Goal: Task Accomplishment & Management: Use online tool/utility

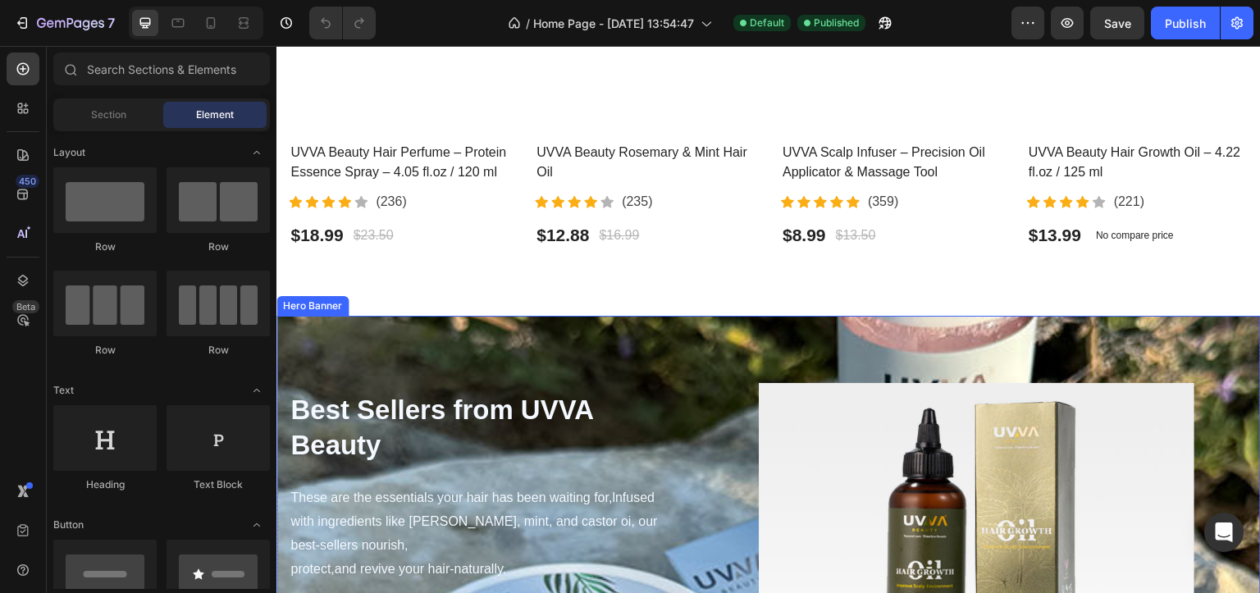
scroll to position [902, 0]
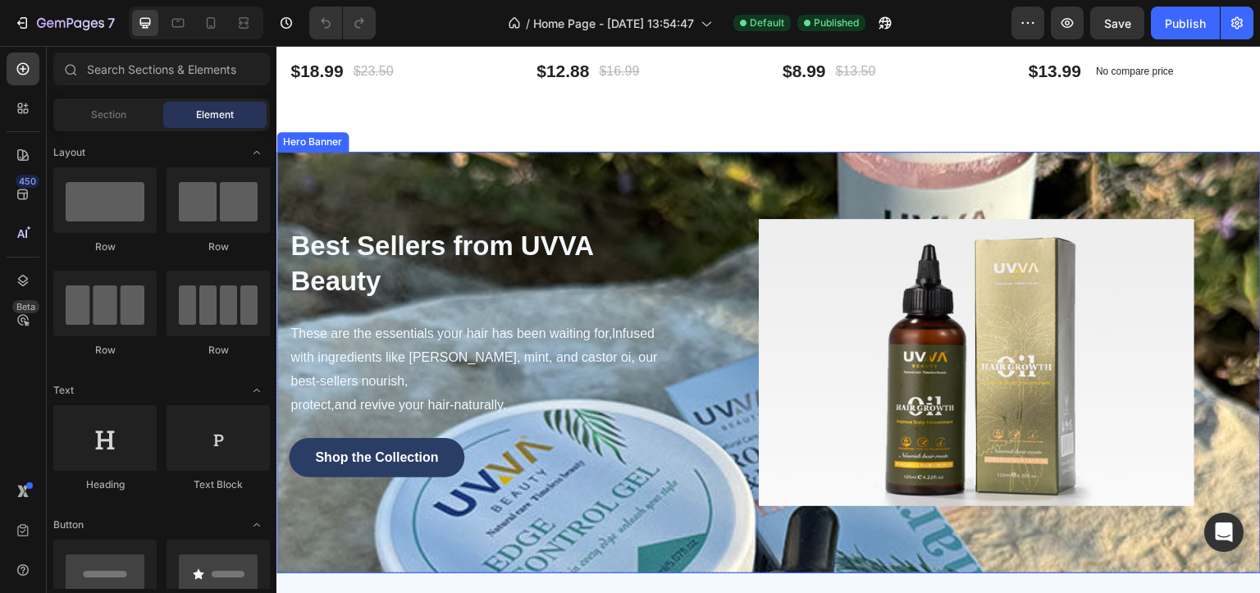
click at [469, 176] on div "Best Sellers from UVVA Beauty Heading These are the essentials your hair has be…" at bounding box center [768, 363] width 984 height 422
click at [310, 134] on div "Hero Banner" at bounding box center [313, 141] width 66 height 15
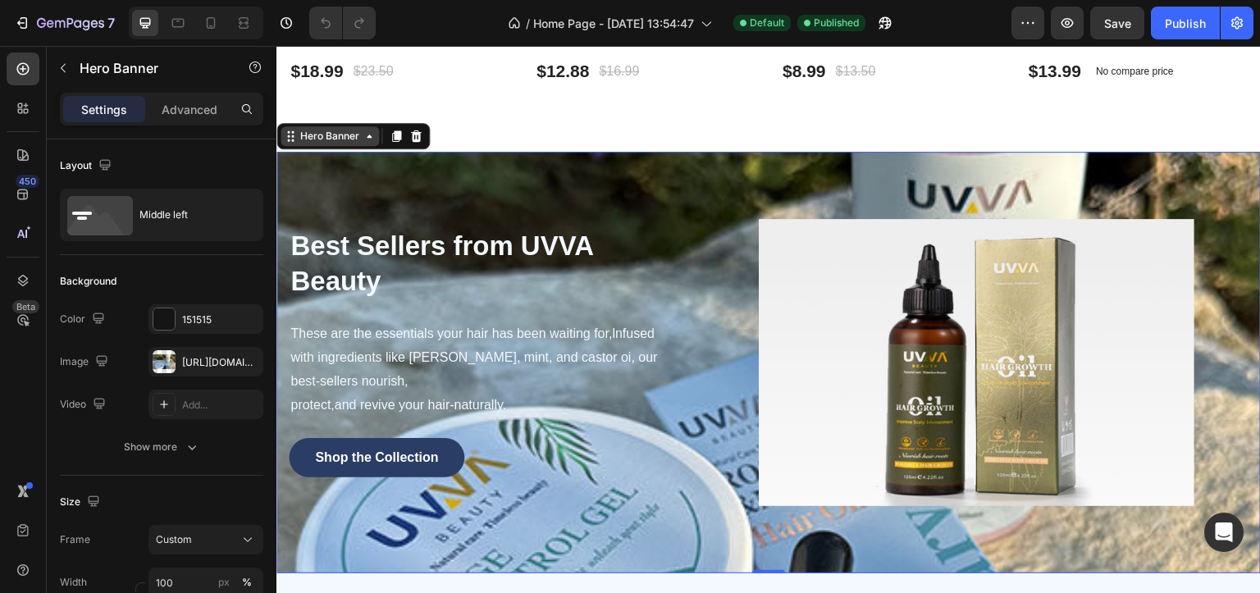
click at [303, 129] on div "Hero Banner" at bounding box center [330, 136] width 66 height 15
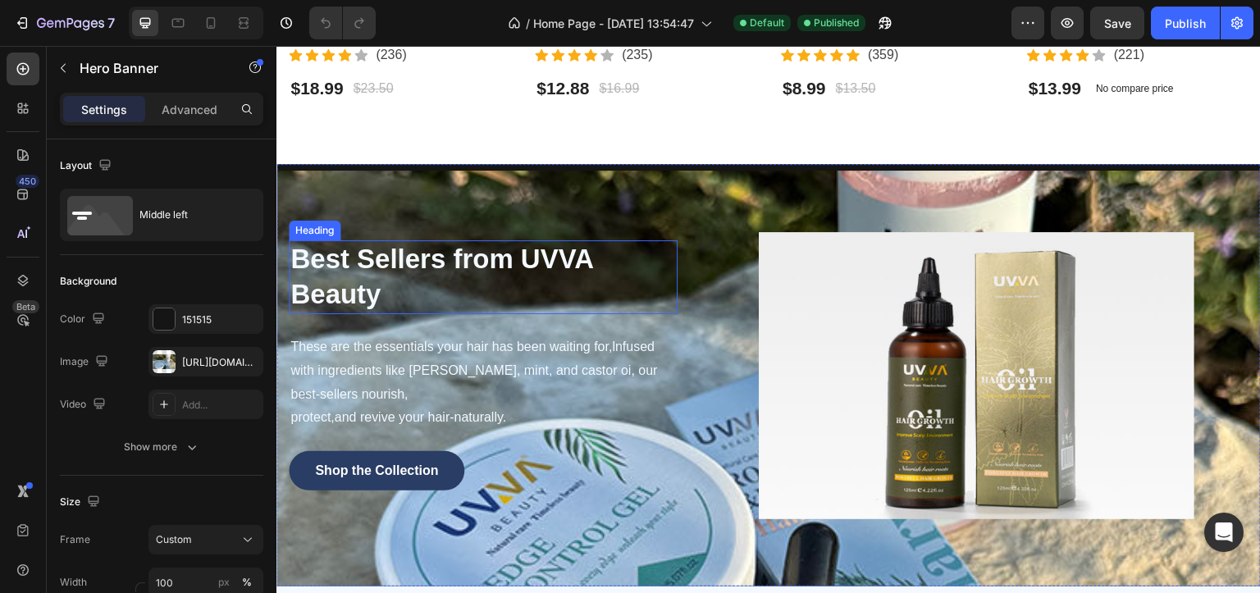
scroll to position [820, 0]
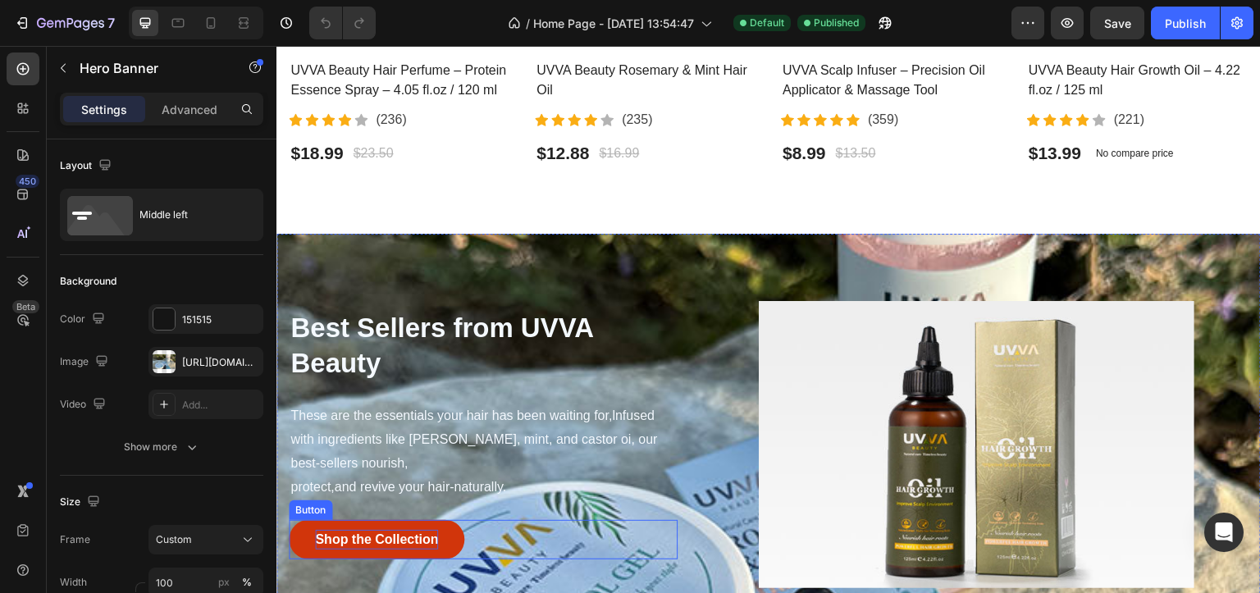
click at [437, 539] on p "Shop the Collection" at bounding box center [376, 540] width 123 height 20
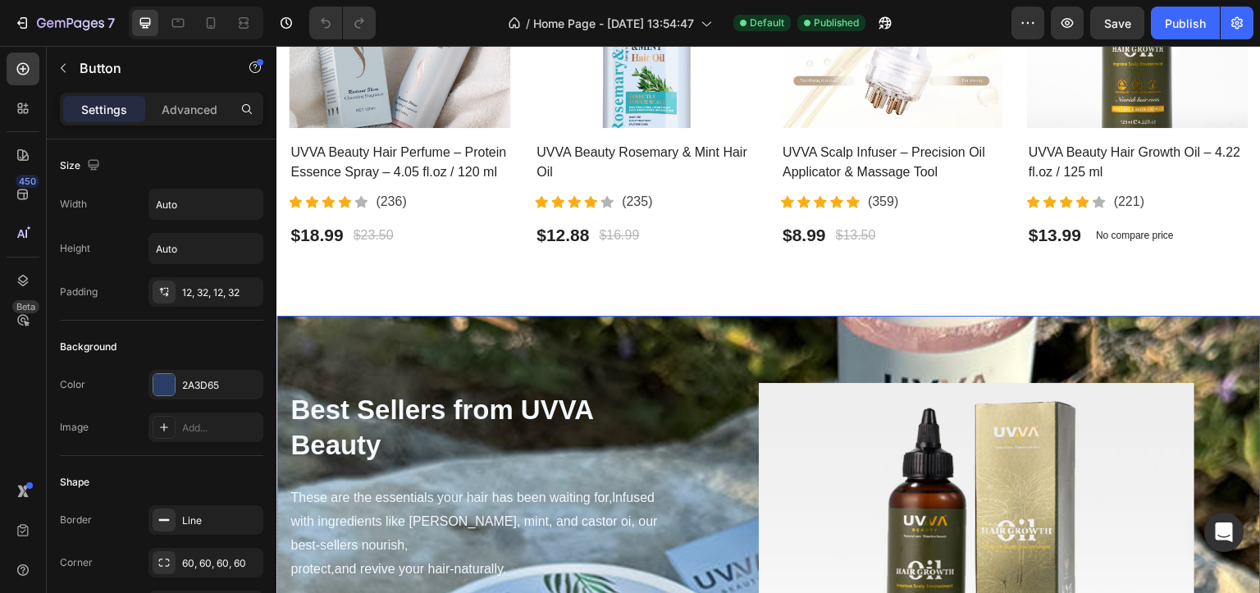
scroll to position [984, 0]
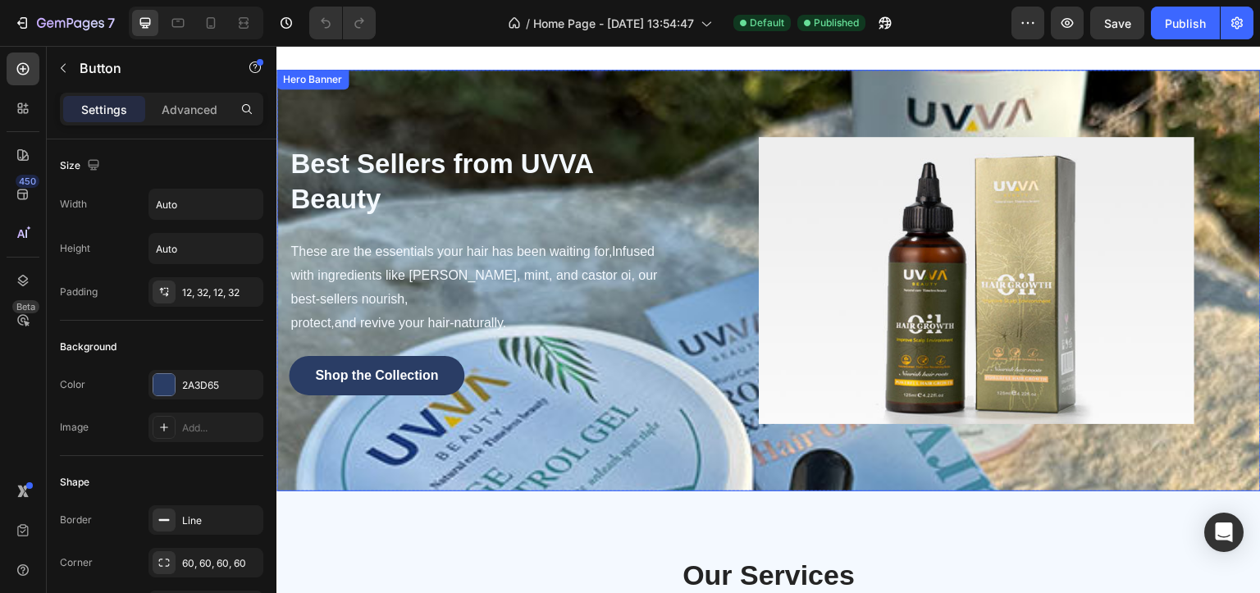
click at [299, 73] on div "Hero Banner" at bounding box center [313, 79] width 66 height 15
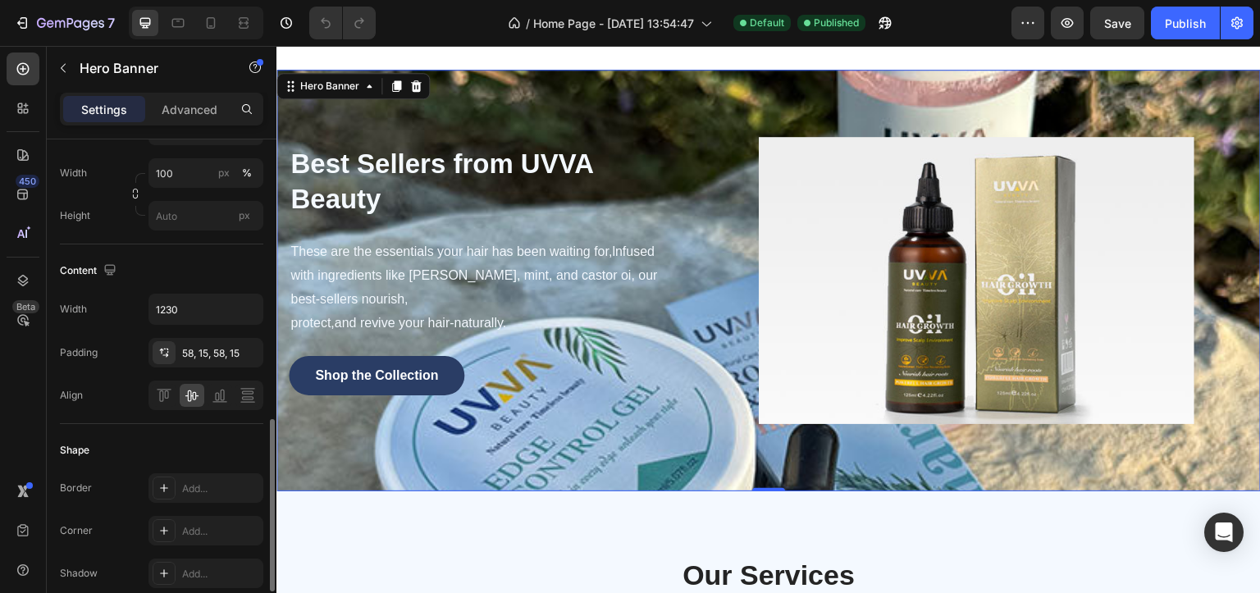
scroll to position [613, 0]
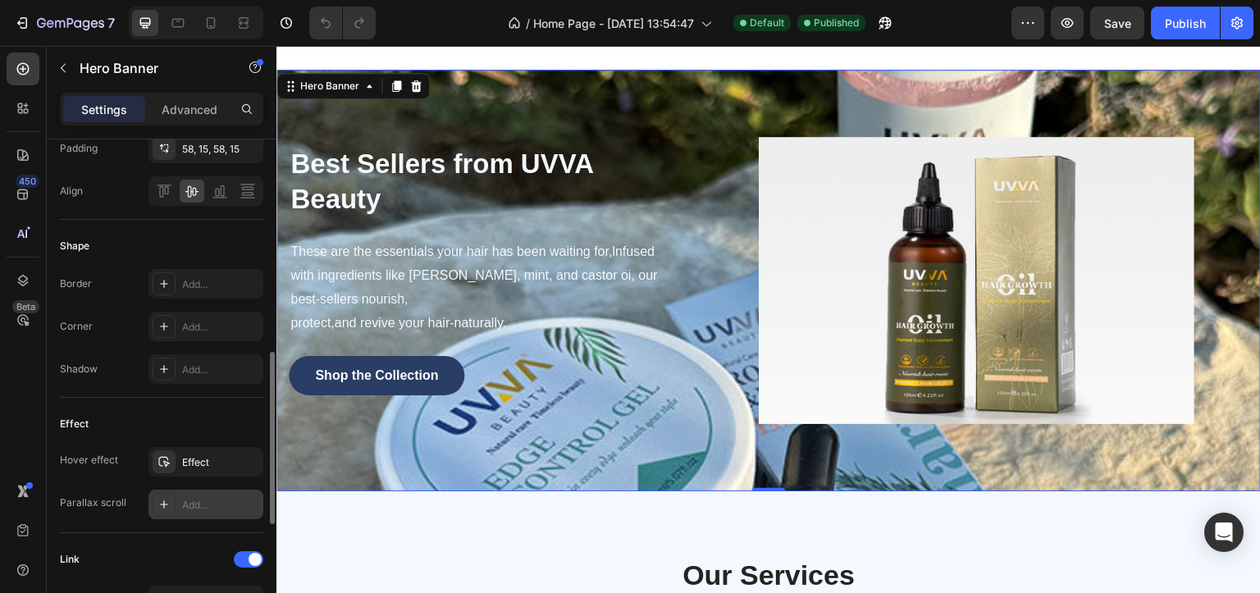
click at [162, 503] on icon at bounding box center [163, 504] width 13 height 13
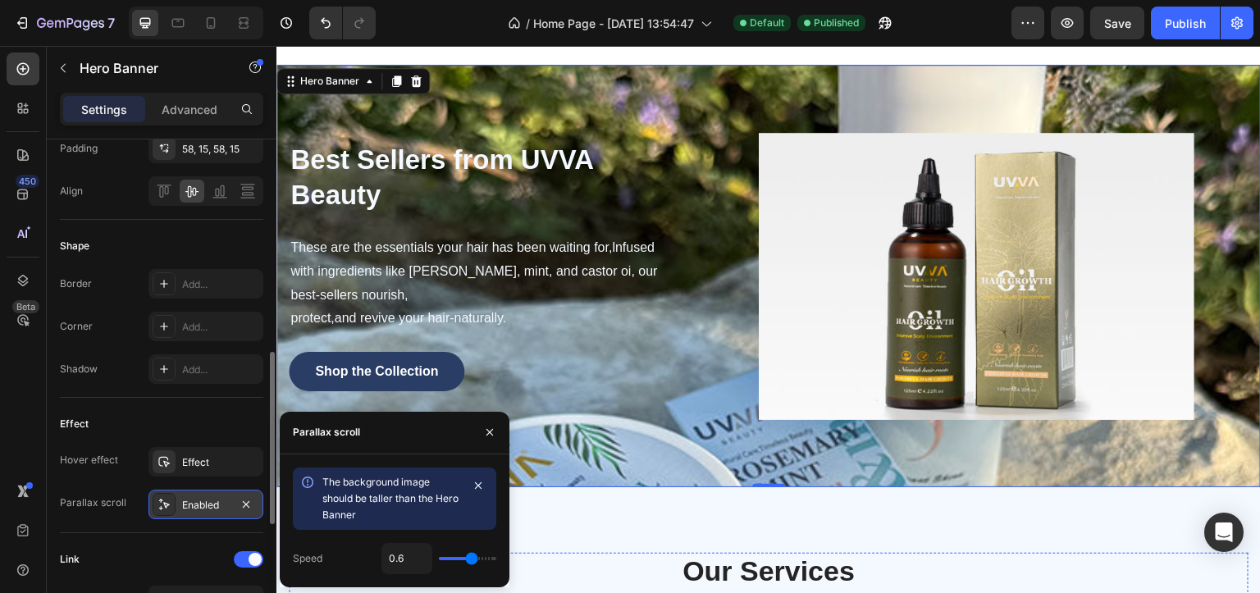
scroll to position [738, 0]
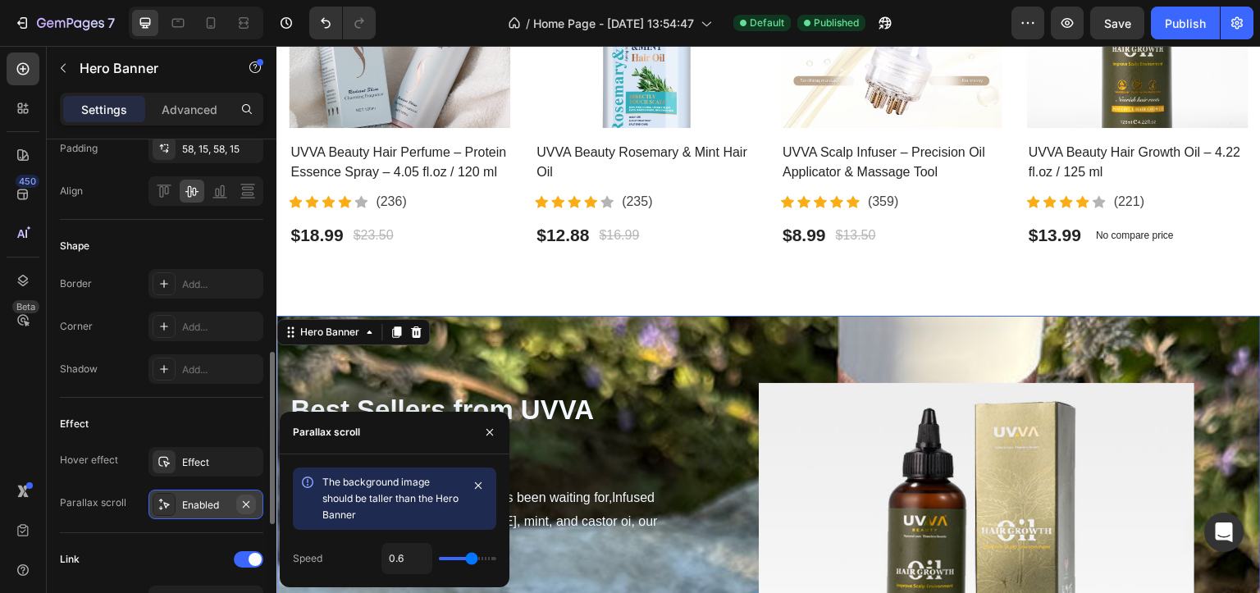
click at [239, 498] on icon "button" at bounding box center [245, 504] width 13 height 13
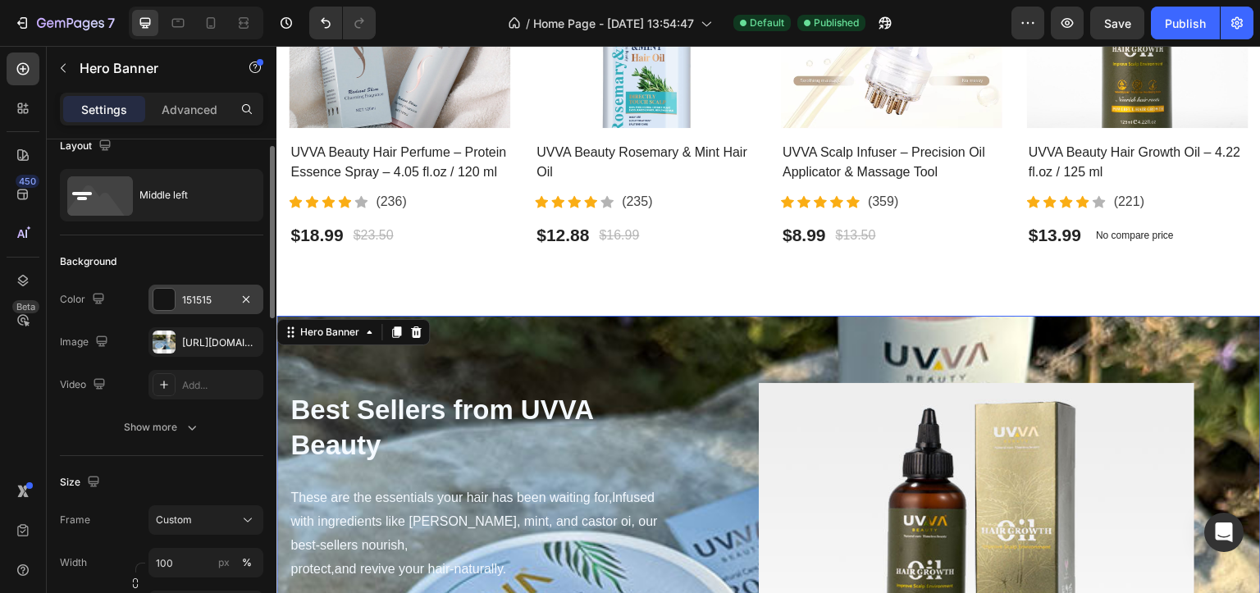
scroll to position [0, 0]
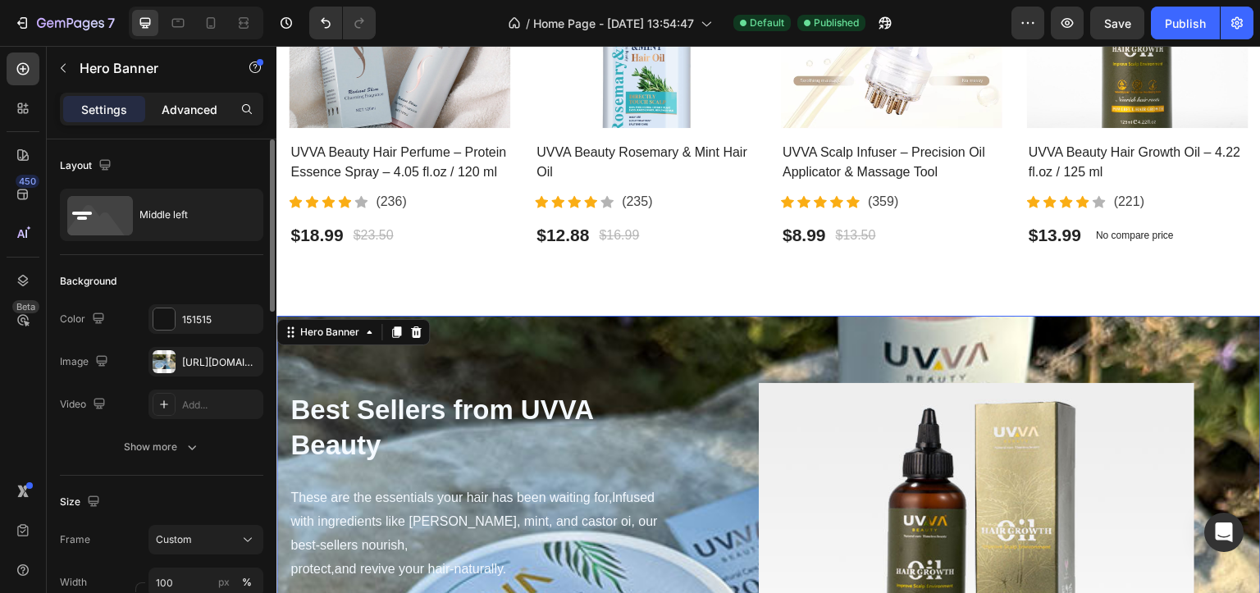
click at [189, 109] on p "Advanced" at bounding box center [190, 109] width 56 height 17
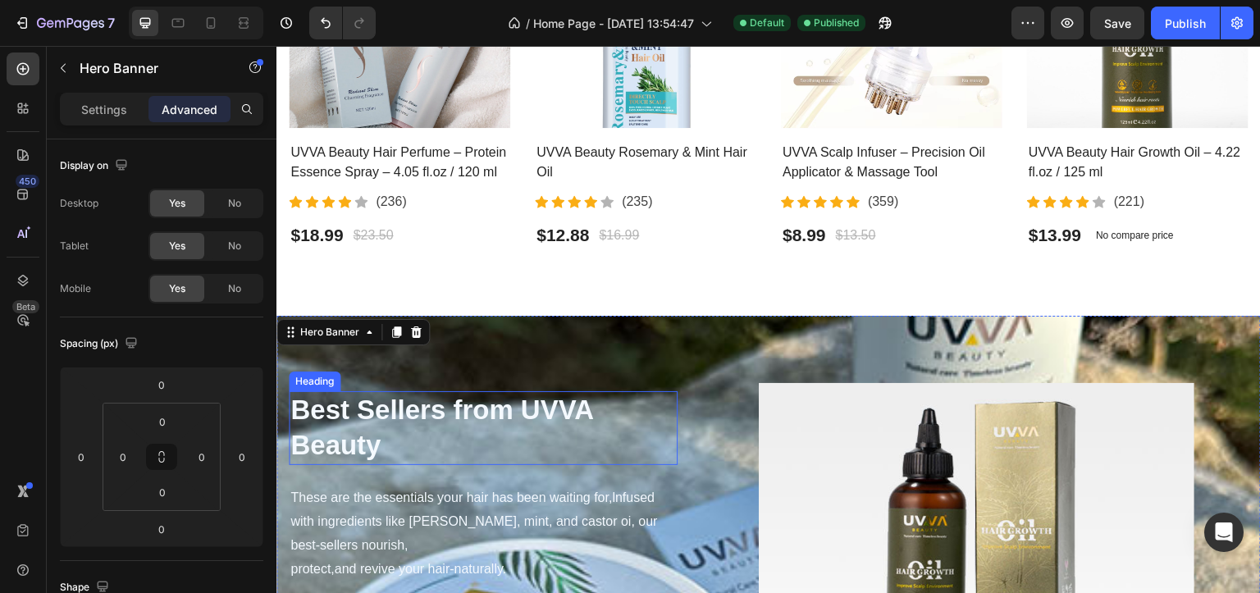
scroll to position [820, 0]
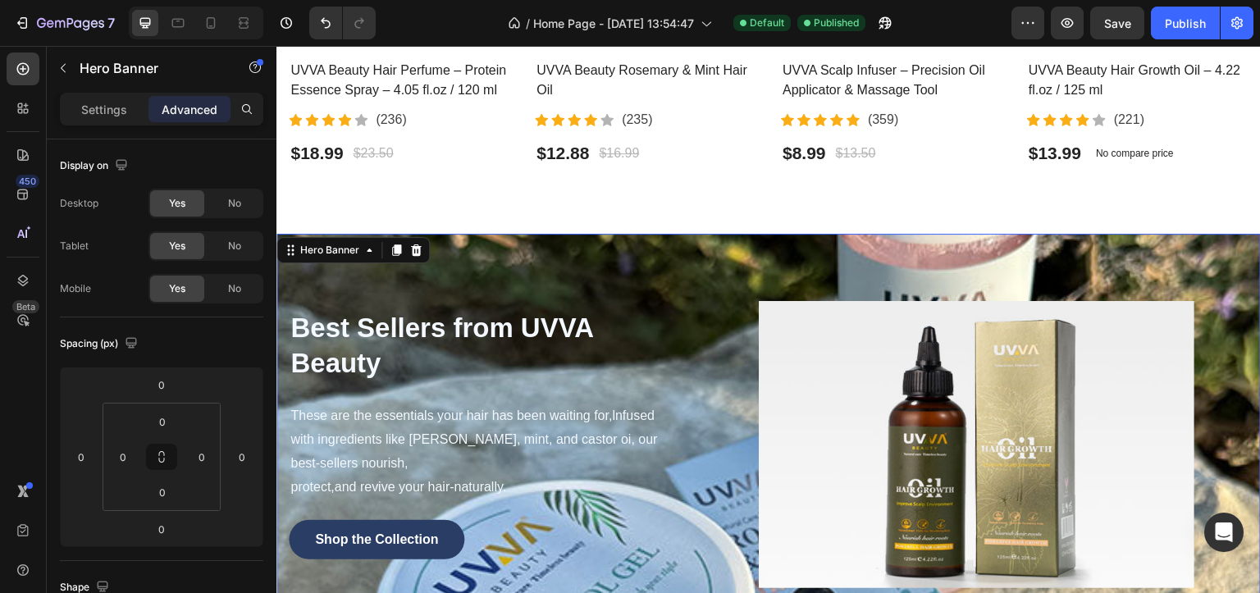
click at [517, 265] on div "Best Sellers from UVVA Beauty Heading These are the essentials your hair has be…" at bounding box center [768, 445] width 984 height 422
click at [328, 250] on div "Hero Banner" at bounding box center [330, 250] width 66 height 15
click at [92, 105] on p "Settings" at bounding box center [104, 109] width 46 height 17
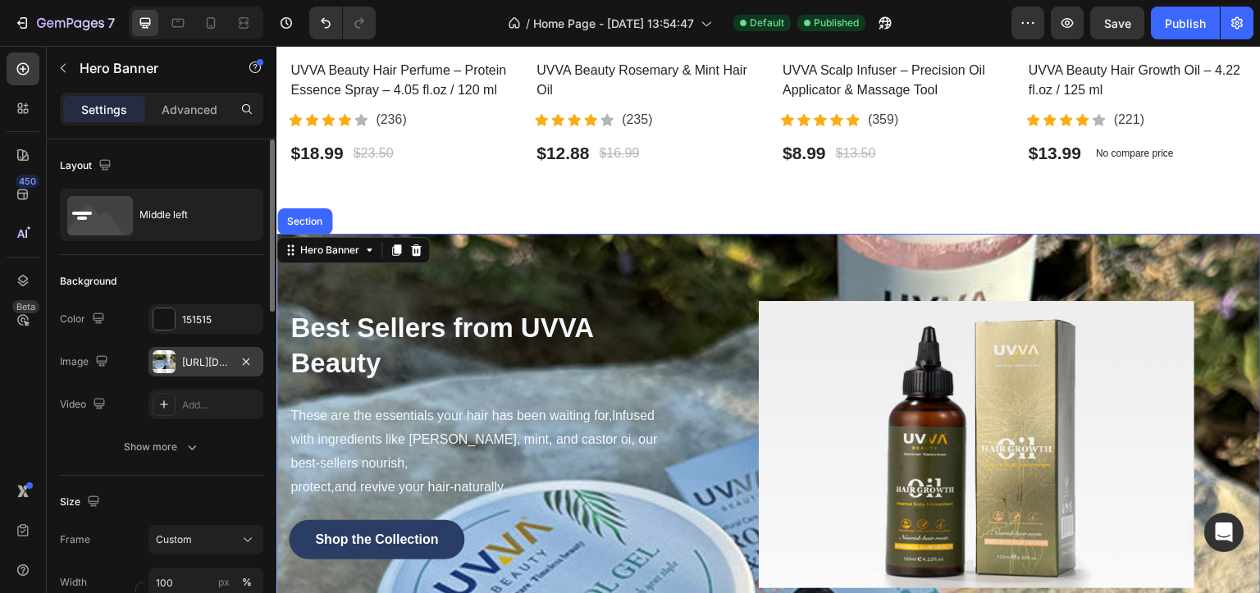
click at [180, 366] on div "[URL][DOMAIN_NAME]" at bounding box center [205, 362] width 115 height 30
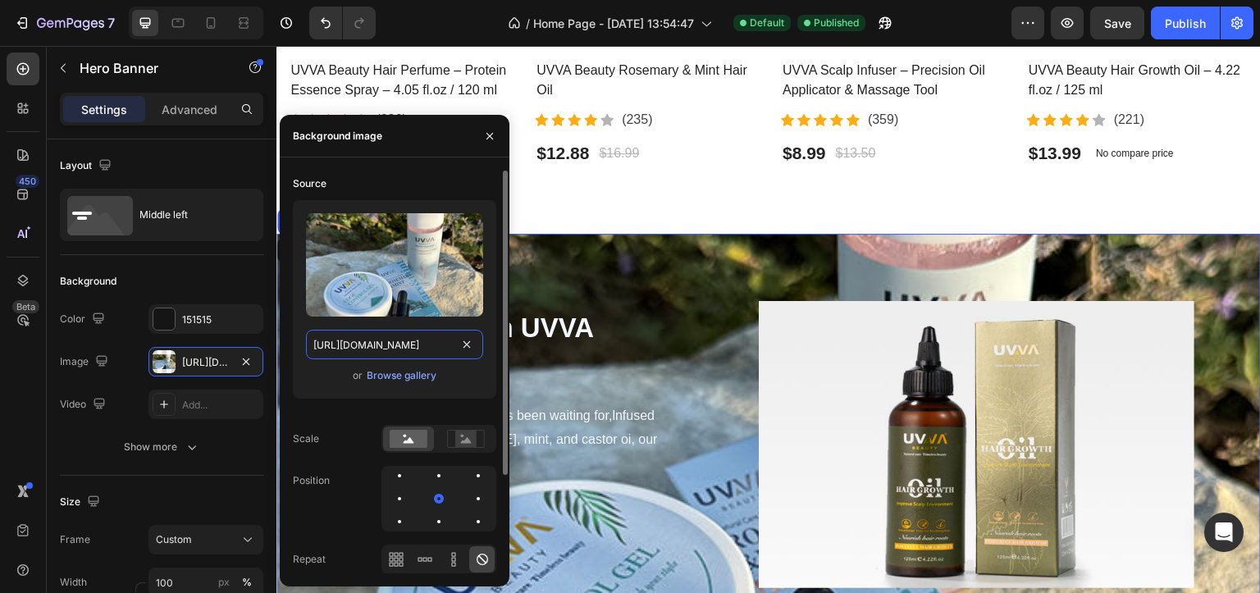
click at [419, 344] on input "[URL][DOMAIN_NAME]" at bounding box center [394, 345] width 177 height 30
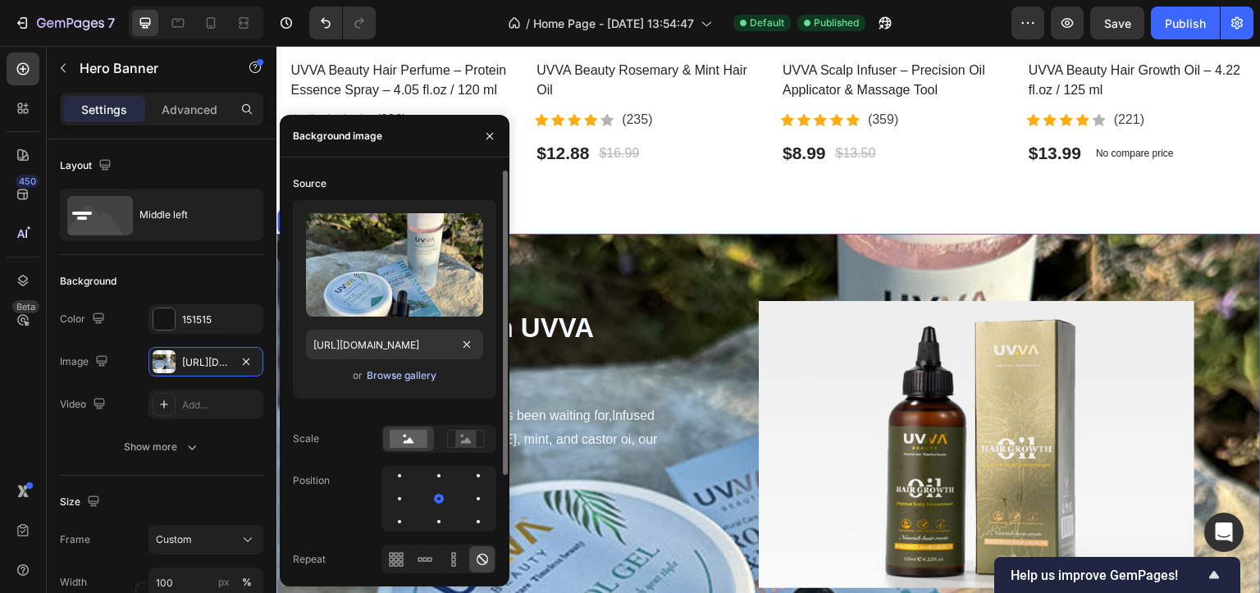
click at [384, 375] on div "Browse gallery" at bounding box center [402, 375] width 70 height 15
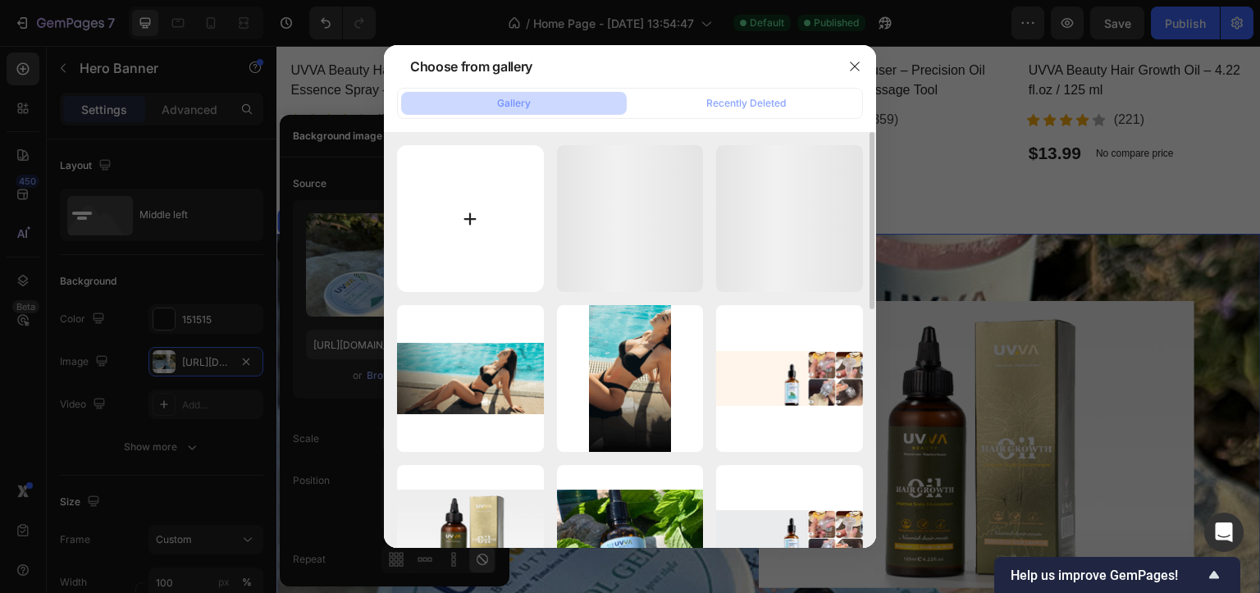
click at [440, 201] on input "file" at bounding box center [470, 218] width 147 height 147
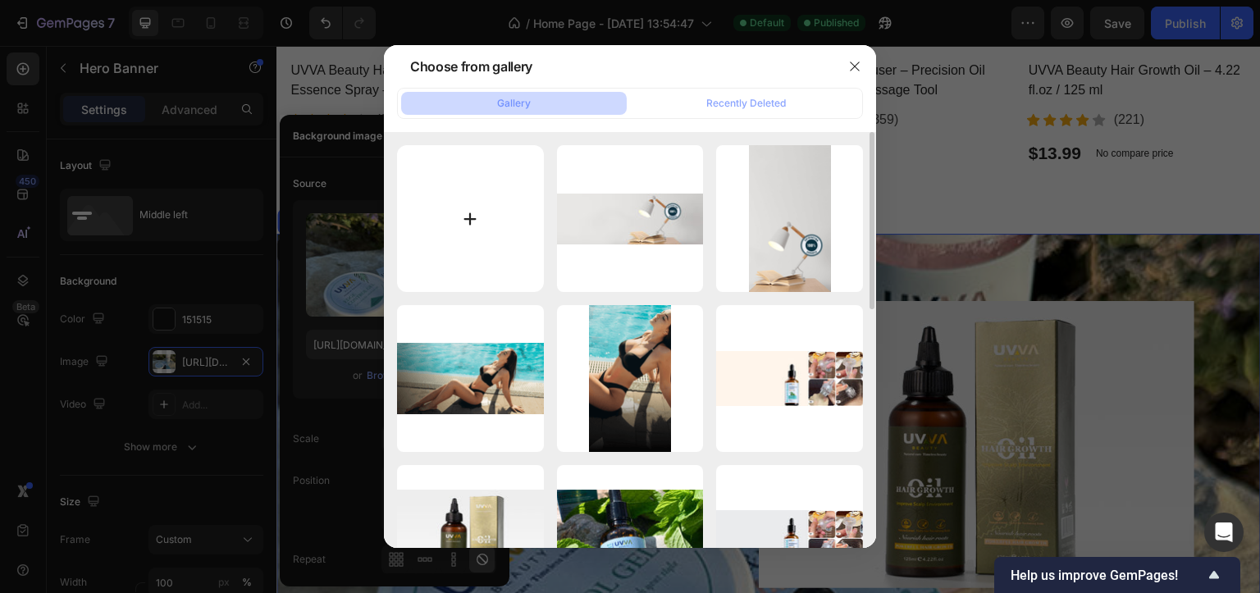
type input "C:\fakepath\21.jpg"
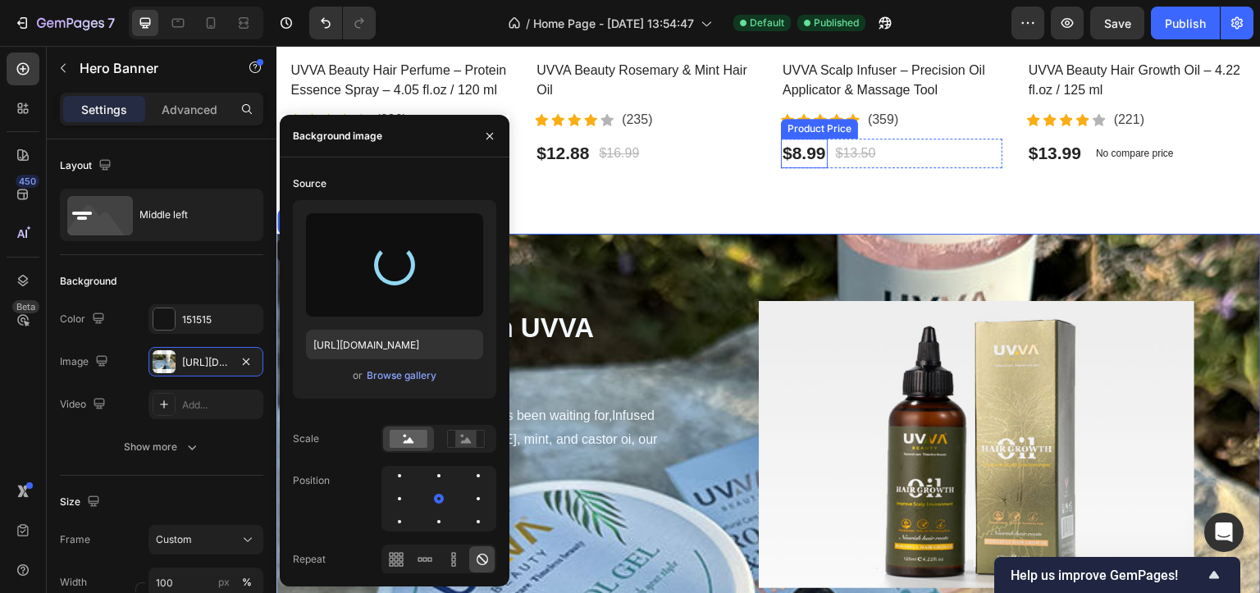
click at [823, 159] on div "$8.99" at bounding box center [804, 154] width 47 height 30
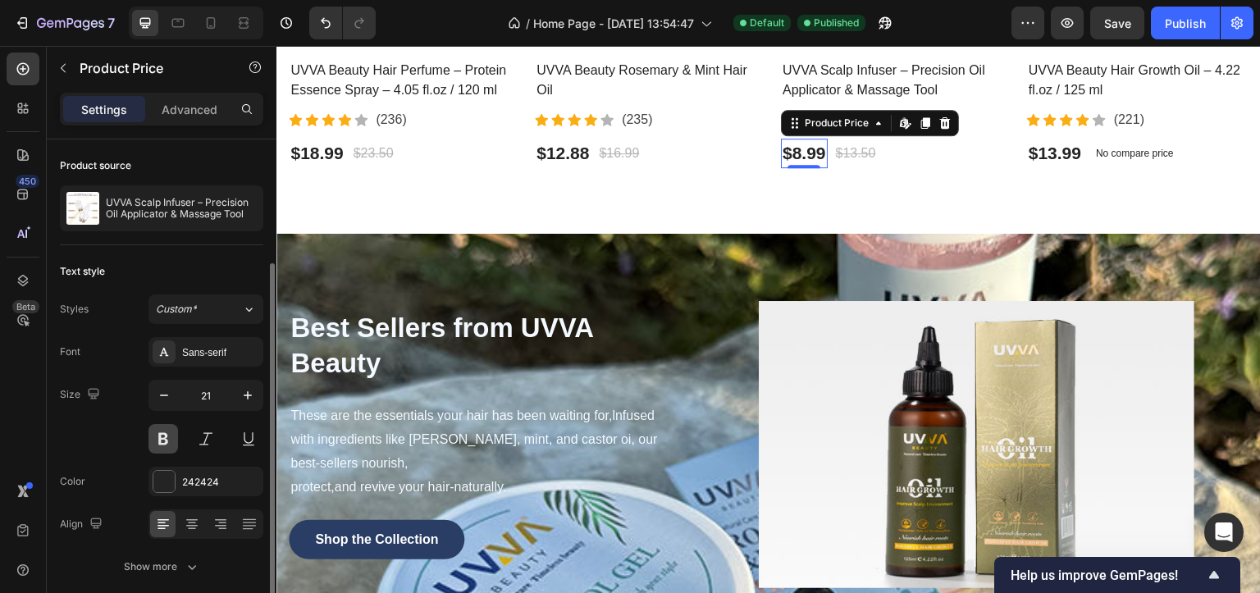
scroll to position [66, 0]
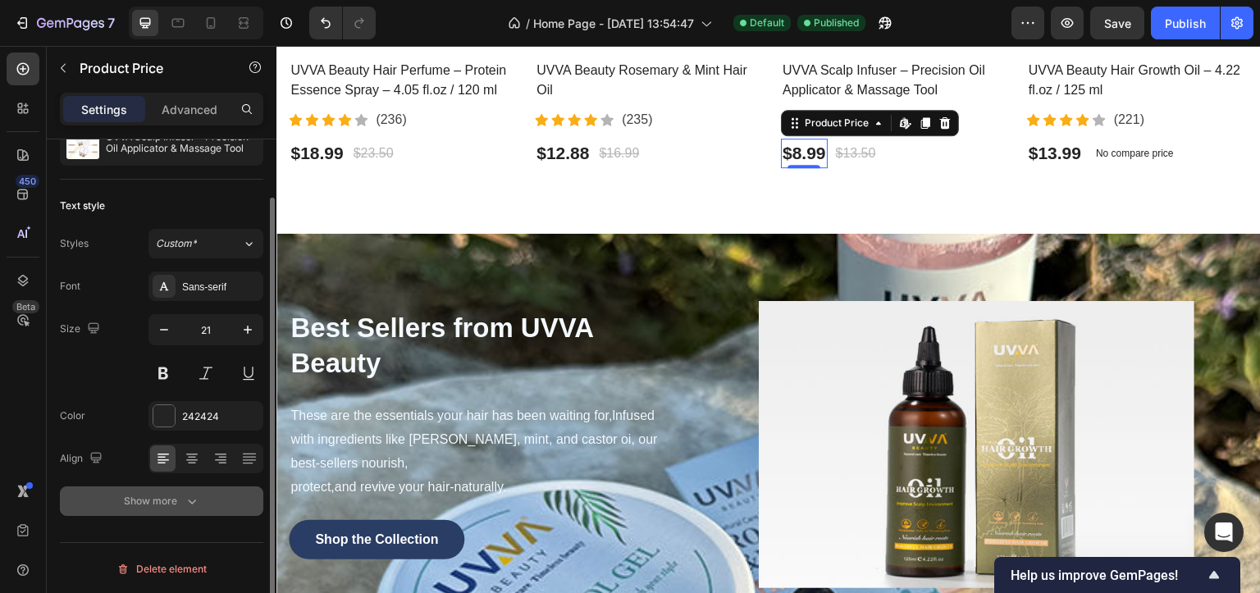
click at [174, 490] on button "Show more" at bounding box center [161, 501] width 203 height 30
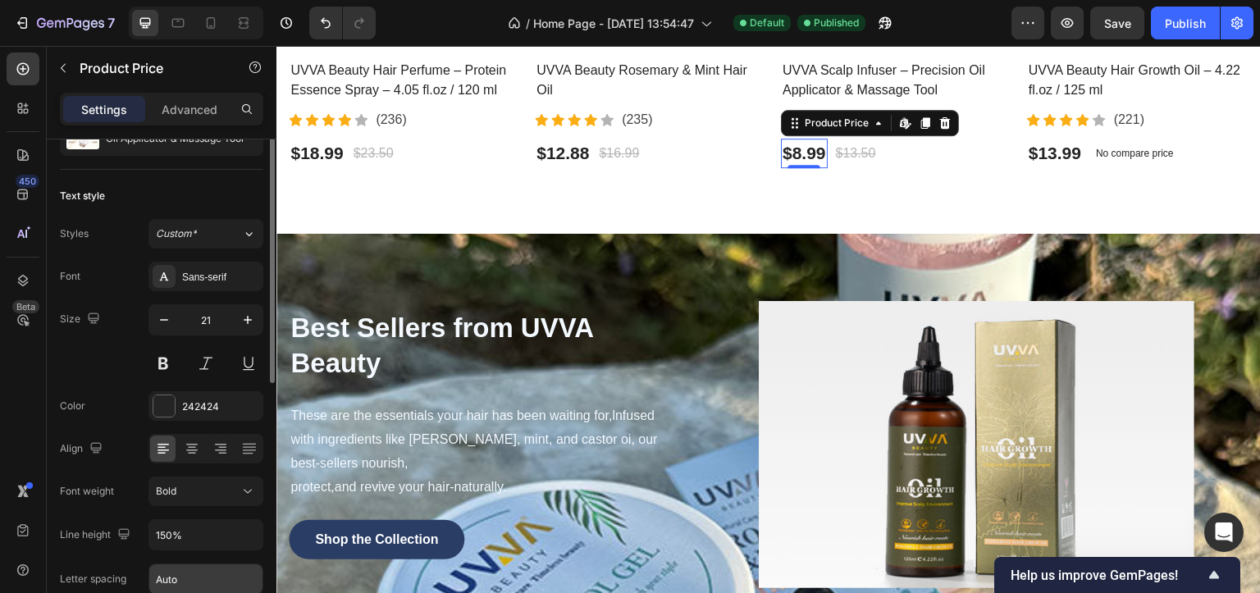
scroll to position [0, 0]
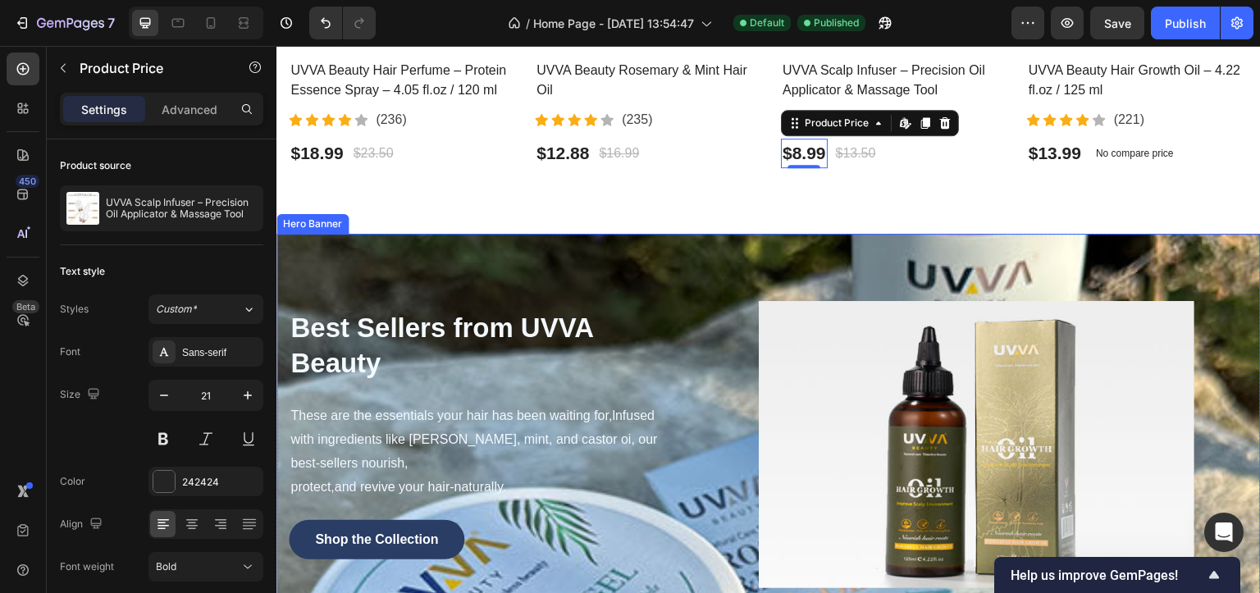
click at [550, 248] on div "Best Sellers from UVVA Beauty Heading These are the essentials your hair has be…" at bounding box center [768, 445] width 984 height 422
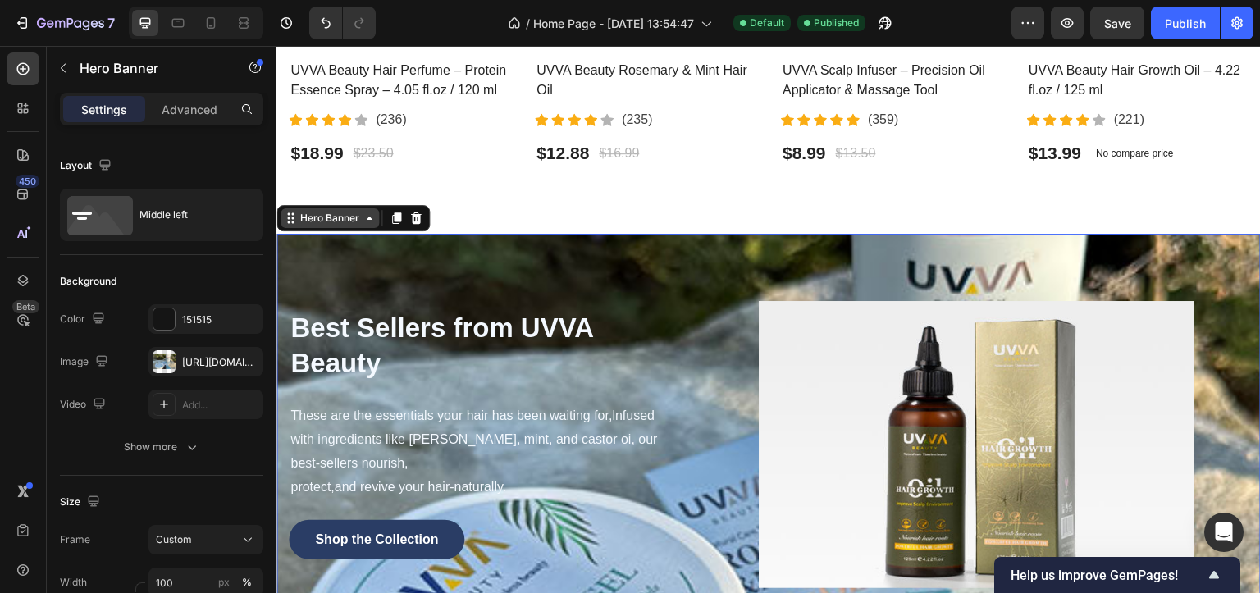
click at [312, 213] on div "Hero Banner" at bounding box center [330, 218] width 66 height 15
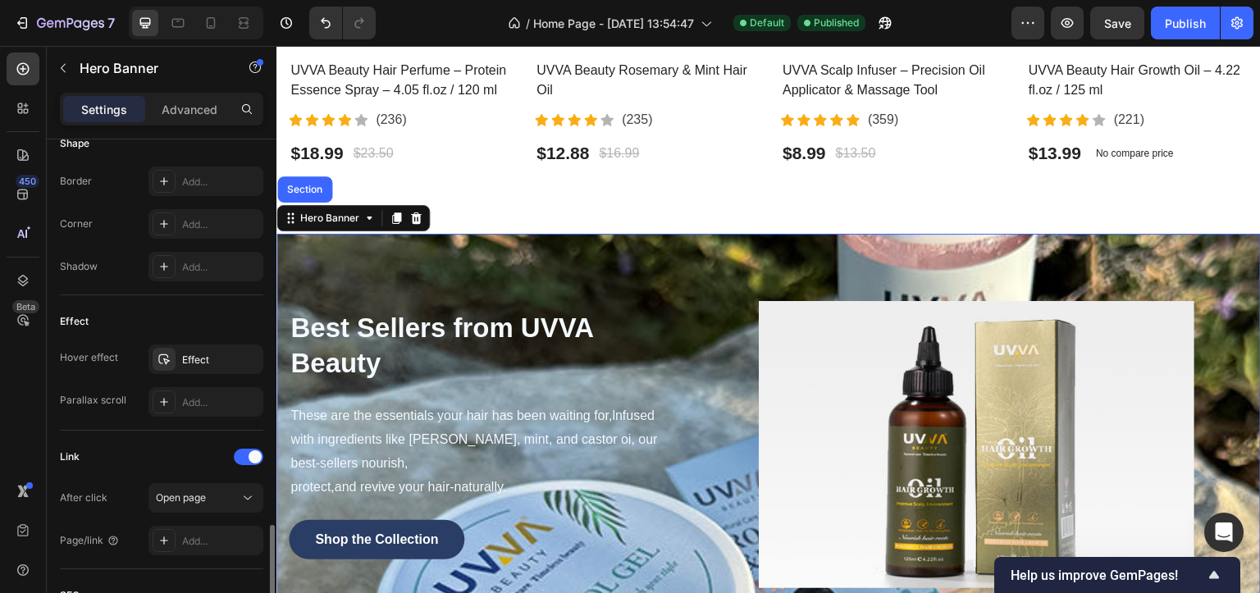
scroll to position [818, 0]
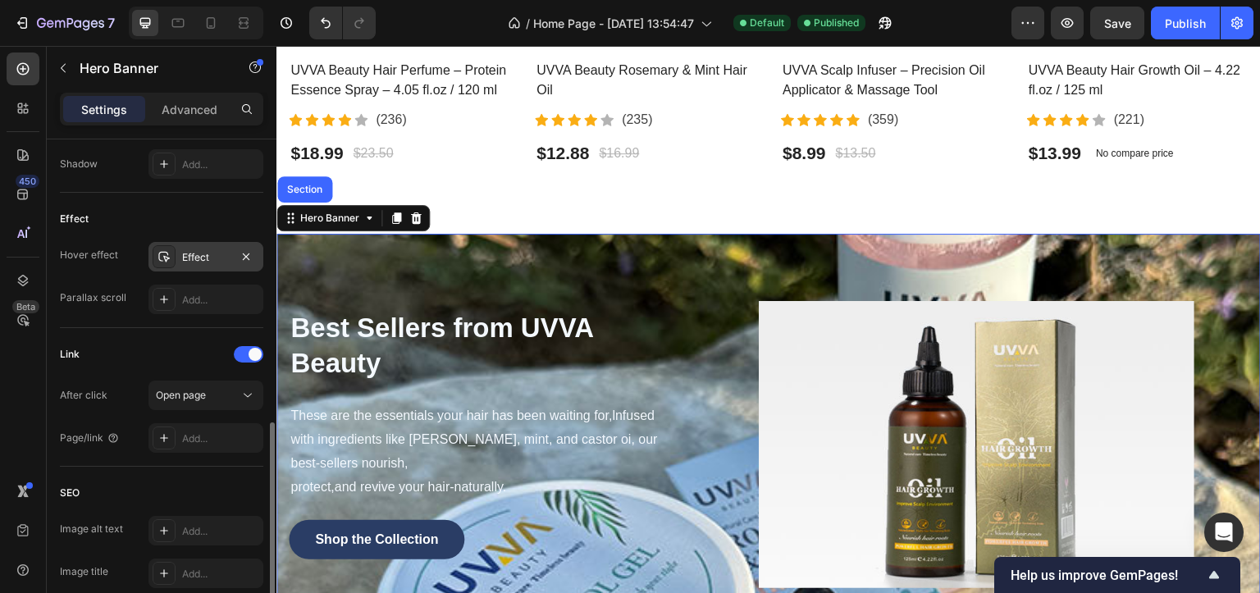
click at [171, 258] on div at bounding box center [164, 256] width 23 height 23
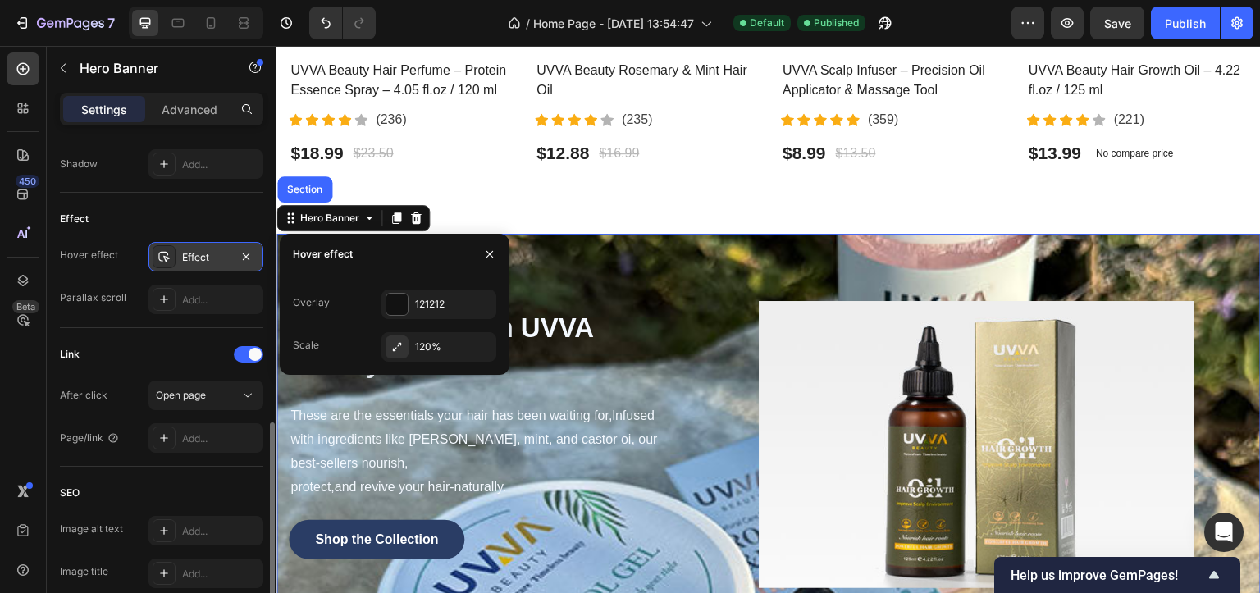
click at [215, 262] on div "Effect" at bounding box center [206, 257] width 48 height 15
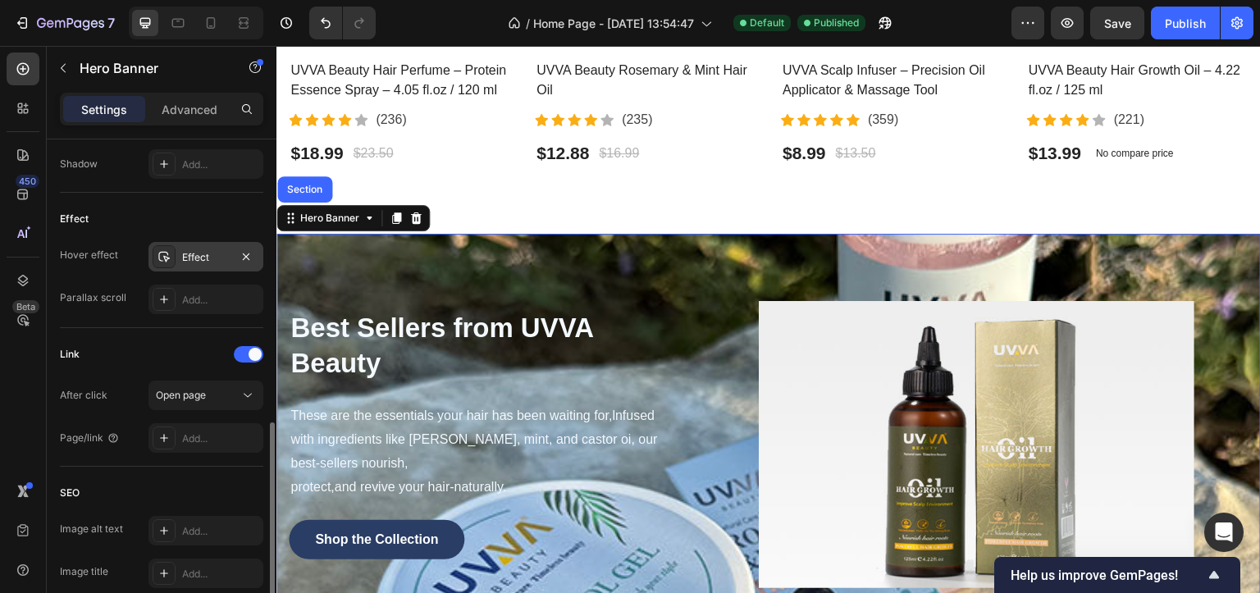
click at [216, 262] on div "Effect" at bounding box center [206, 257] width 48 height 15
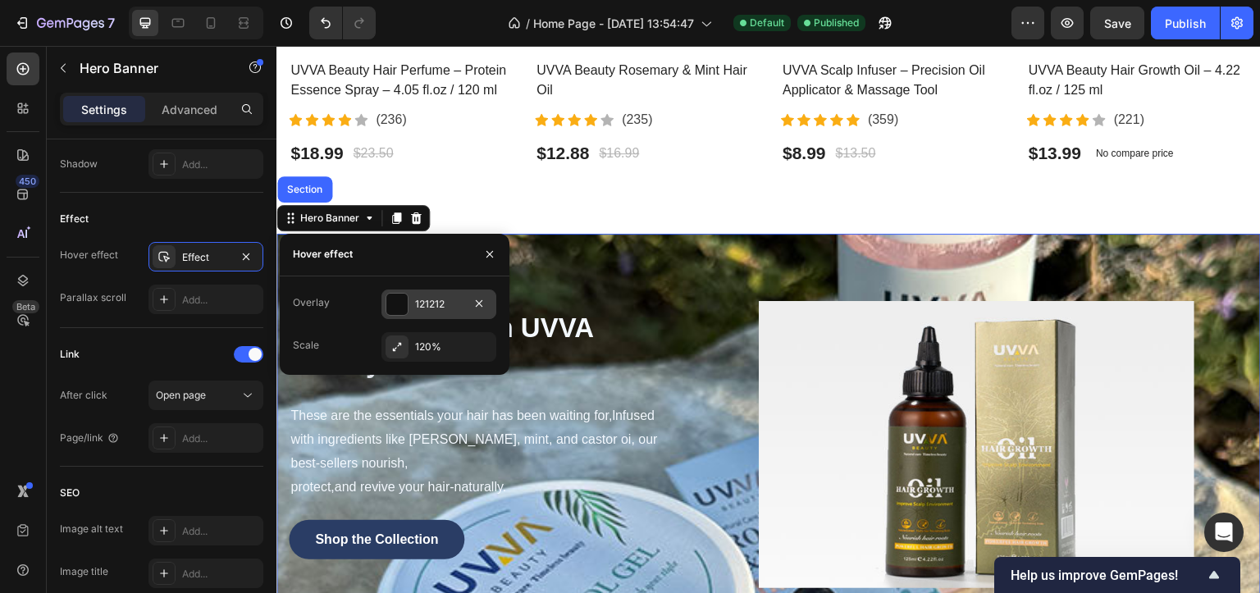
click at [403, 308] on div at bounding box center [396, 304] width 21 height 21
type input "51%"
type input "51"
type input "49%"
type input "49"
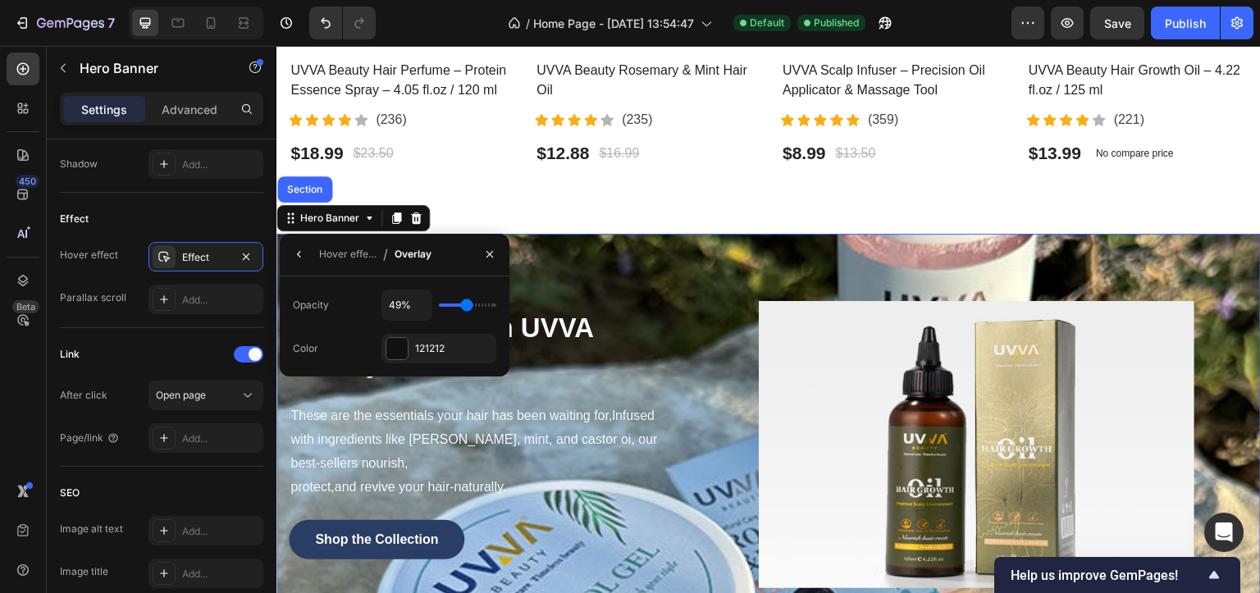
type input "48%"
type input "48"
type input "46%"
type input "46"
type input "45%"
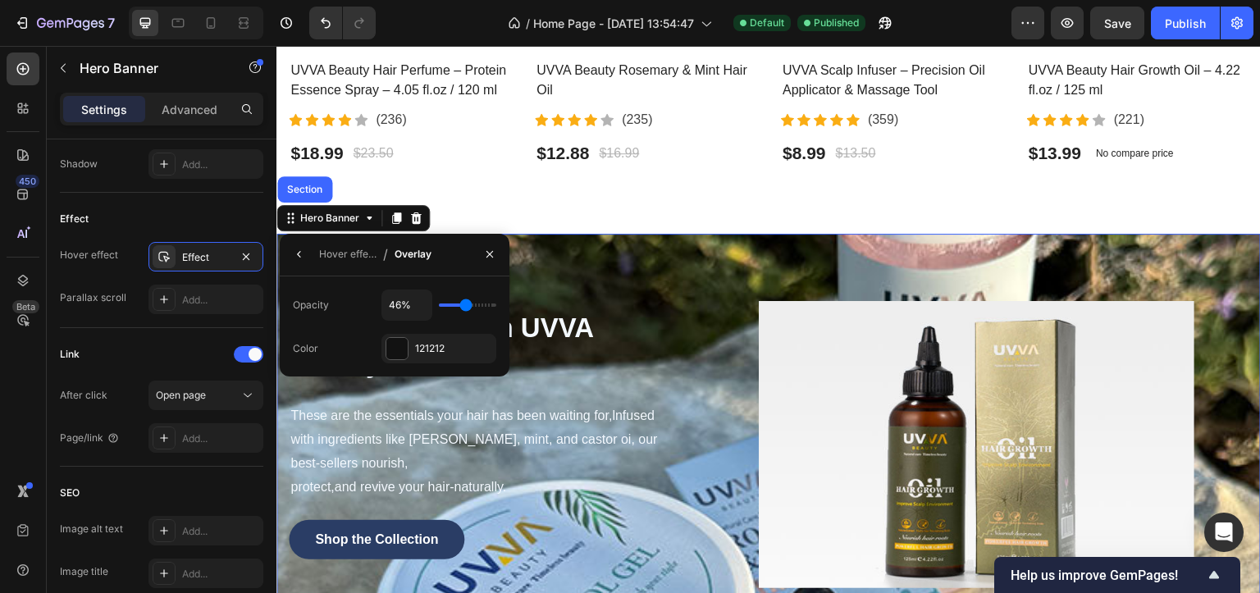
type input "45"
type input "42%"
type input "42"
type input "34%"
type input "34"
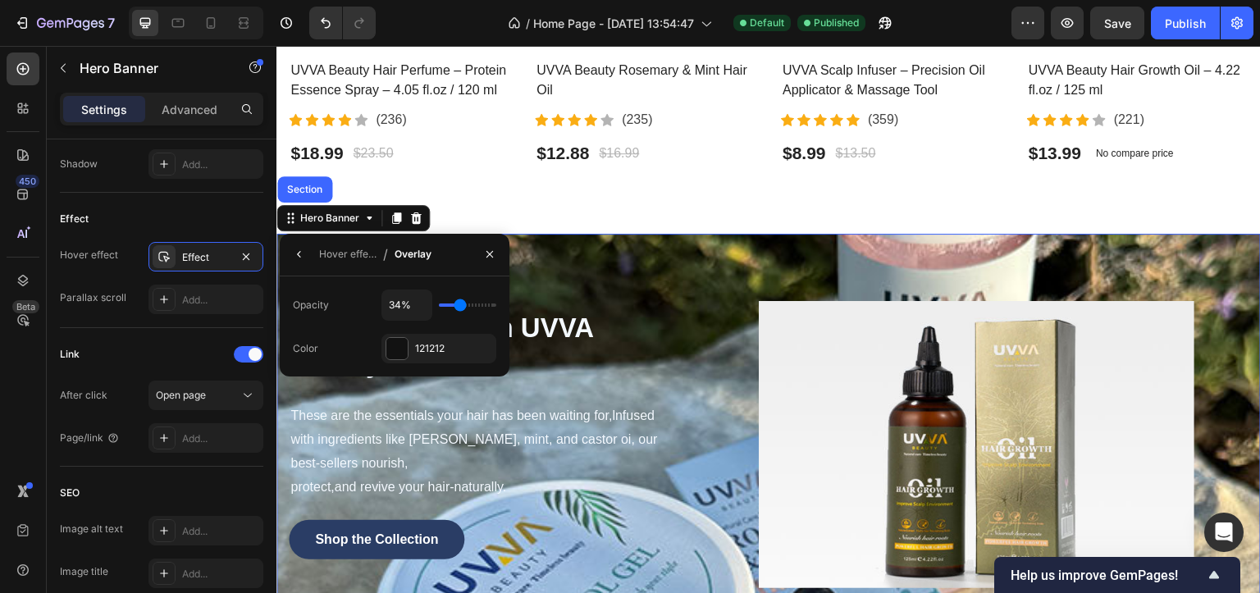
type input "33%"
type input "33"
type input "31%"
type input "31"
type input "30%"
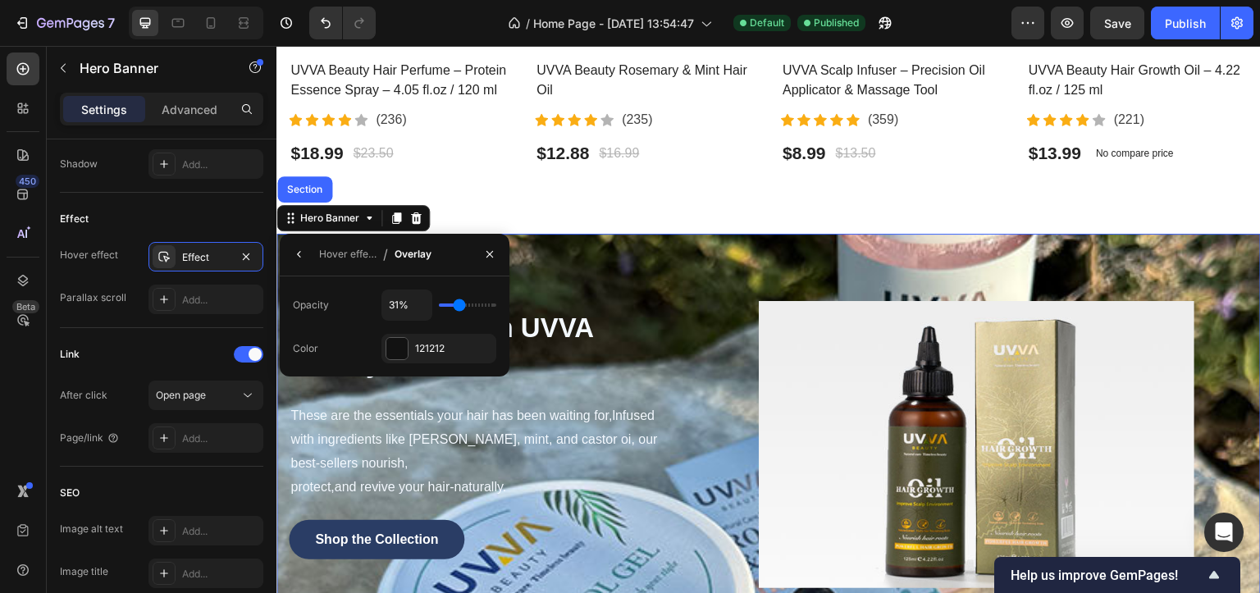
type input "30"
type input "27%"
type input "27"
type input "26%"
drag, startPoint x: 467, startPoint y: 307, endPoint x: 456, endPoint y: 311, distance: 12.2
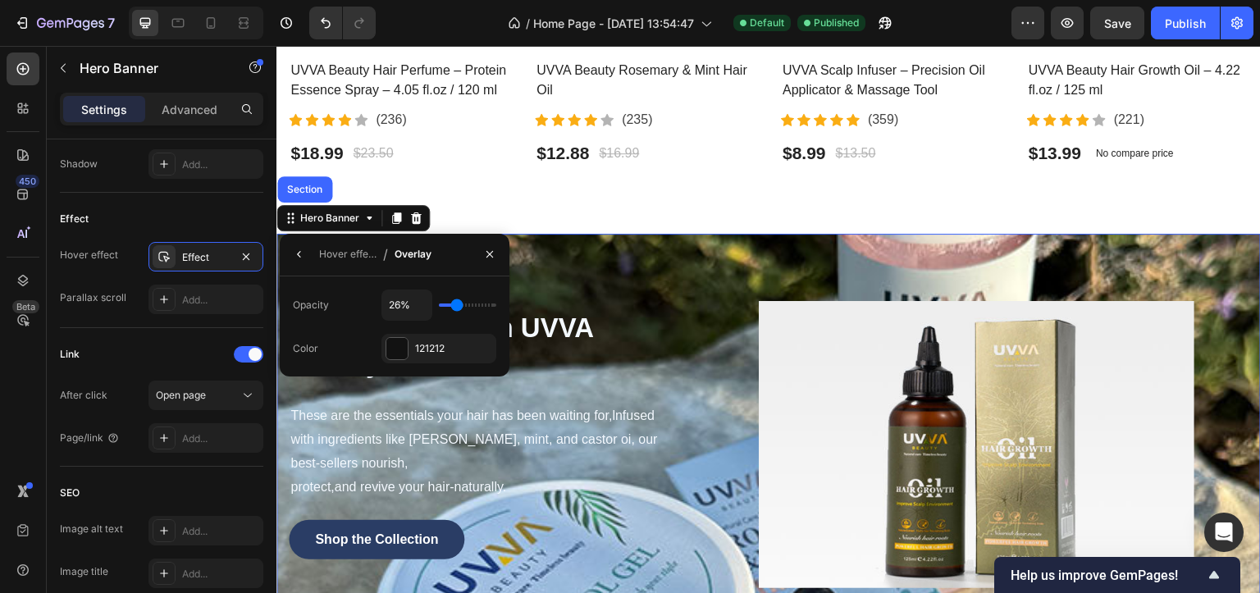
type input "26"
click at [456, 307] on input "range" at bounding box center [467, 304] width 57 height 3
click at [1182, 21] on div "Publish" at bounding box center [1185, 23] width 41 height 17
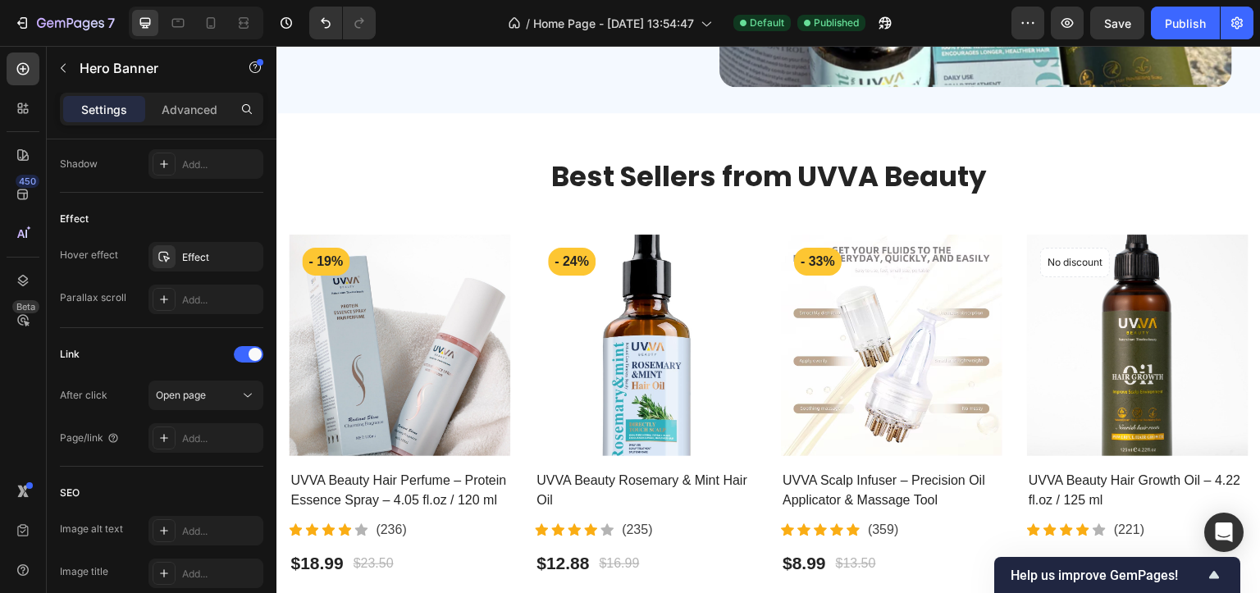
scroll to position [0, 0]
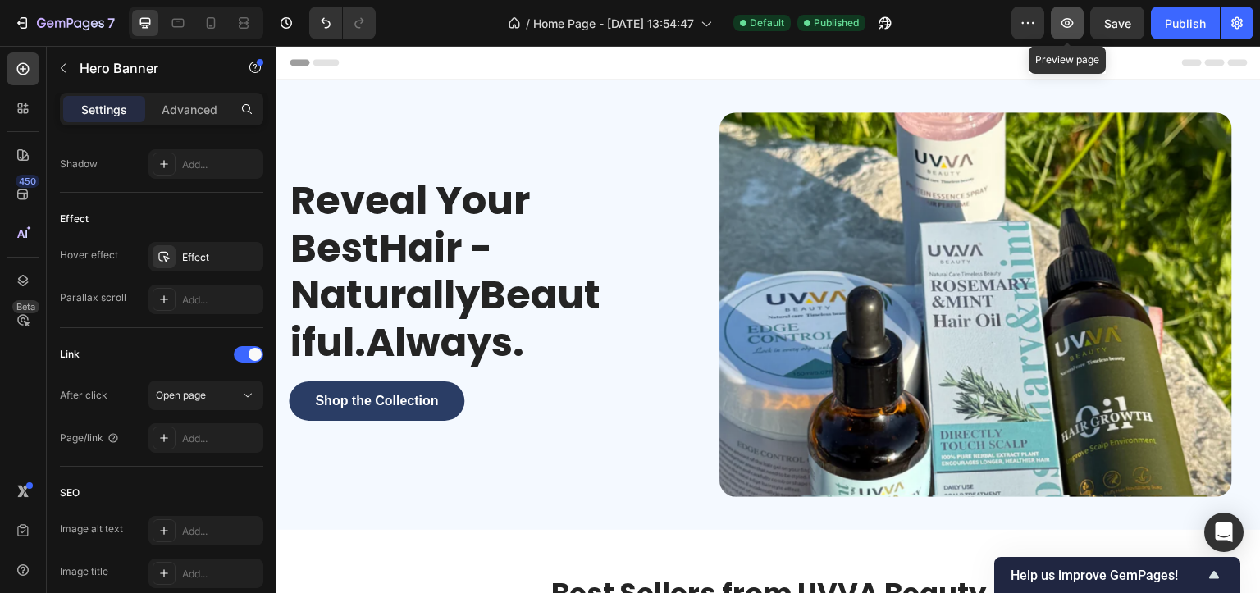
click at [1069, 18] on icon "button" at bounding box center [1067, 23] width 12 height 10
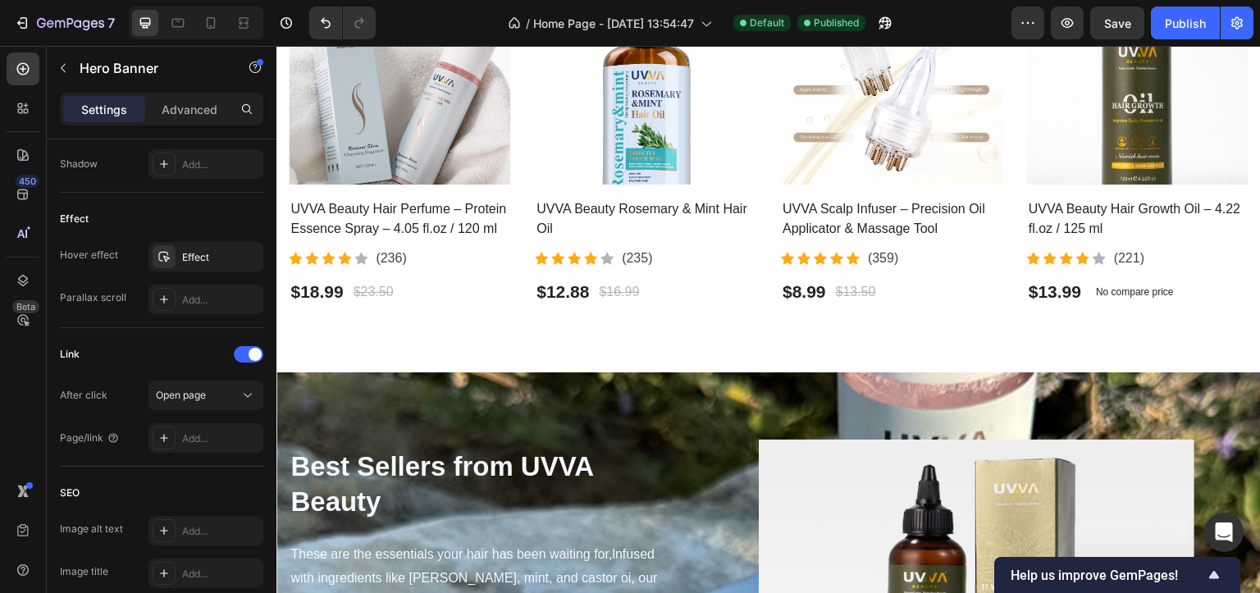
scroll to position [902, 0]
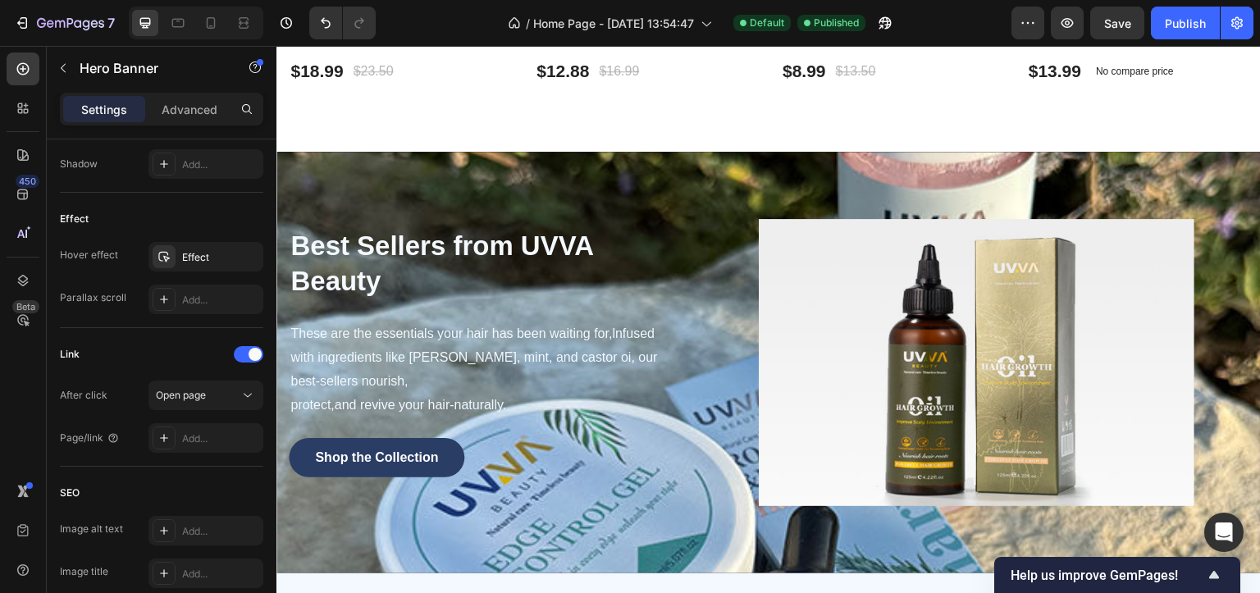
click at [340, 168] on div "Best Sellers from UVVA Beauty Heading These are the essentials your hair has be…" at bounding box center [768, 363] width 984 height 422
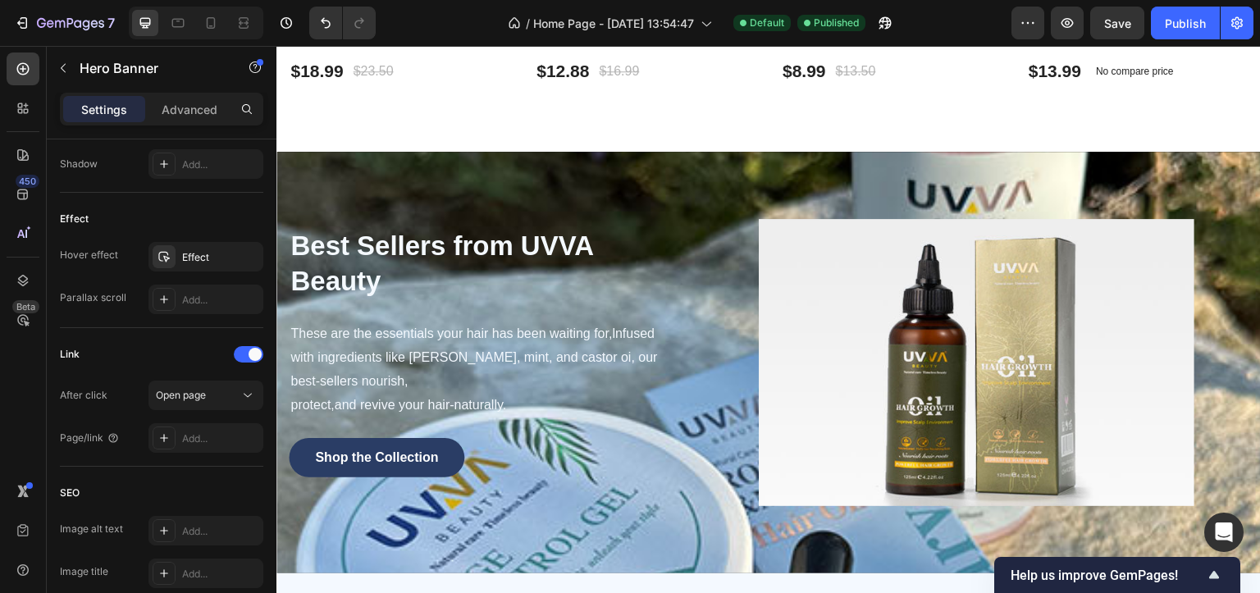
click at [299, 162] on div "Best Sellers from UVVA Beauty Heading These are the essentials your hair has be…" at bounding box center [768, 363] width 984 height 422
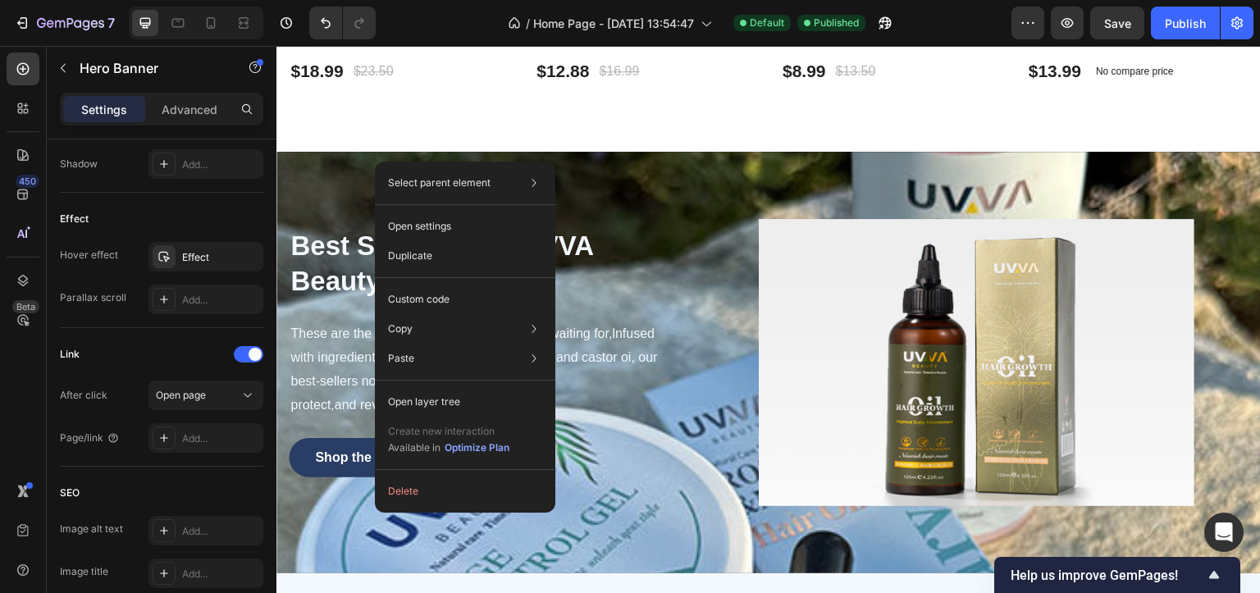
click at [326, 156] on div "Best Sellers from UVVA Beauty Heading These are the essentials your hair has be…" at bounding box center [768, 363] width 984 height 422
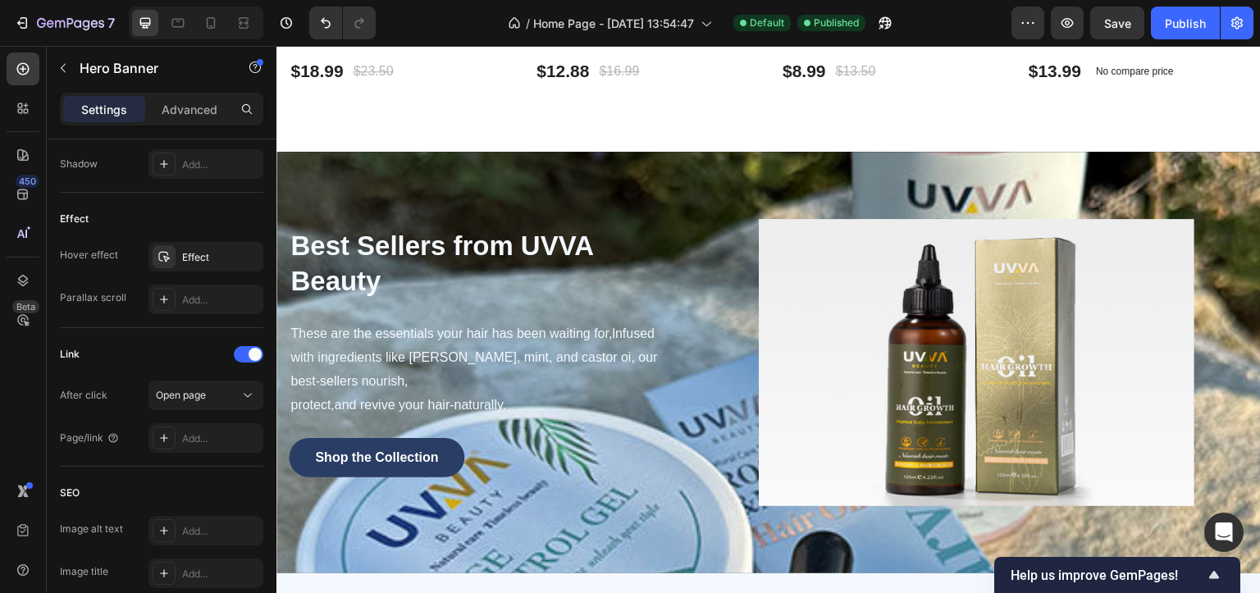
click at [326, 156] on div "Best Sellers from UVVA Beauty Heading These are the essentials your hair has be…" at bounding box center [768, 363] width 984 height 422
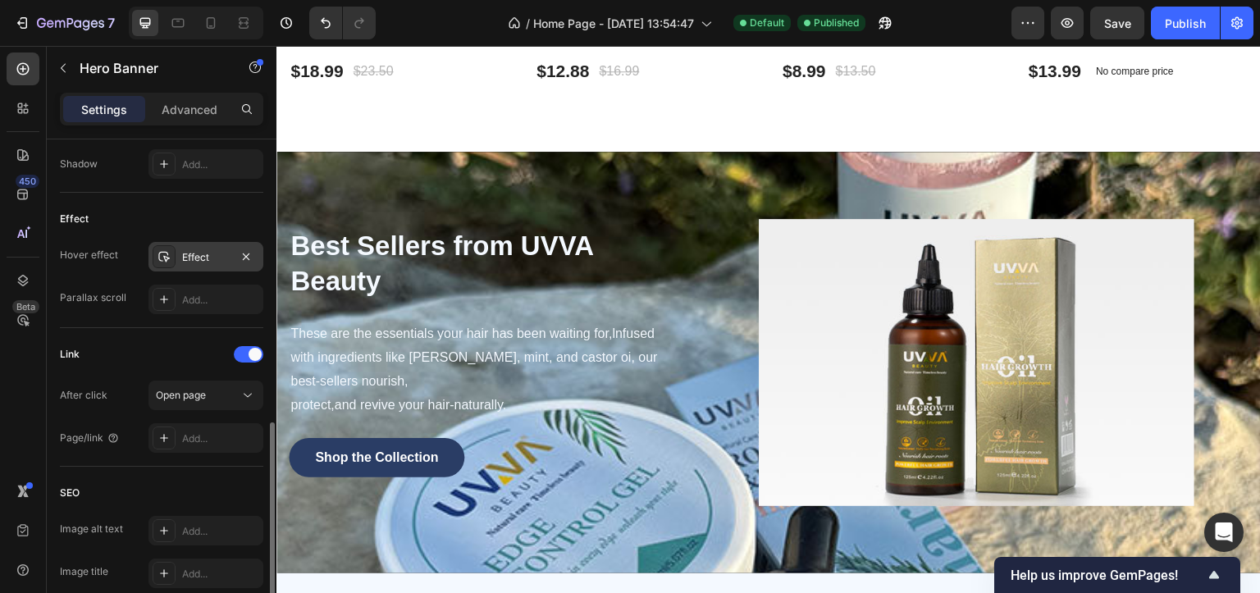
click at [167, 257] on icon at bounding box center [163, 257] width 11 height 11
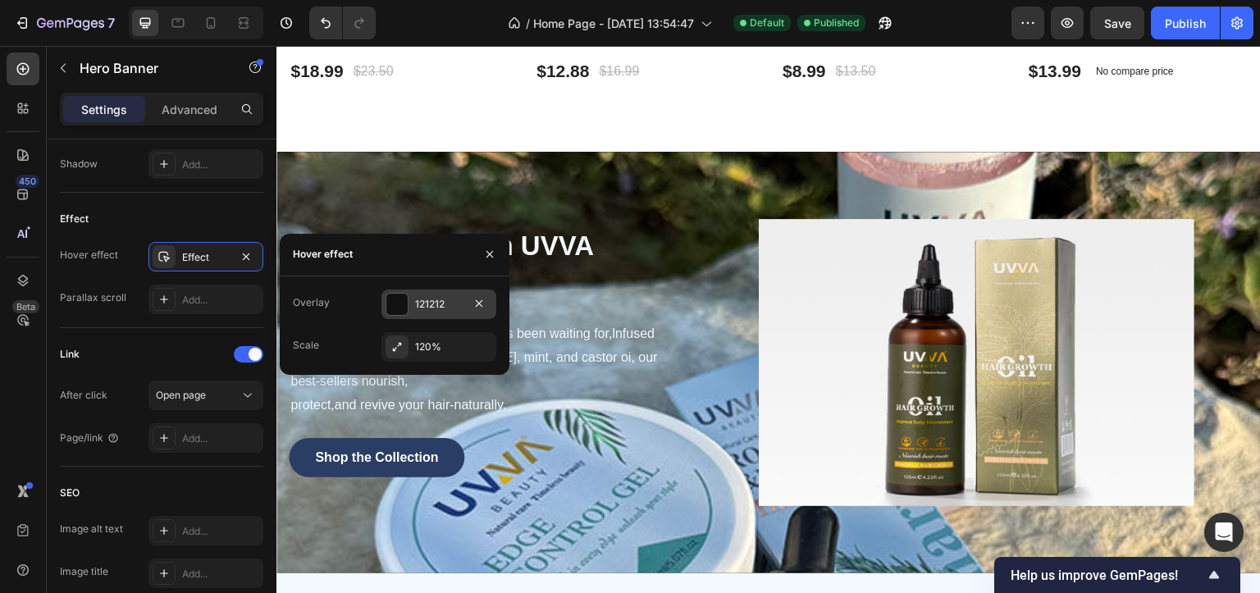
click at [391, 304] on div at bounding box center [396, 304] width 21 height 21
type input "6%"
type input "6"
type input "3%"
type input "3"
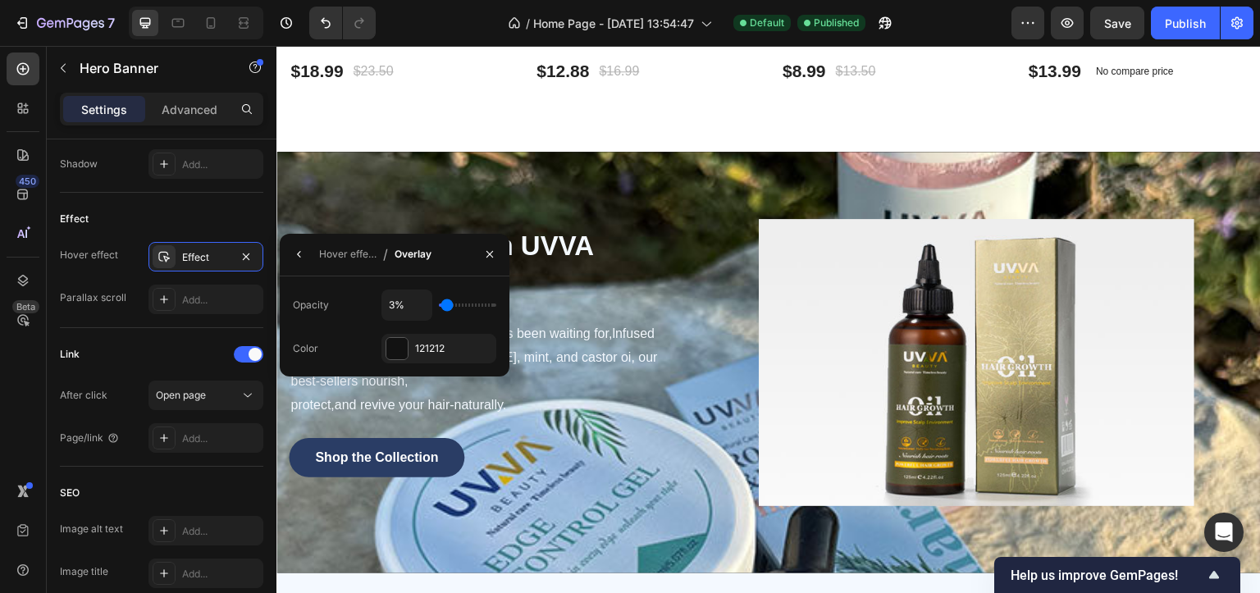
type input "2%"
type input "2"
type input "3%"
type input "3"
type input "5%"
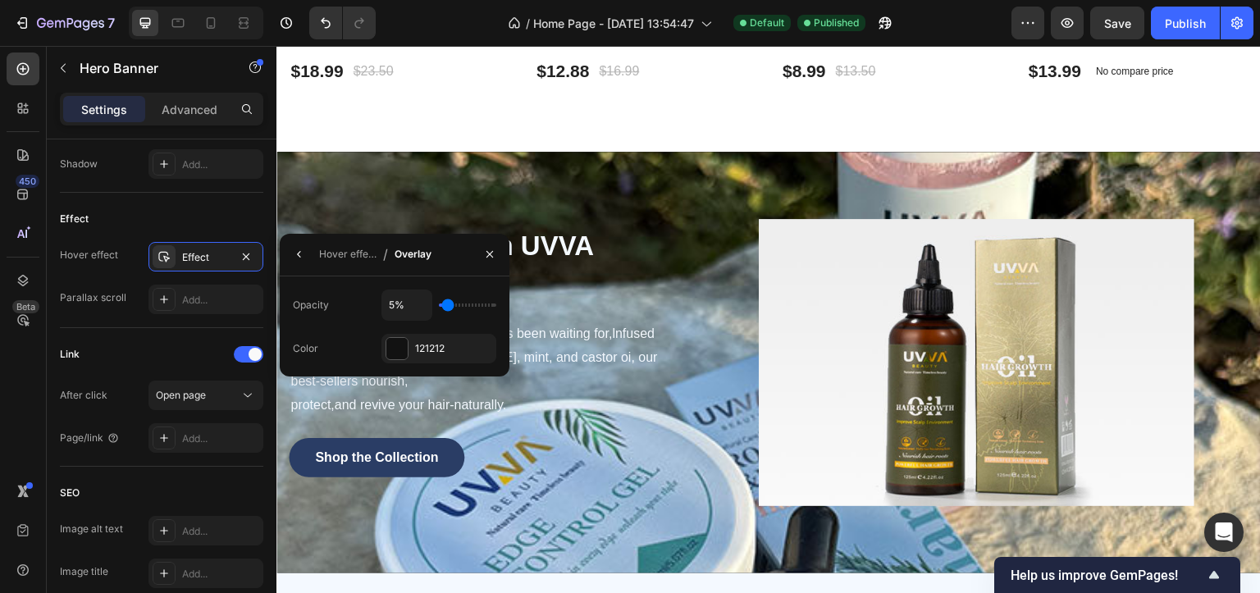
type input "5"
click at [447, 305] on input "range" at bounding box center [467, 304] width 57 height 3
click at [189, 356] on div "Link" at bounding box center [161, 354] width 203 height 26
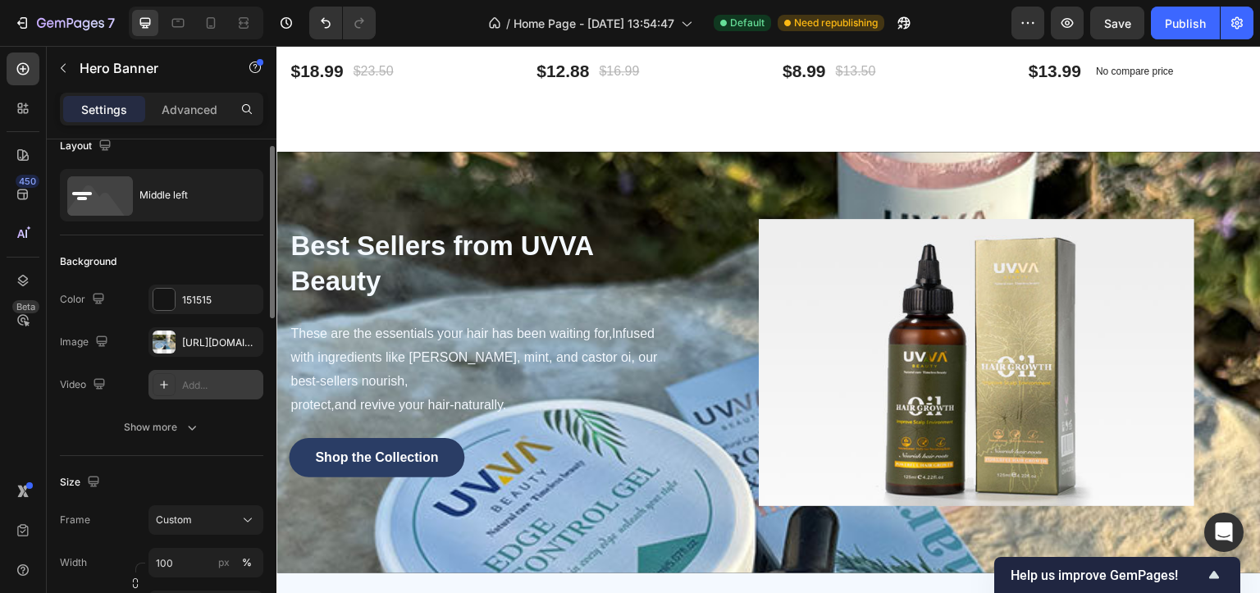
scroll to position [0, 0]
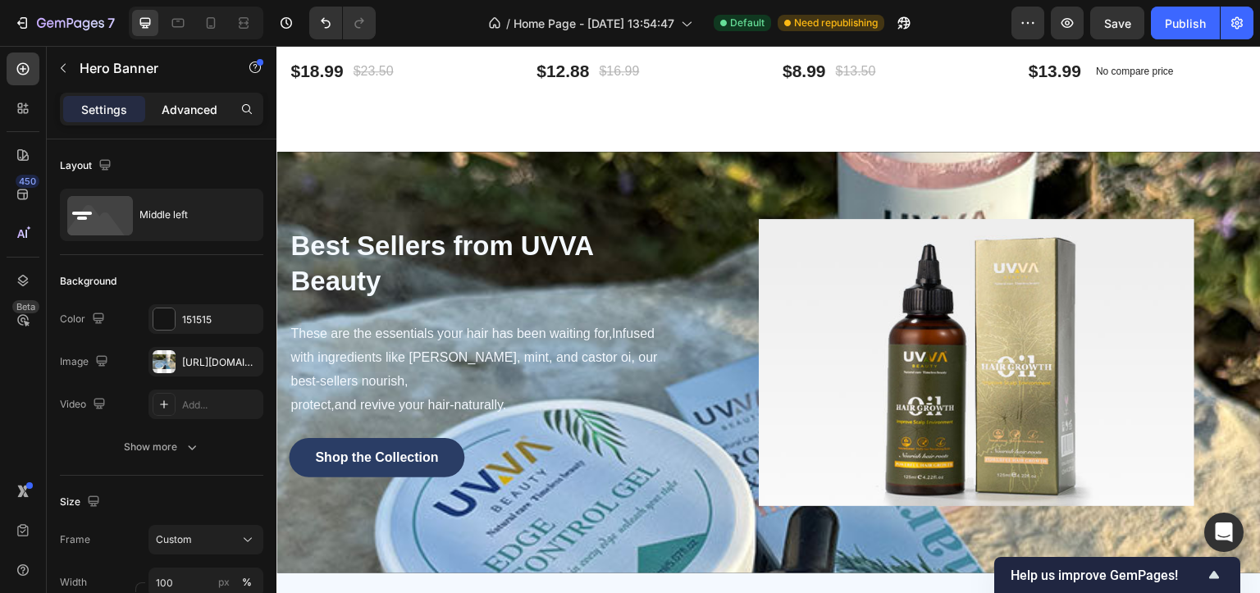
click at [171, 104] on p "Advanced" at bounding box center [190, 109] width 56 height 17
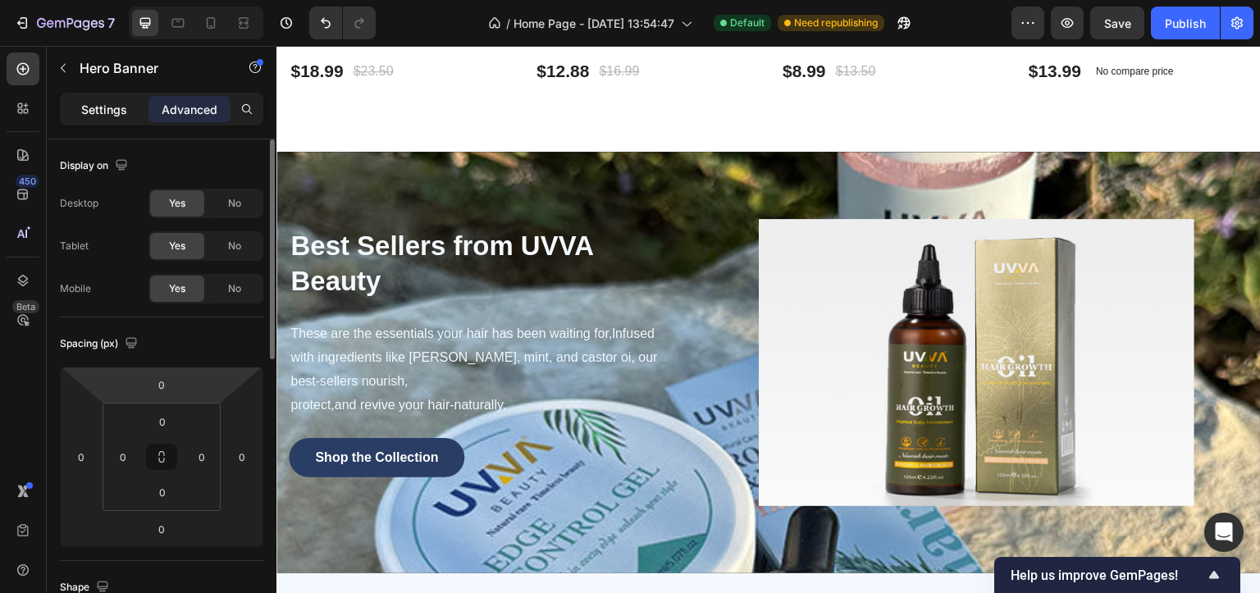
click at [127, 112] on div "Settings" at bounding box center [104, 109] width 82 height 26
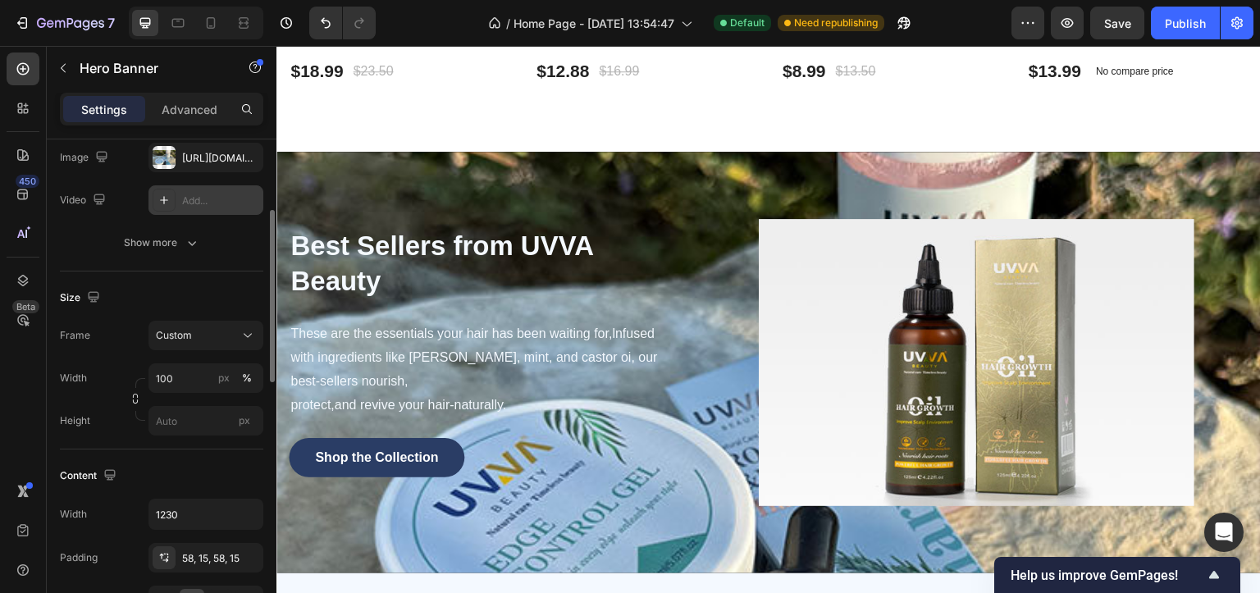
scroll to position [307, 0]
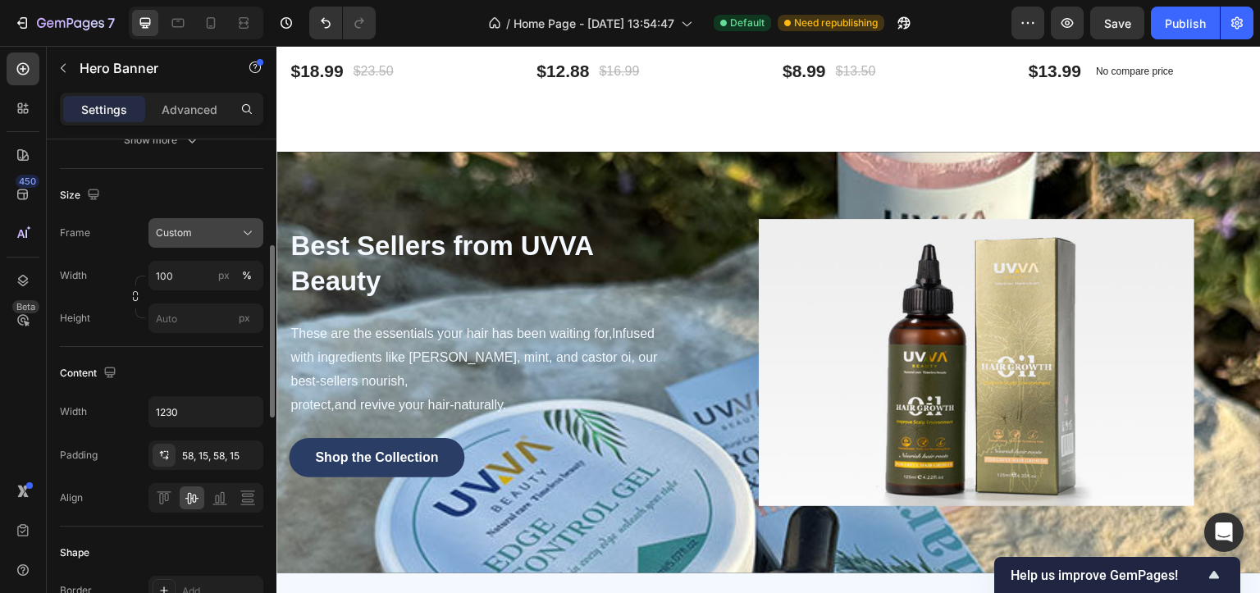
click at [217, 230] on div "Custom" at bounding box center [196, 233] width 80 height 15
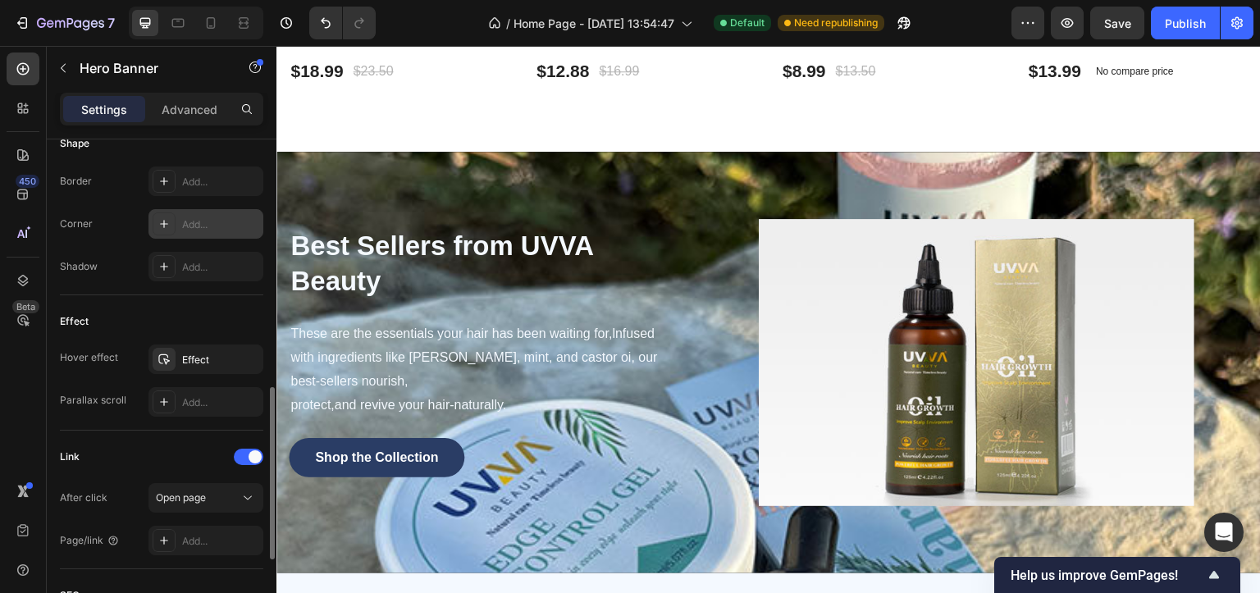
scroll to position [818, 0]
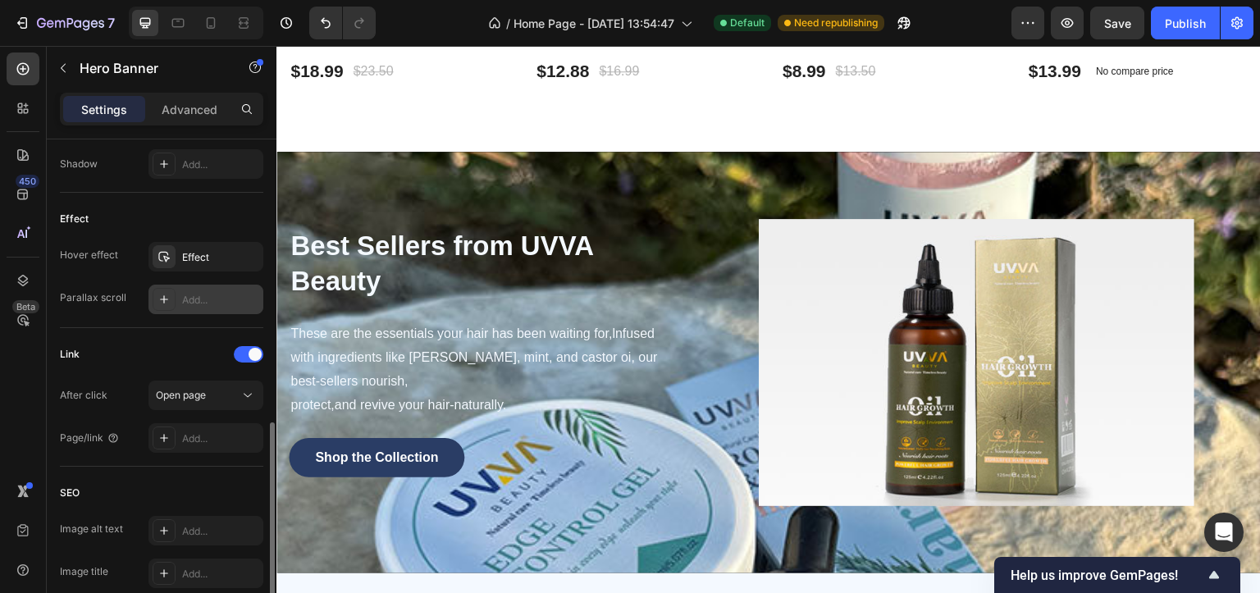
click at [166, 297] on icon at bounding box center [163, 299] width 13 height 13
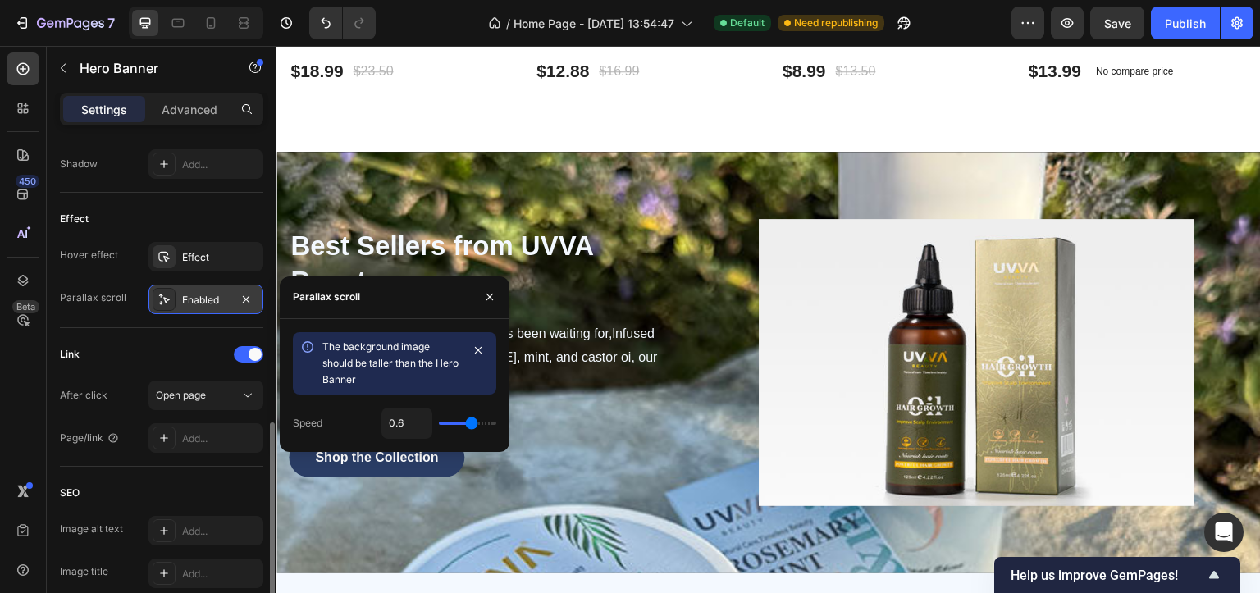
click at [170, 297] on icon at bounding box center [163, 299] width 13 height 13
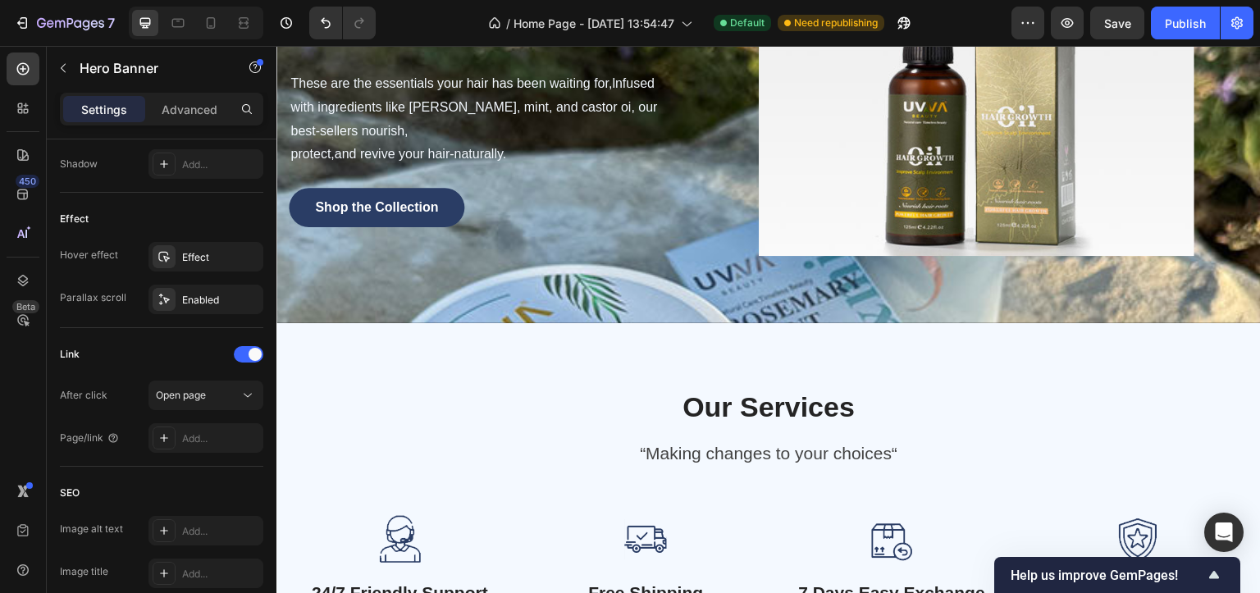
scroll to position [820, 0]
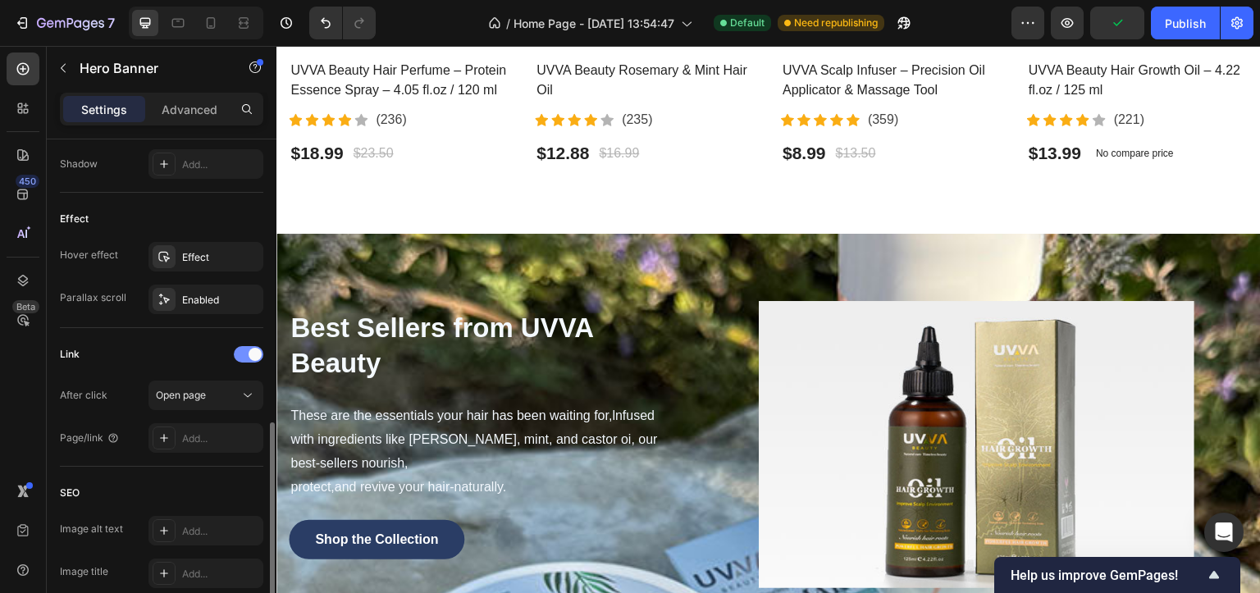
click at [243, 355] on div at bounding box center [249, 354] width 30 height 16
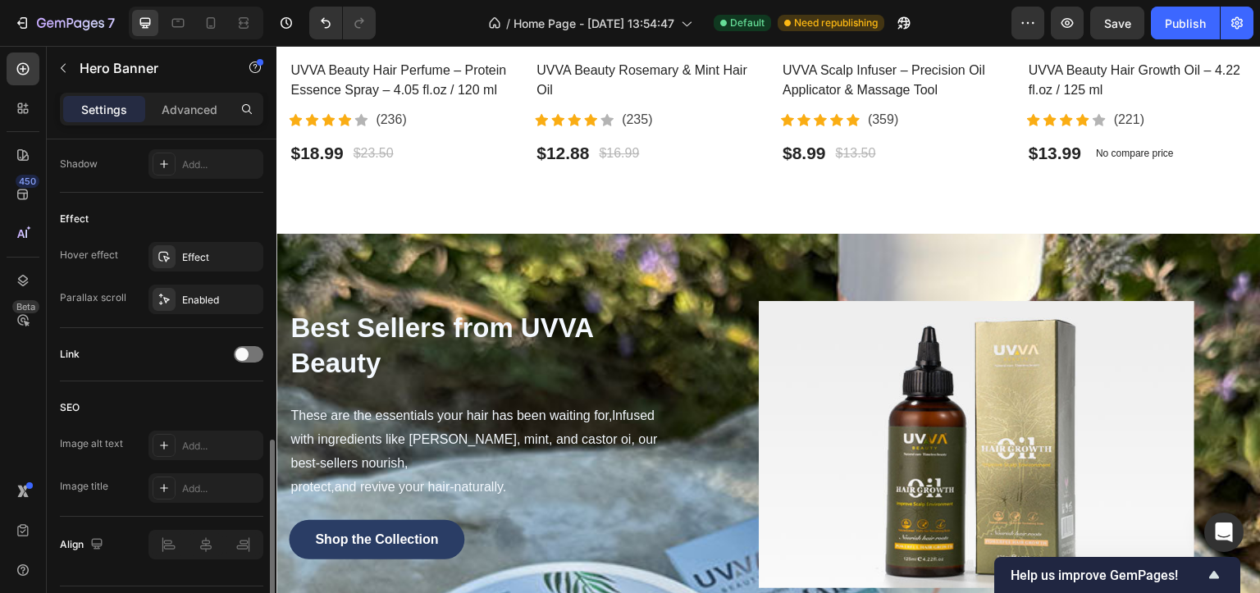
click at [180, 394] on div "SEO" at bounding box center [161, 407] width 203 height 26
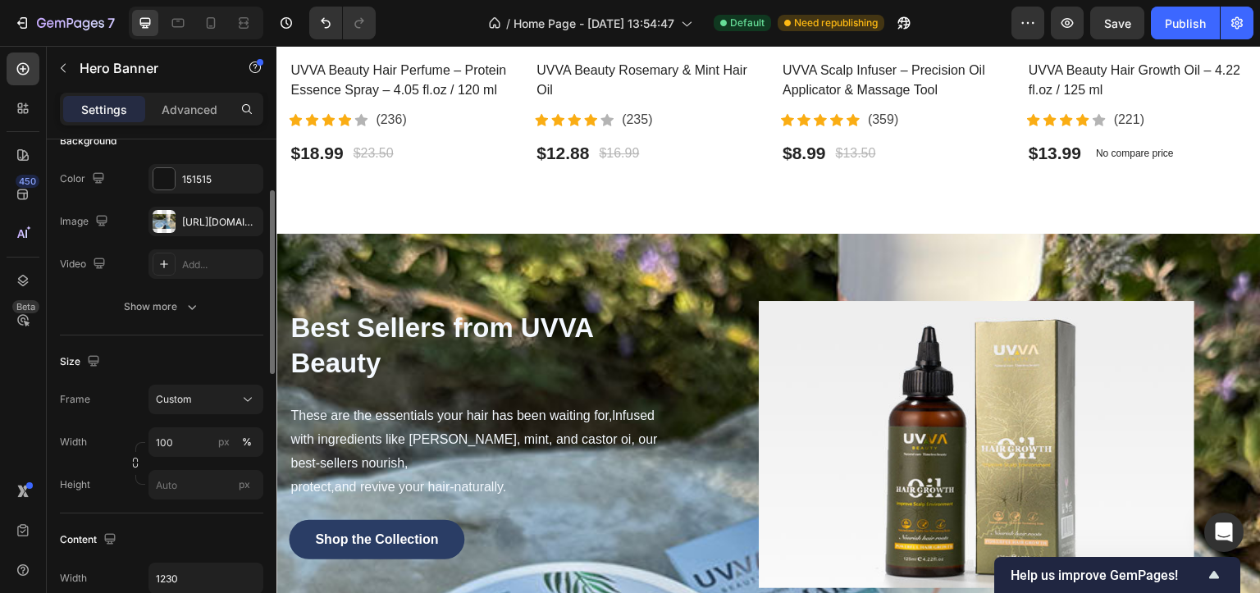
scroll to position [37, 0]
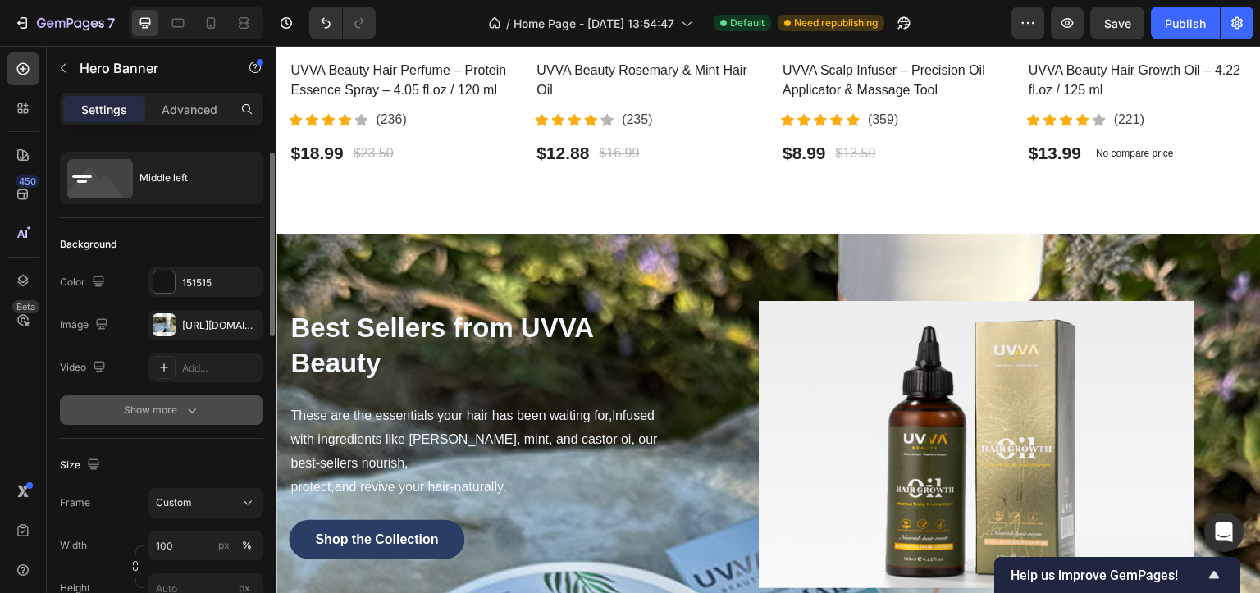
click at [183, 419] on button "Show more" at bounding box center [161, 410] width 203 height 30
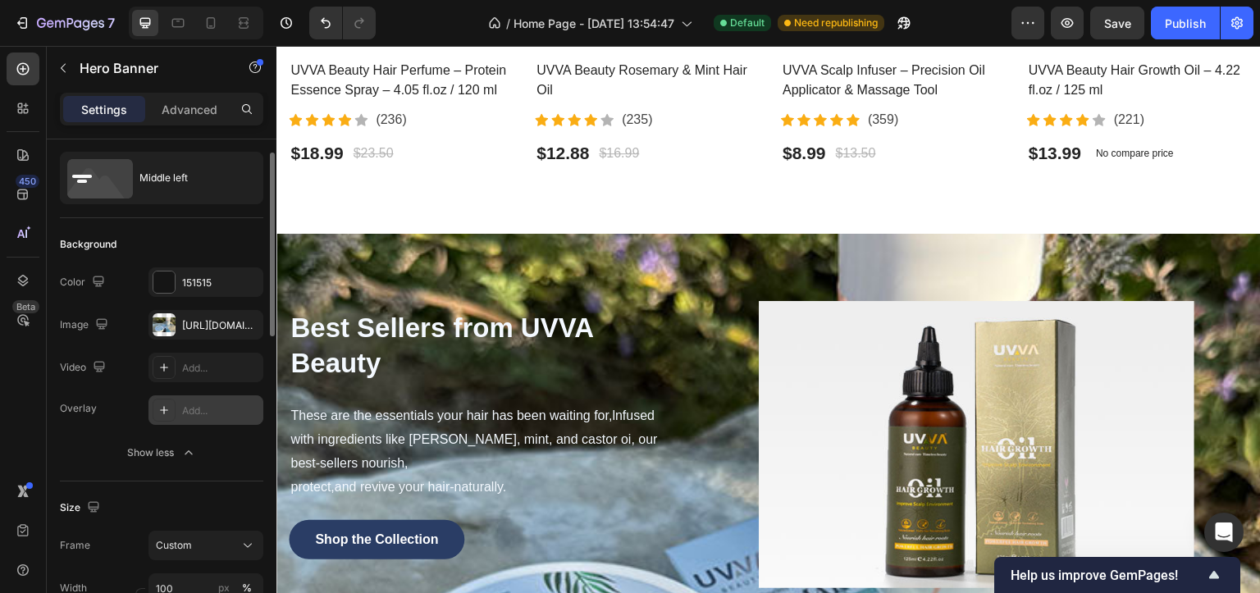
click at [200, 406] on div "Add..." at bounding box center [220, 410] width 77 height 15
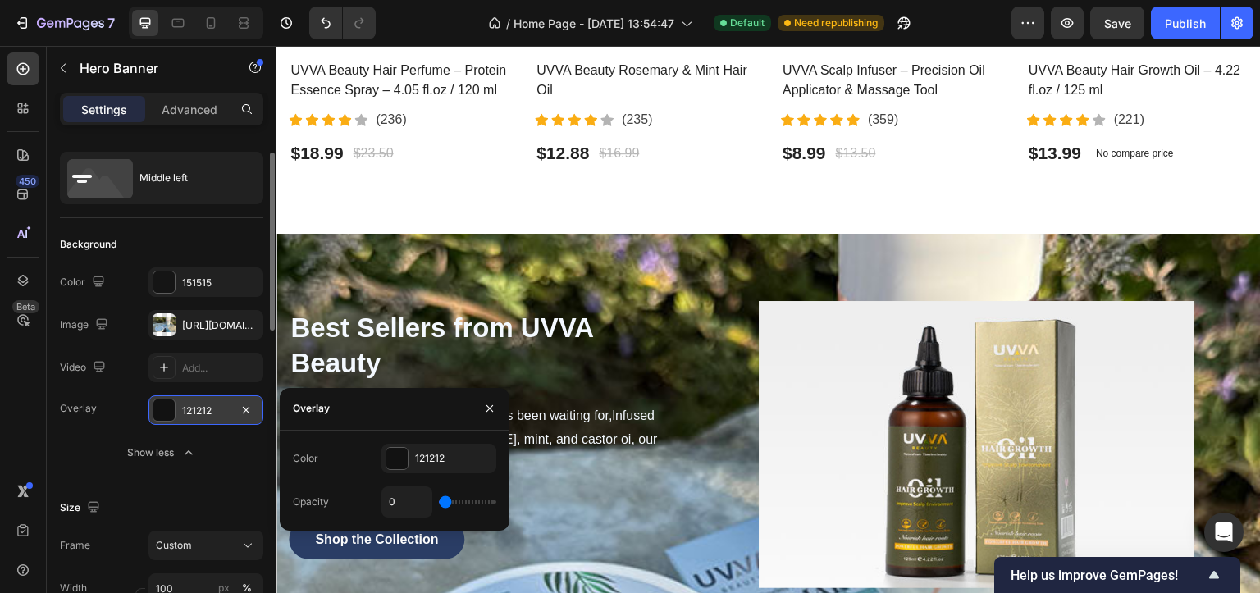
type input "3%"
type input "3"
type input "18%"
type input "18"
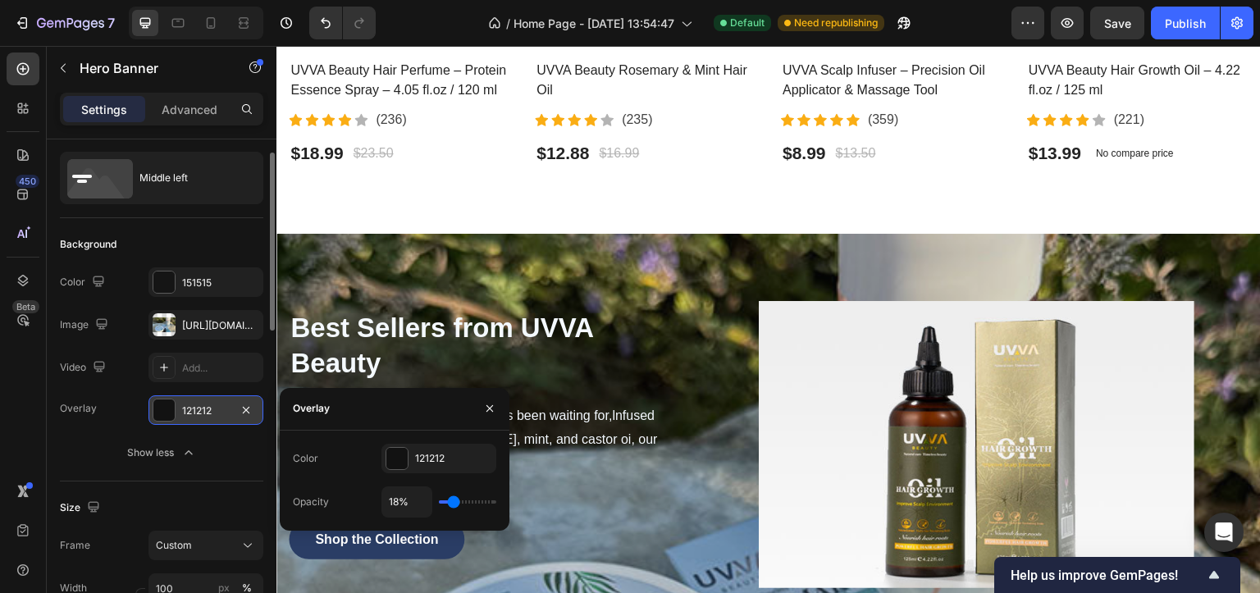
type input "21%"
type input "21"
type input "23%"
type input "23"
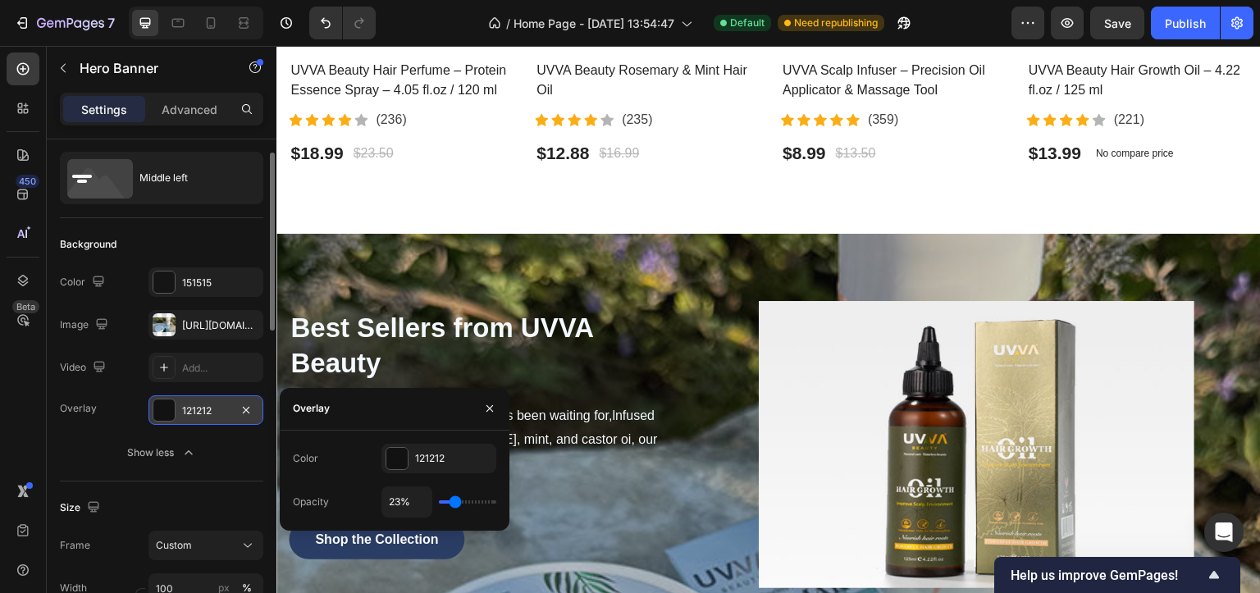
type input "26%"
type input "26"
type input "29%"
type input "29"
type input "31%"
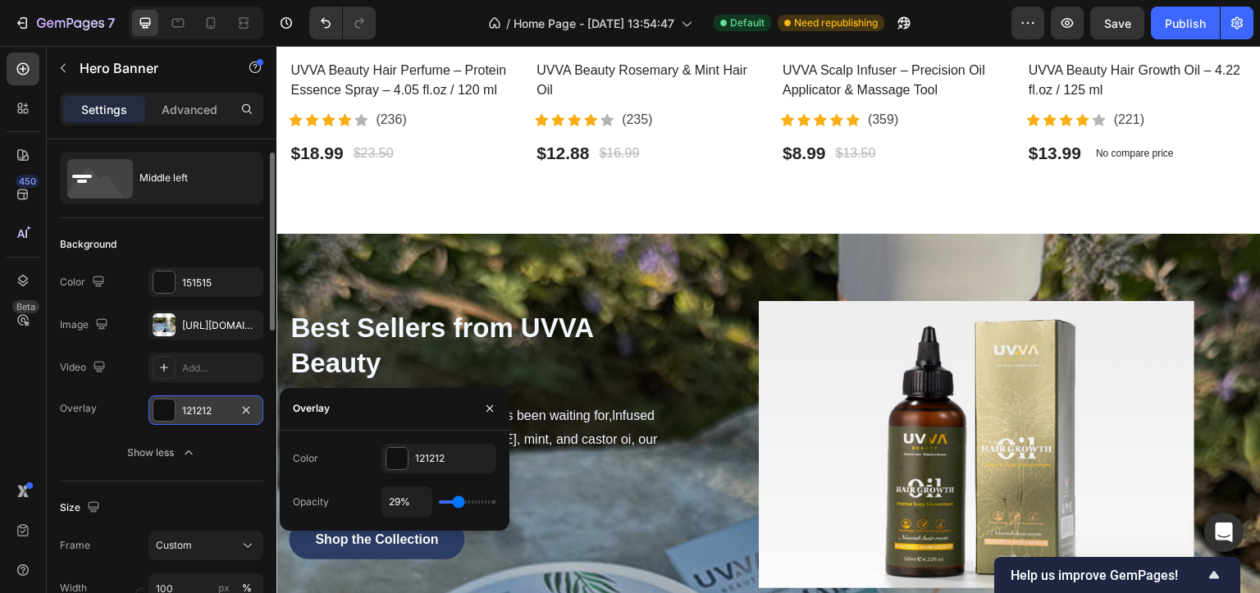
type input "31"
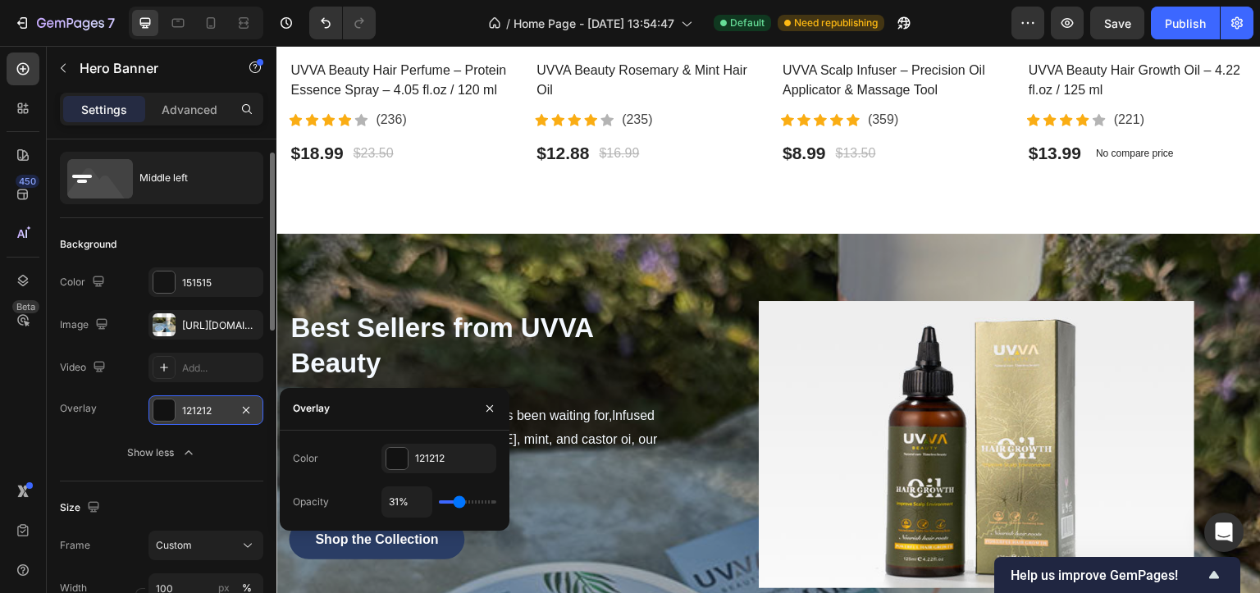
type input "34%"
type input "34"
type input "37%"
type input "37"
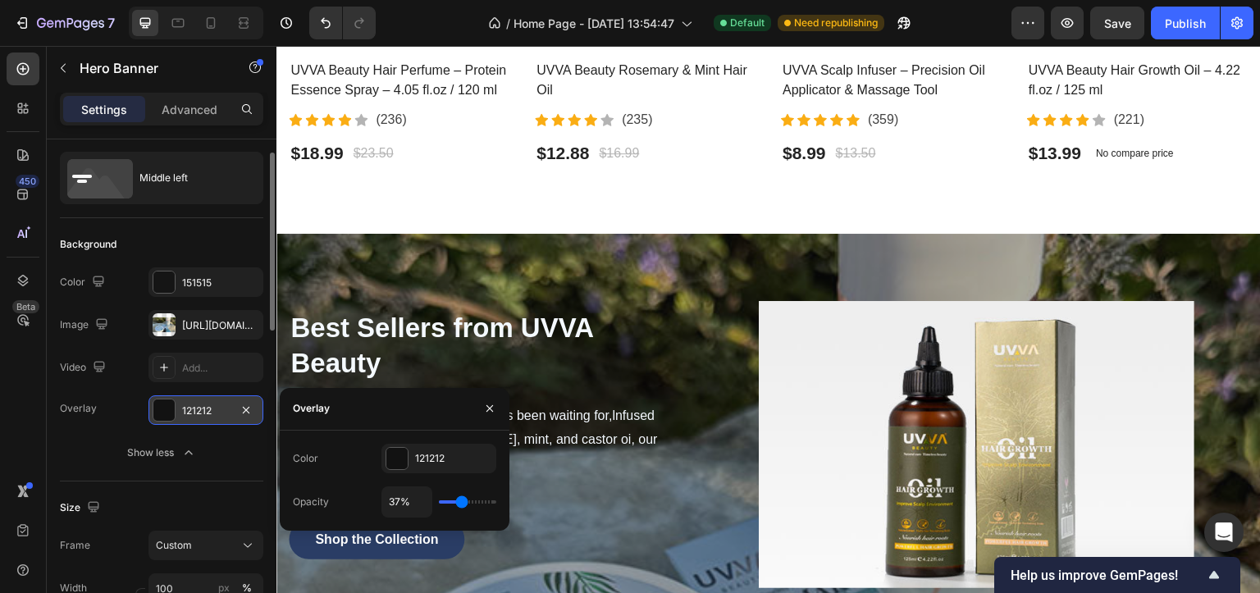
type input "39%"
type input "39"
type input "48%"
type input "48"
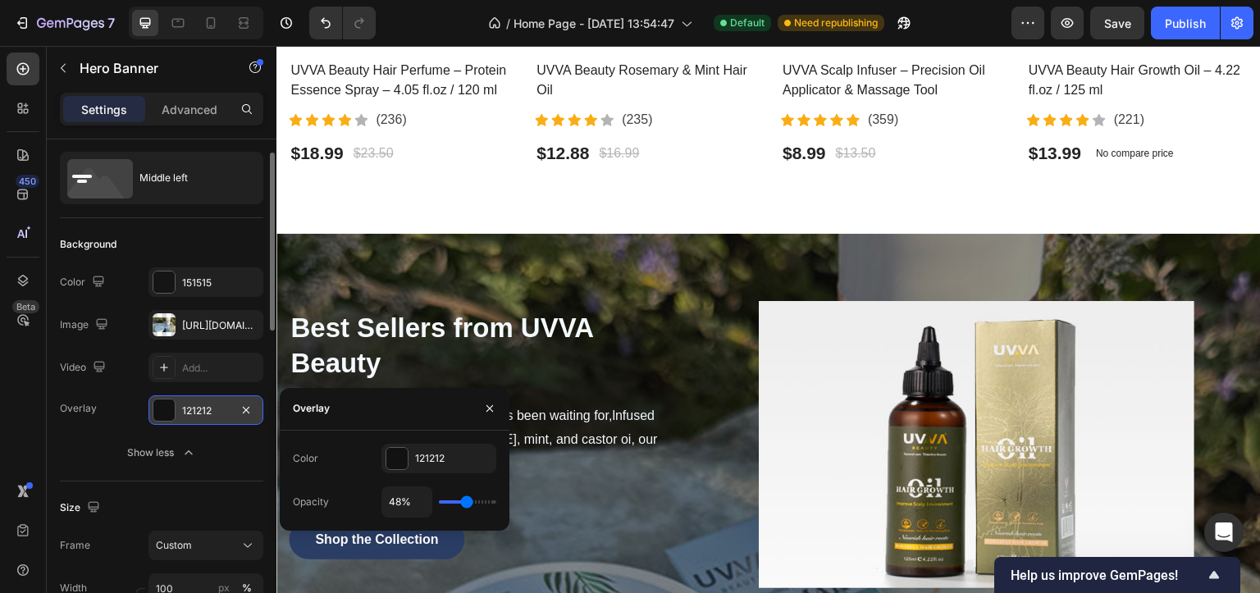
type input "46%"
type input "46"
type input "43%"
type input "43"
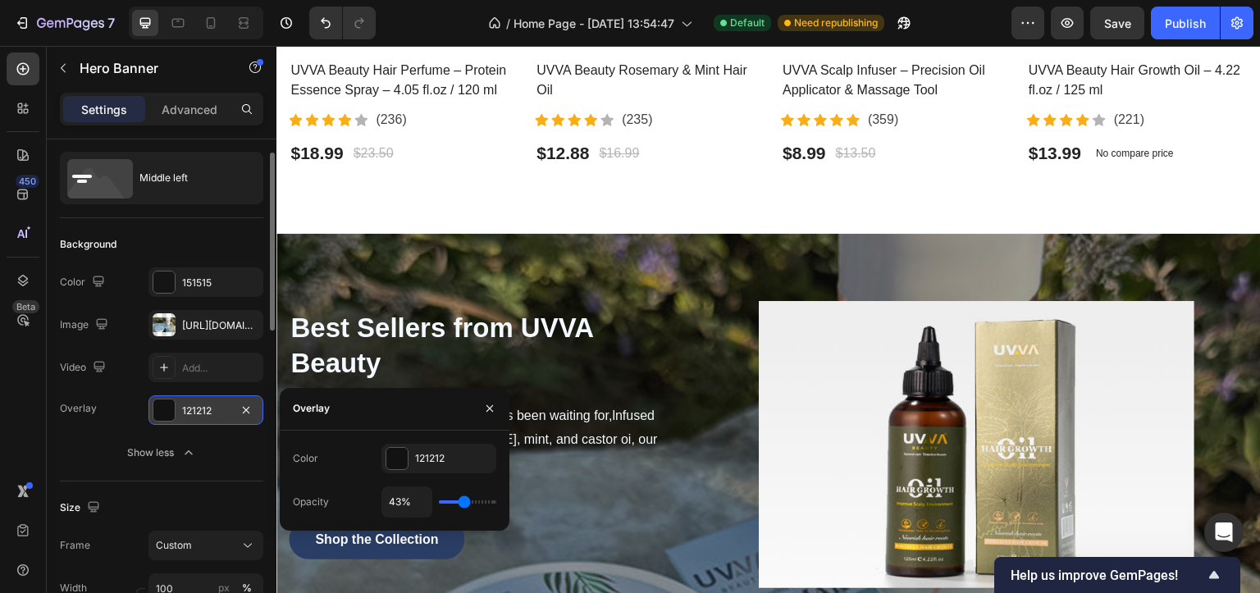
type input "39%"
type input "39"
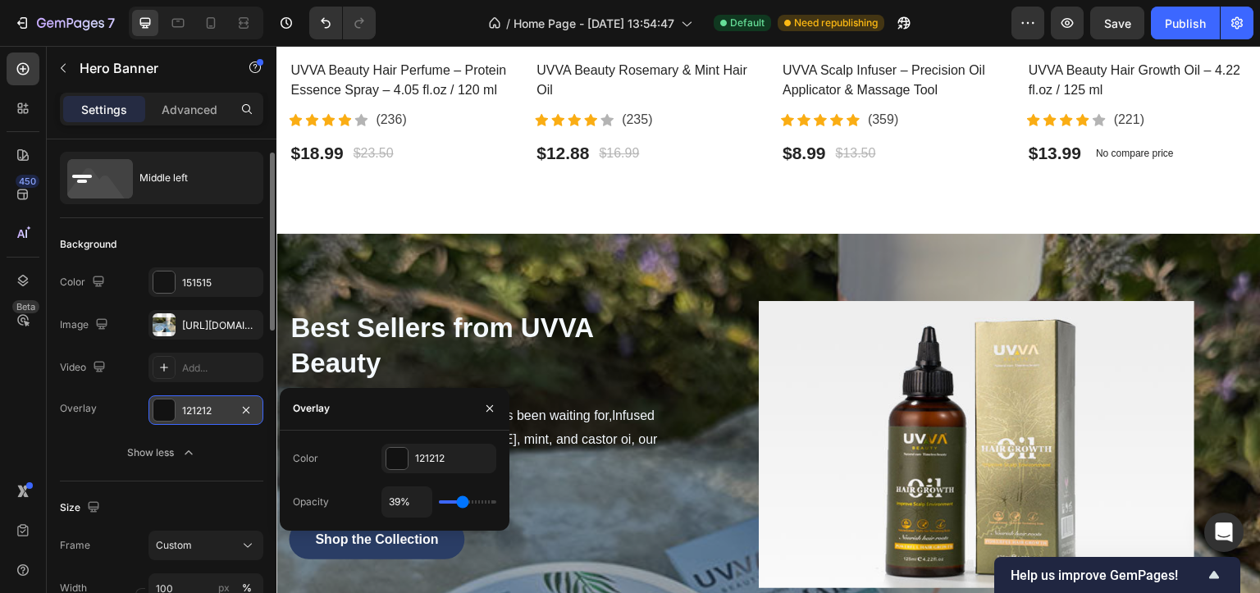
type input "33%"
drag, startPoint x: 445, startPoint y: 499, endPoint x: 459, endPoint y: 501, distance: 14.0
type input "33"
click at [459, 501] on input "range" at bounding box center [467, 501] width 57 height 3
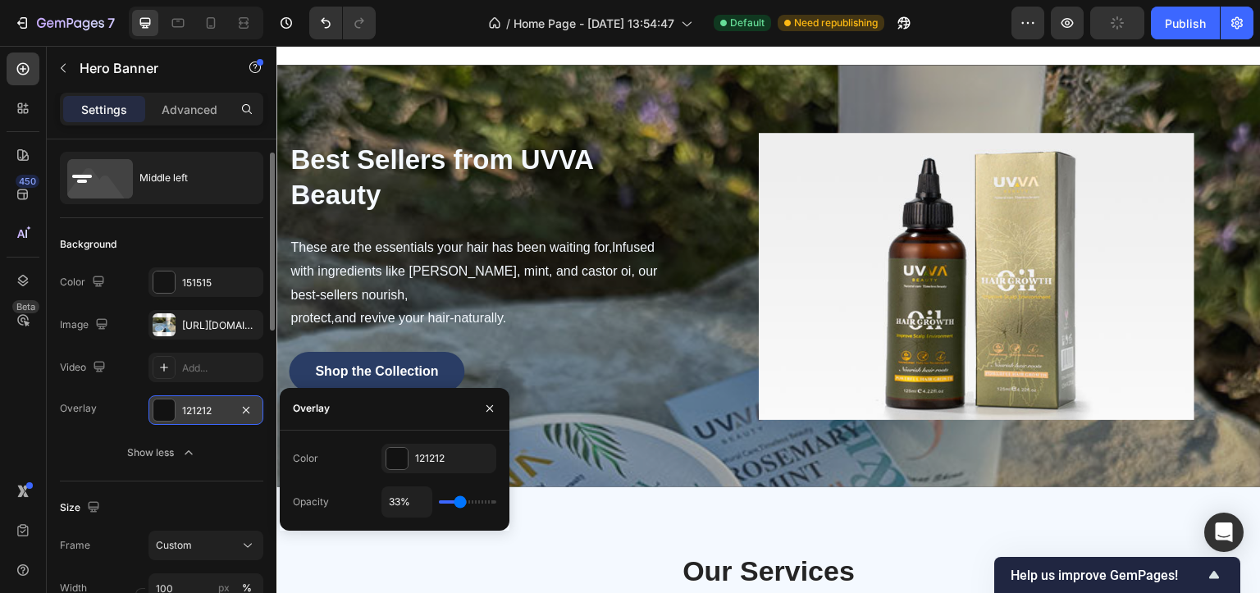
scroll to position [1066, 0]
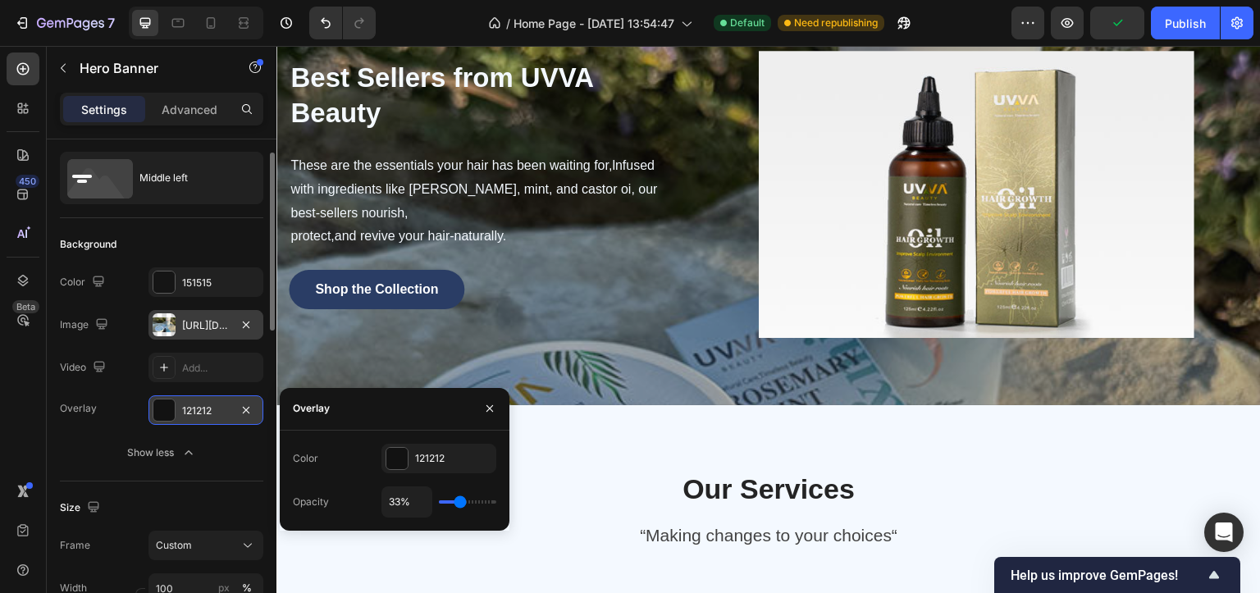
click at [184, 335] on div "[URL][DOMAIN_NAME]" at bounding box center [205, 325] width 115 height 30
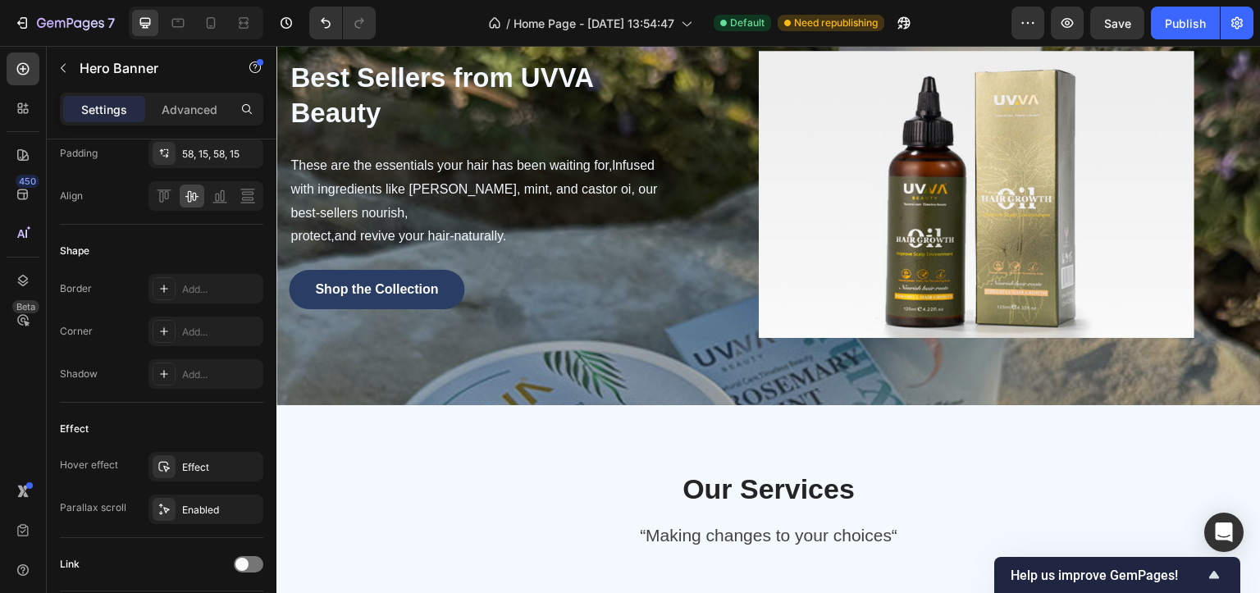
scroll to position [856, 0]
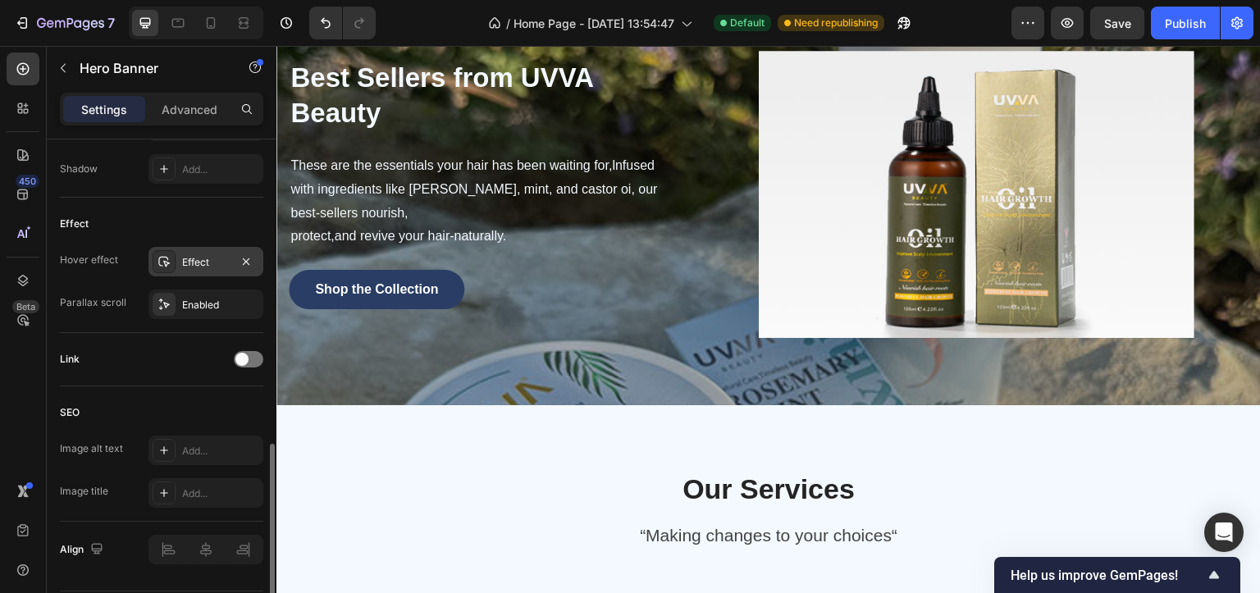
click at [190, 260] on div "Effect" at bounding box center [206, 262] width 48 height 15
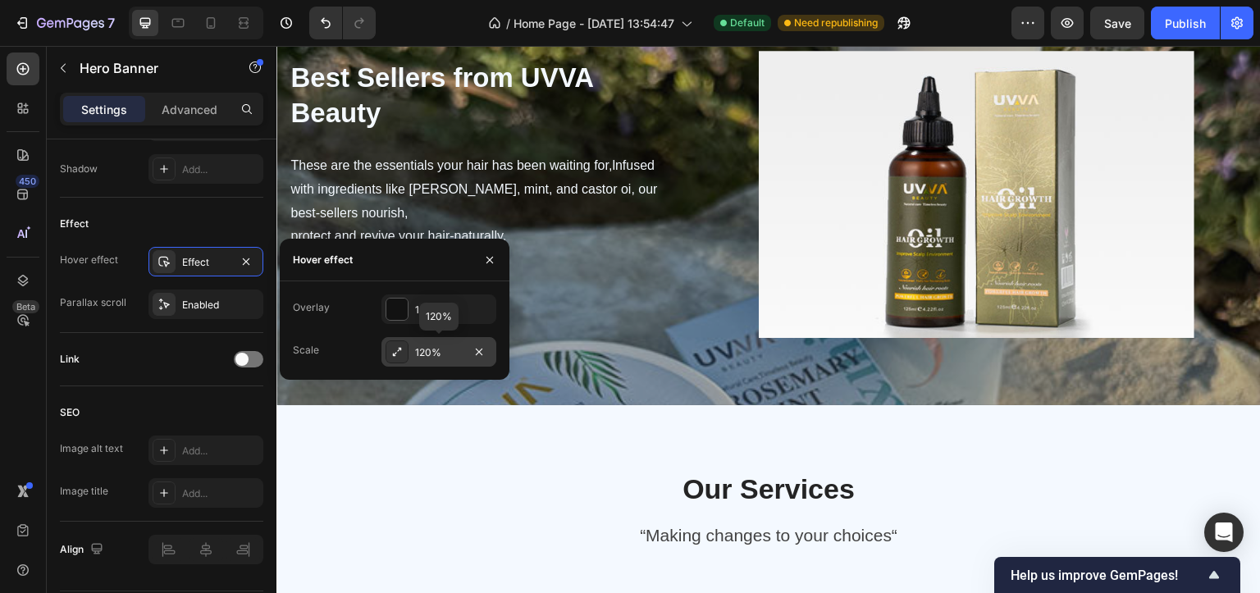
click at [420, 349] on div "120%" at bounding box center [439, 352] width 48 height 15
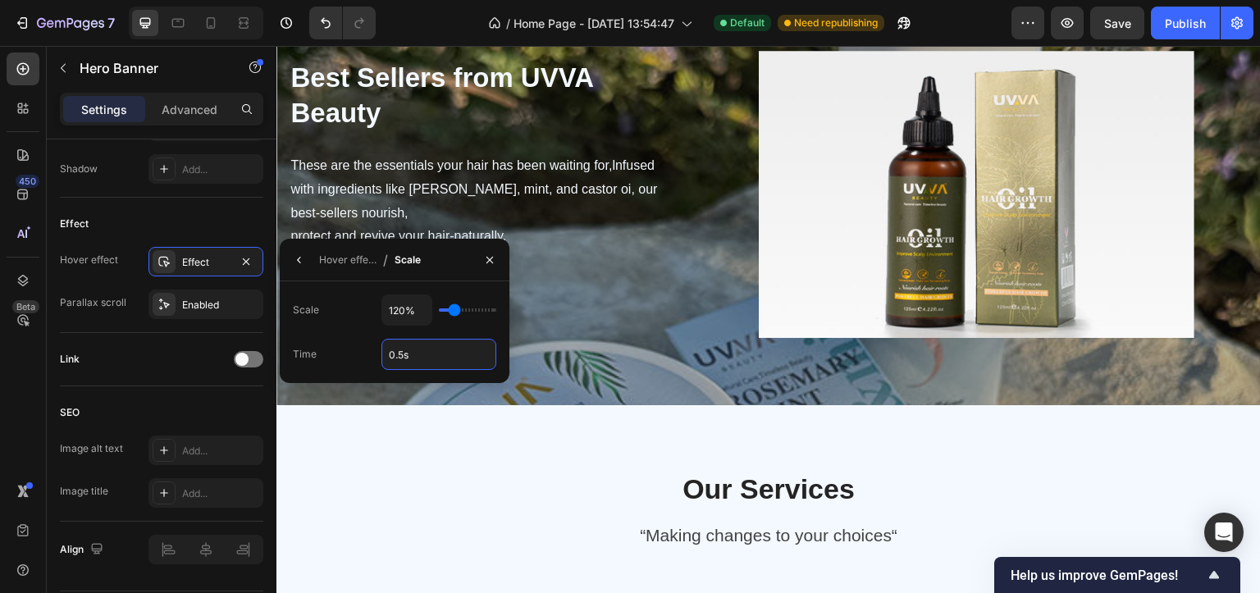
click at [399, 354] on input "0.5s" at bounding box center [438, 355] width 113 height 30
click at [392, 355] on input "1s" at bounding box center [438, 355] width 113 height 30
click at [394, 352] on input "2s" at bounding box center [438, 355] width 113 height 30
type input "5s"
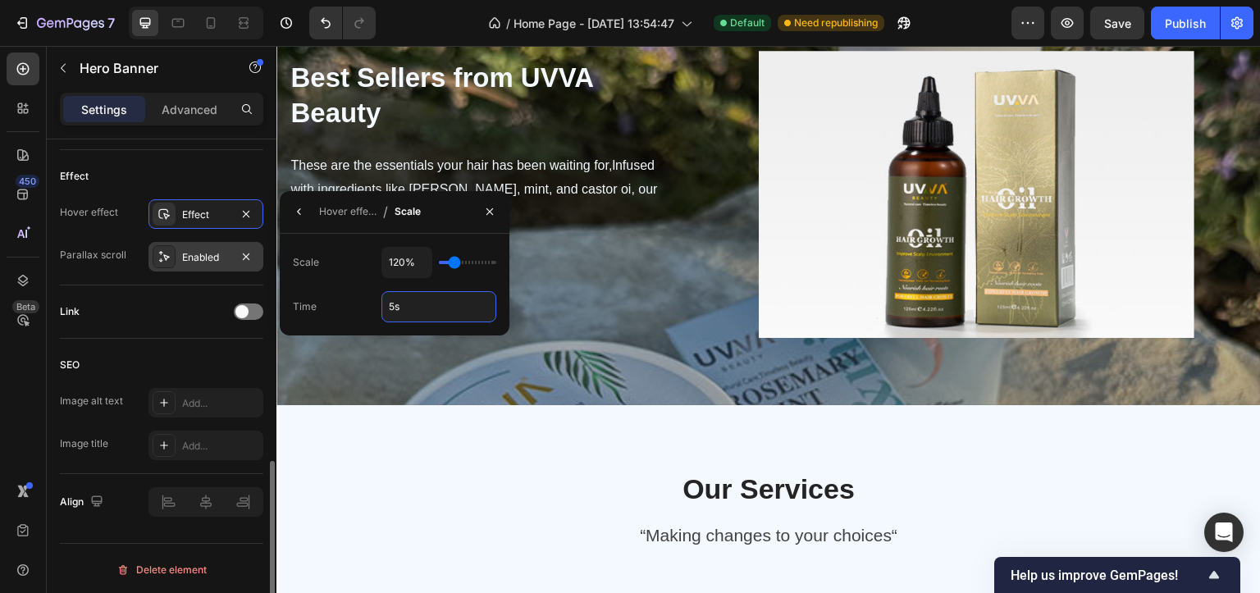
click at [171, 257] on div at bounding box center [164, 256] width 23 height 23
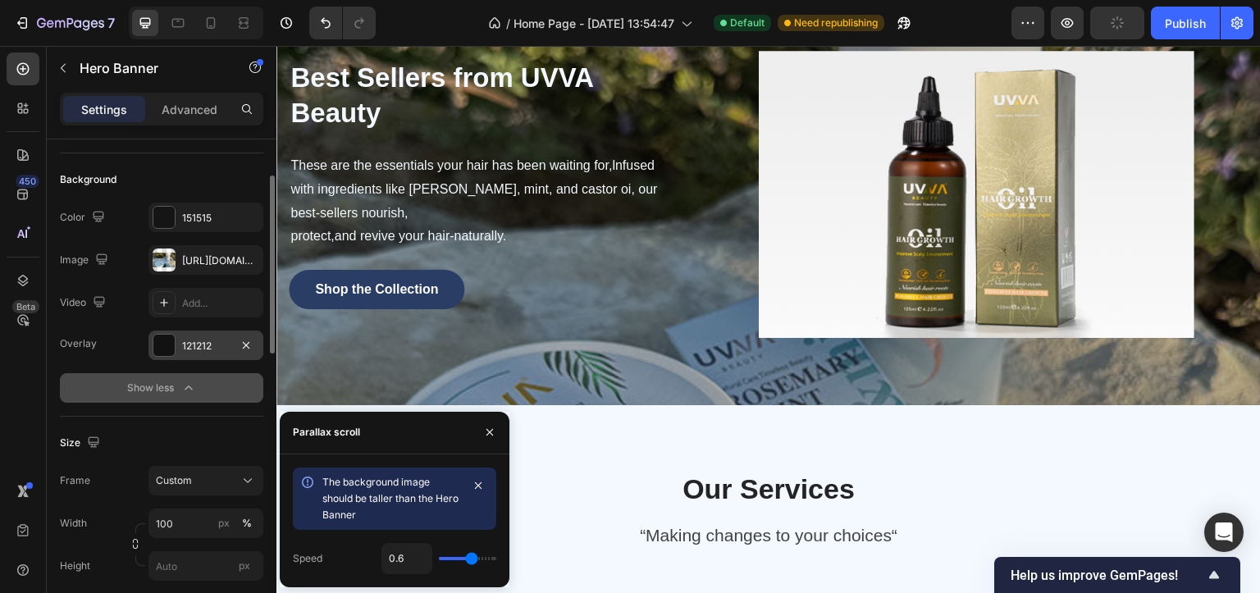
scroll to position [204, 0]
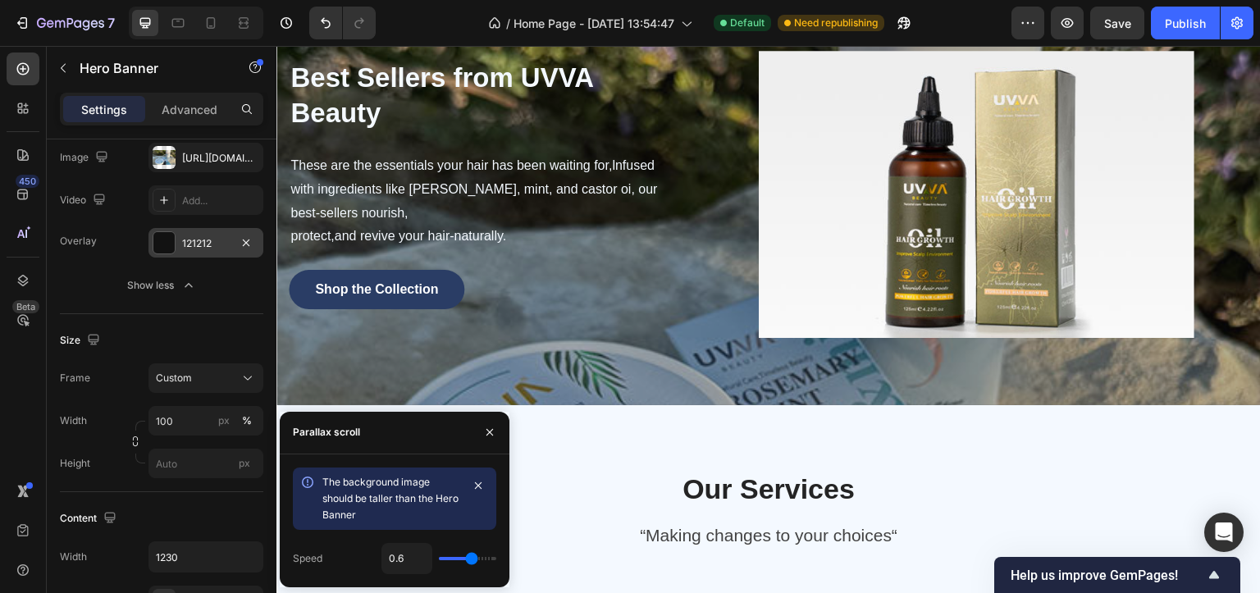
click at [165, 171] on div "The changes might be hidden by the image and the video. Color 151515 Image [URL…" at bounding box center [161, 157] width 203 height 115
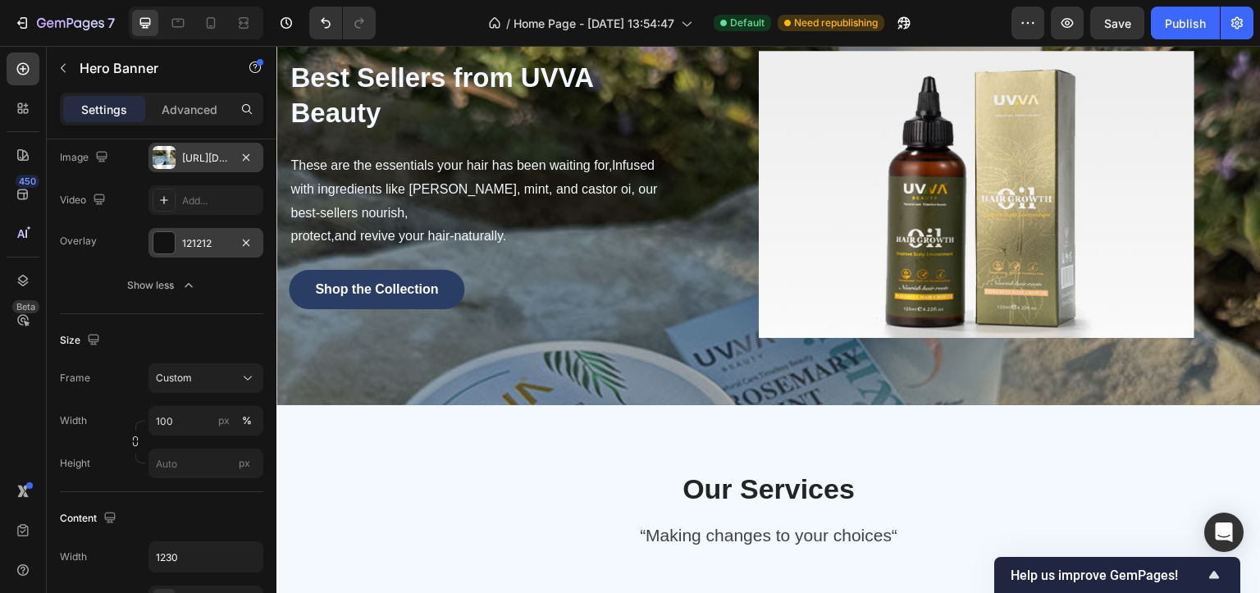
click at [161, 165] on div at bounding box center [164, 157] width 23 height 23
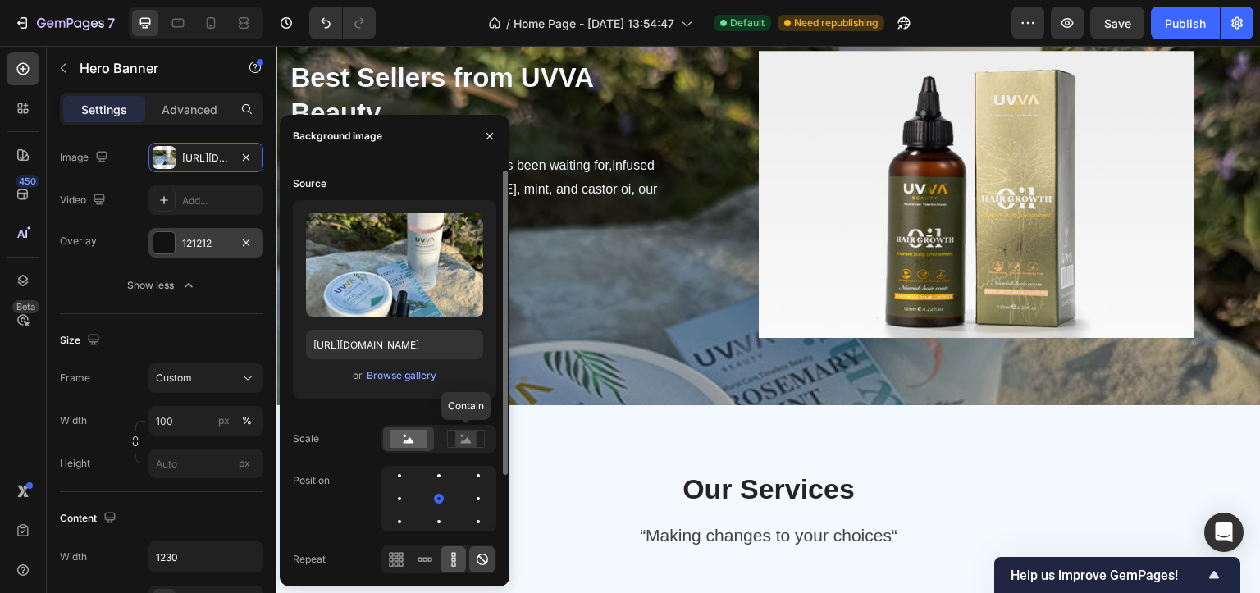
scroll to position [102, 0]
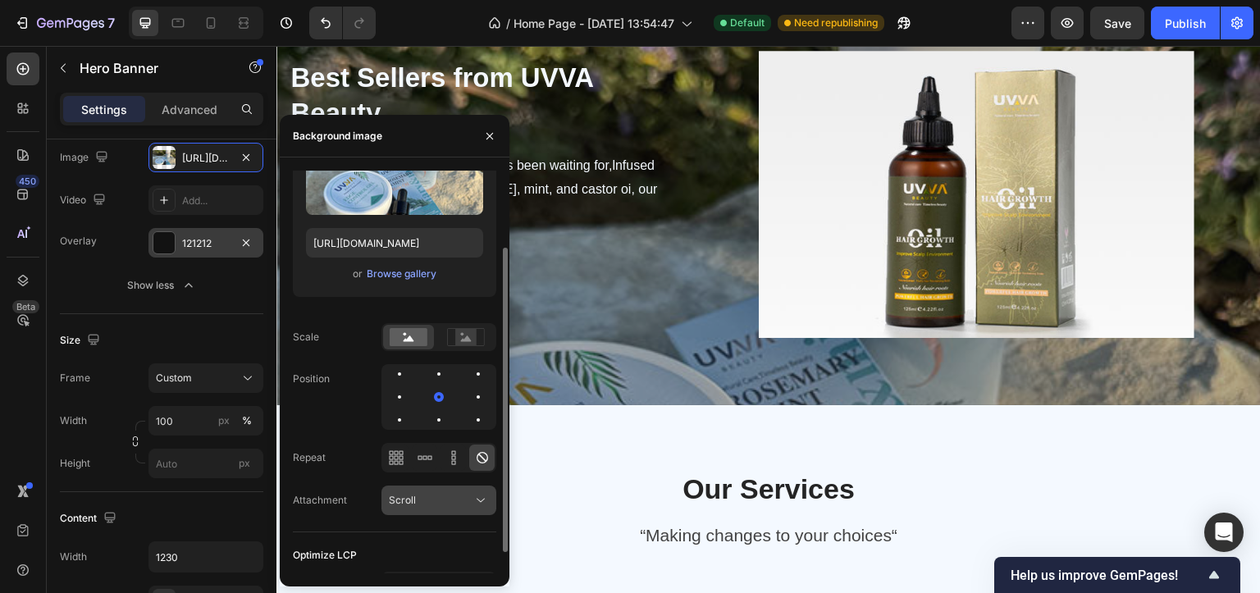
click at [460, 497] on div "Scroll" at bounding box center [431, 500] width 84 height 15
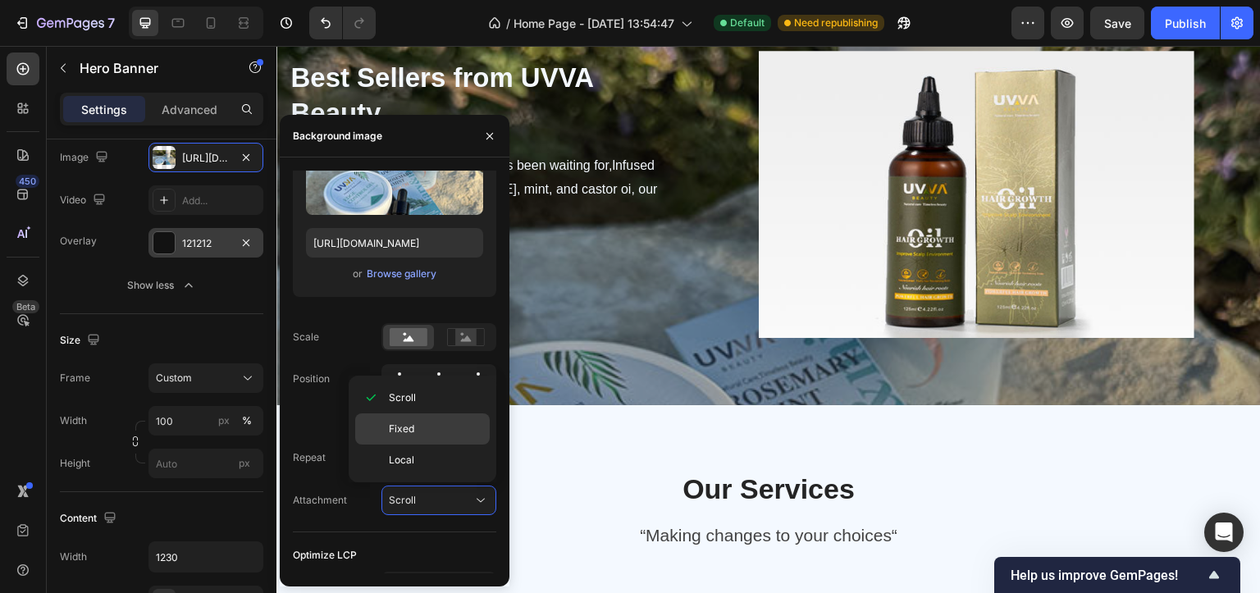
click at [435, 426] on p "Fixed" at bounding box center [435, 429] width 93 height 15
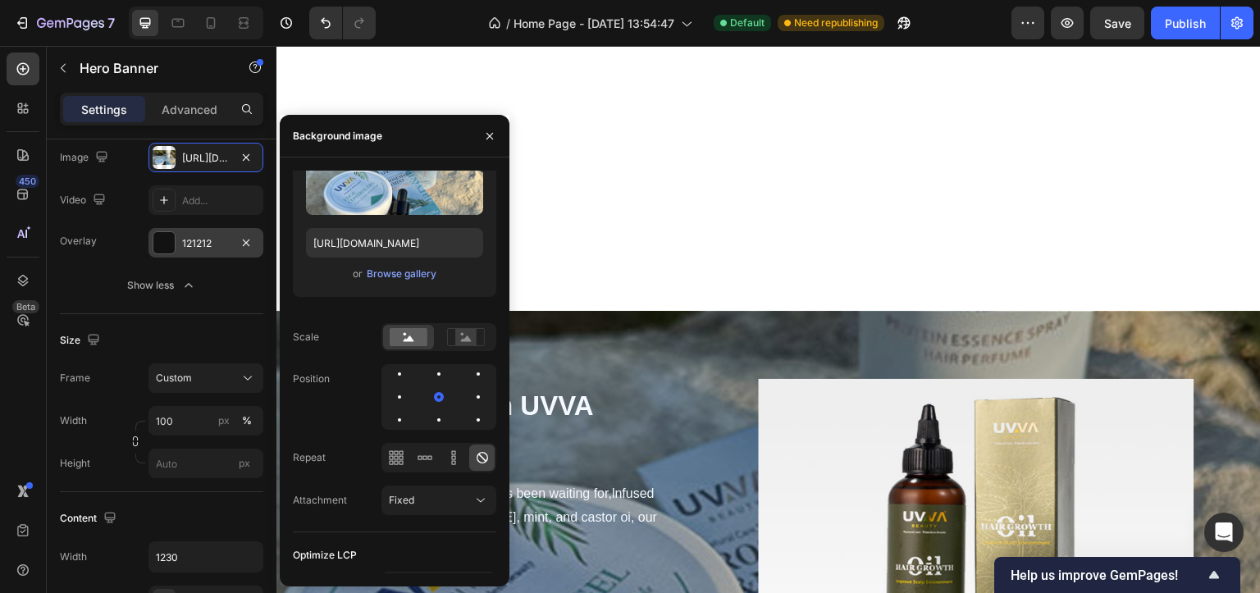
scroll to position [1148, 0]
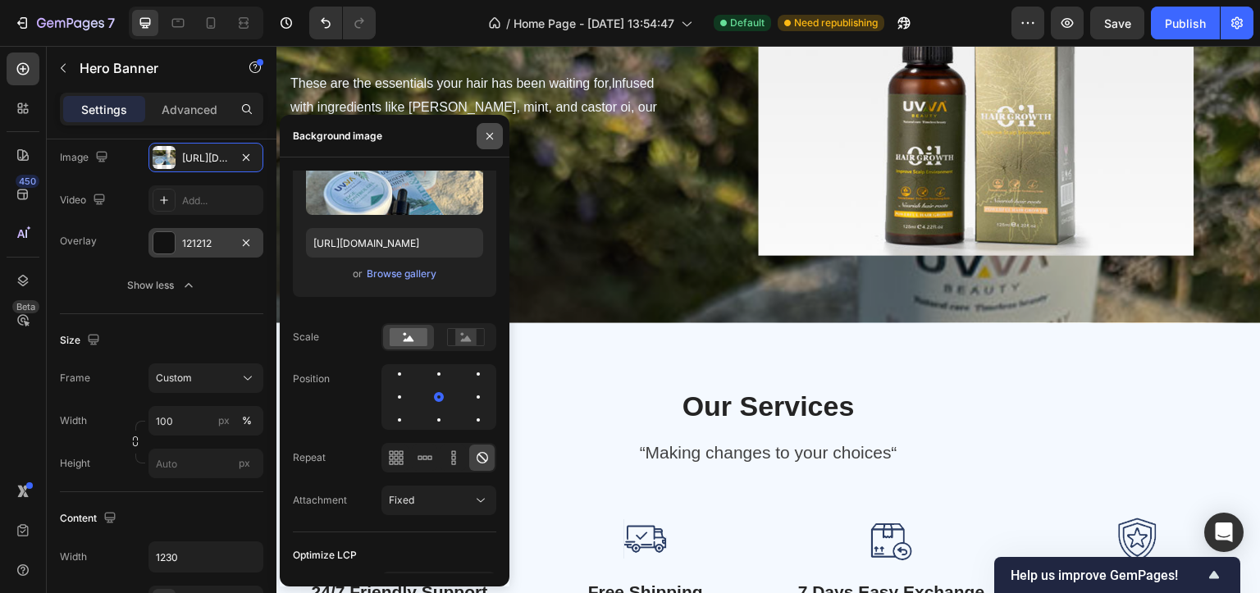
drag, startPoint x: 212, startPoint y: 89, endPoint x: 488, endPoint y: 134, distance: 280.0
click at [488, 134] on icon "button" at bounding box center [489, 136] width 13 height 13
click at [488, 134] on icon "button" at bounding box center [489, 135] width 7 height 7
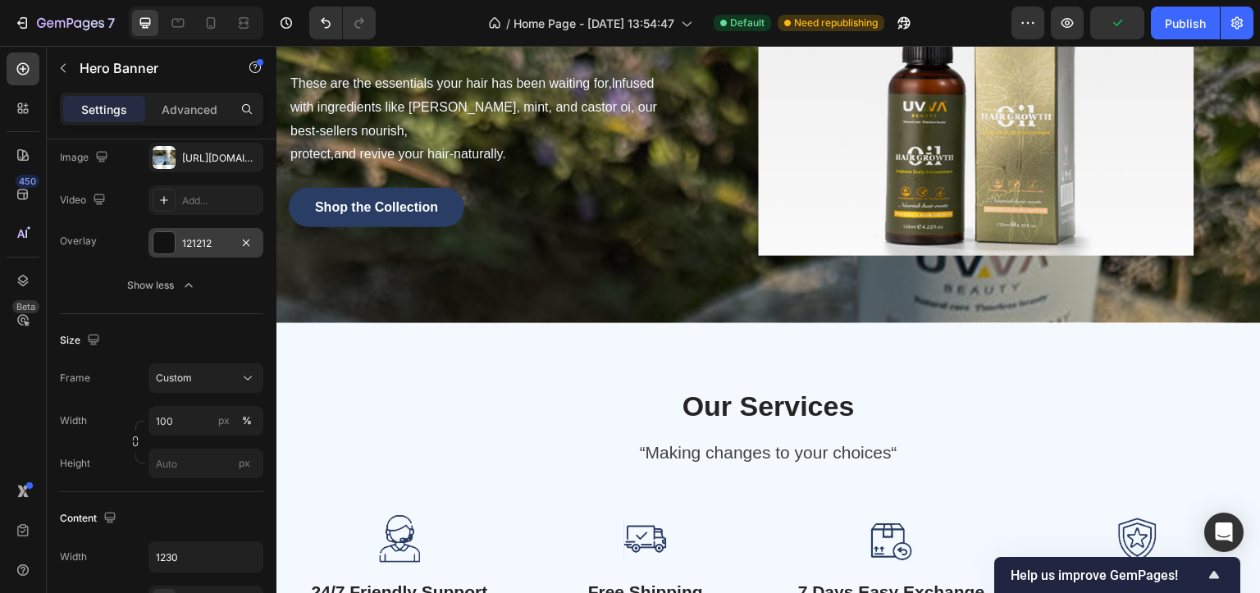
click at [171, 241] on div at bounding box center [163, 242] width 21 height 21
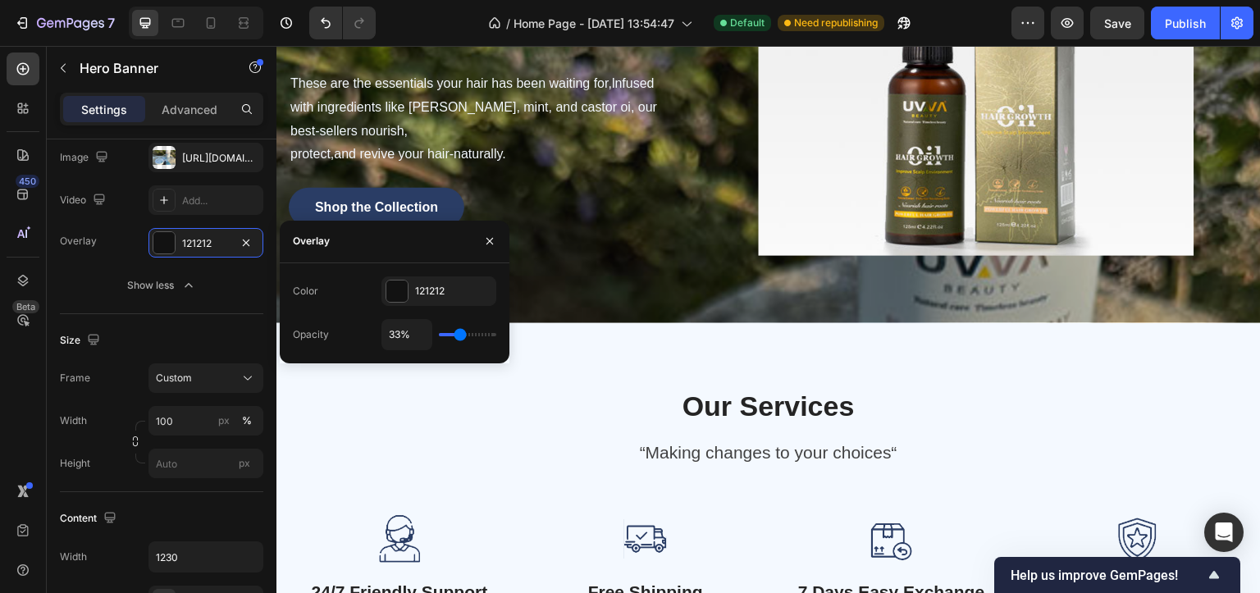
type input "5%"
type input "5"
type input "0%"
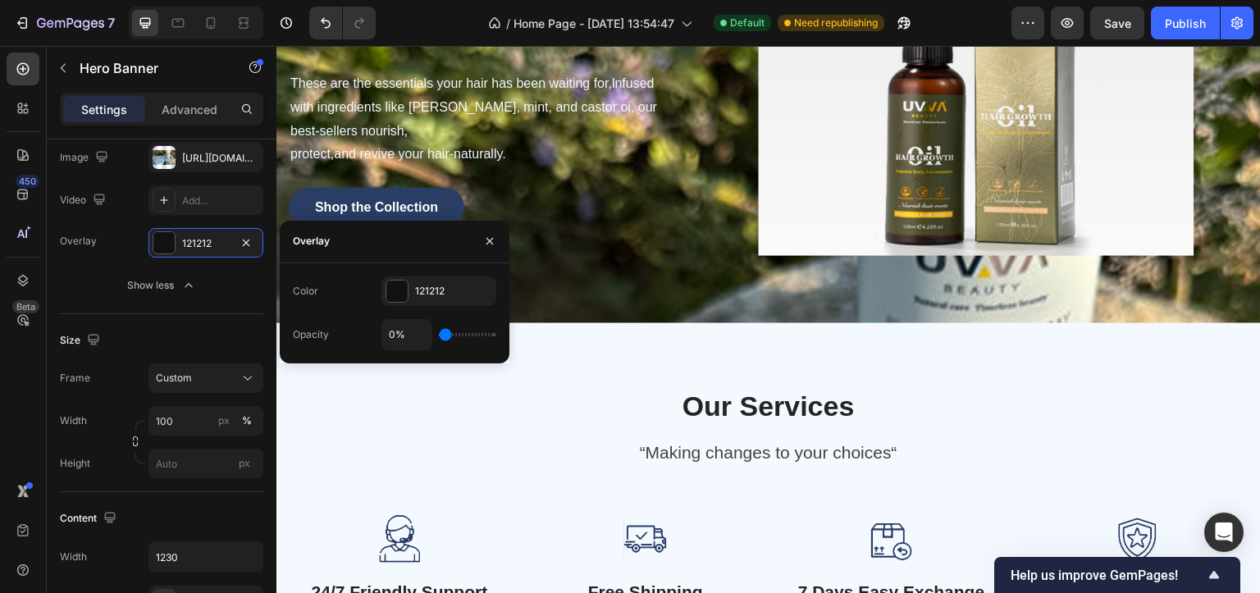
drag, startPoint x: 458, startPoint y: 335, endPoint x: 433, endPoint y: 347, distance: 27.2
type input "0"
click at [439, 336] on input "range" at bounding box center [467, 334] width 57 height 3
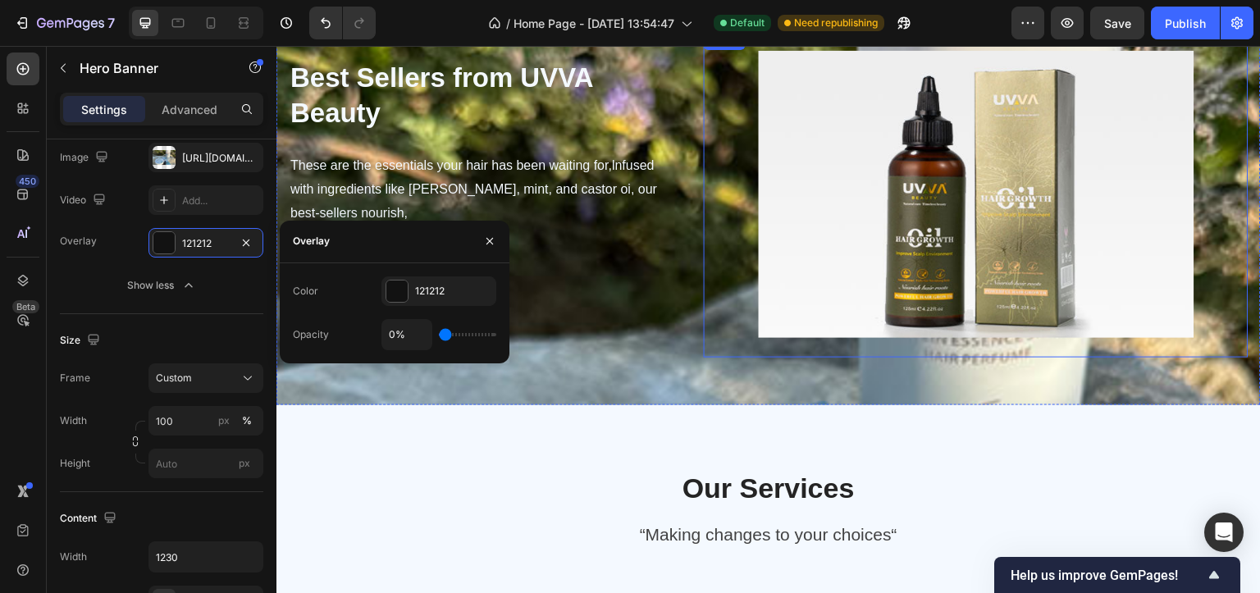
scroll to position [1230, 0]
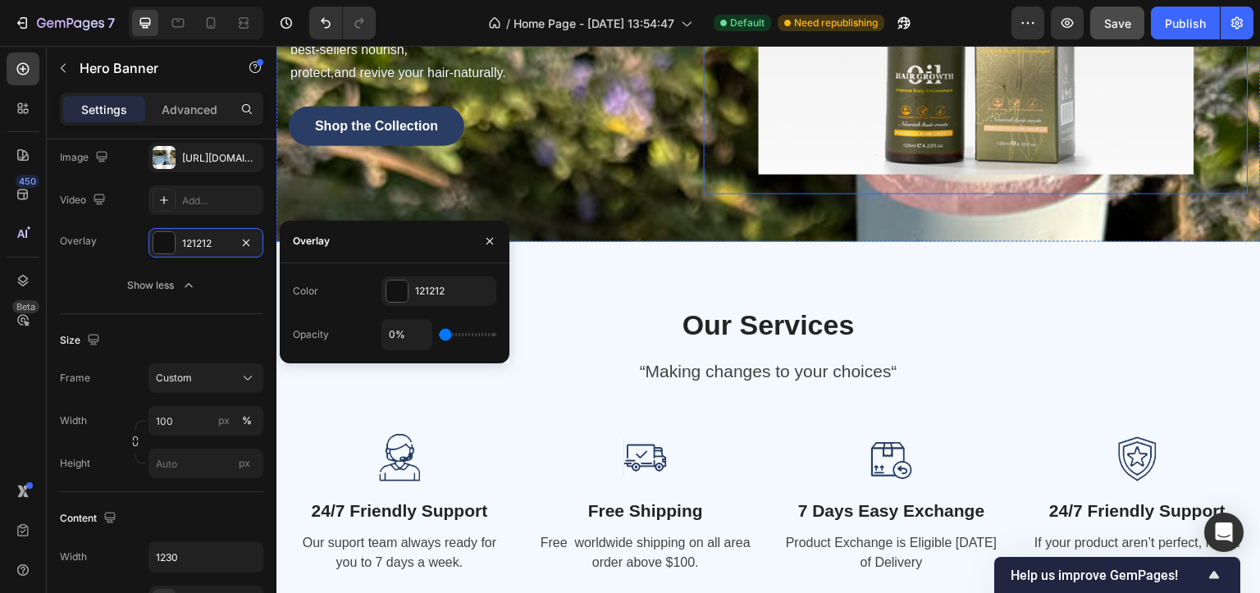
click at [1120, 19] on span "Save" at bounding box center [1117, 23] width 27 height 14
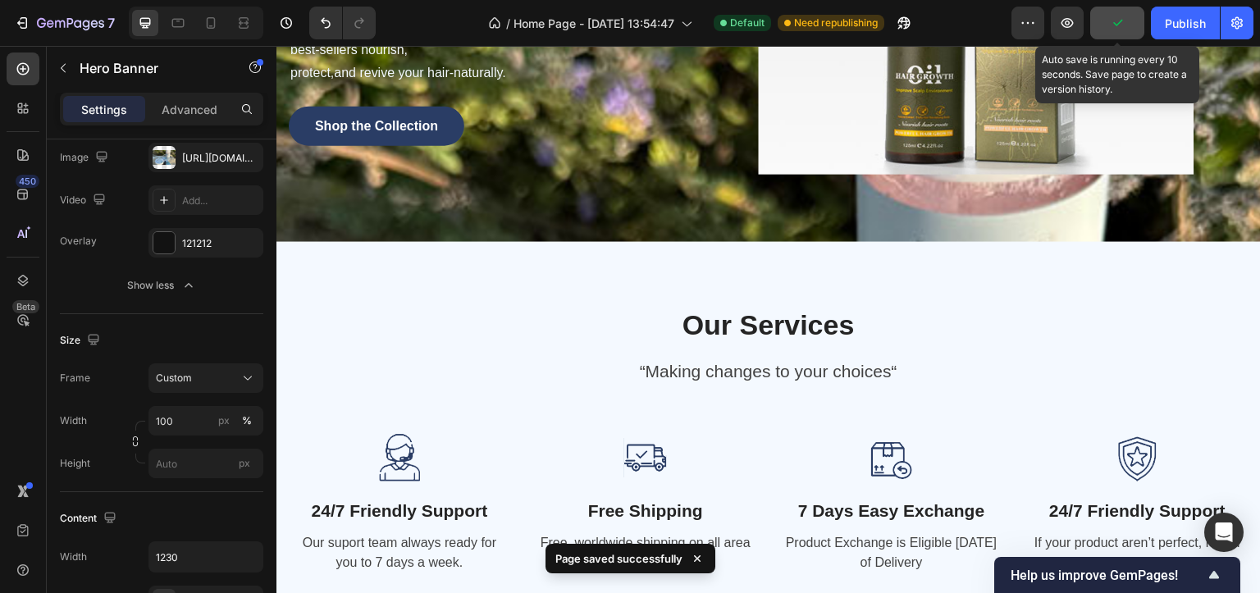
scroll to position [902, 0]
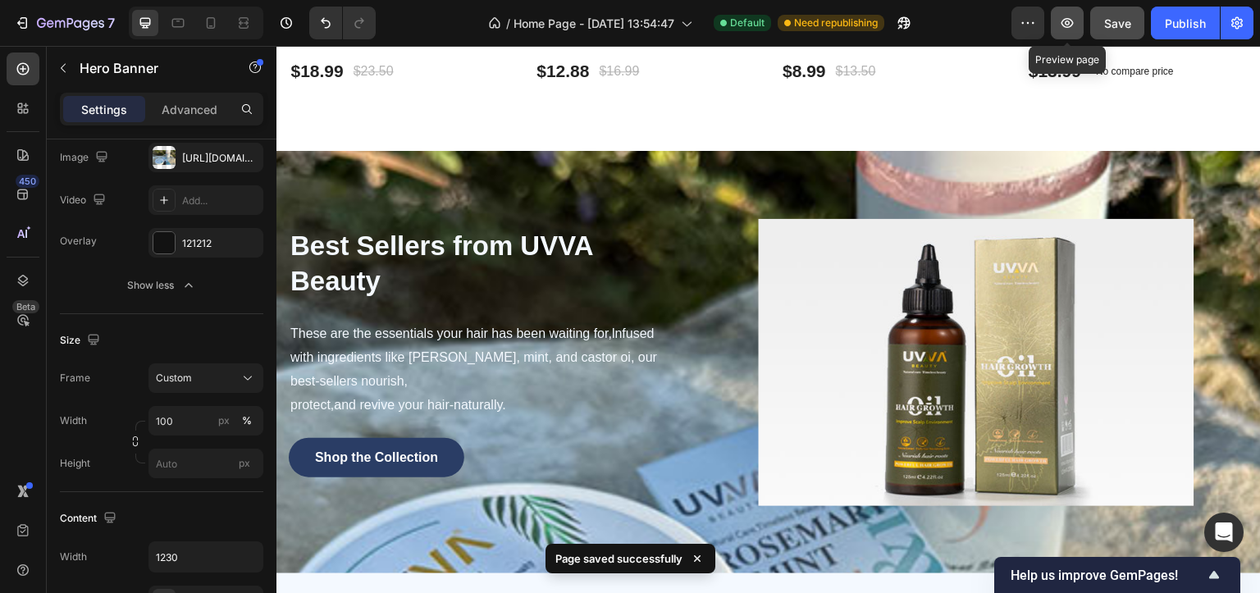
click at [1068, 24] on icon "button" at bounding box center [1067, 23] width 16 height 16
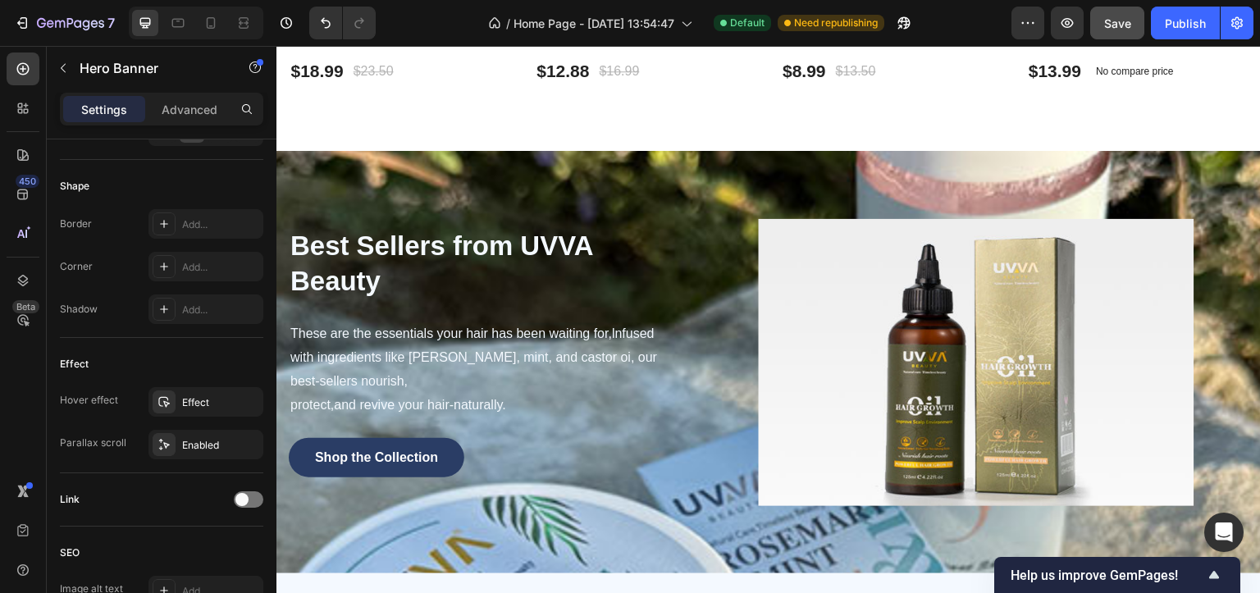
scroll to position [904, 0]
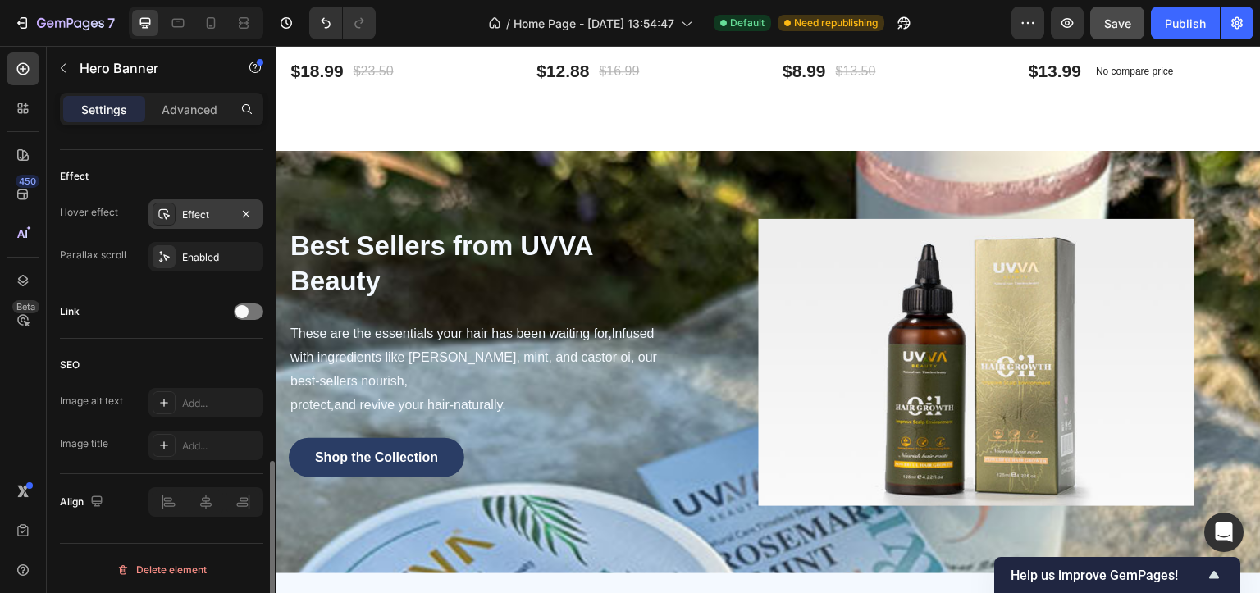
click at [178, 200] on div "Effect" at bounding box center [205, 214] width 115 height 30
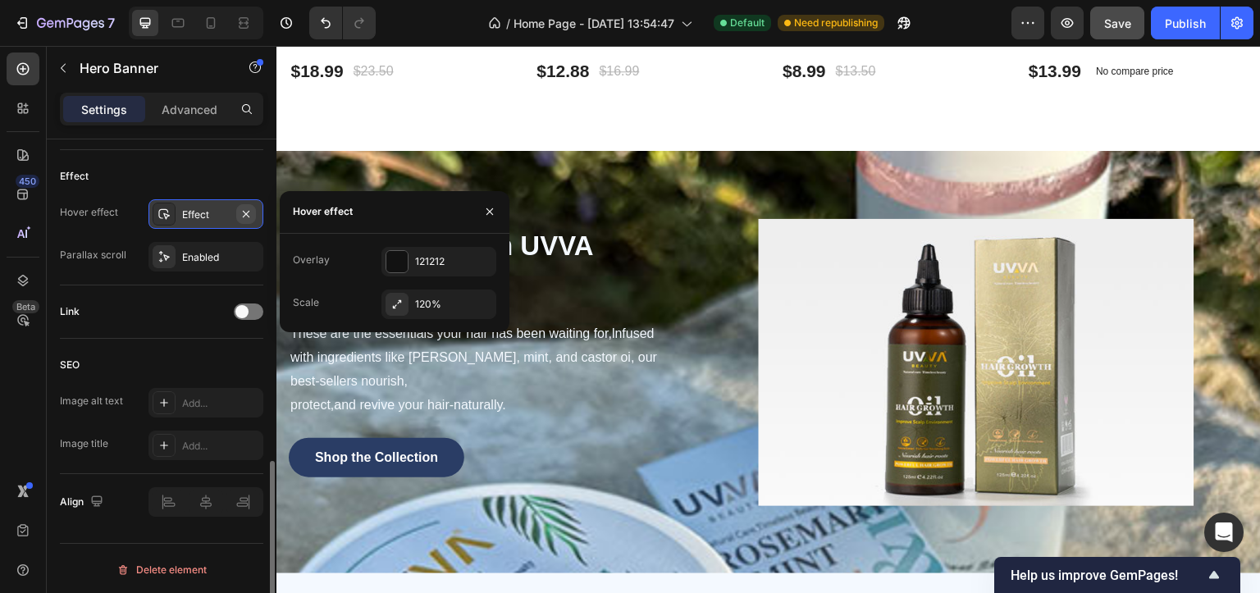
click at [245, 209] on icon "button" at bounding box center [245, 213] width 13 height 13
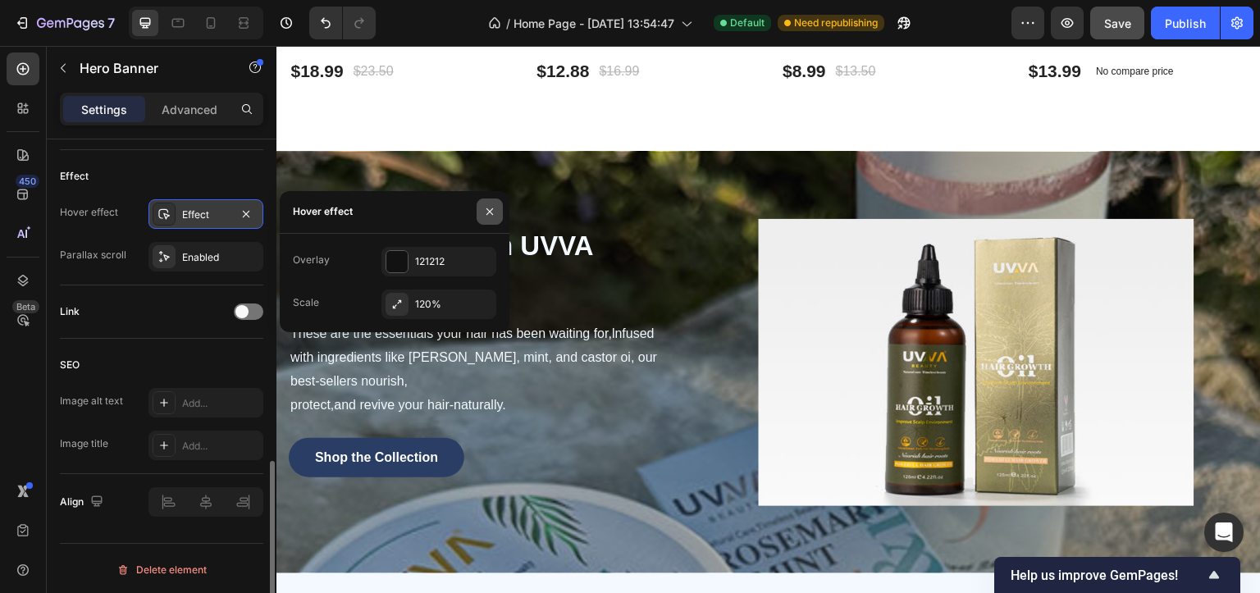
click at [490, 210] on icon "button" at bounding box center [489, 211] width 7 height 7
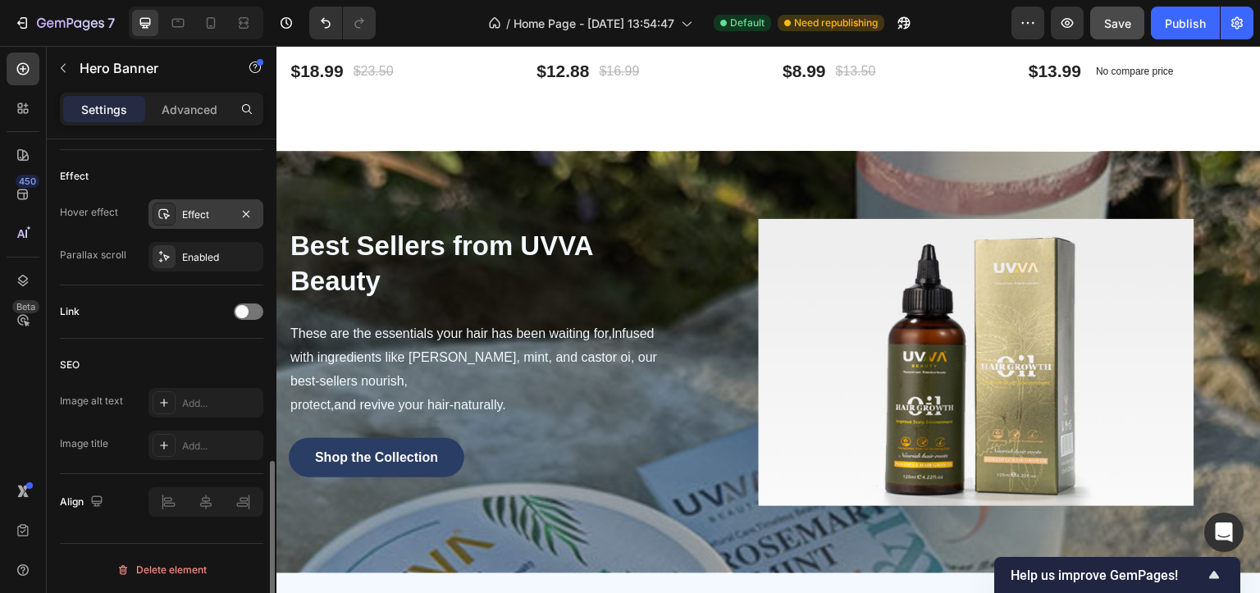
click at [235, 211] on div "Effect" at bounding box center [205, 214] width 115 height 30
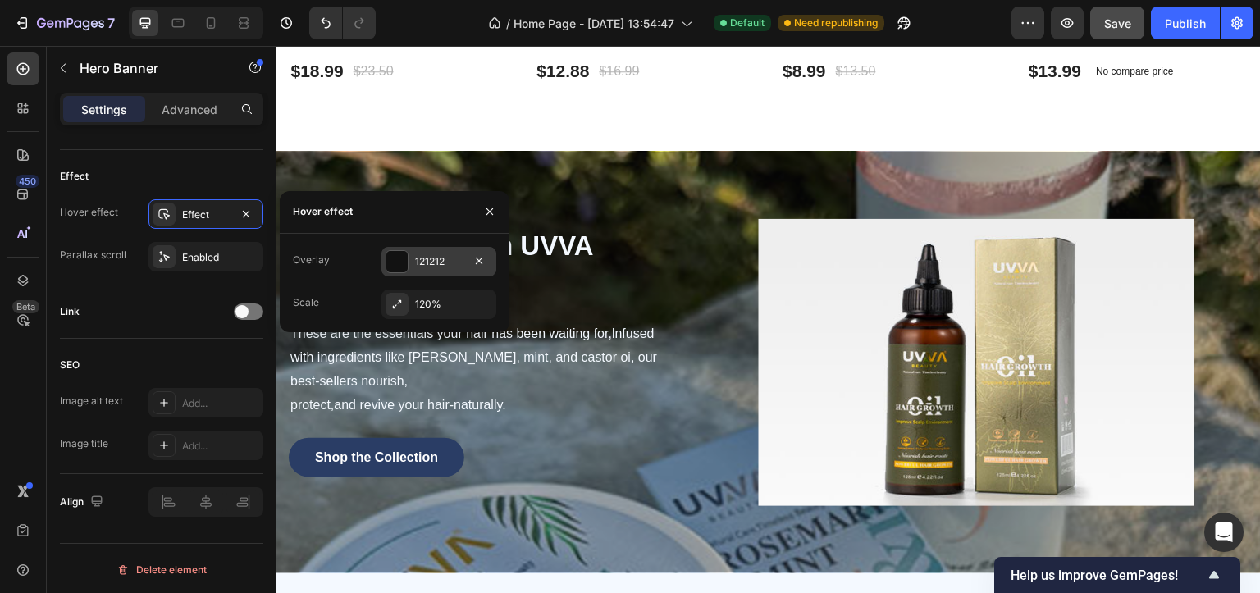
click at [399, 263] on div at bounding box center [396, 261] width 21 height 21
type input "29%"
type input "29"
type input "17%"
type input "17"
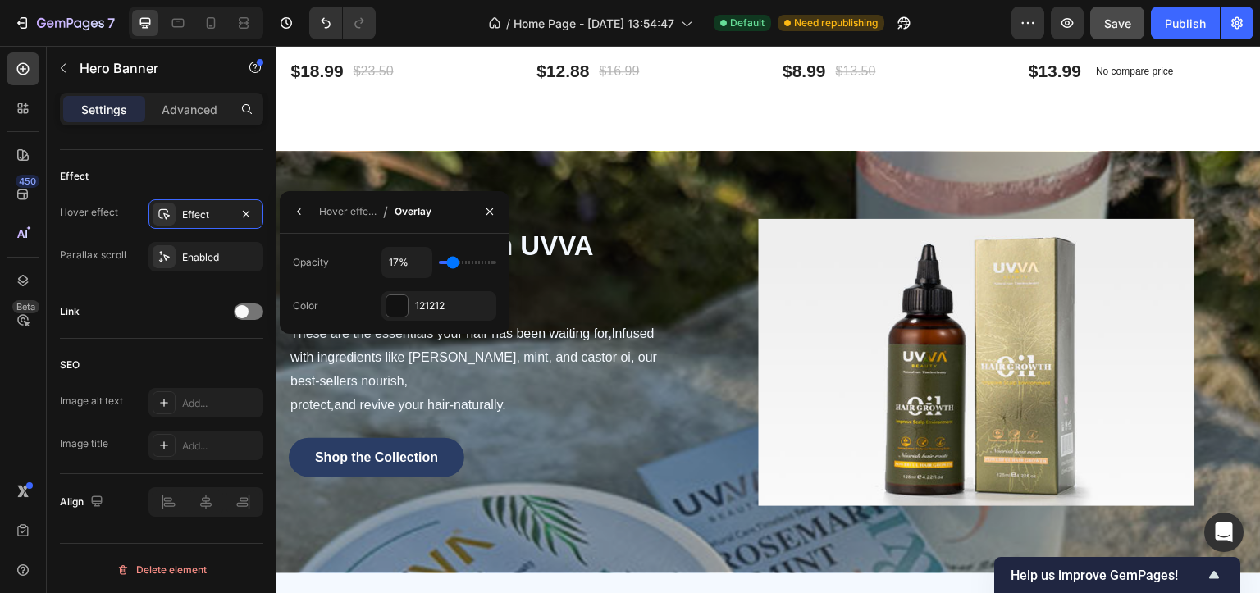
type input "9%"
type input "9"
type input "0%"
drag, startPoint x: 459, startPoint y: 263, endPoint x: 419, endPoint y: 272, distance: 41.2
type input "0"
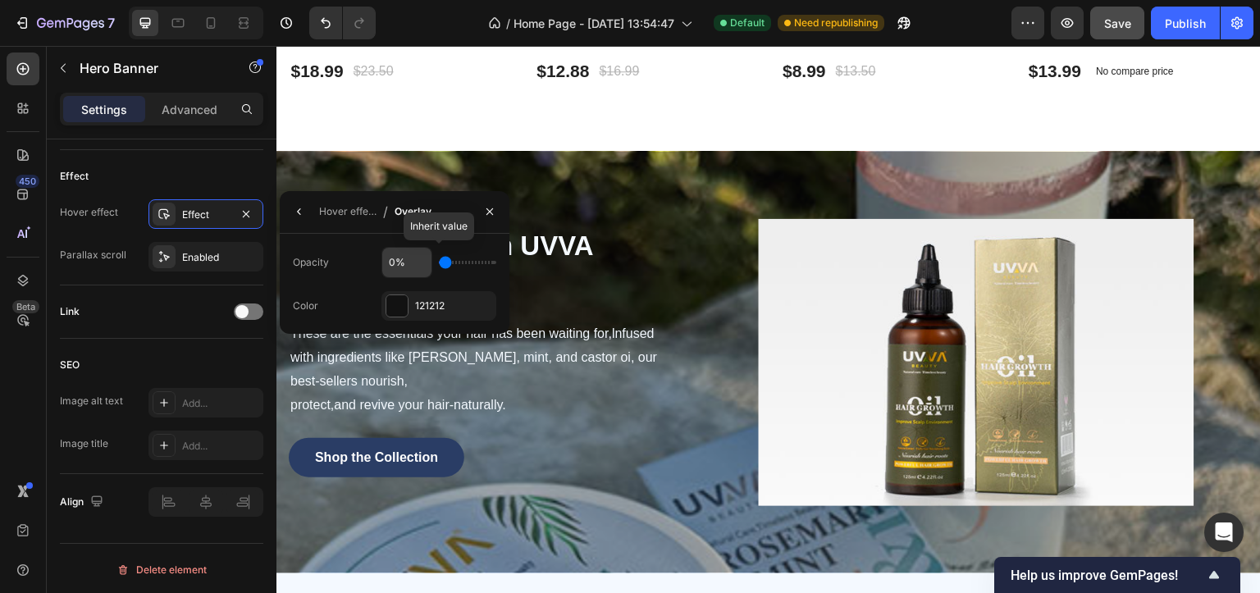
click at [439, 264] on input "range" at bounding box center [467, 262] width 57 height 3
click at [419, 271] on input "0%" at bounding box center [406, 263] width 49 height 30
type input "0%"
click at [393, 299] on div at bounding box center [396, 305] width 21 height 21
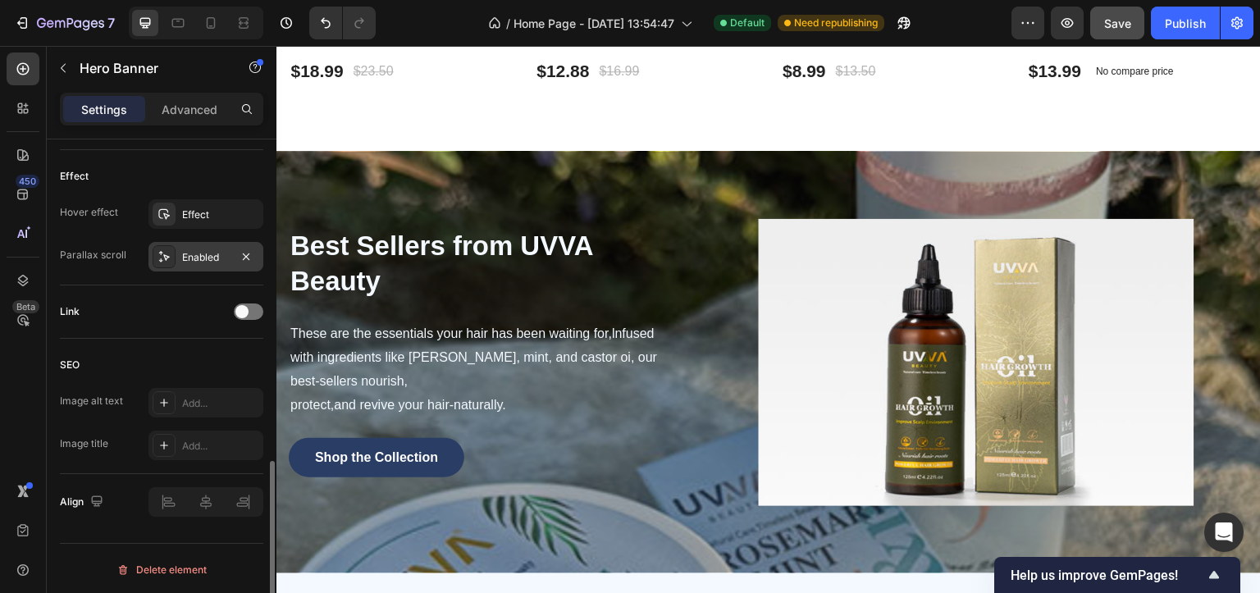
click at [180, 263] on div "Enabled" at bounding box center [205, 257] width 115 height 30
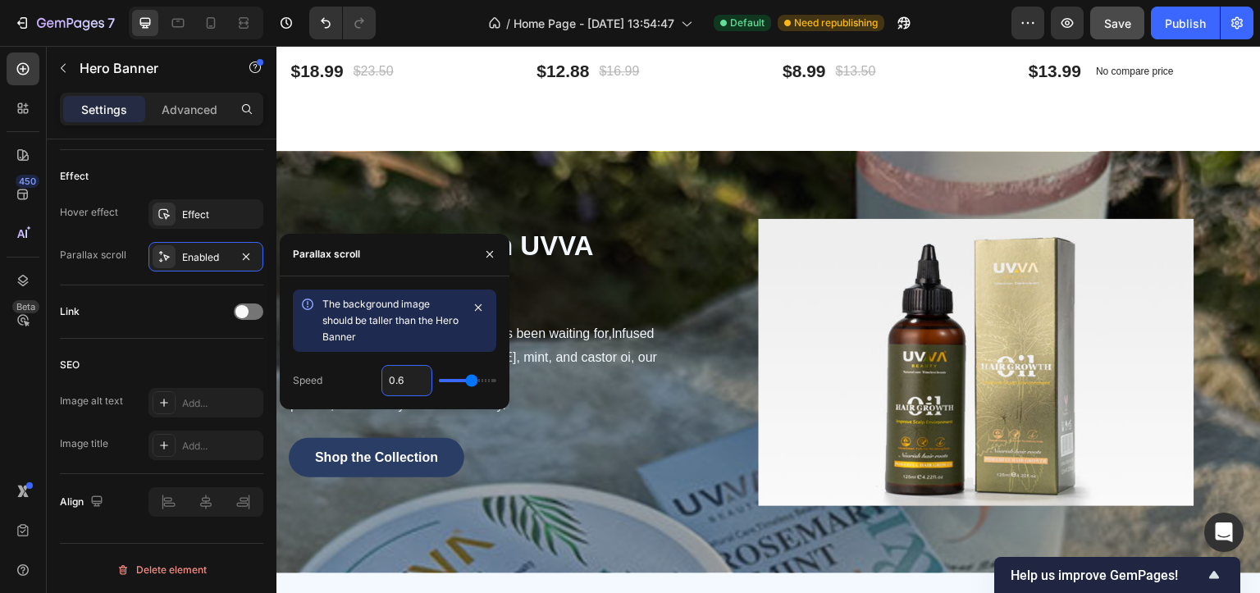
click at [390, 379] on input "0.6" at bounding box center [406, 381] width 49 height 30
type input "0"
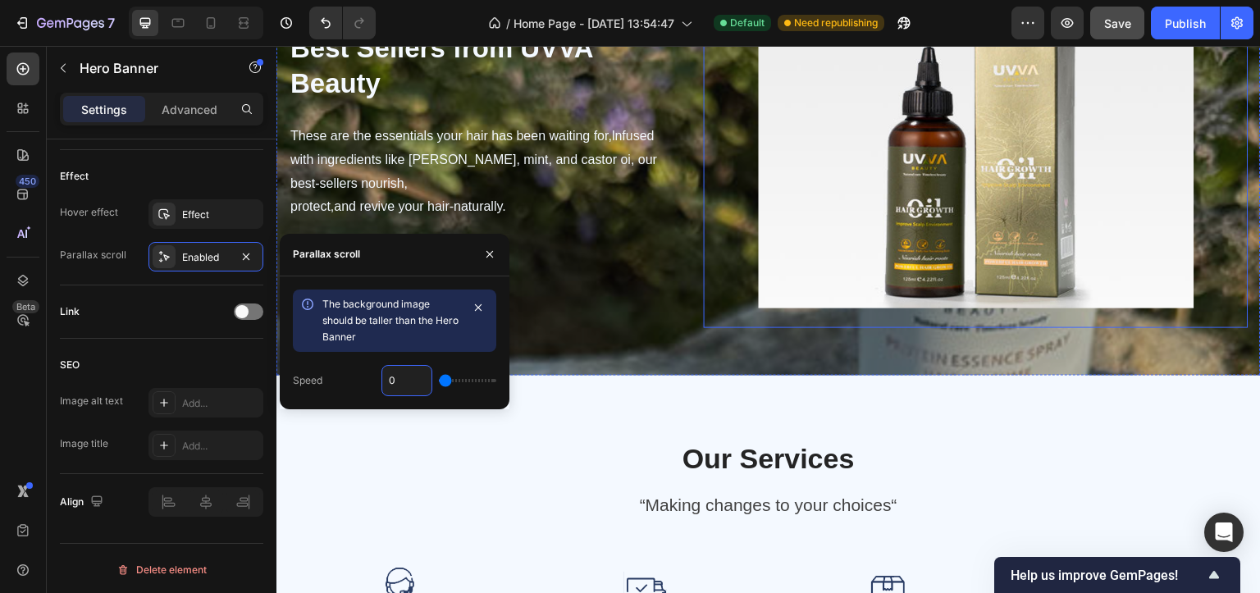
scroll to position [1230, 0]
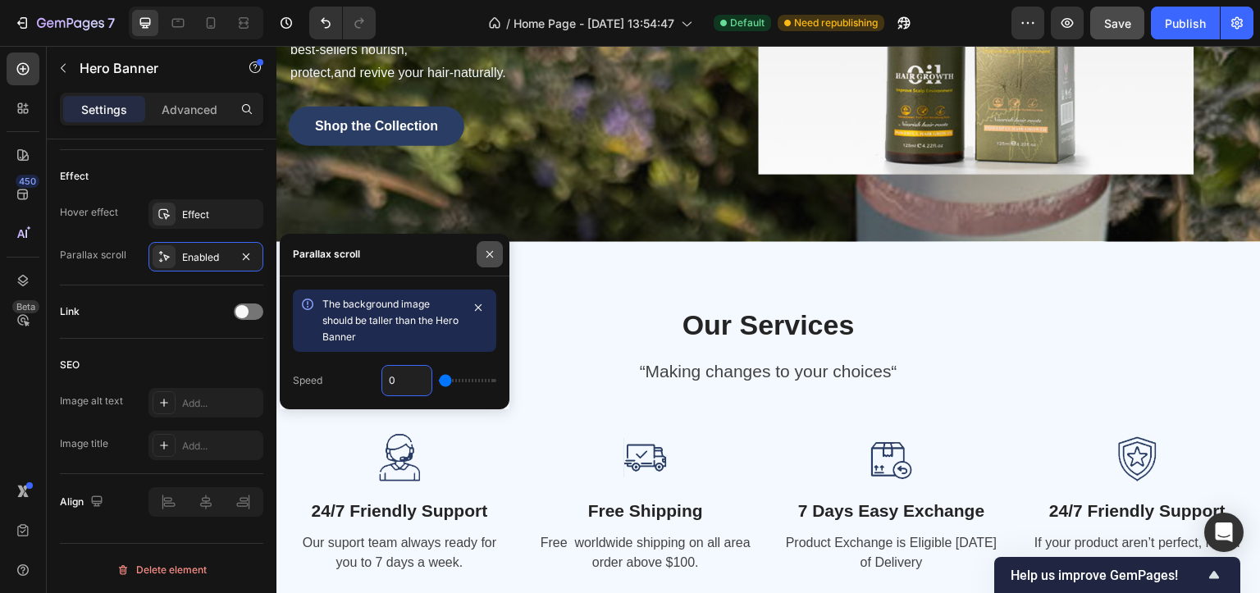
click at [484, 260] on icon "button" at bounding box center [489, 254] width 13 height 13
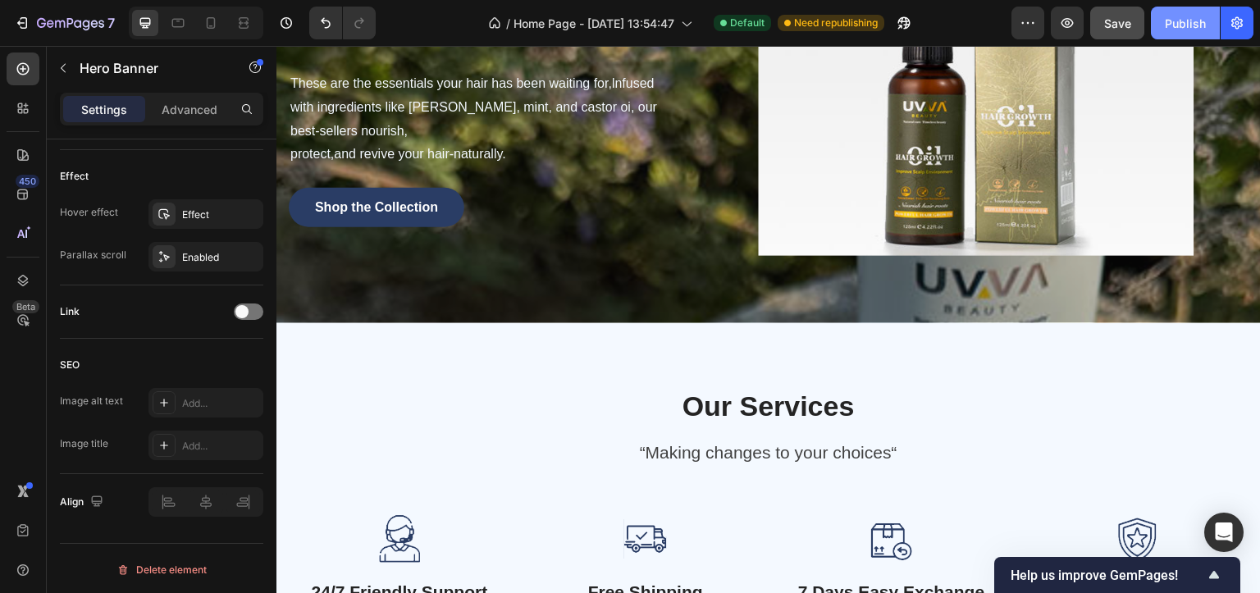
scroll to position [1558, 0]
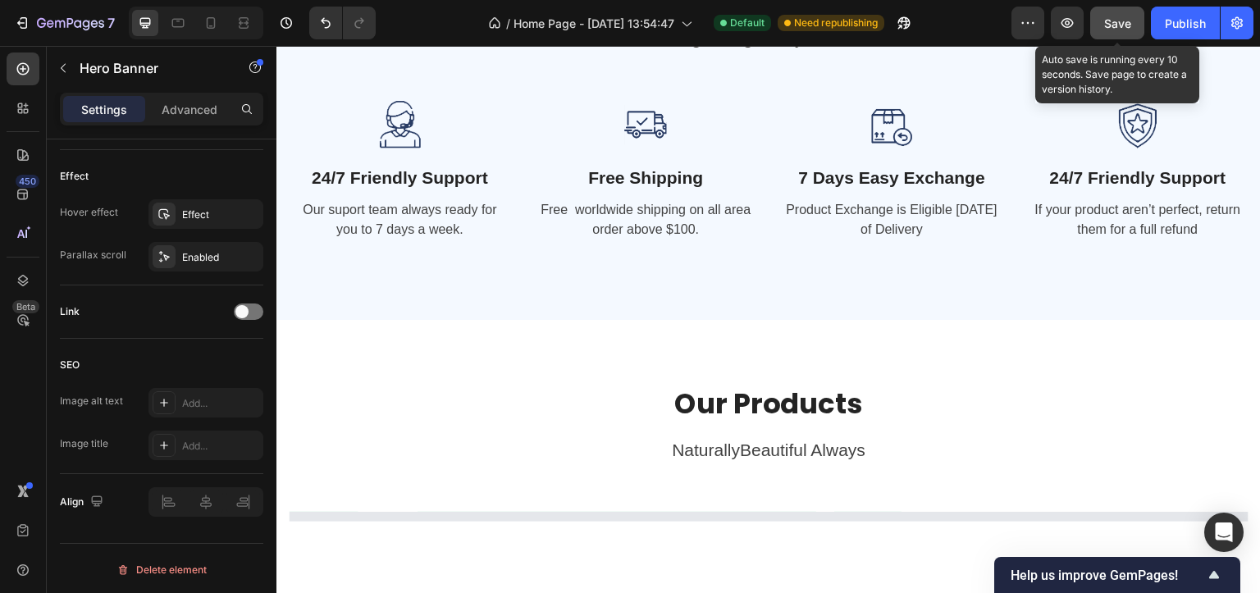
click at [1122, 23] on span "Save" at bounding box center [1117, 23] width 27 height 14
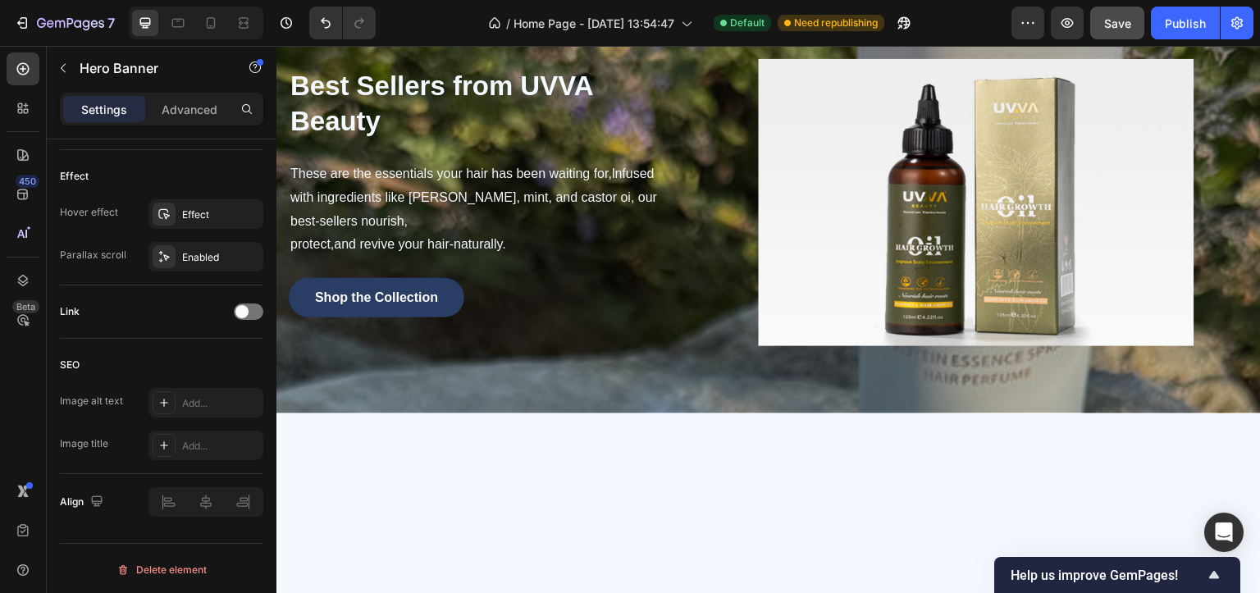
scroll to position [574, 0]
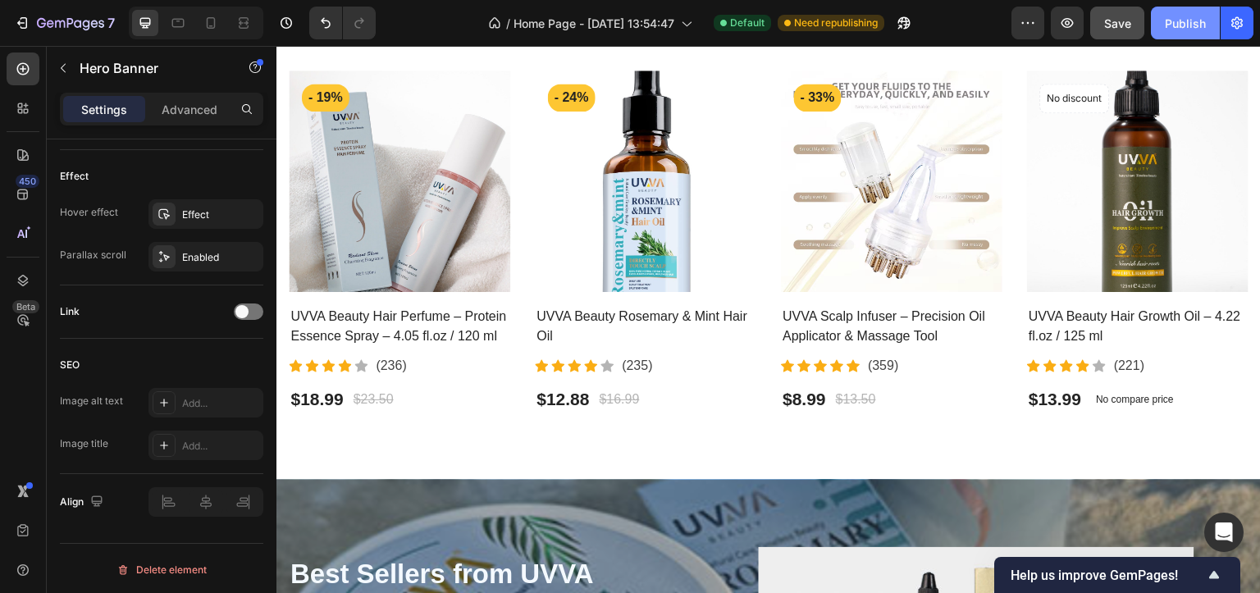
click at [1184, 24] on div "Publish" at bounding box center [1185, 23] width 41 height 17
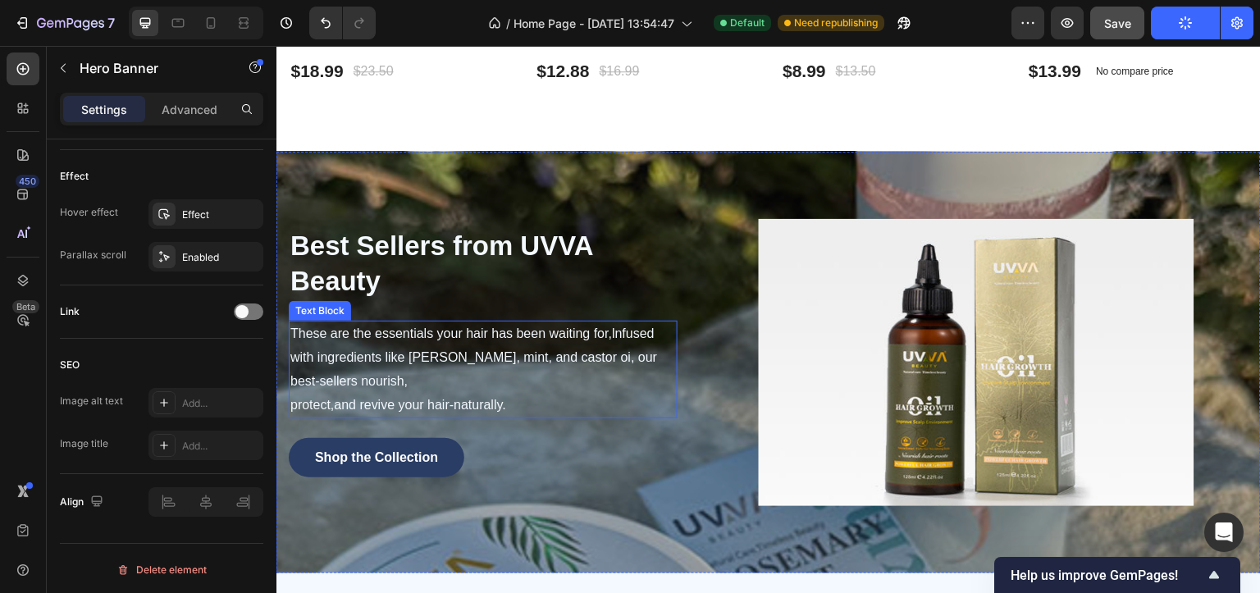
scroll to position [984, 0]
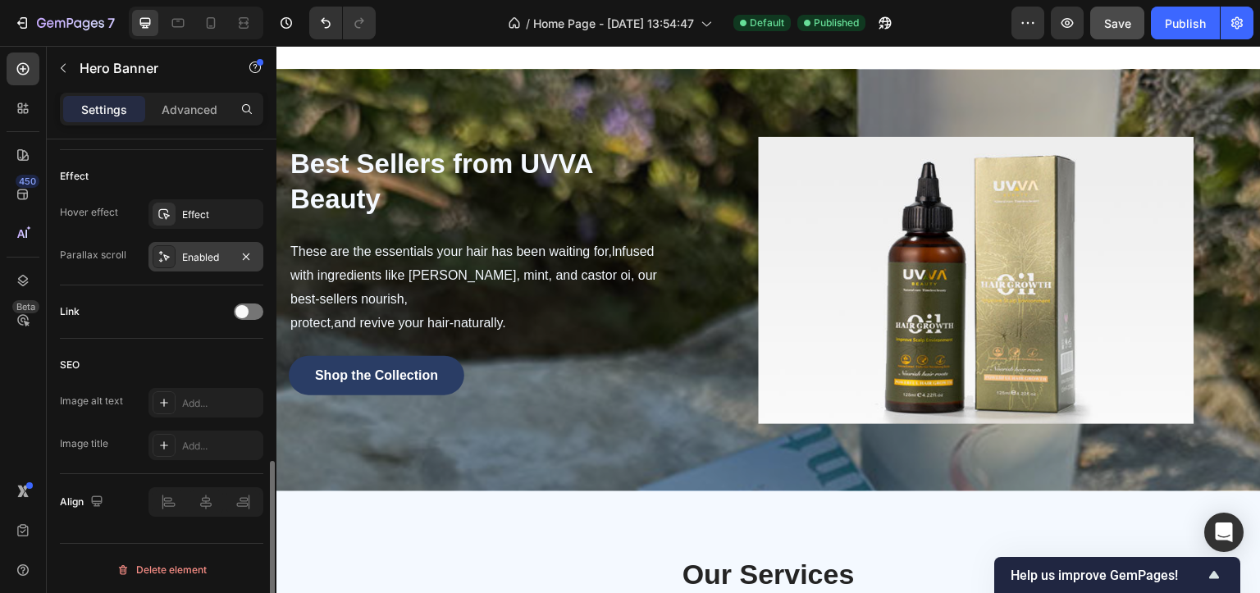
click at [189, 254] on div "Enabled" at bounding box center [206, 257] width 48 height 15
click at [166, 210] on icon at bounding box center [163, 213] width 13 height 13
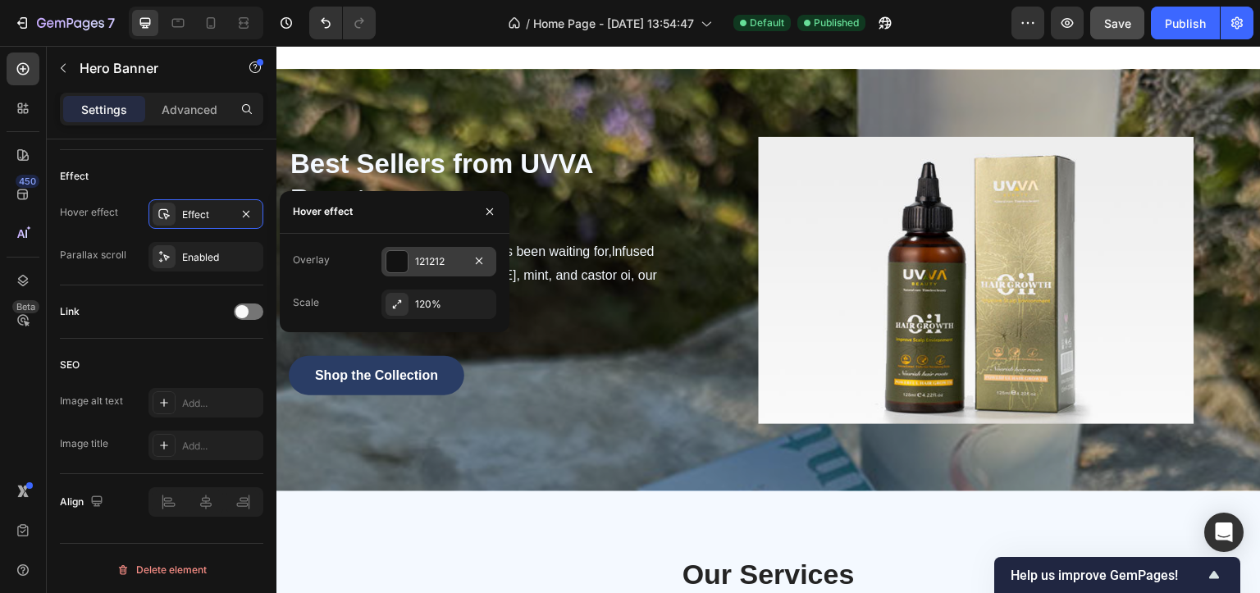
click at [390, 260] on div at bounding box center [396, 261] width 21 height 21
click at [390, 260] on input "0%" at bounding box center [406, 263] width 49 height 30
click at [390, 309] on div at bounding box center [396, 305] width 21 height 21
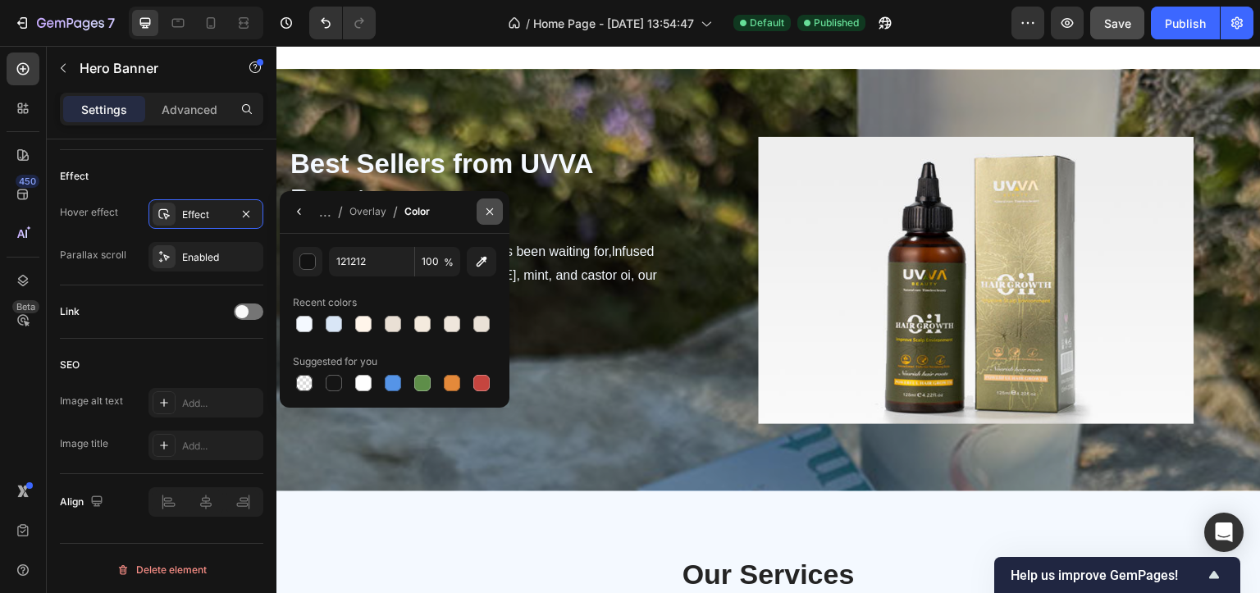
click at [502, 203] on button "button" at bounding box center [489, 211] width 26 height 26
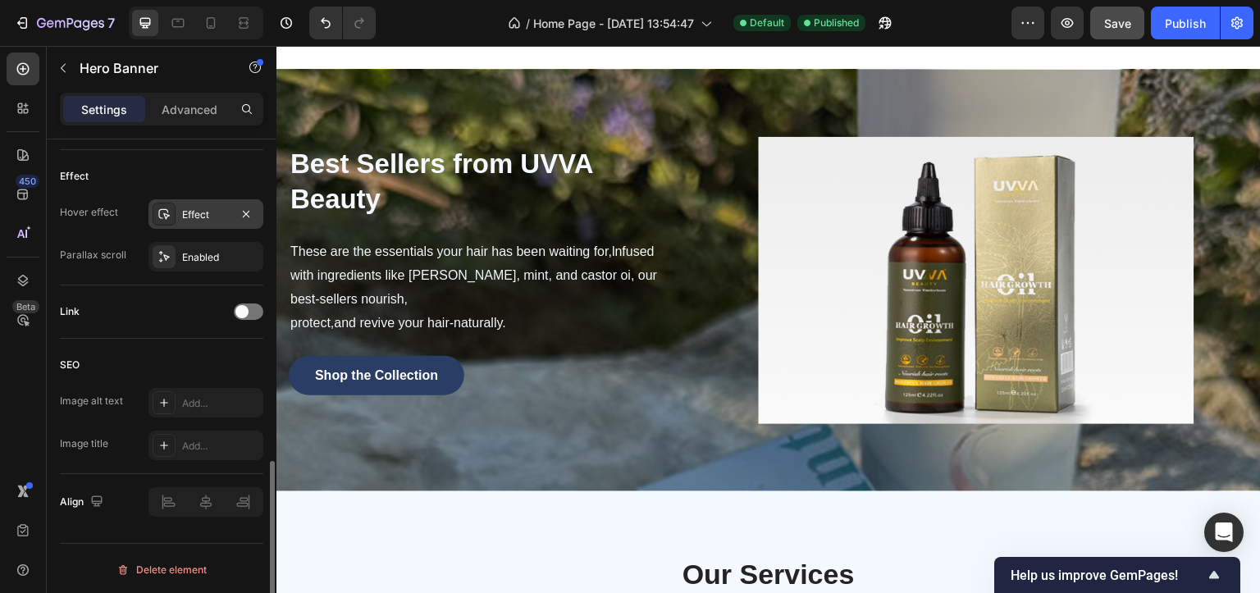
click at [199, 224] on div "Effect" at bounding box center [205, 214] width 115 height 30
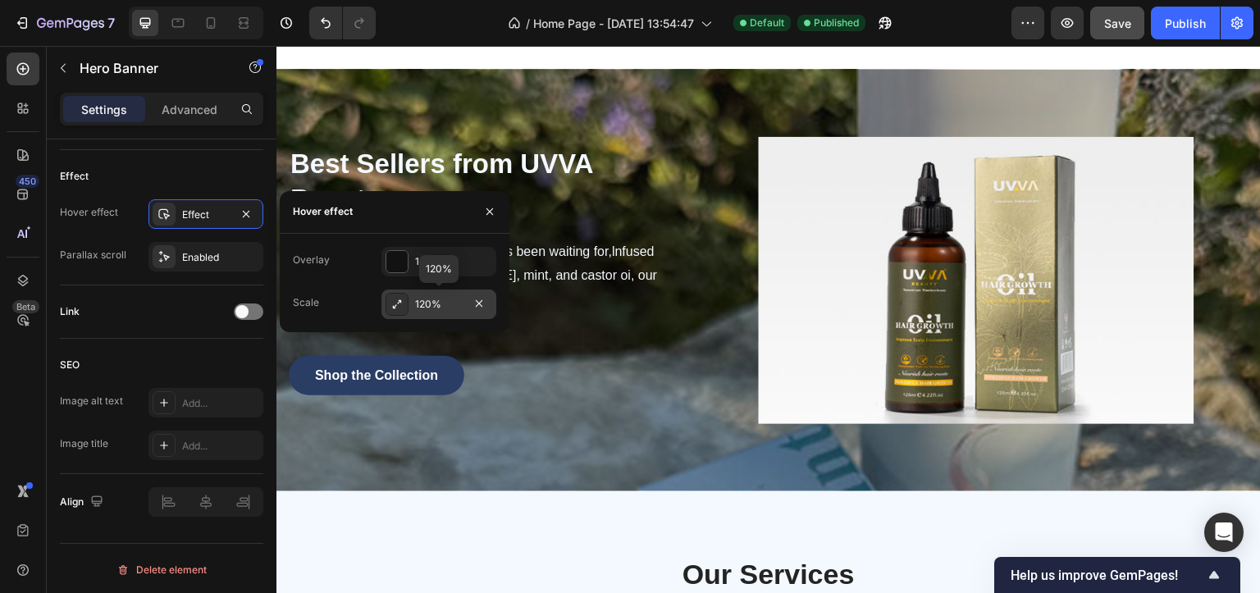
click at [424, 299] on div "120%" at bounding box center [439, 304] width 48 height 15
click at [394, 256] on input "120%" at bounding box center [406, 263] width 49 height 30
type input "1%"
type input "100"
type input "100%"
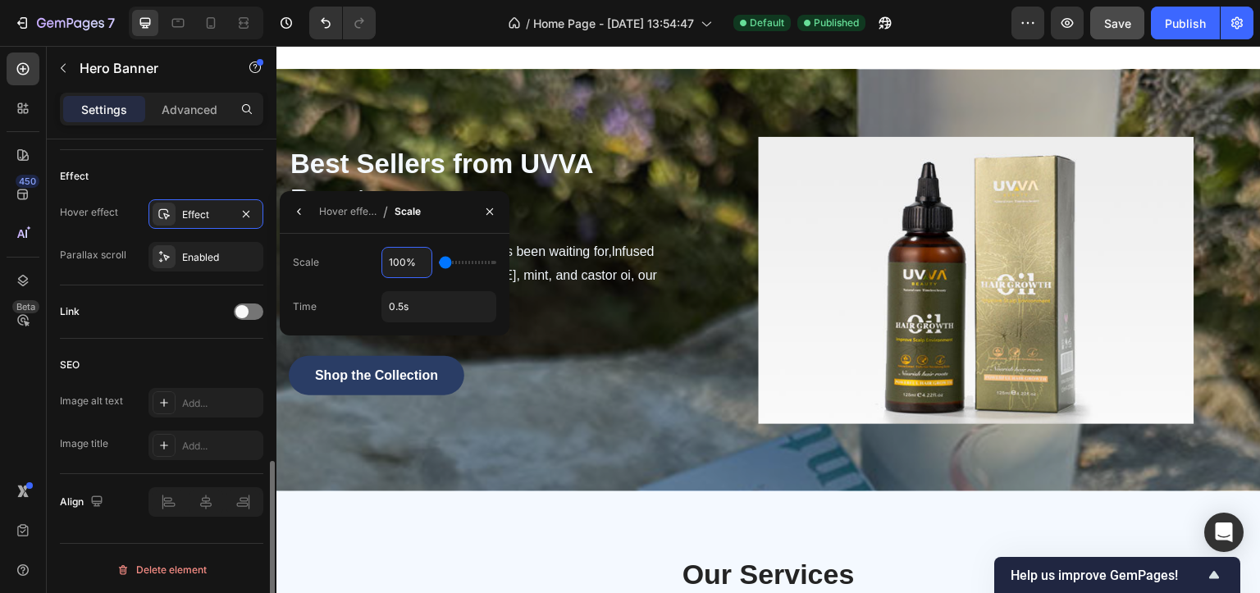
click at [139, 311] on div "Link" at bounding box center [161, 312] width 203 height 26
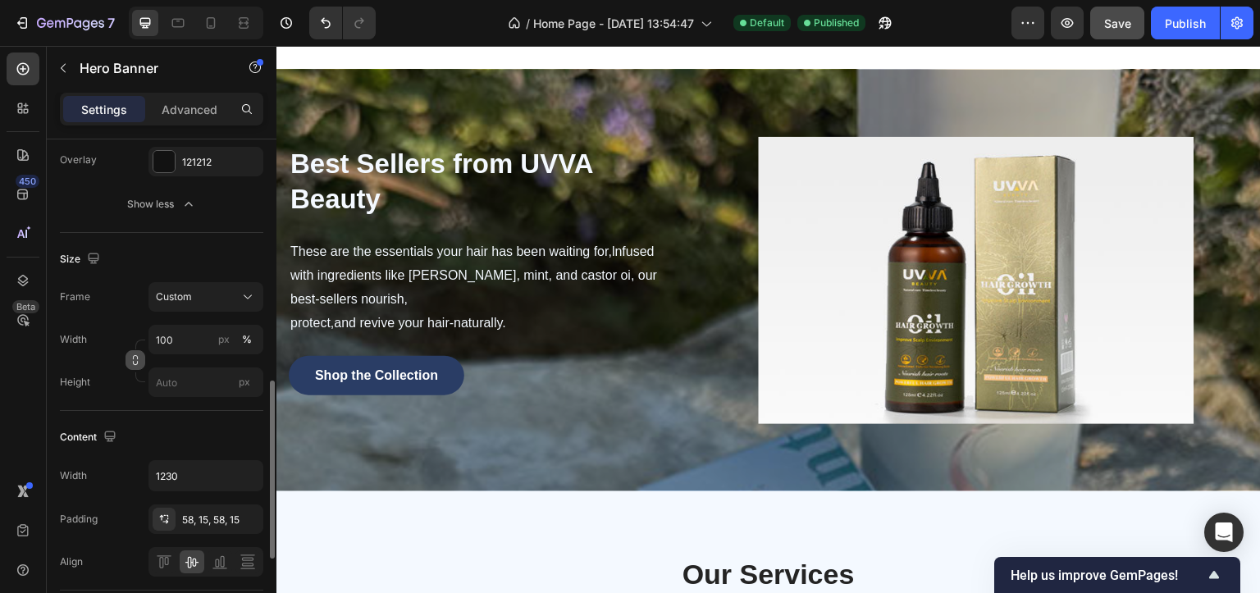
scroll to position [80, 0]
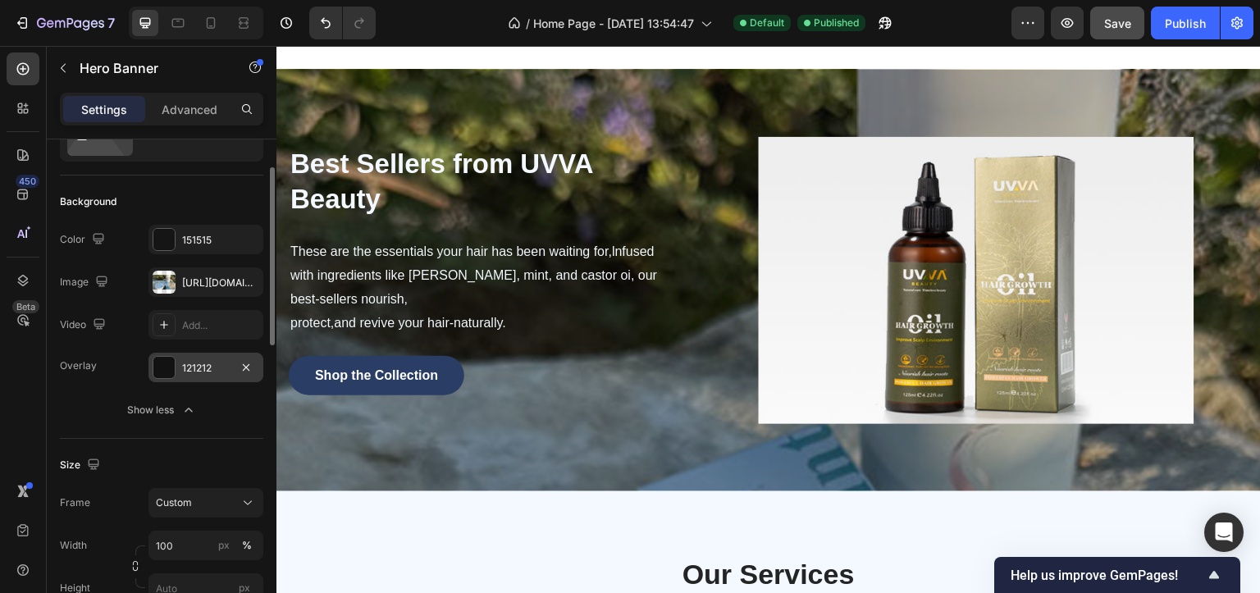
click at [167, 368] on div at bounding box center [163, 367] width 21 height 21
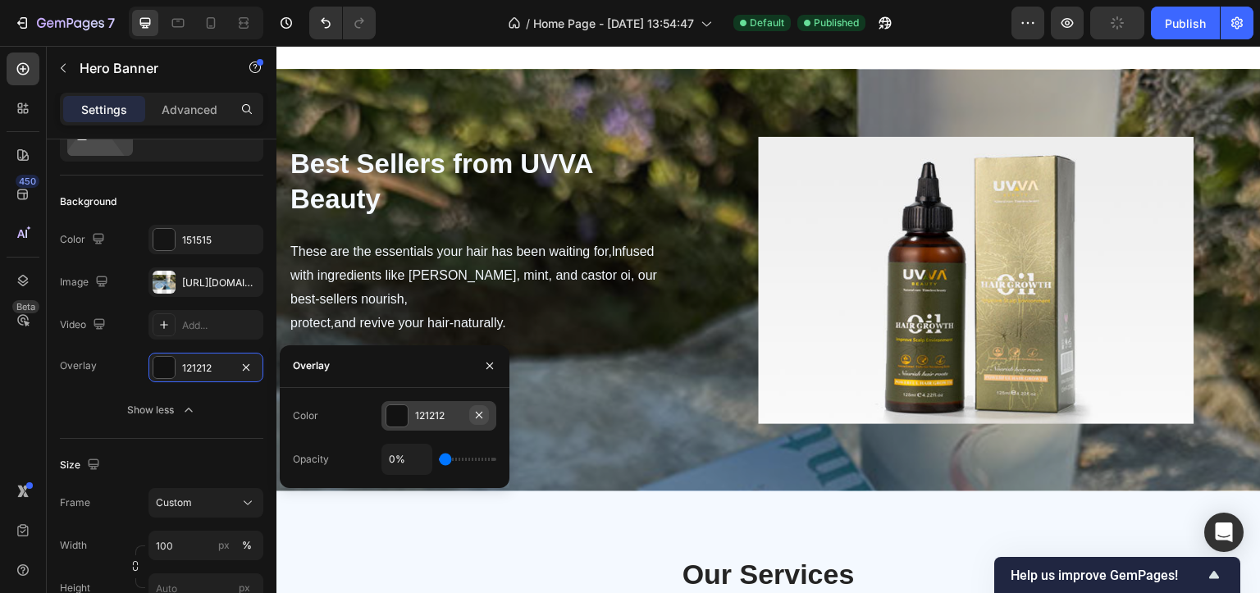
click at [479, 413] on icon "button" at bounding box center [478, 414] width 13 height 13
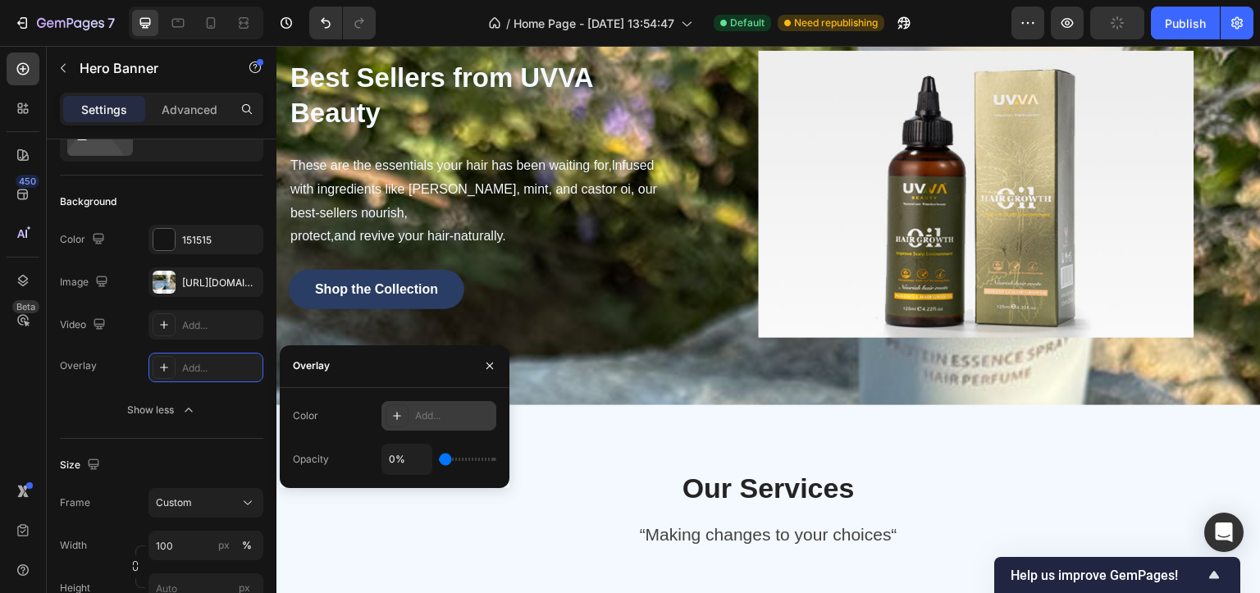
scroll to position [933, 0]
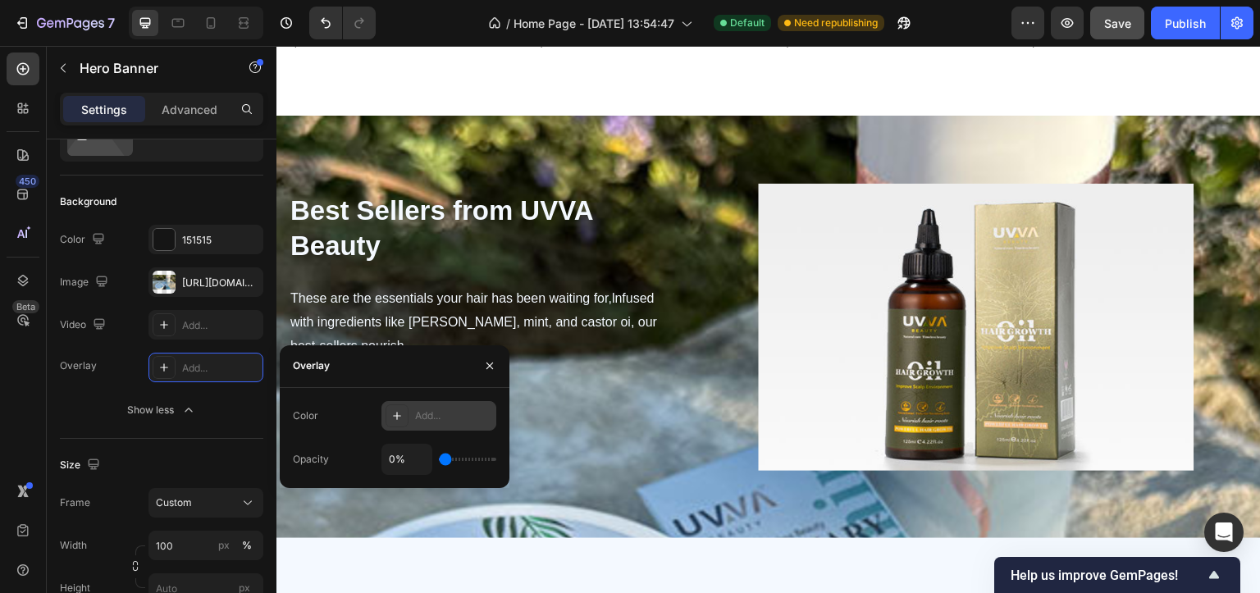
click at [400, 419] on icon at bounding box center [396, 415] width 13 height 13
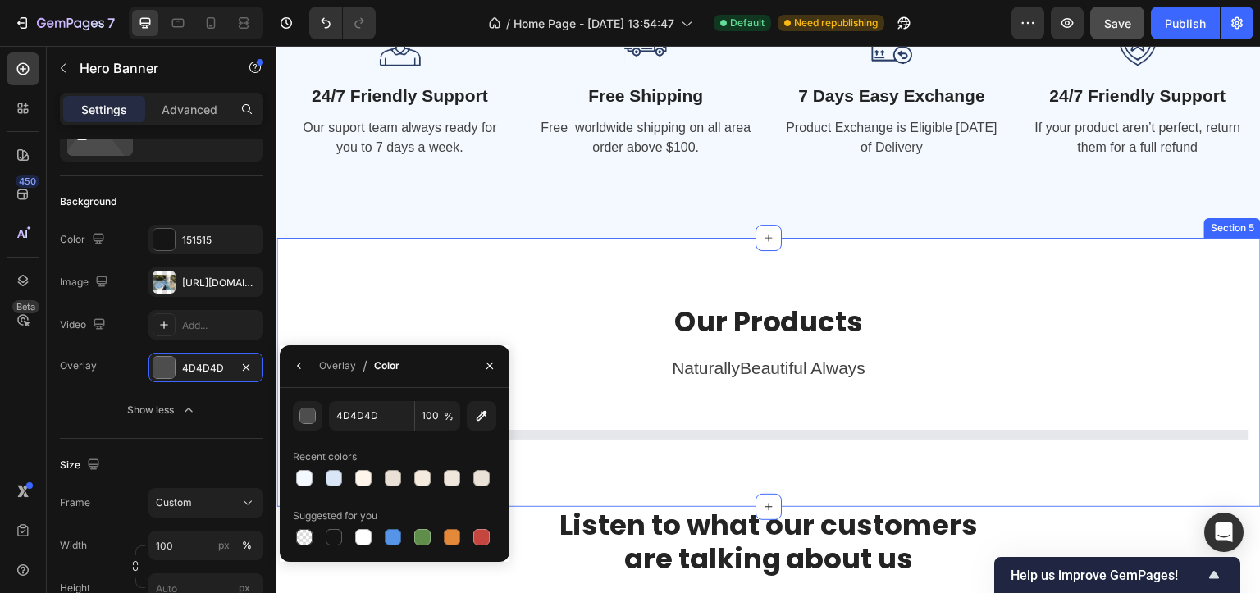
scroll to position [1722, 0]
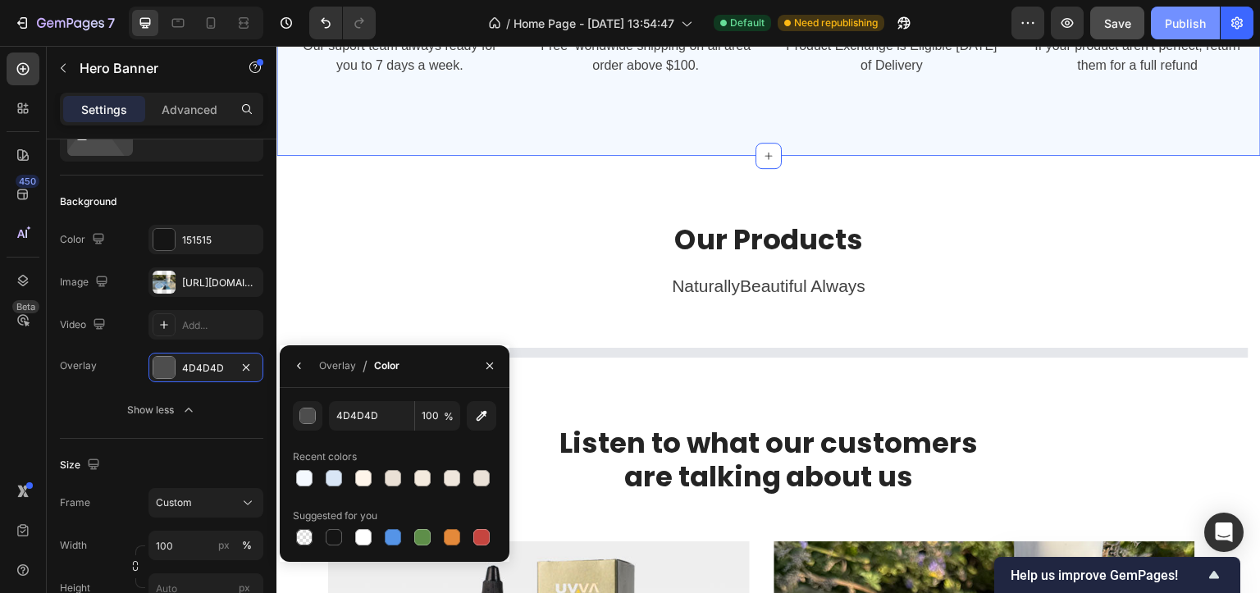
click at [1183, 30] on div "Publish" at bounding box center [1185, 23] width 41 height 17
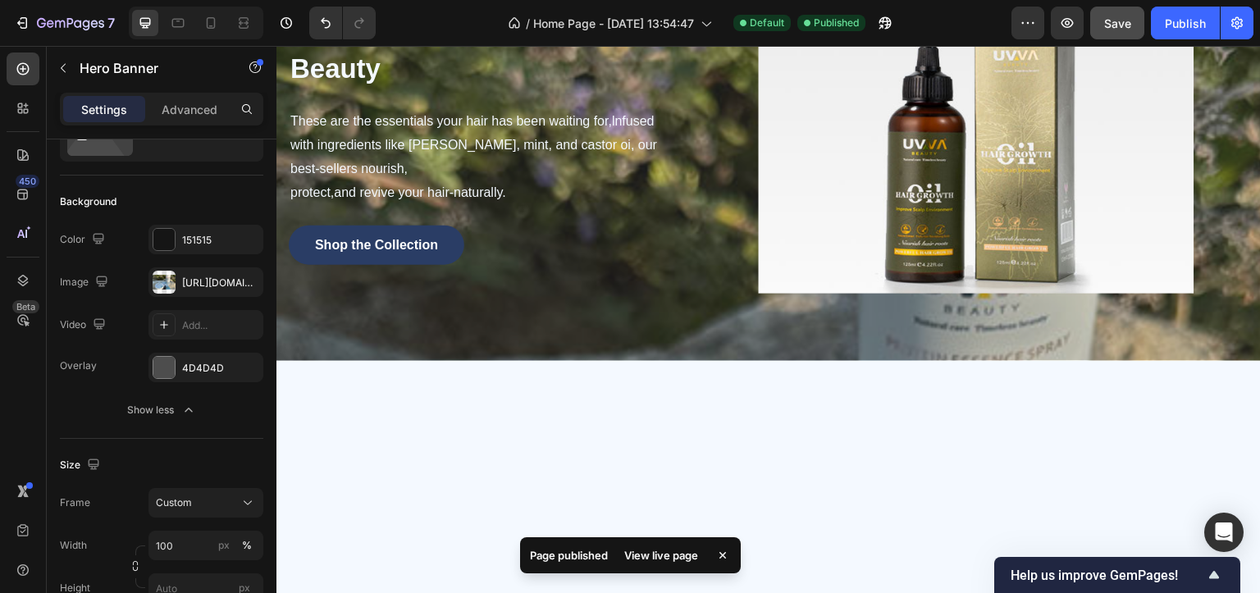
scroll to position [738, 0]
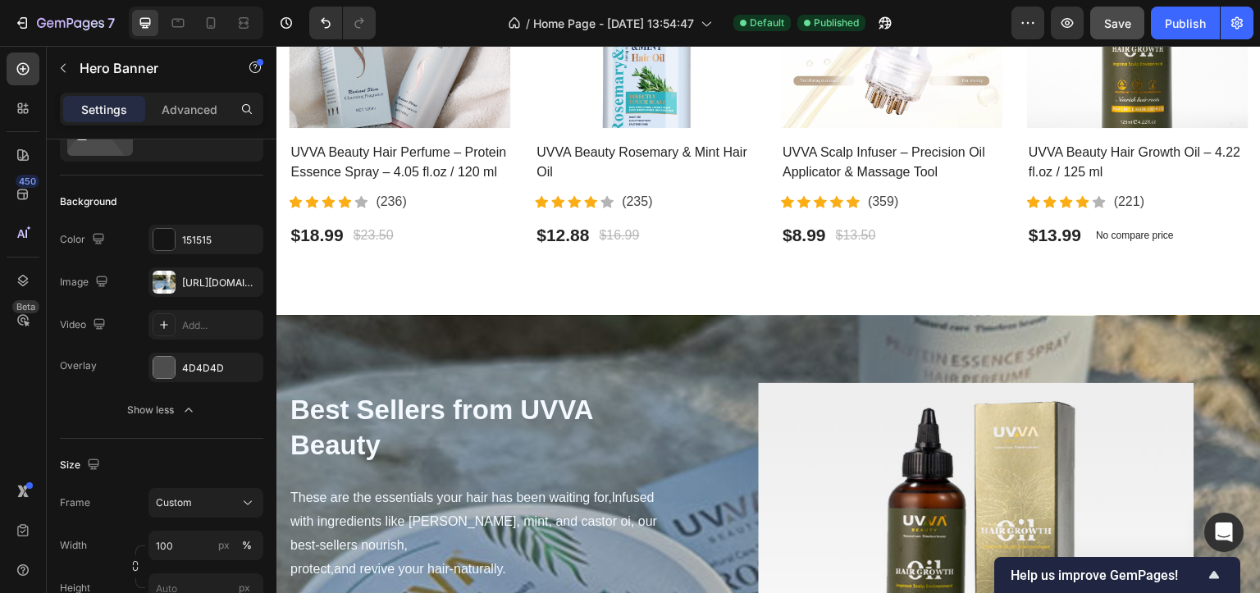
click at [395, 332] on div "Best Sellers from UVVA Beauty Heading These are the essentials your hair has be…" at bounding box center [768, 527] width 984 height 422
click at [717, 321] on div "Best Sellers from UVVA Beauty Heading These are the essentials your hair has be…" at bounding box center [768, 527] width 984 height 422
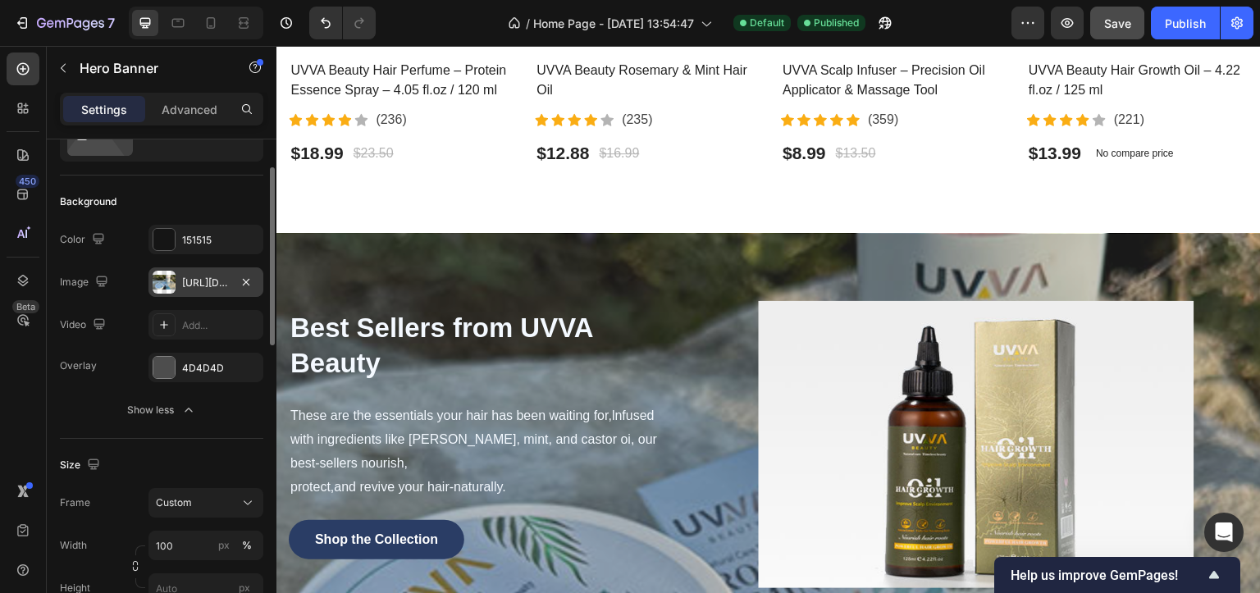
click at [189, 277] on div "[URL][DOMAIN_NAME]" at bounding box center [206, 283] width 48 height 15
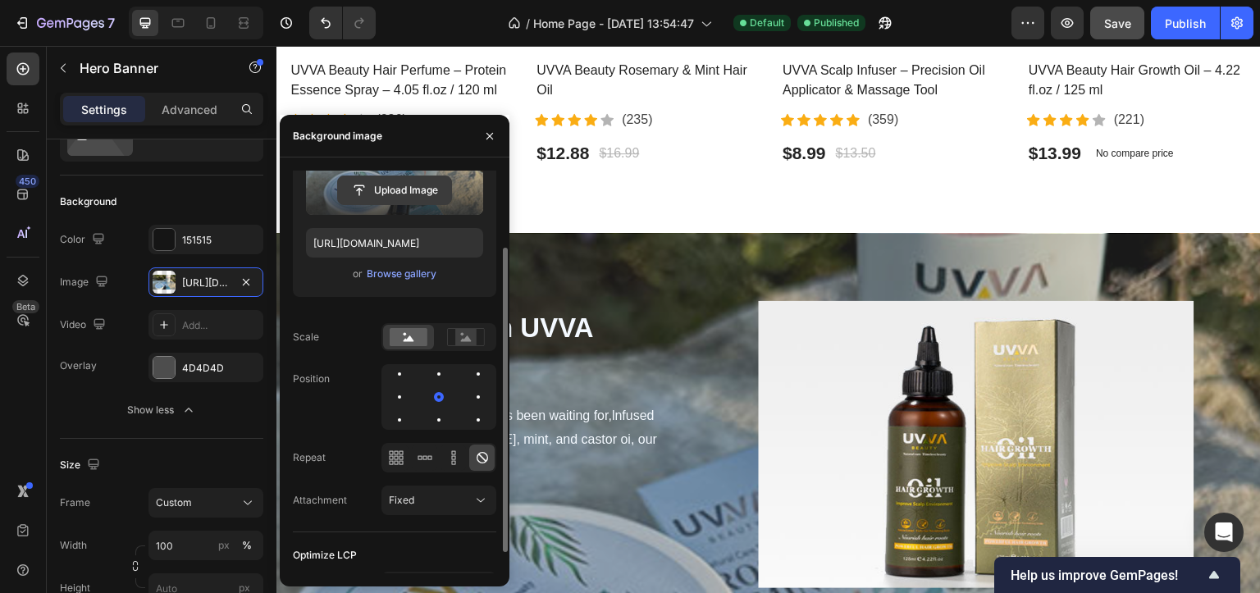
click at [416, 190] on input "file" at bounding box center [394, 190] width 113 height 28
click at [407, 276] on div "Browse gallery" at bounding box center [402, 274] width 70 height 15
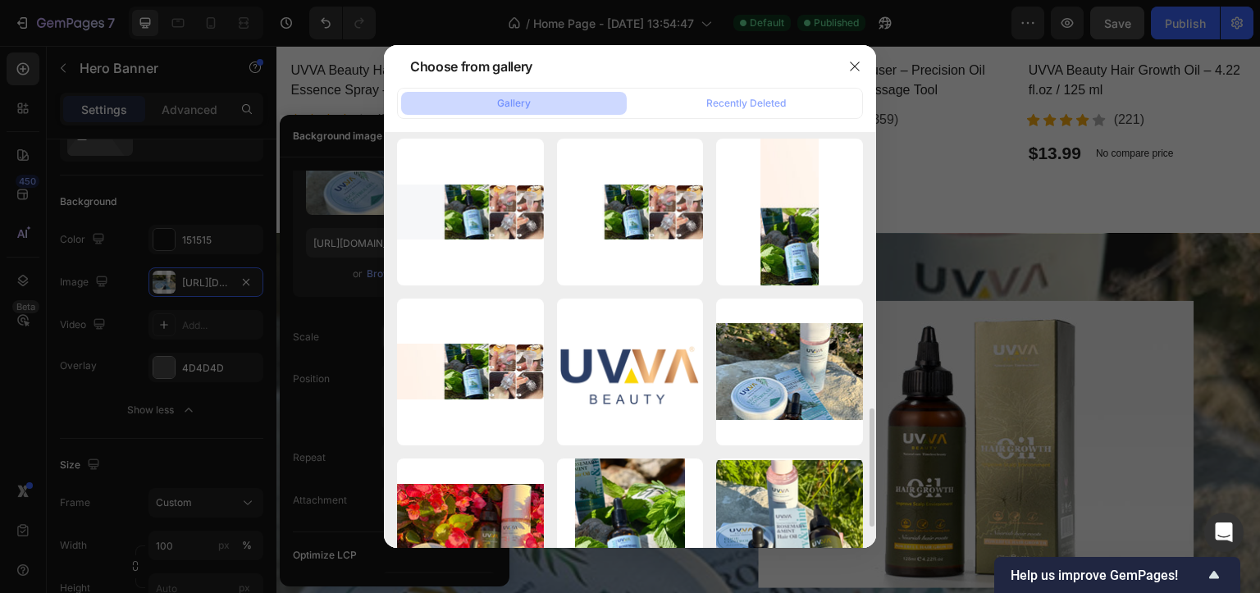
scroll to position [1034, 0]
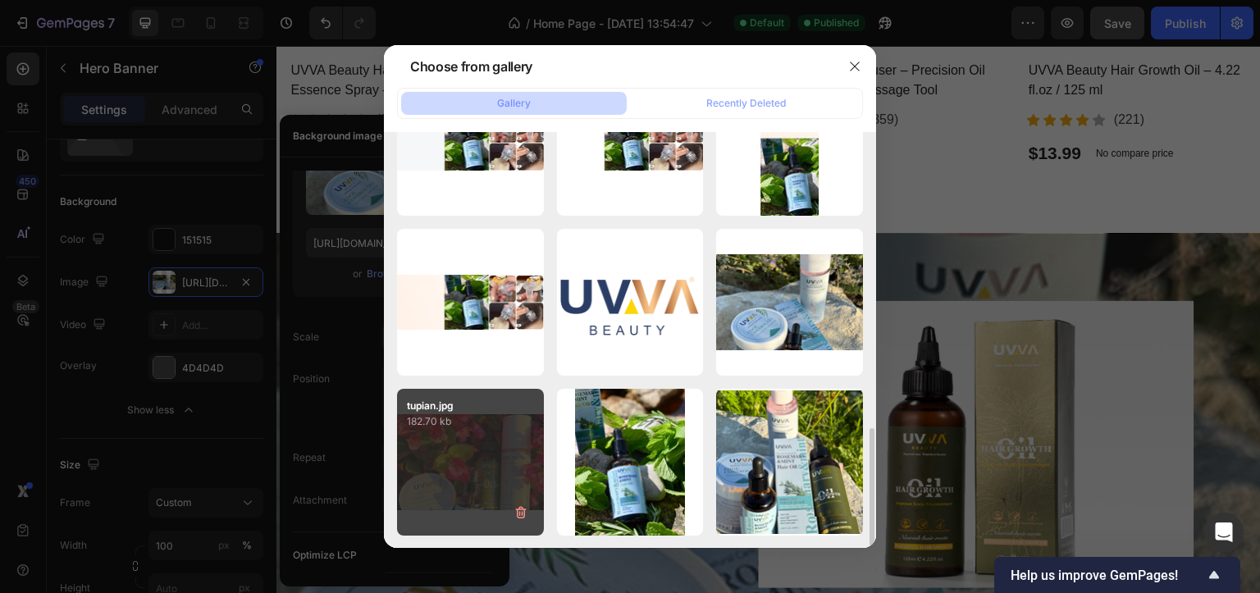
click at [466, 441] on div "tupian.jpg 182.70 kb" at bounding box center [470, 462] width 147 height 147
type input "[URL][DOMAIN_NAME]"
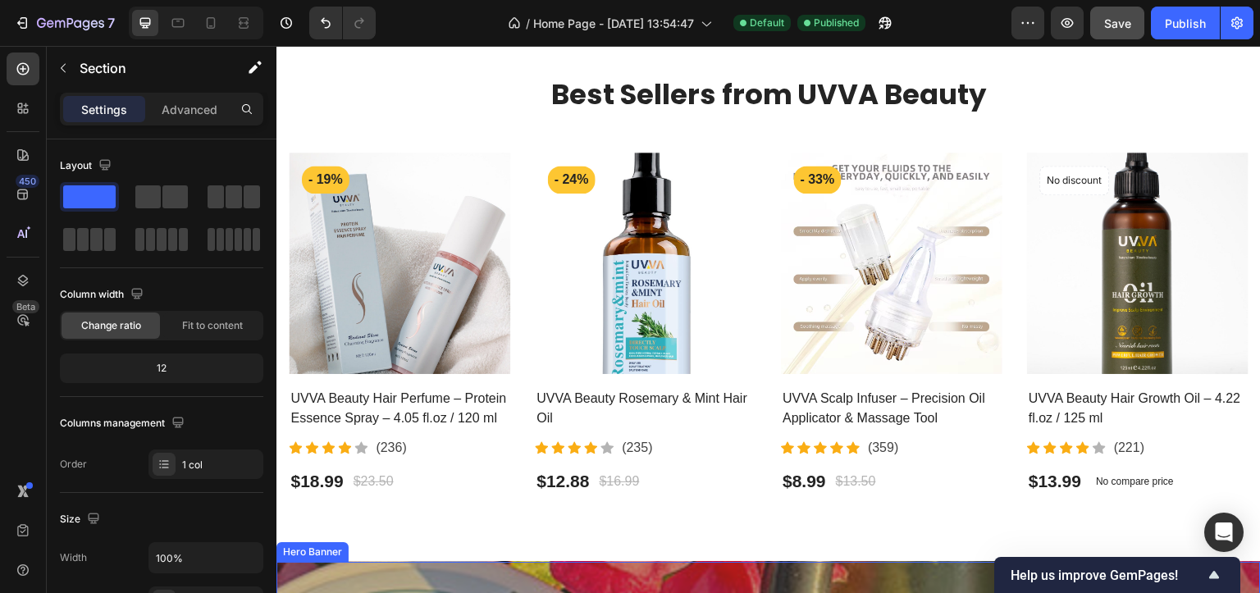
scroll to position [738, 0]
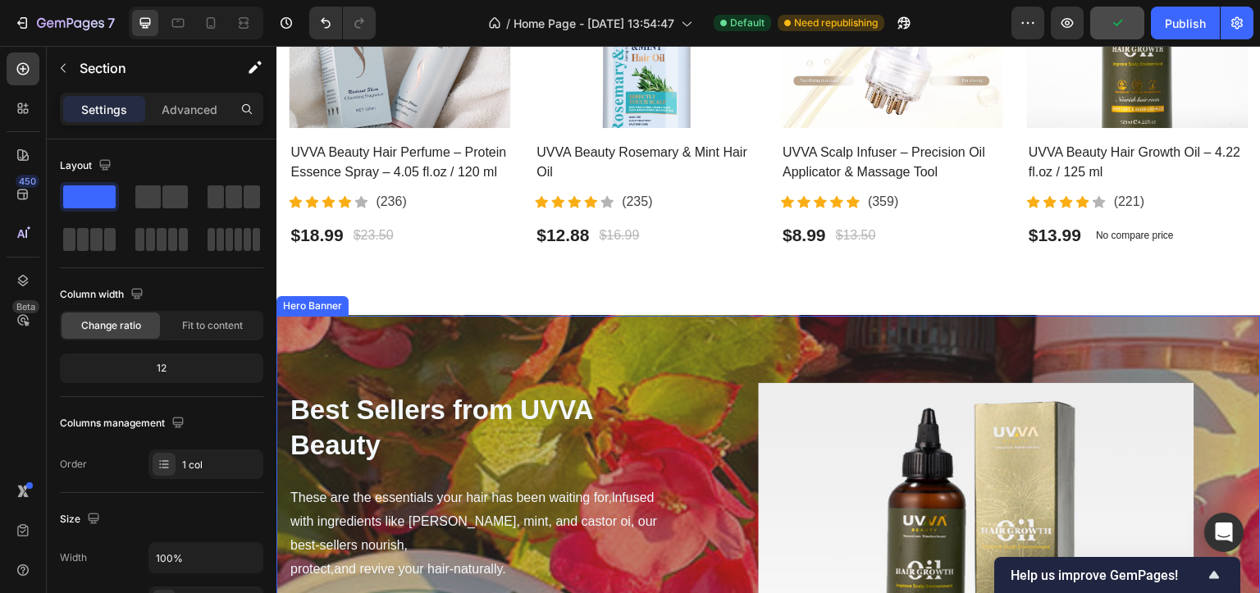
click at [315, 299] on div "Hero Banner" at bounding box center [313, 306] width 66 height 15
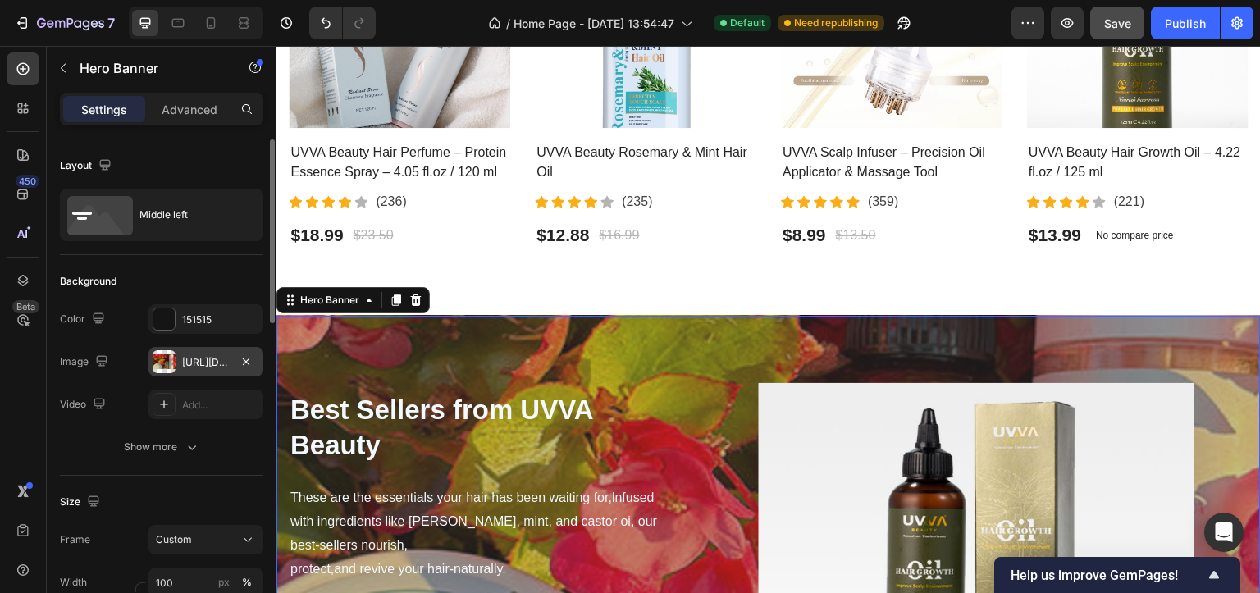
click at [177, 355] on div "[URL][DOMAIN_NAME]" at bounding box center [205, 362] width 115 height 30
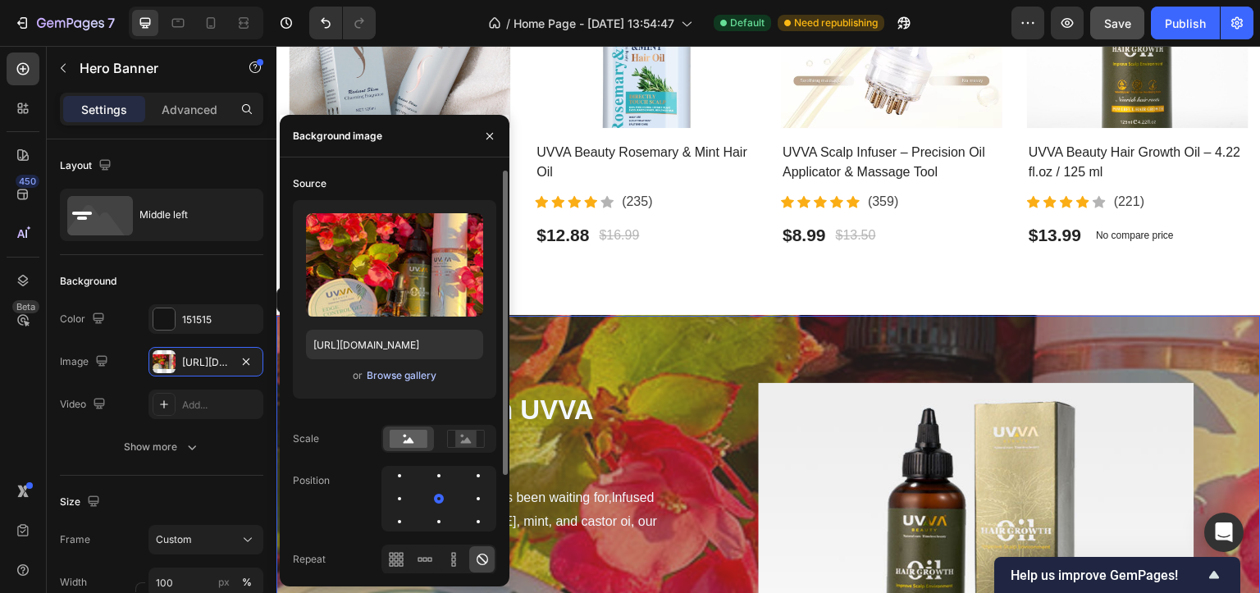
click at [400, 376] on div "Browse gallery" at bounding box center [402, 375] width 70 height 15
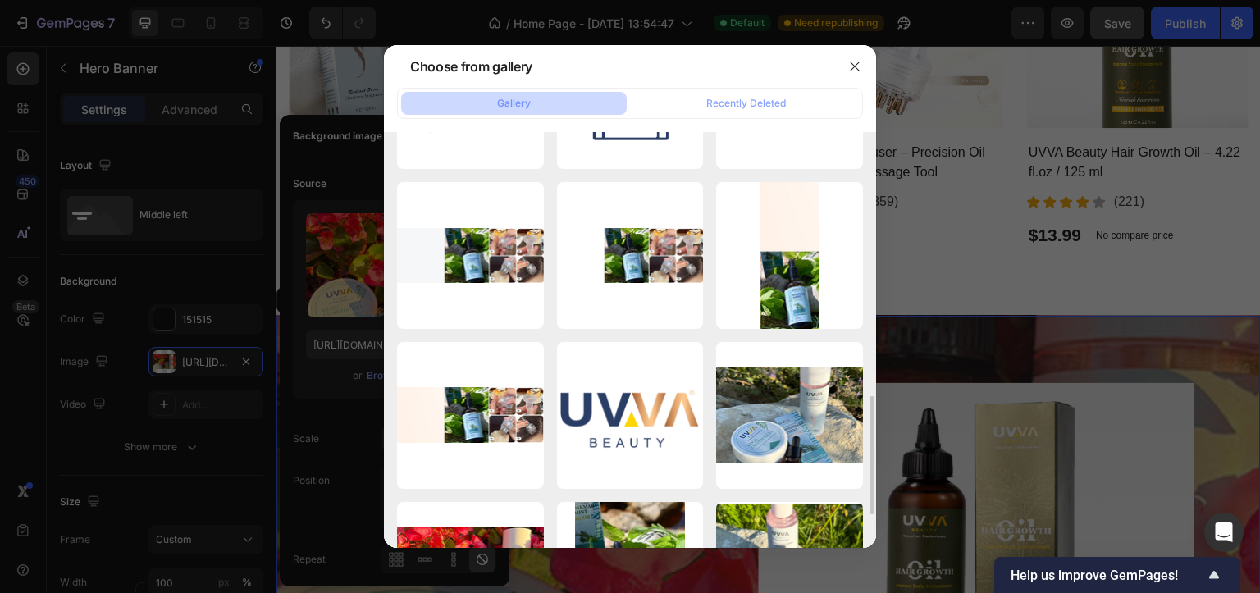
scroll to position [1034, 0]
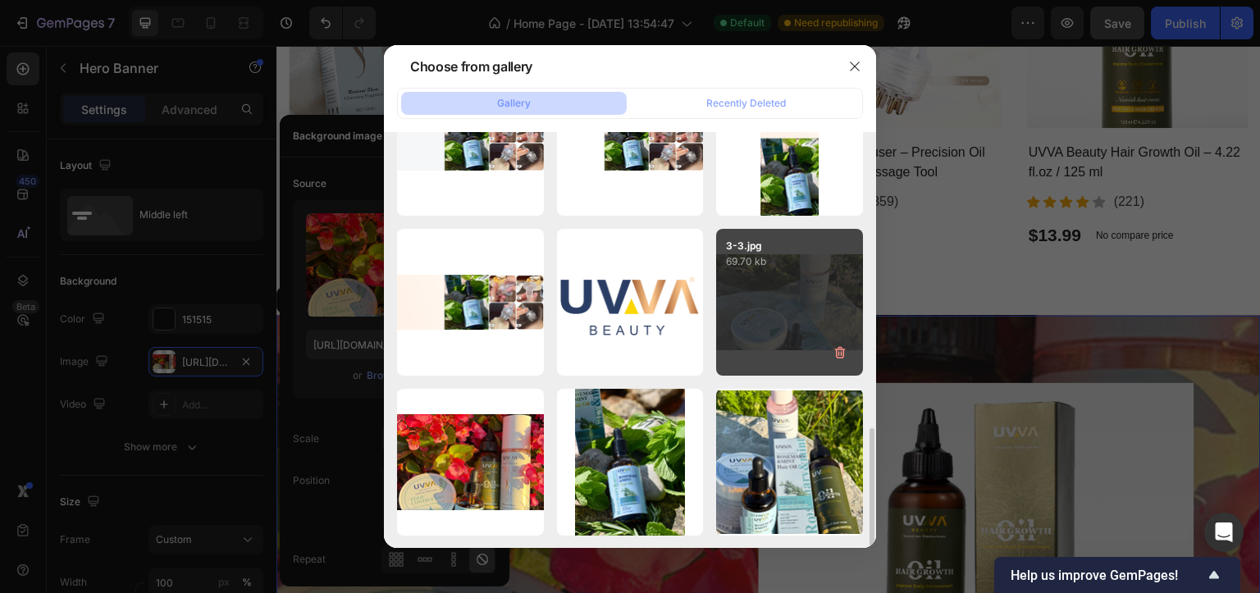
click at [802, 326] on div "3-3.jpg 69.70 kb" at bounding box center [789, 302] width 147 height 147
type input "[URL][DOMAIN_NAME]"
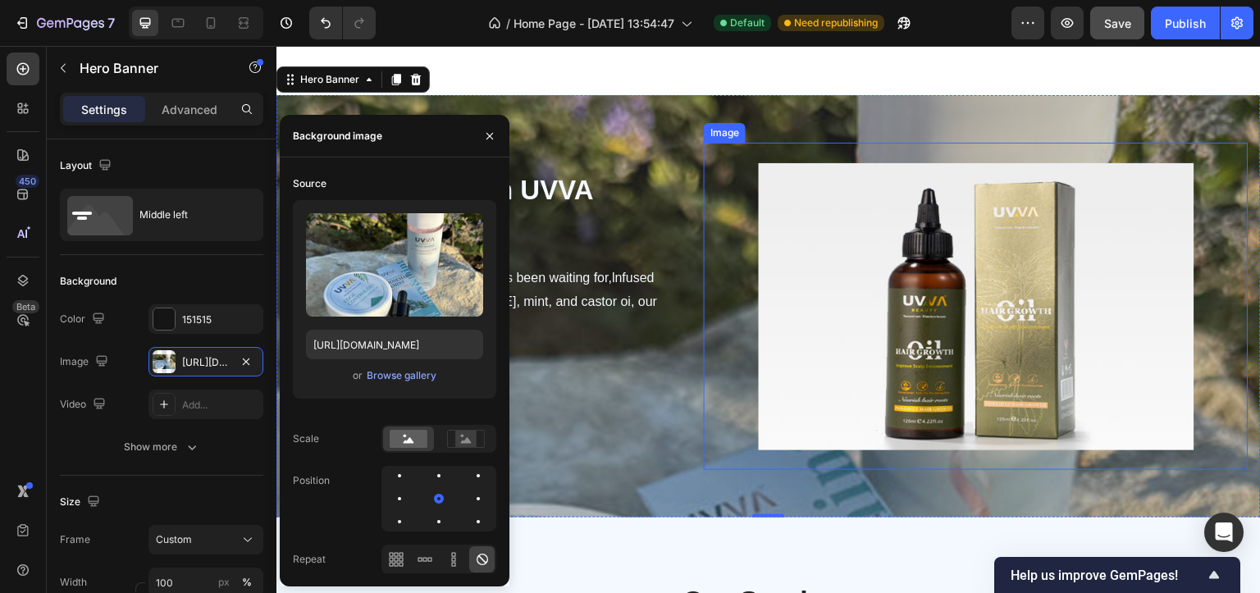
scroll to position [1066, 0]
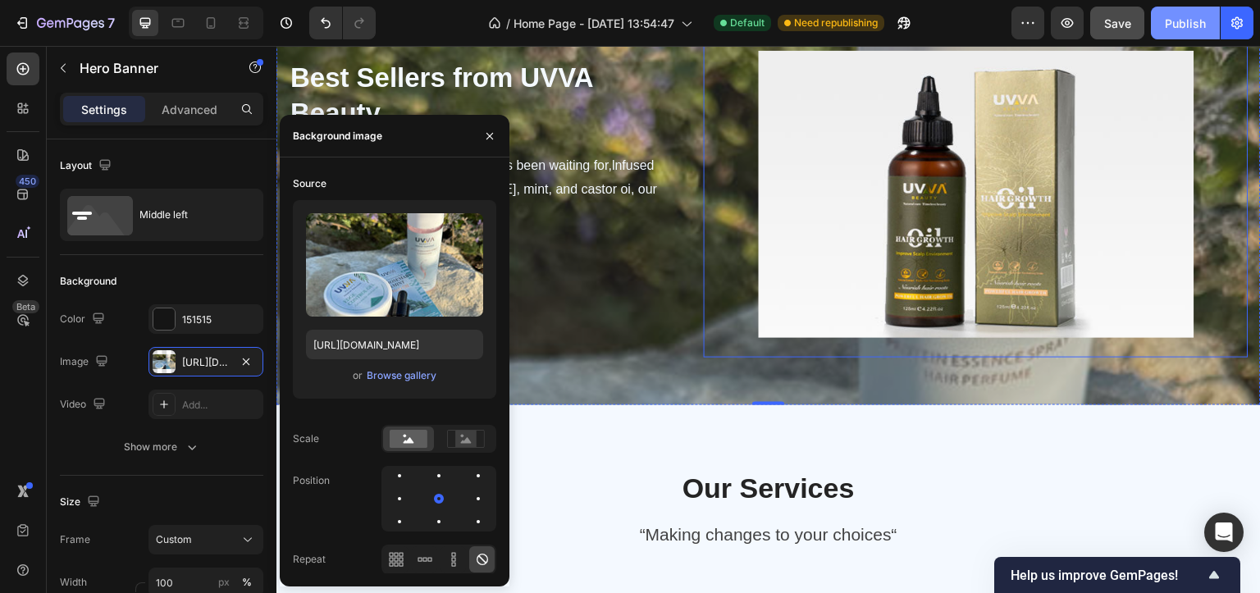
click at [1173, 22] on div "Publish" at bounding box center [1185, 23] width 41 height 17
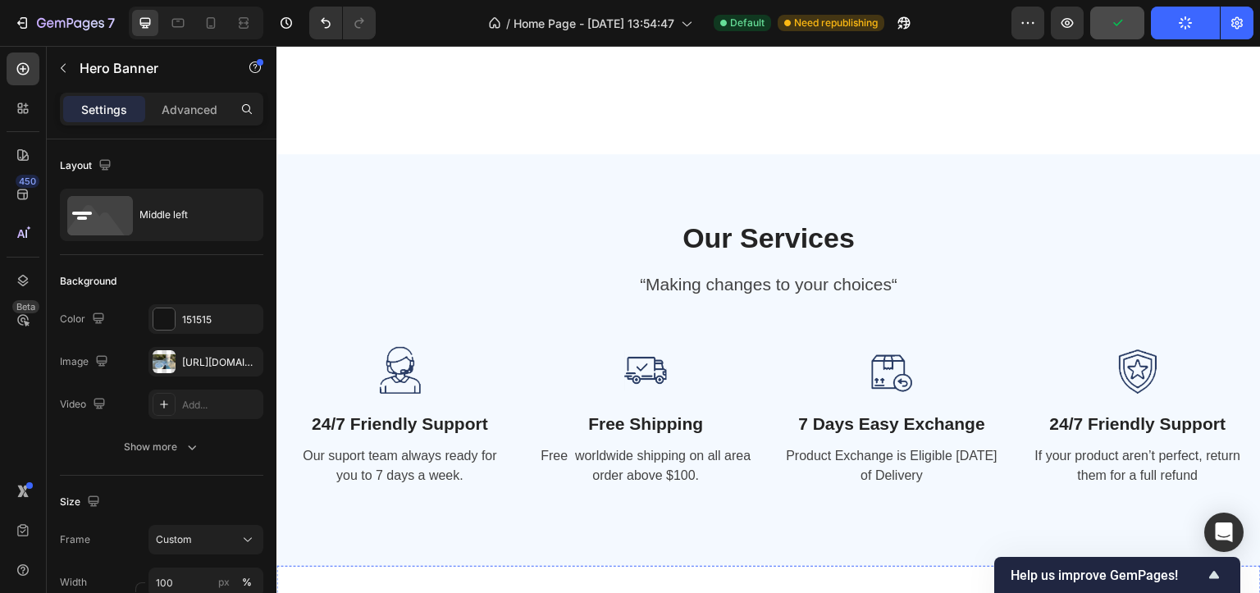
scroll to position [1722, 0]
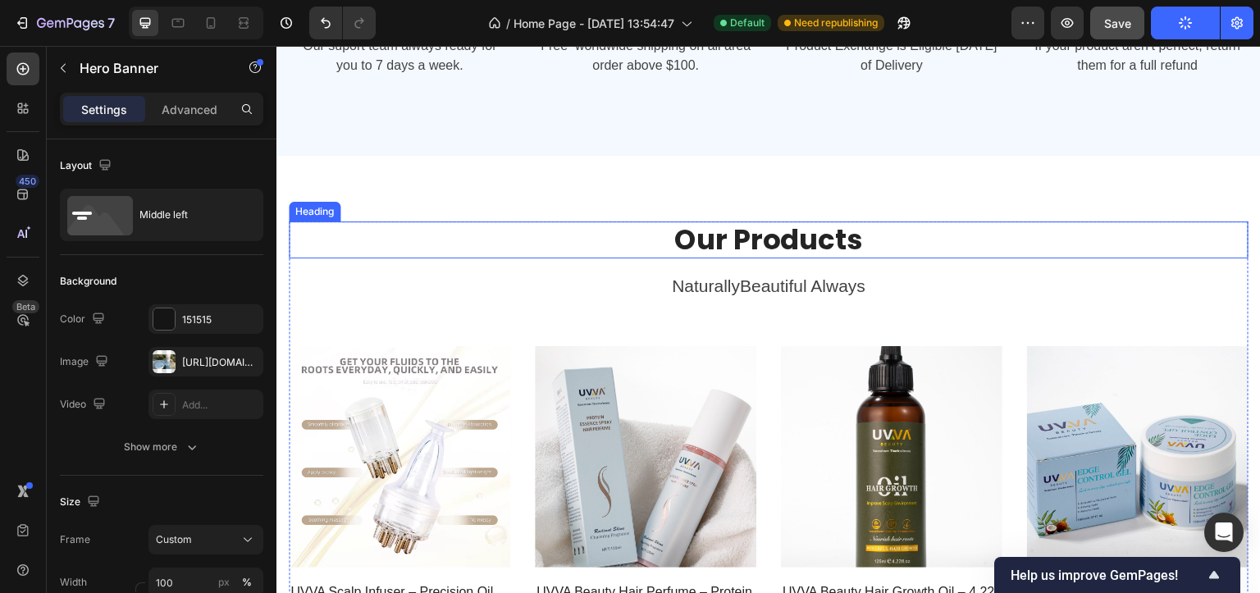
click at [467, 257] on h2 "Our Products" at bounding box center [769, 239] width 960 height 37
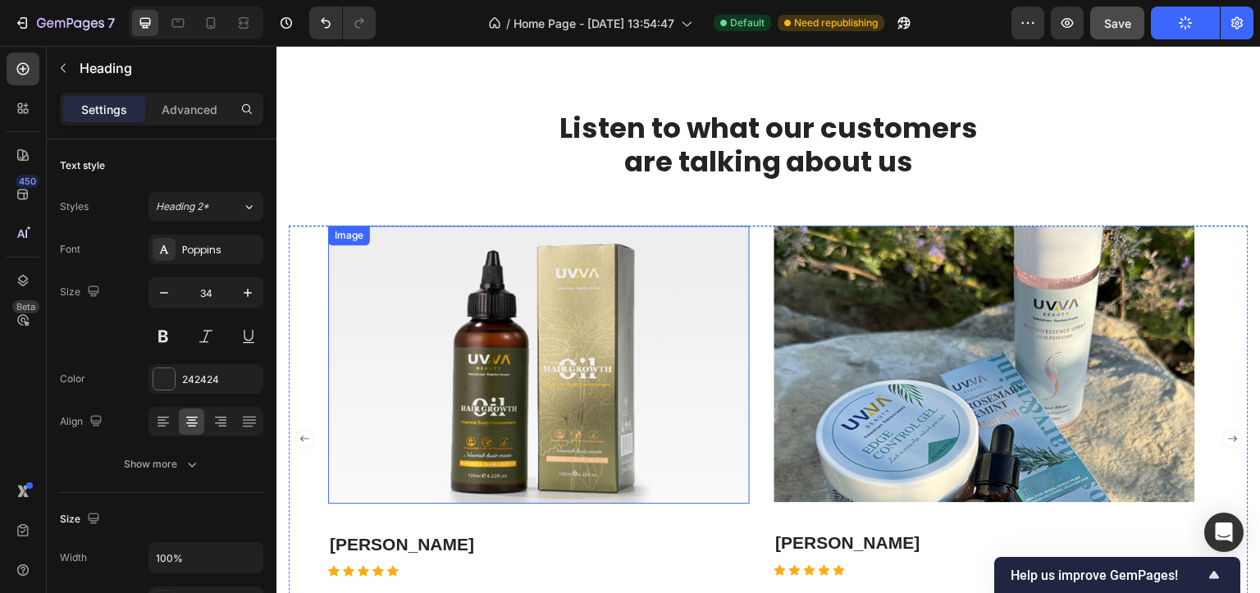
scroll to position [2296, 0]
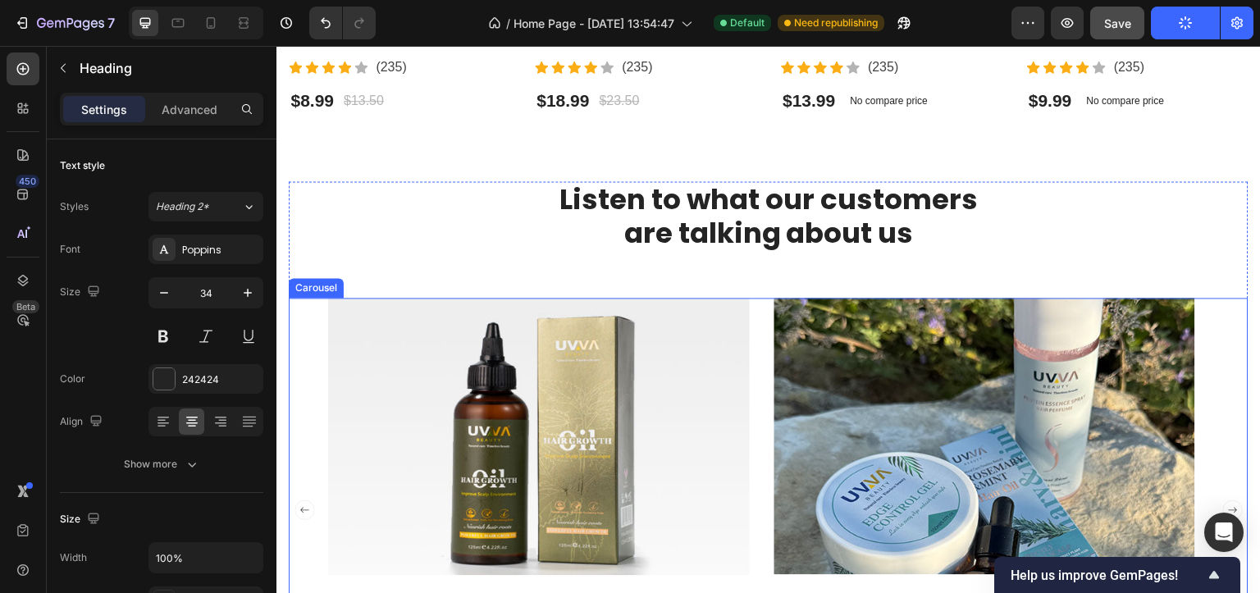
click at [313, 311] on div "Image [PERSON_NAME] Text block Icon Icon Icon Icon Icon Icon List Hoz Row Alway…" at bounding box center [769, 511] width 960 height 426
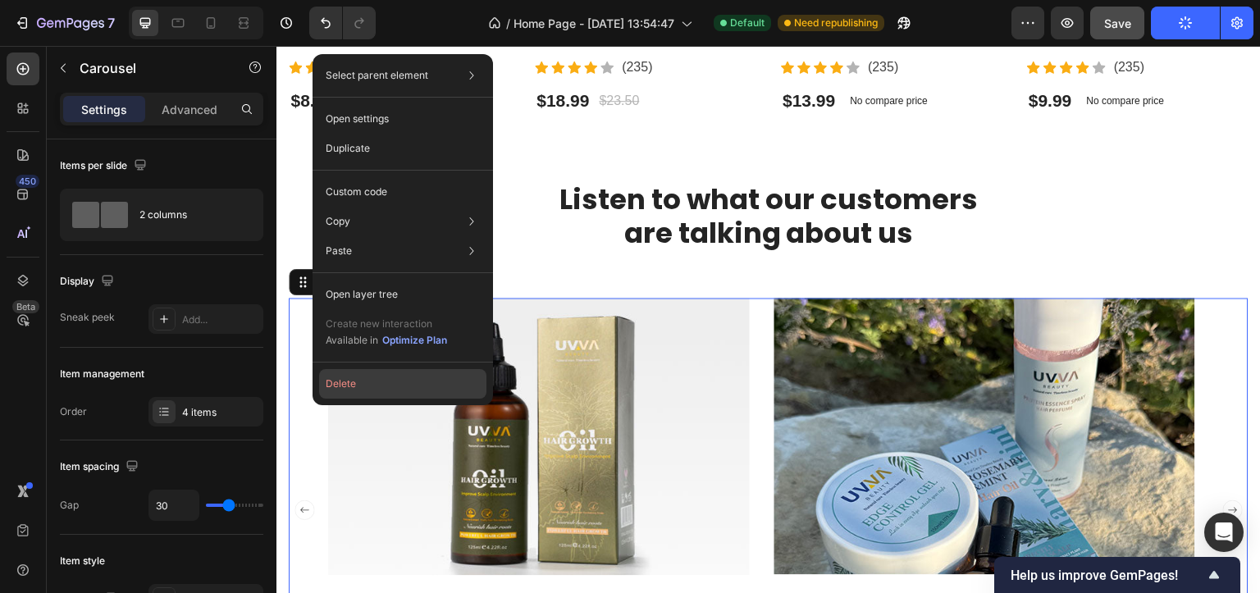
click at [385, 379] on button "Delete" at bounding box center [402, 384] width 167 height 30
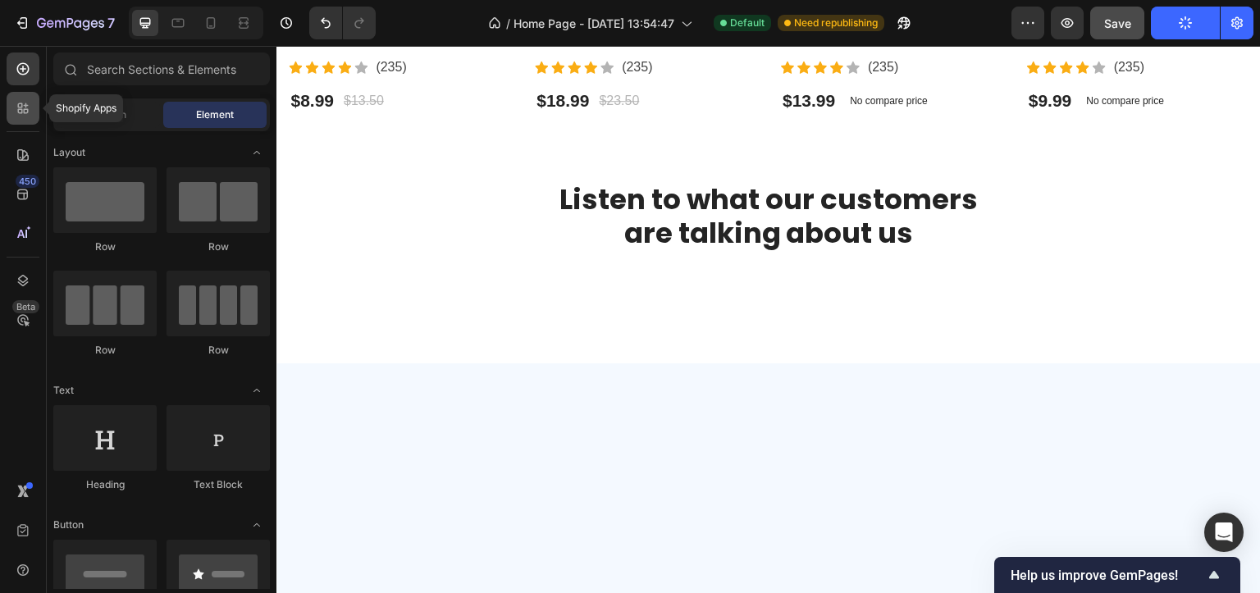
click at [20, 103] on icon at bounding box center [20, 105] width 5 height 5
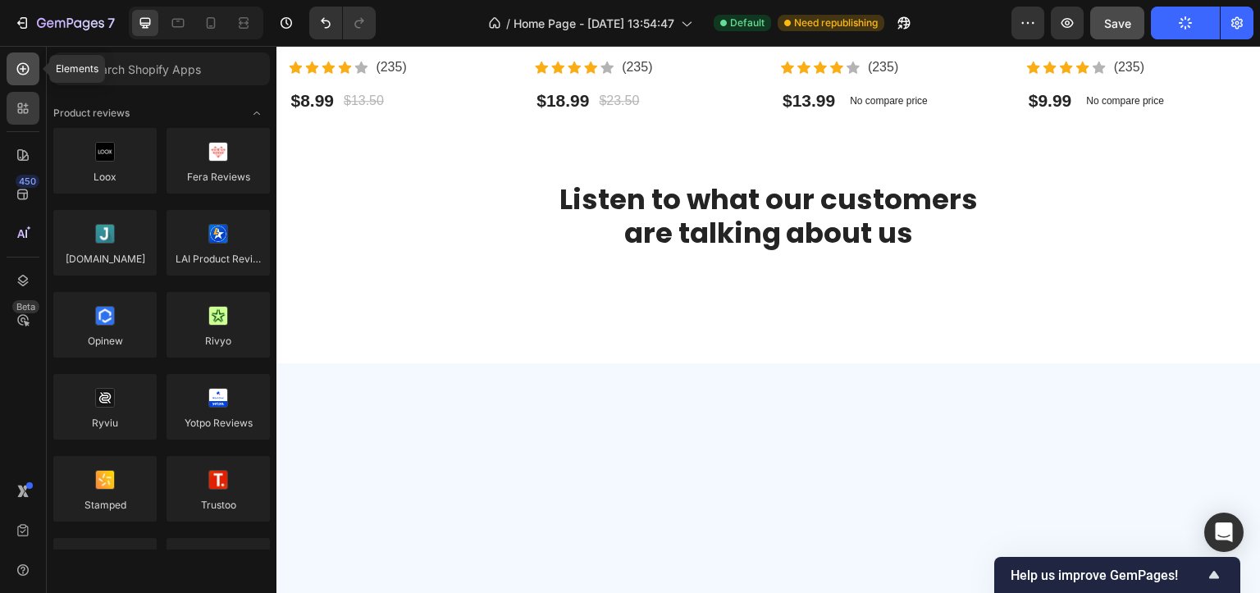
click at [20, 68] on icon at bounding box center [23, 69] width 7 height 7
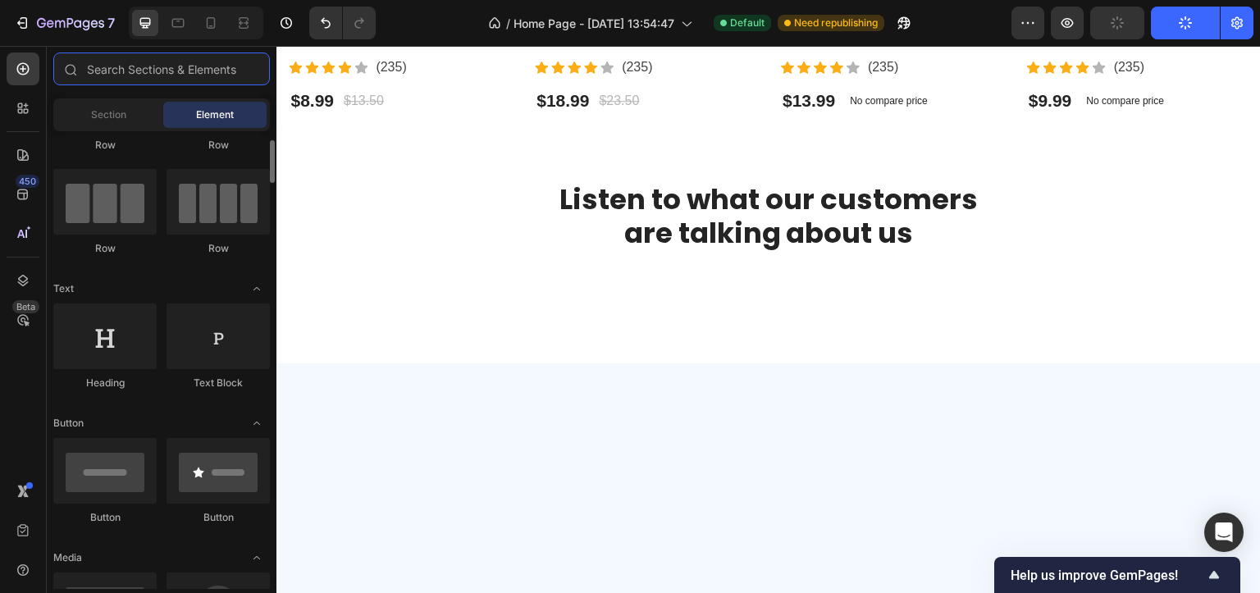
scroll to position [0, 0]
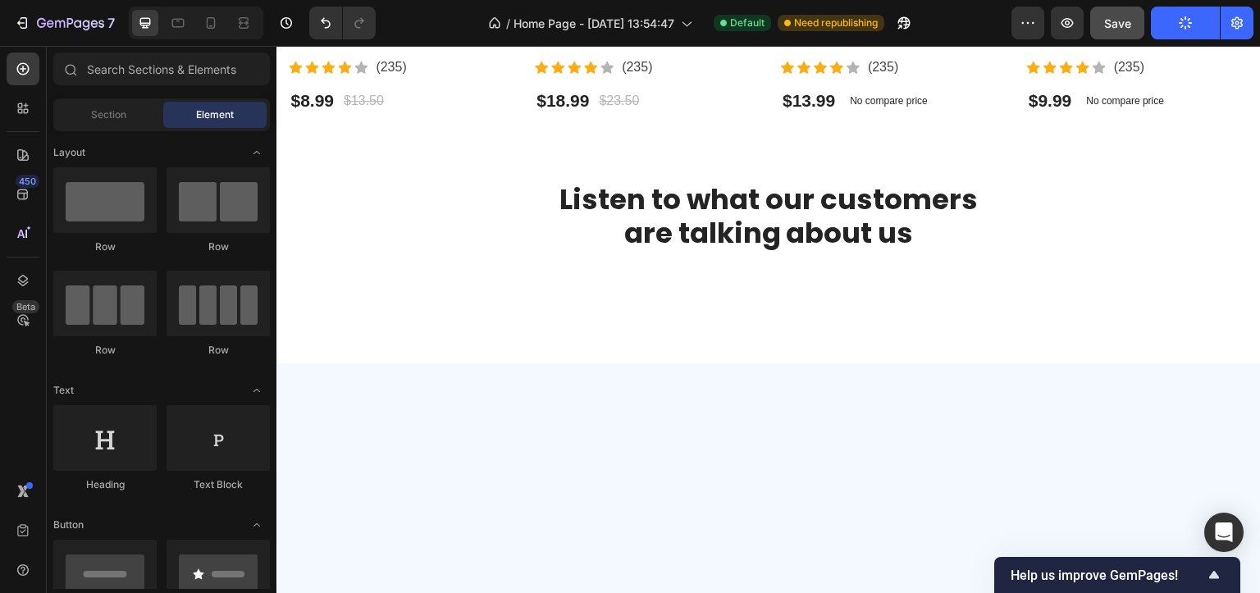
click at [40, 107] on div "450 Beta" at bounding box center [23, 319] width 47 height 547
click at [33, 112] on div at bounding box center [23, 108] width 33 height 33
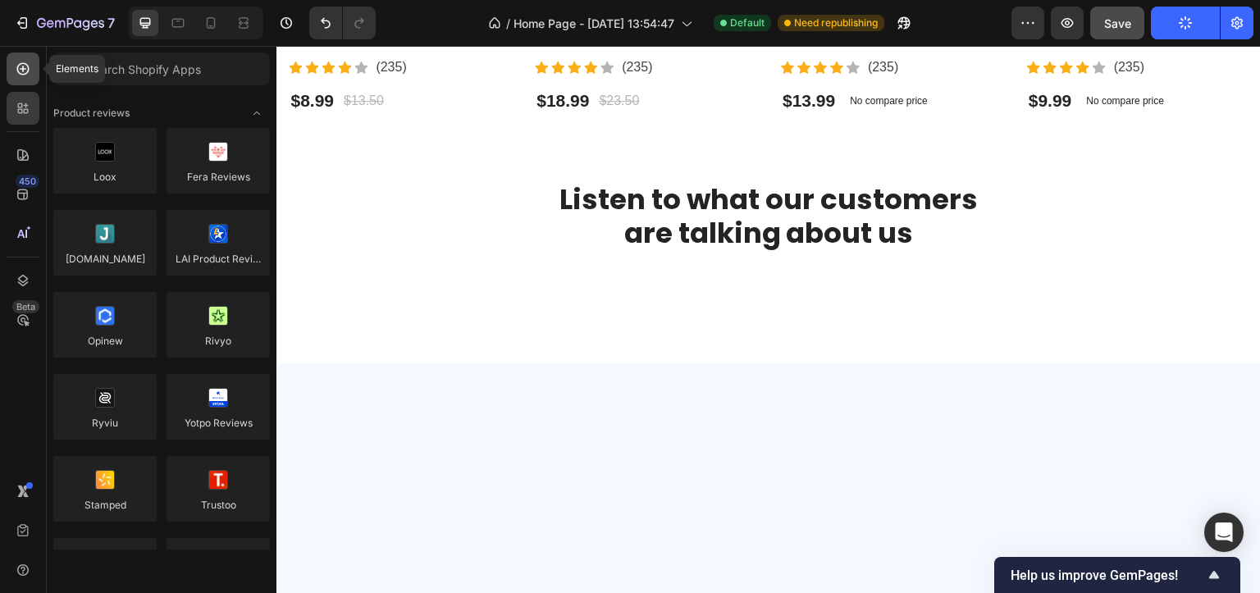
click at [39, 63] on div at bounding box center [23, 68] width 33 height 33
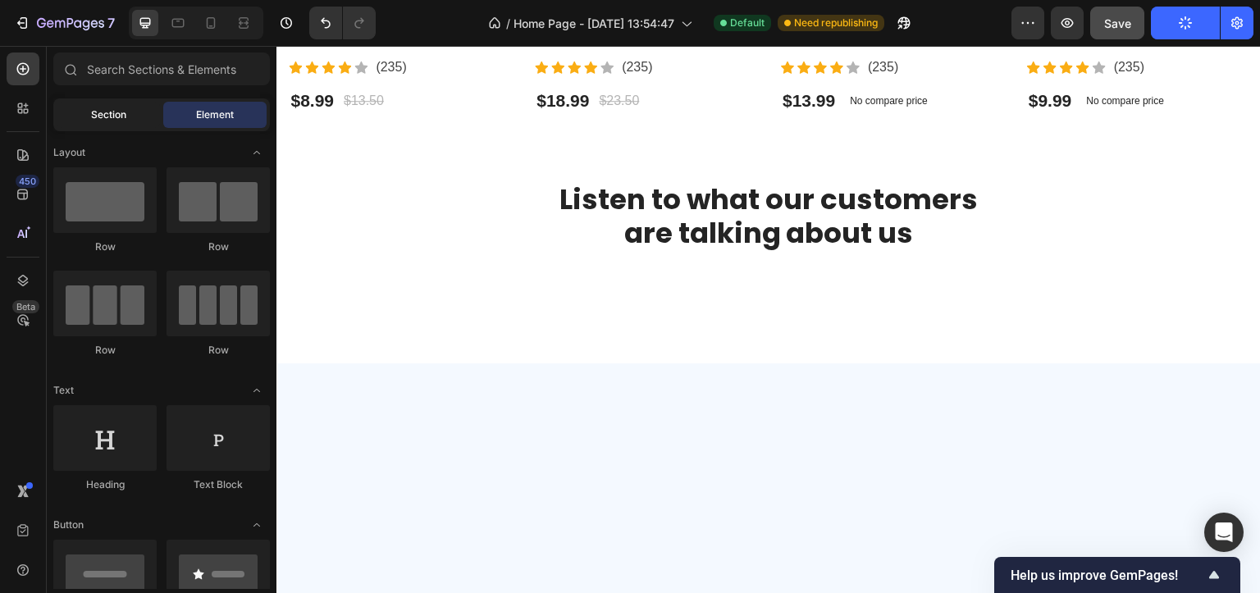
click at [107, 116] on span "Section" at bounding box center [108, 114] width 35 height 15
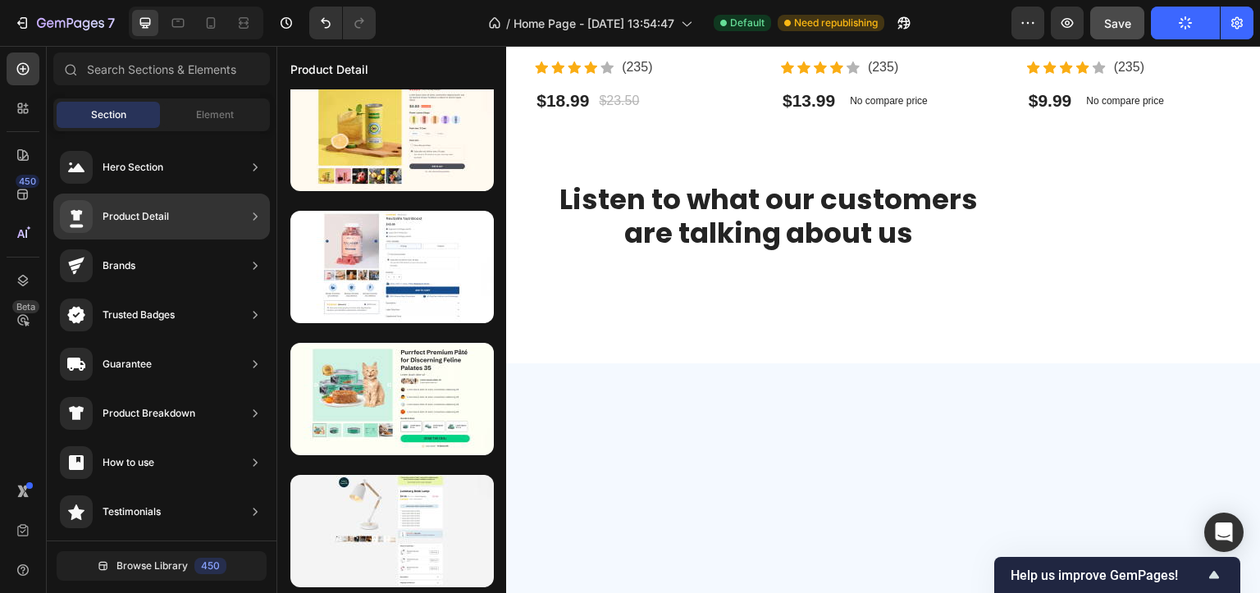
scroll to position [147, 0]
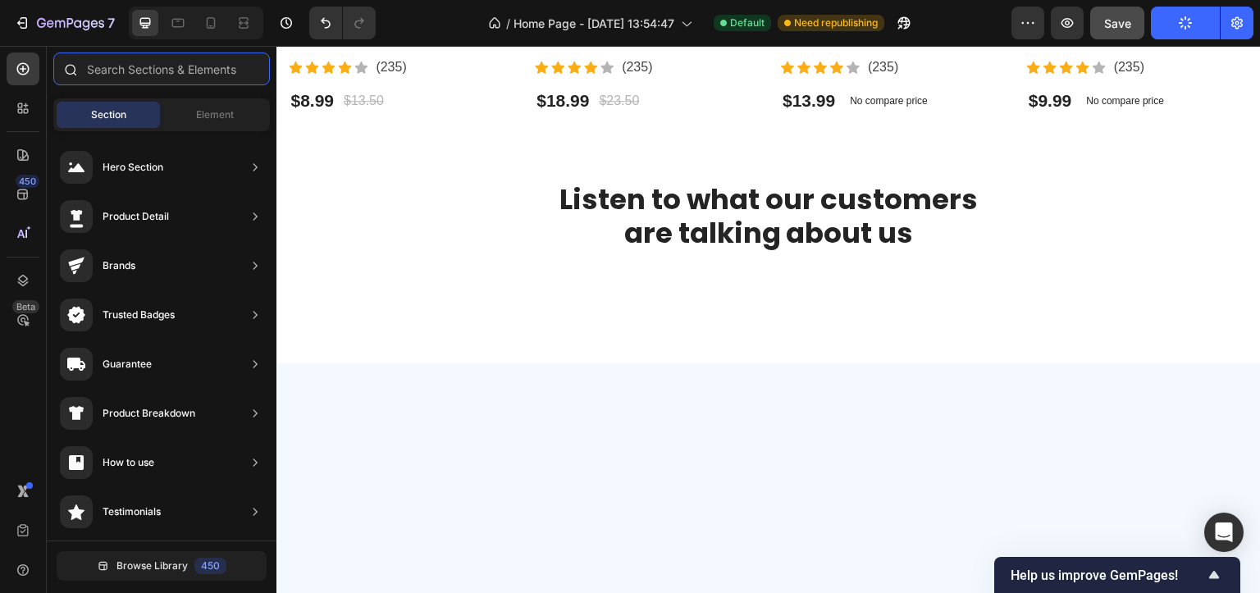
click at [118, 63] on input "text" at bounding box center [161, 68] width 217 height 33
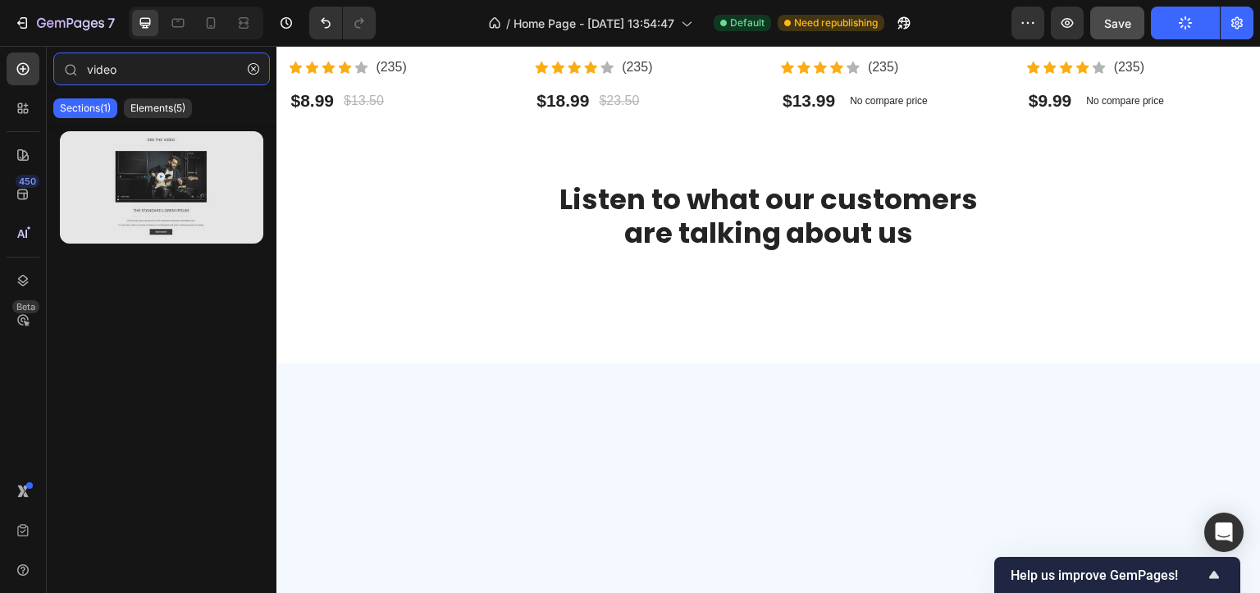
type input "video"
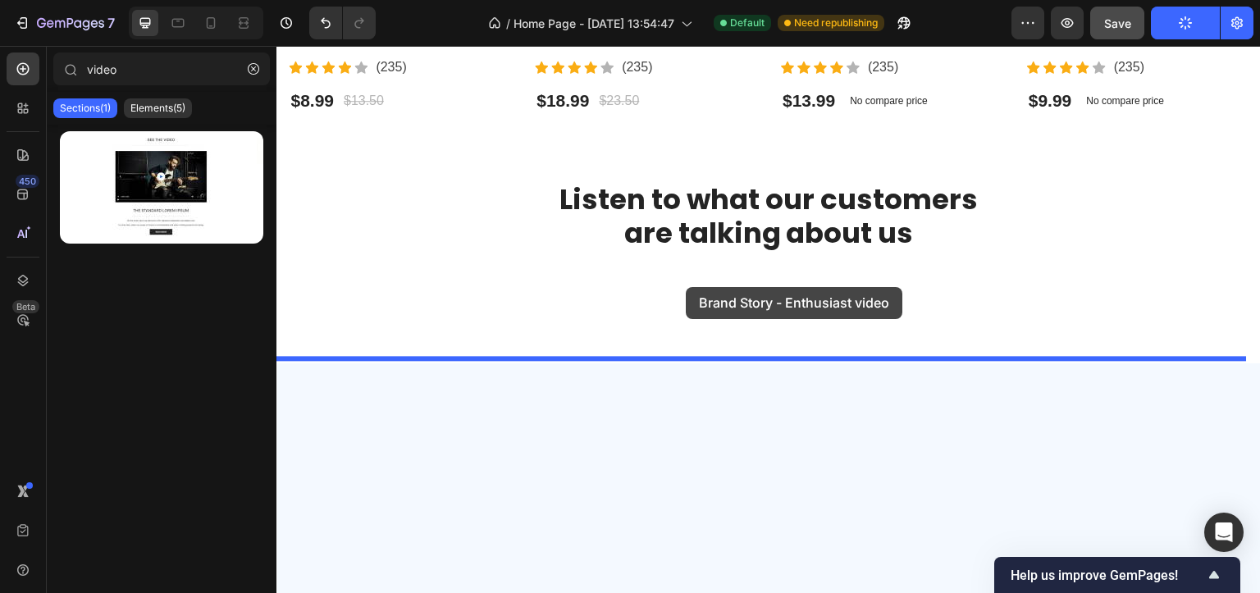
drag, startPoint x: 402, startPoint y: 224, endPoint x: 686, endPoint y: 287, distance: 290.7
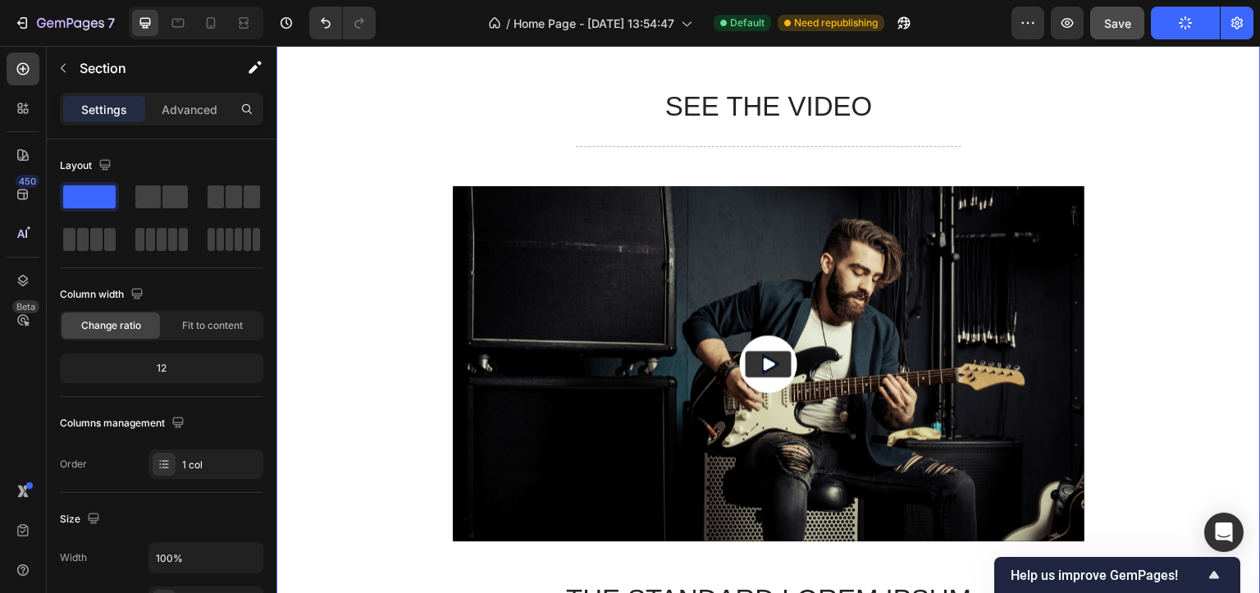
scroll to position [2305, 0]
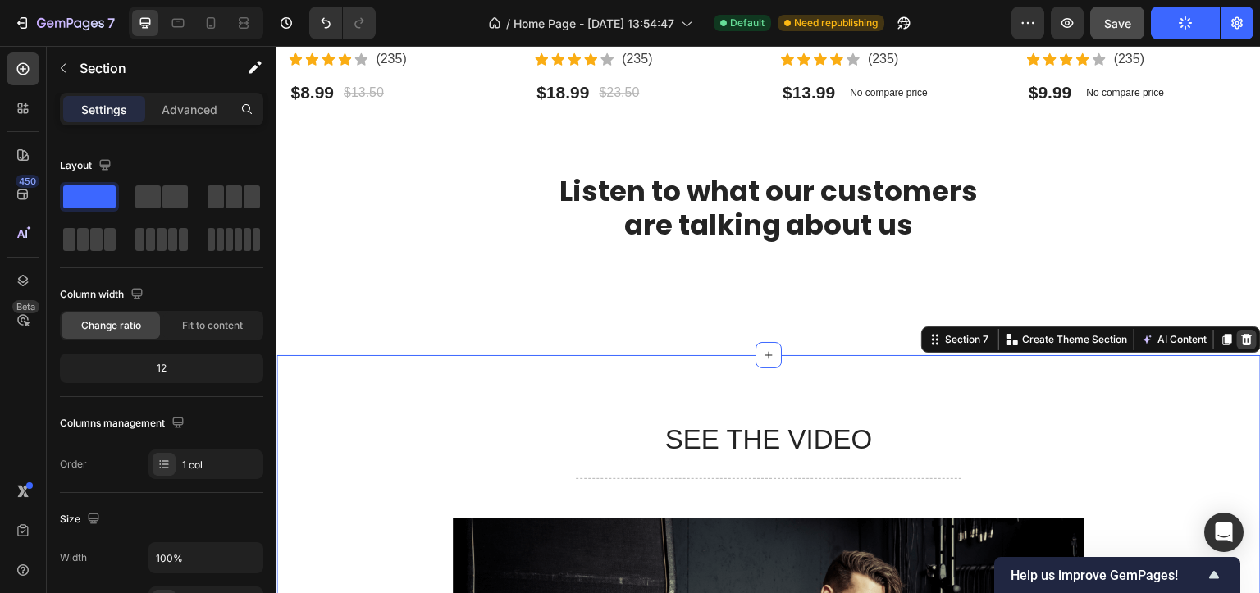
click at [1240, 334] on icon at bounding box center [1246, 339] width 13 height 13
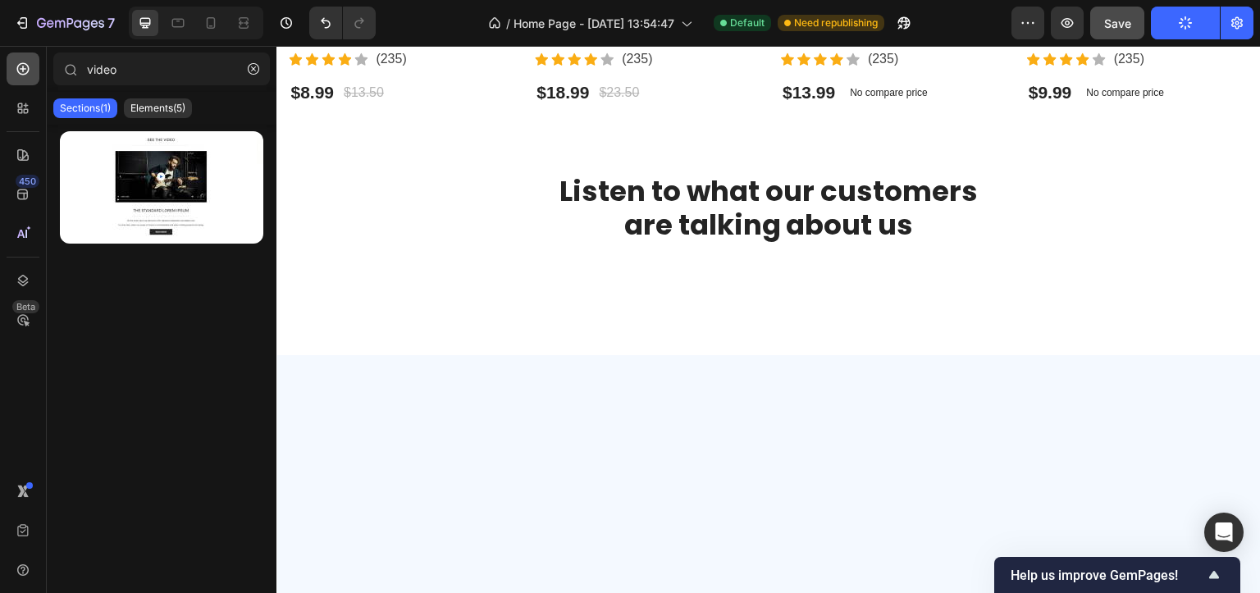
click at [24, 66] on icon at bounding box center [23, 69] width 16 height 16
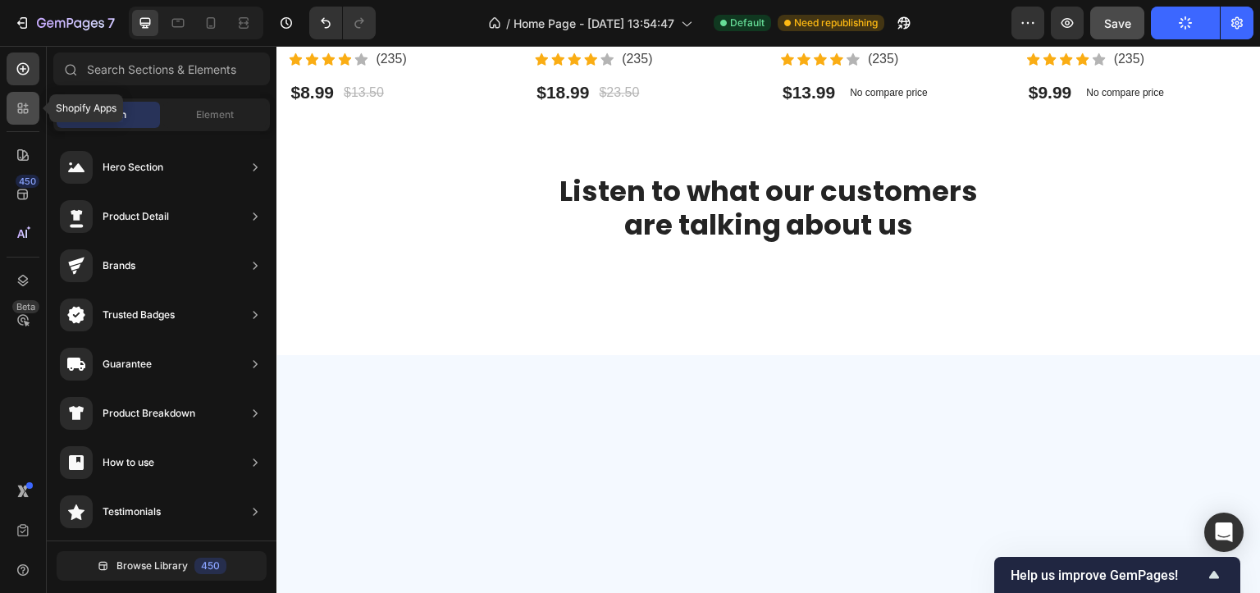
click at [12, 98] on div at bounding box center [23, 108] width 33 height 33
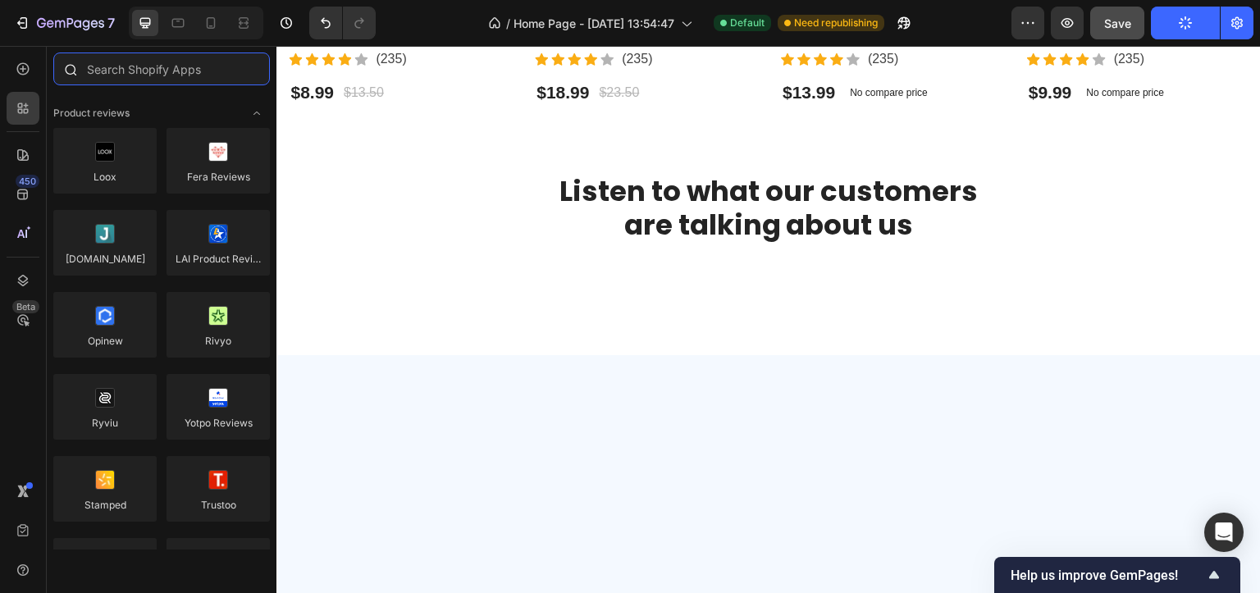
click at [148, 73] on input "text" at bounding box center [161, 68] width 217 height 33
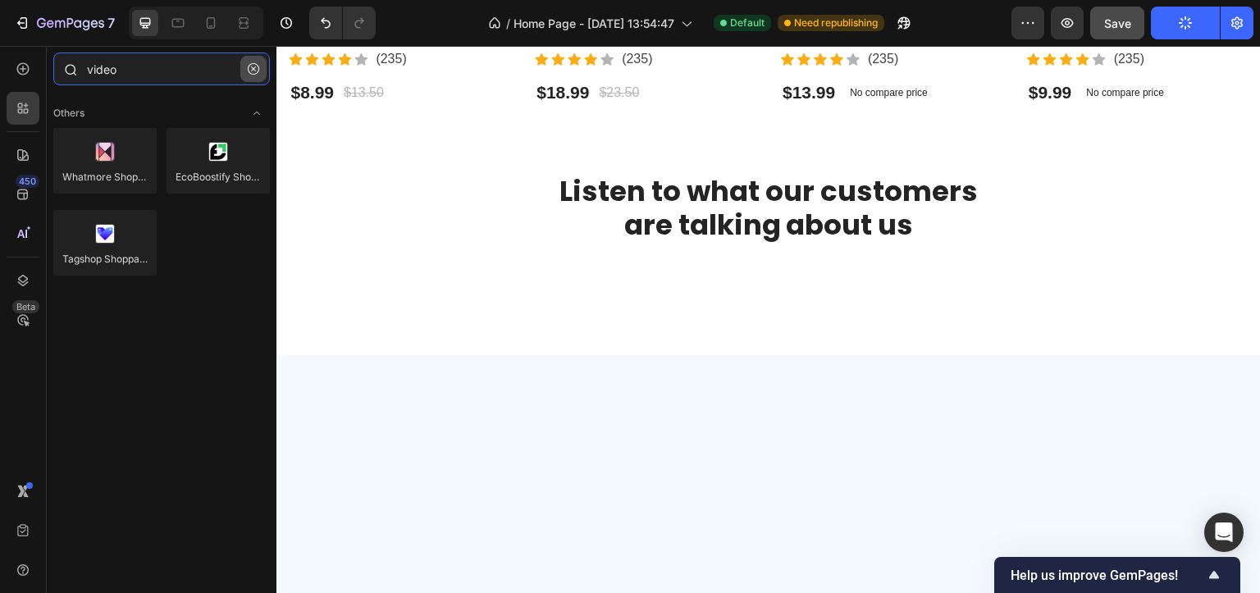
type input "video"
click at [249, 66] on icon "button" at bounding box center [253, 68] width 11 height 11
click at [249, 66] on input "video" at bounding box center [161, 68] width 217 height 33
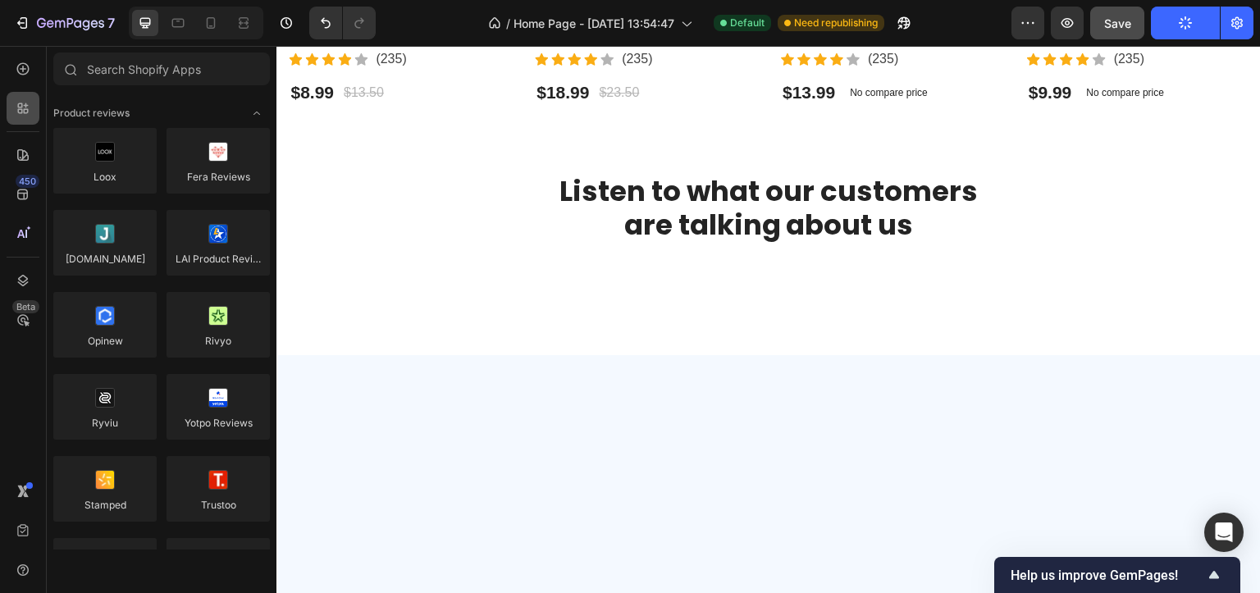
click at [21, 114] on icon at bounding box center [23, 108] width 16 height 16
click at [25, 148] on icon at bounding box center [23, 155] width 16 height 16
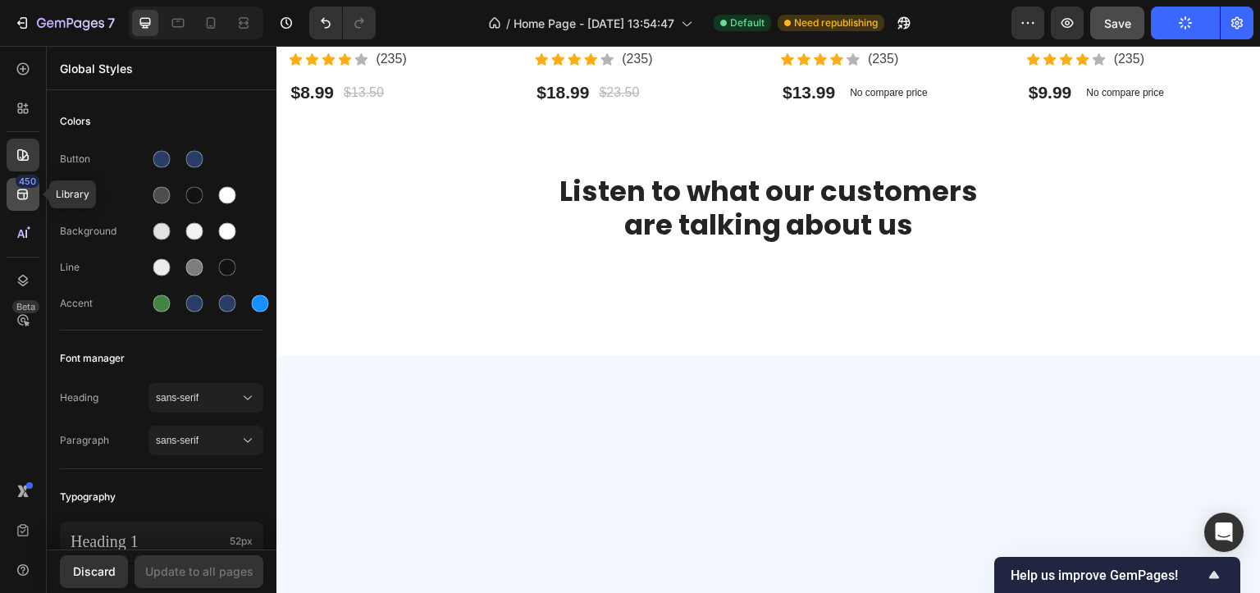
click at [22, 197] on icon at bounding box center [23, 194] width 16 height 16
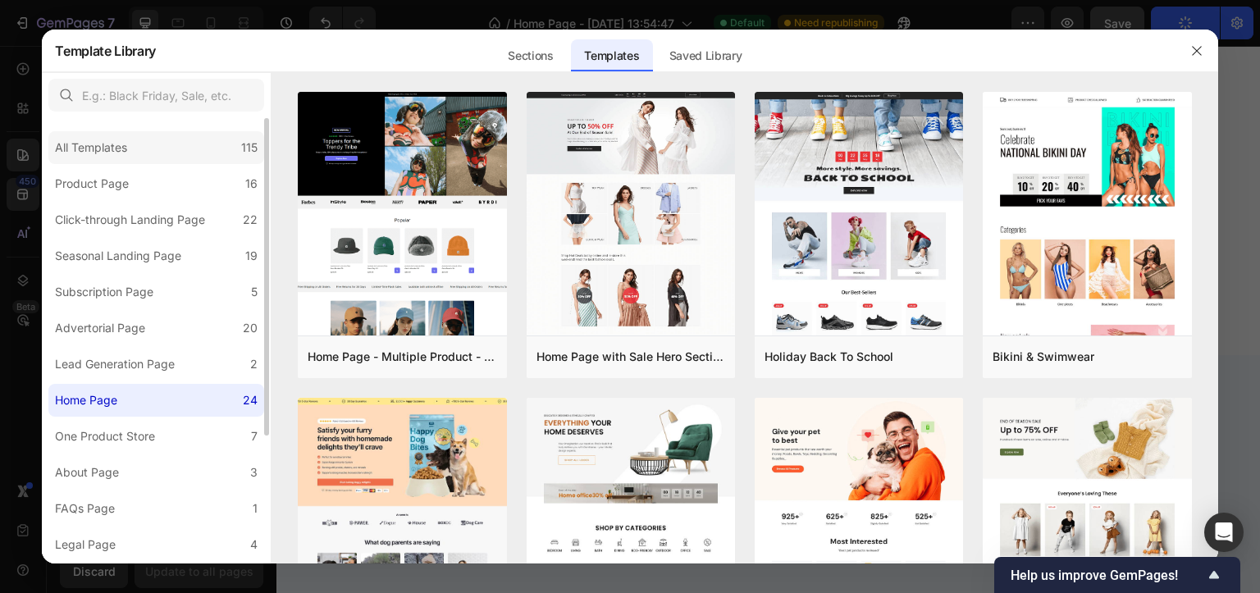
click at [133, 148] on div "All Templates" at bounding box center [94, 148] width 79 height 20
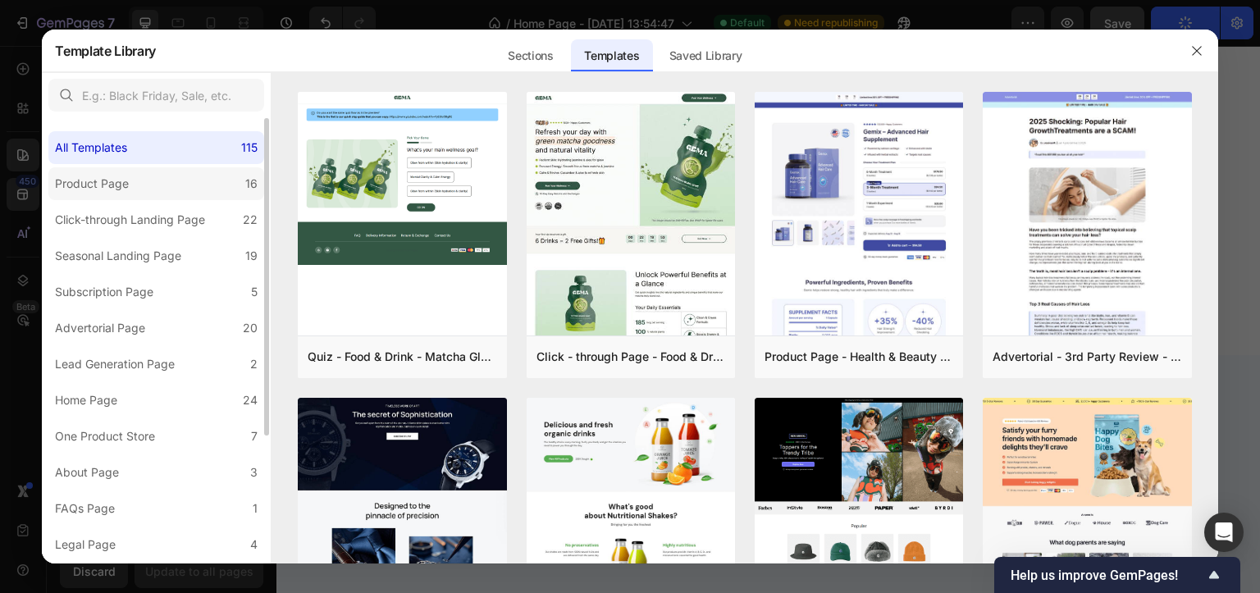
click at [129, 183] on div "Product Page" at bounding box center [95, 184] width 80 height 20
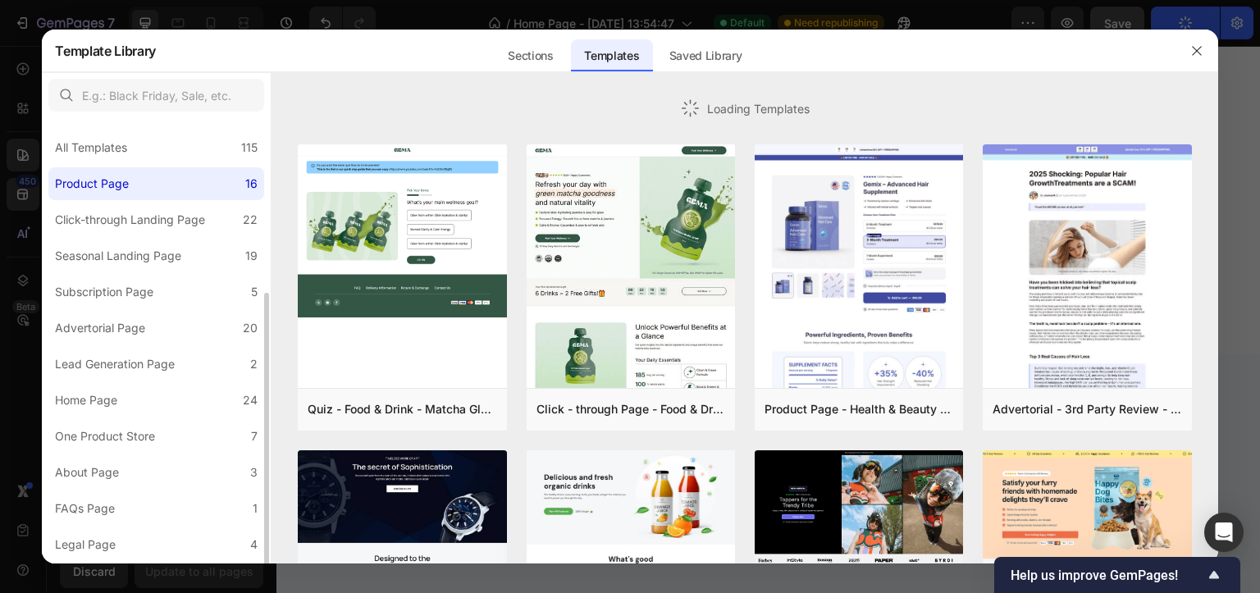
scroll to position [102, 0]
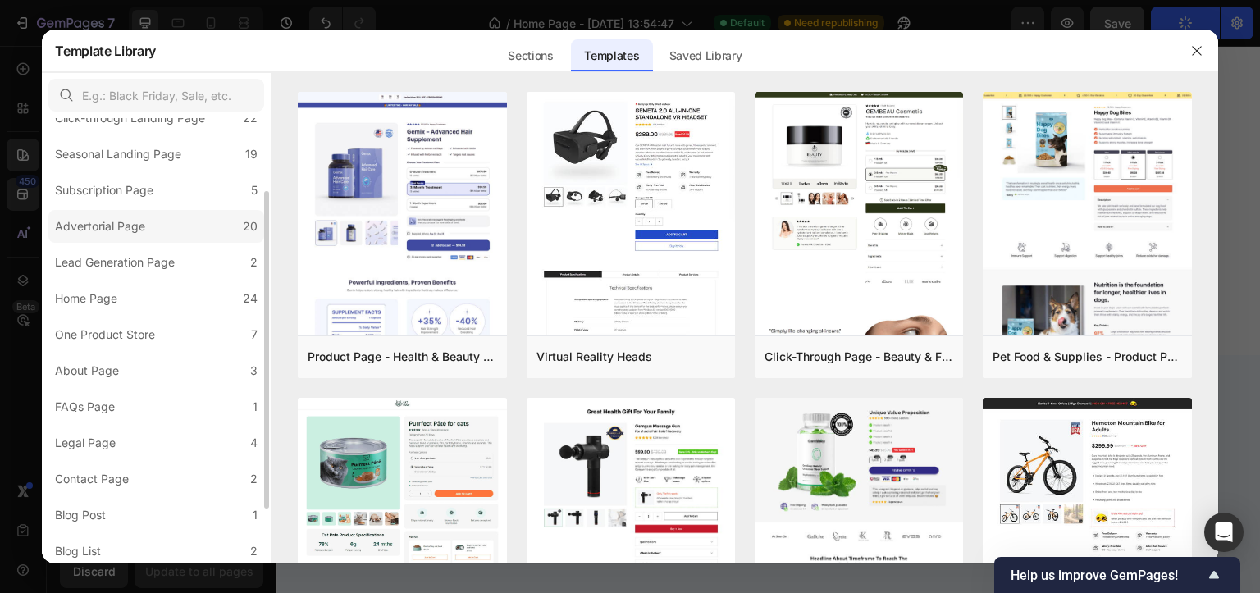
click at [159, 230] on label "Advertorial Page 20" at bounding box center [156, 226] width 216 height 33
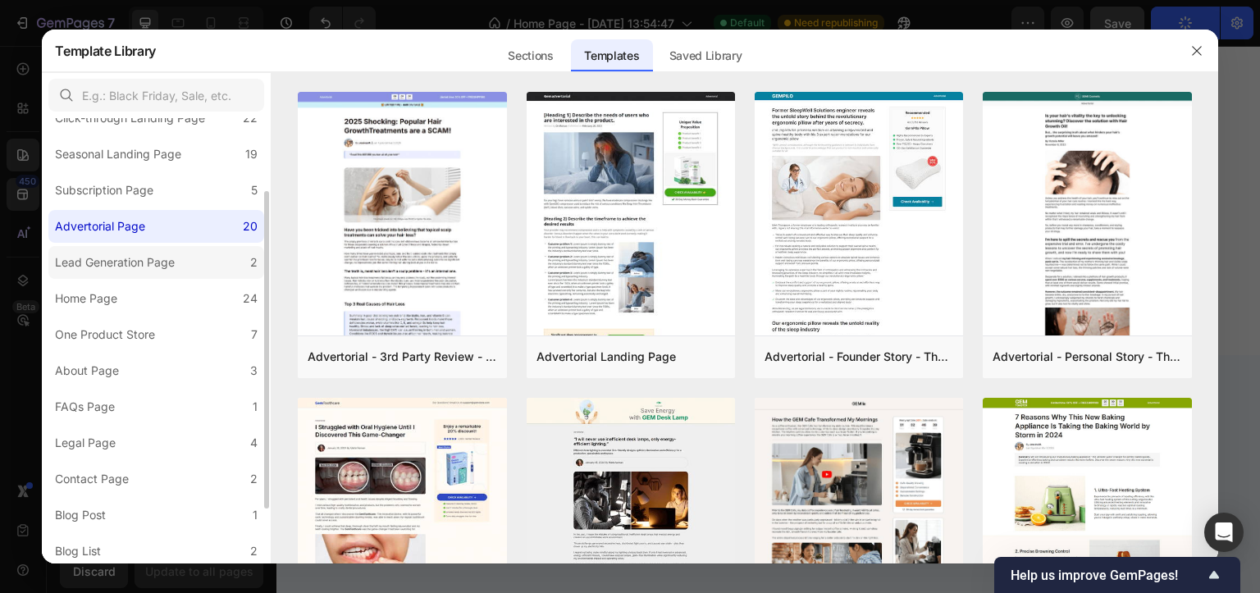
click at [159, 266] on div "Lead Generation Page" at bounding box center [115, 263] width 120 height 20
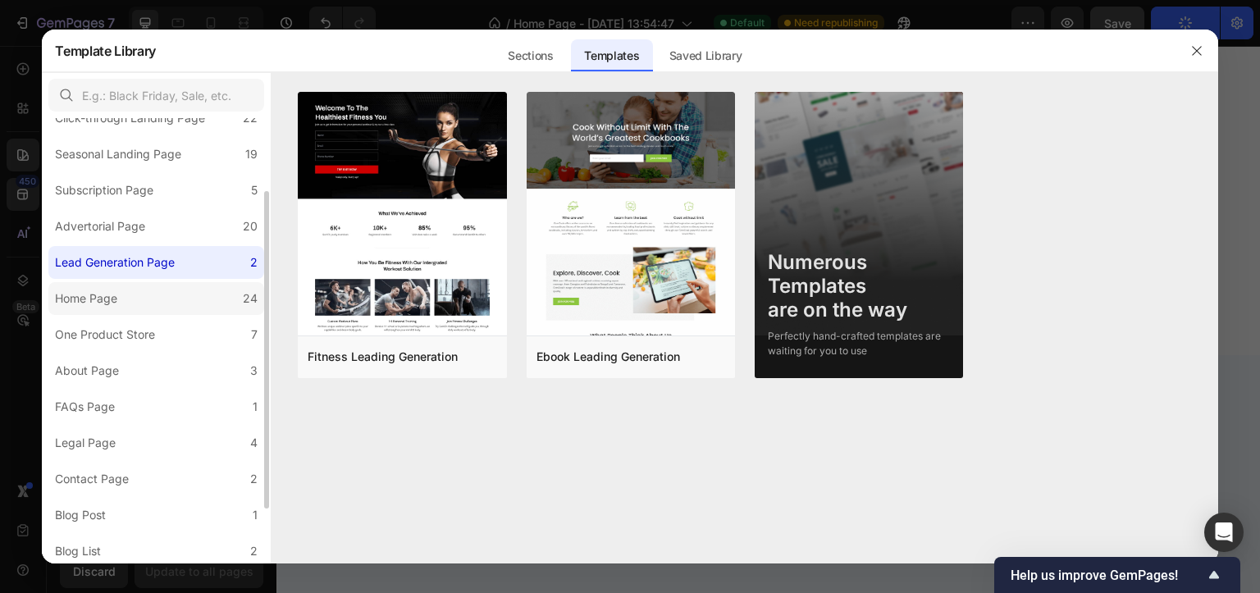
click at [149, 306] on label "Home Page 24" at bounding box center [156, 298] width 216 height 33
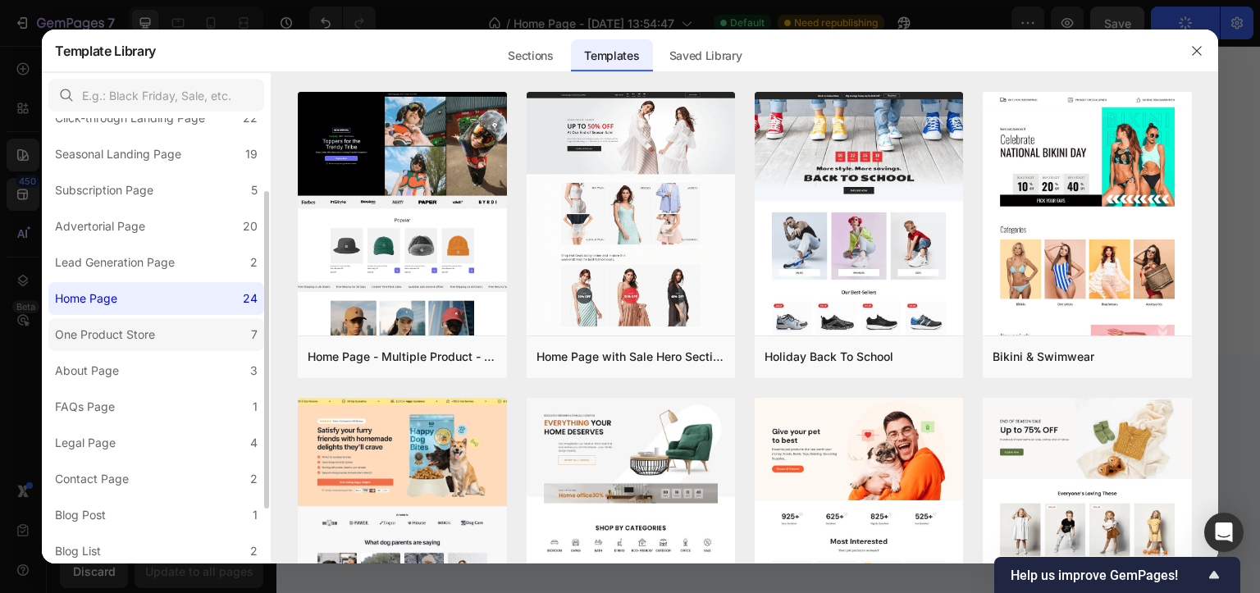
click at [147, 332] on div "One Product Store" at bounding box center [105, 335] width 100 height 20
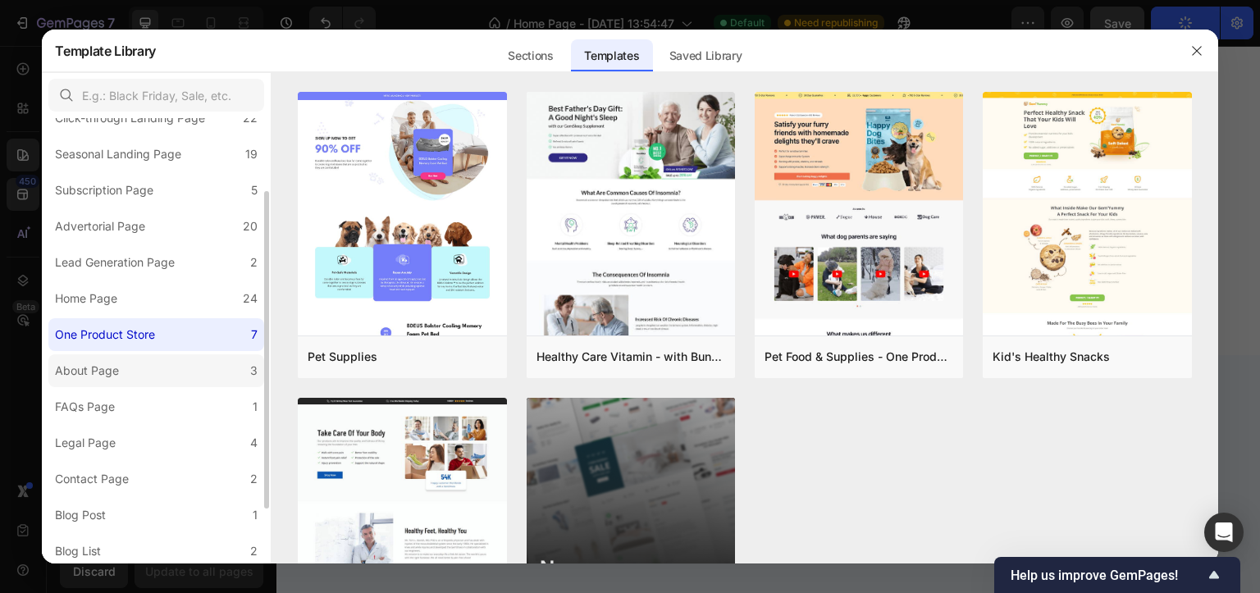
click at [141, 366] on label "About Page 3" at bounding box center [156, 370] width 216 height 33
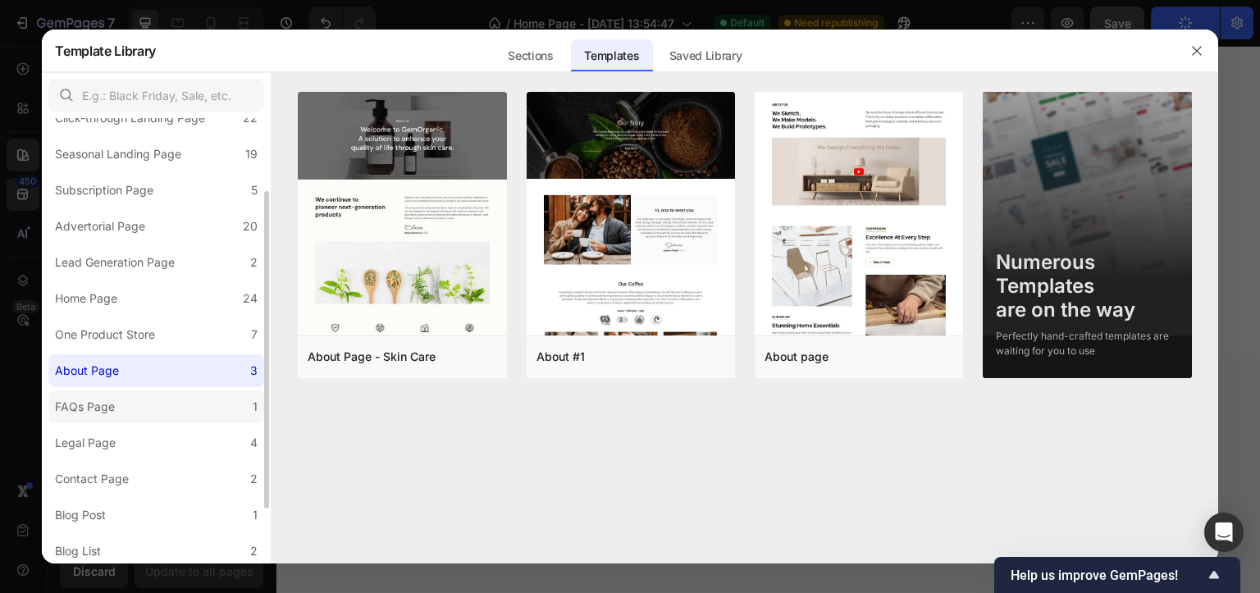
click at [134, 397] on label "FAQs Page 1" at bounding box center [156, 406] width 216 height 33
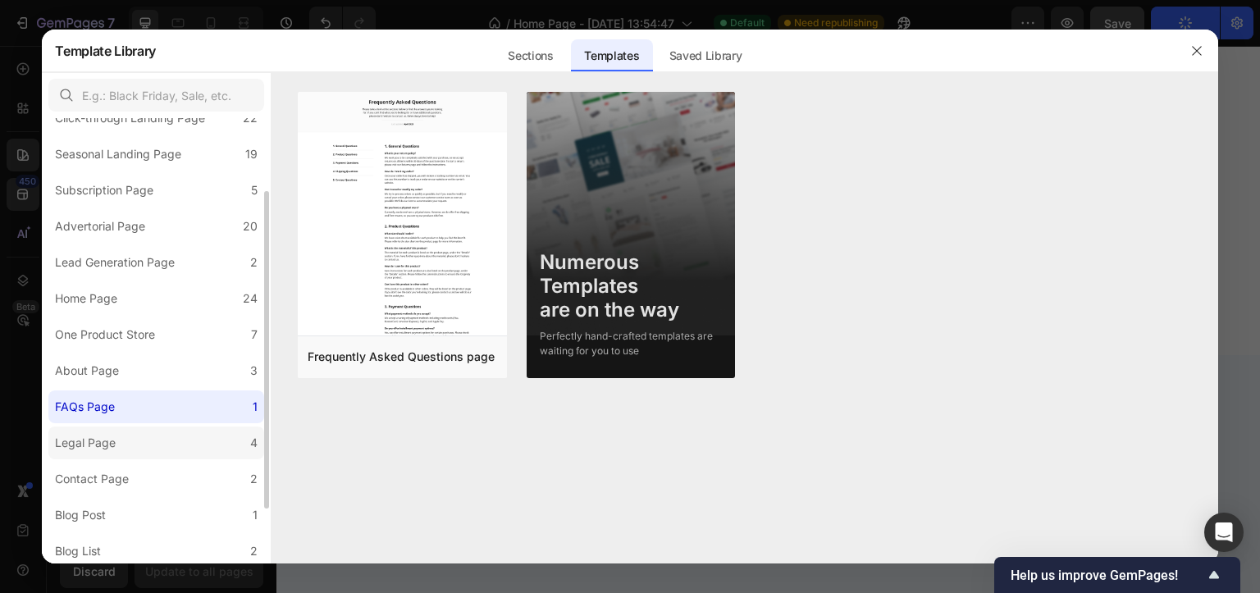
click at [128, 431] on label "Legal Page 4" at bounding box center [156, 442] width 216 height 33
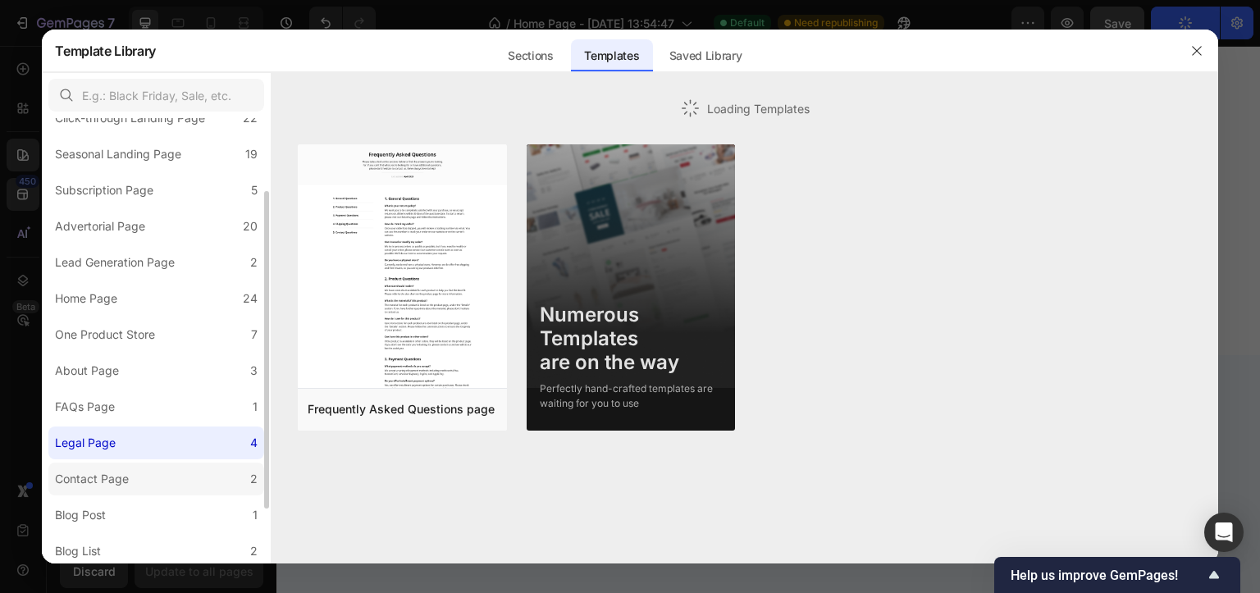
click at [128, 472] on div "Contact Page" at bounding box center [92, 479] width 74 height 20
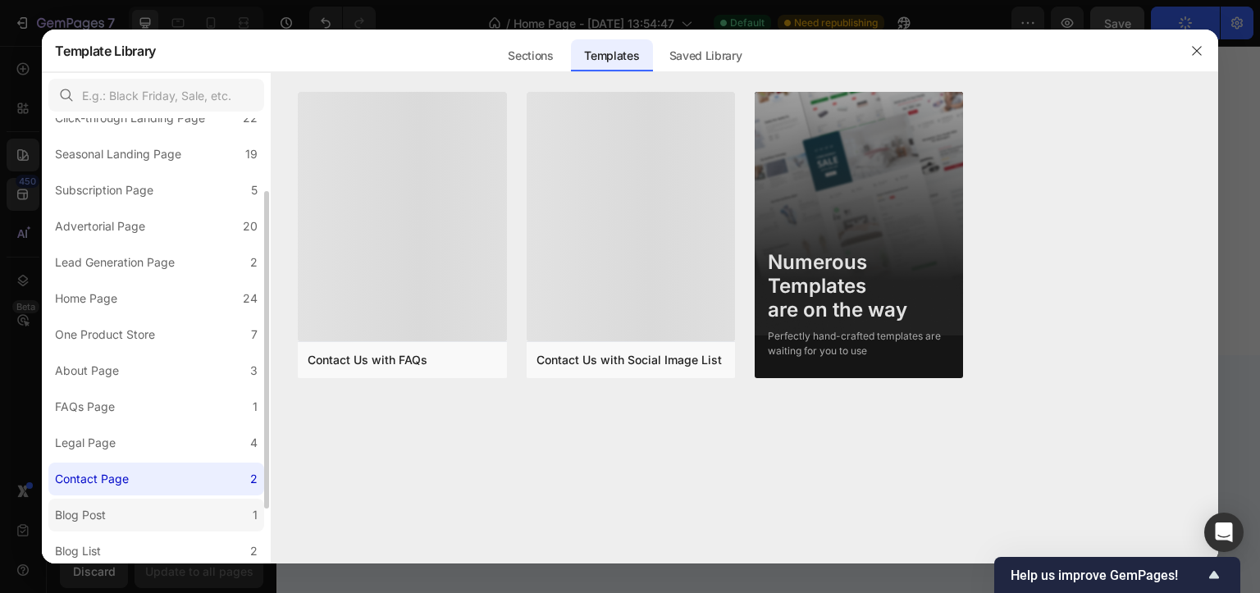
click at [127, 508] on label "Blog Post 1" at bounding box center [156, 515] width 216 height 33
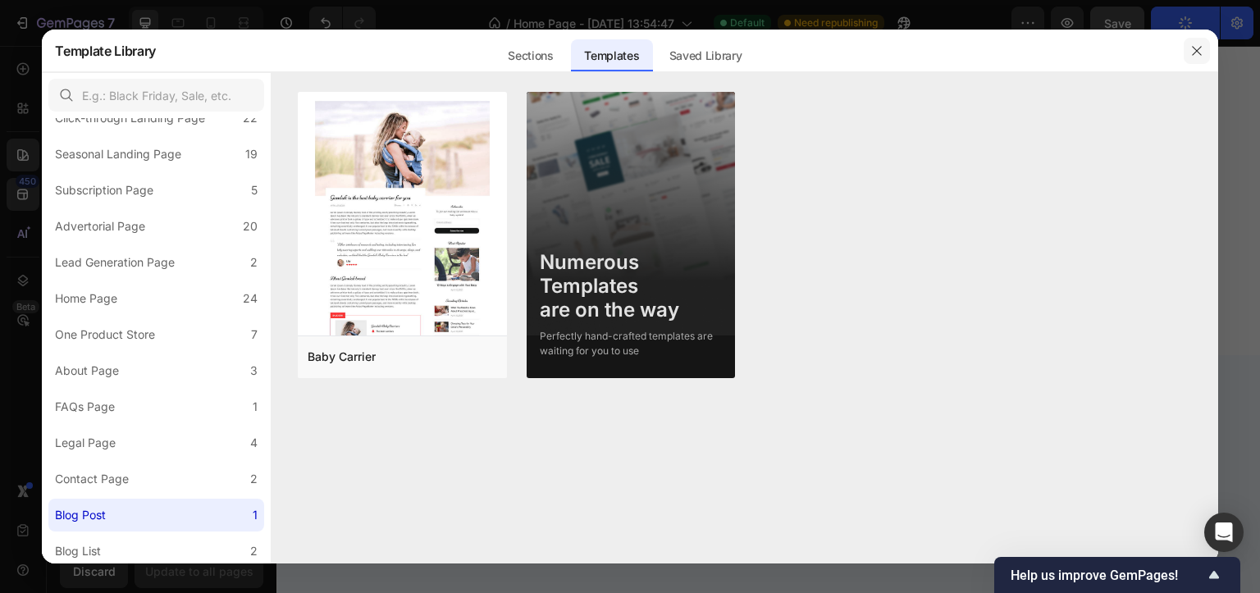
click at [1200, 45] on icon "button" at bounding box center [1196, 50] width 13 height 13
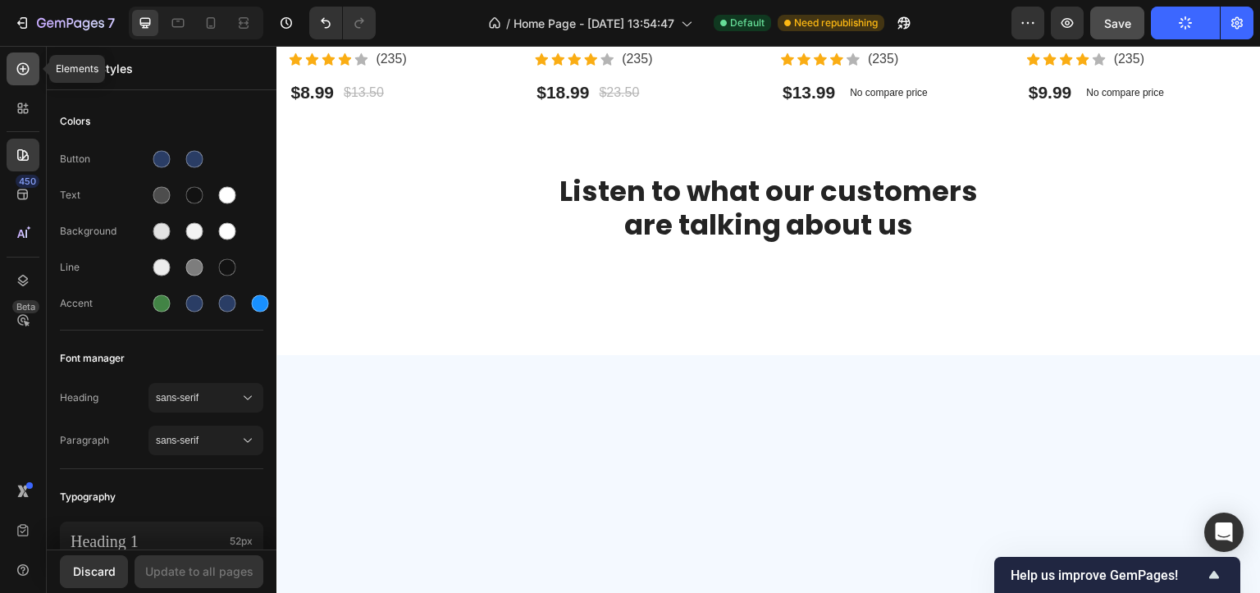
click at [24, 62] on icon at bounding box center [23, 69] width 16 height 16
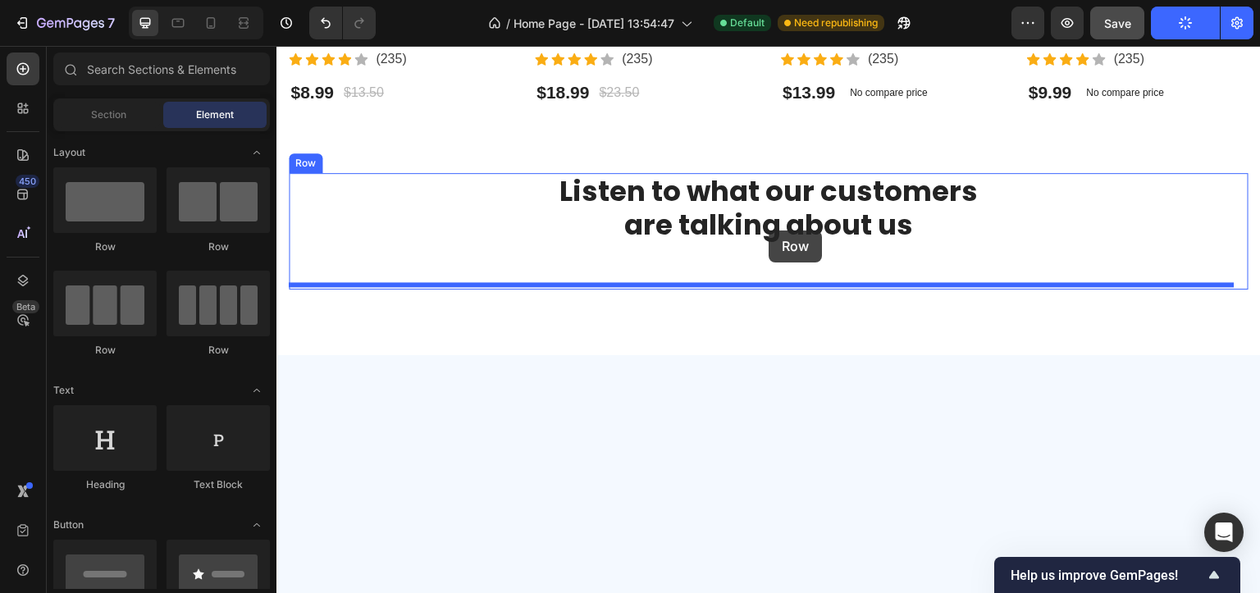
drag, startPoint x: 394, startPoint y: 285, endPoint x: 768, endPoint y: 230, distance: 377.9
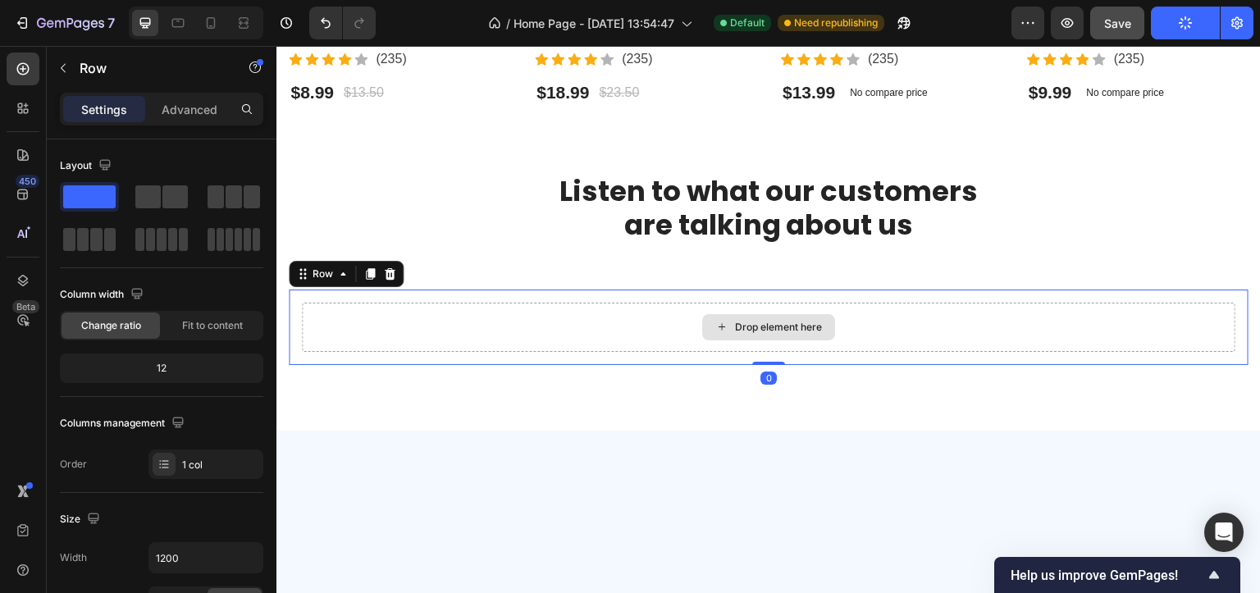
click at [715, 322] on icon at bounding box center [721, 327] width 13 height 14
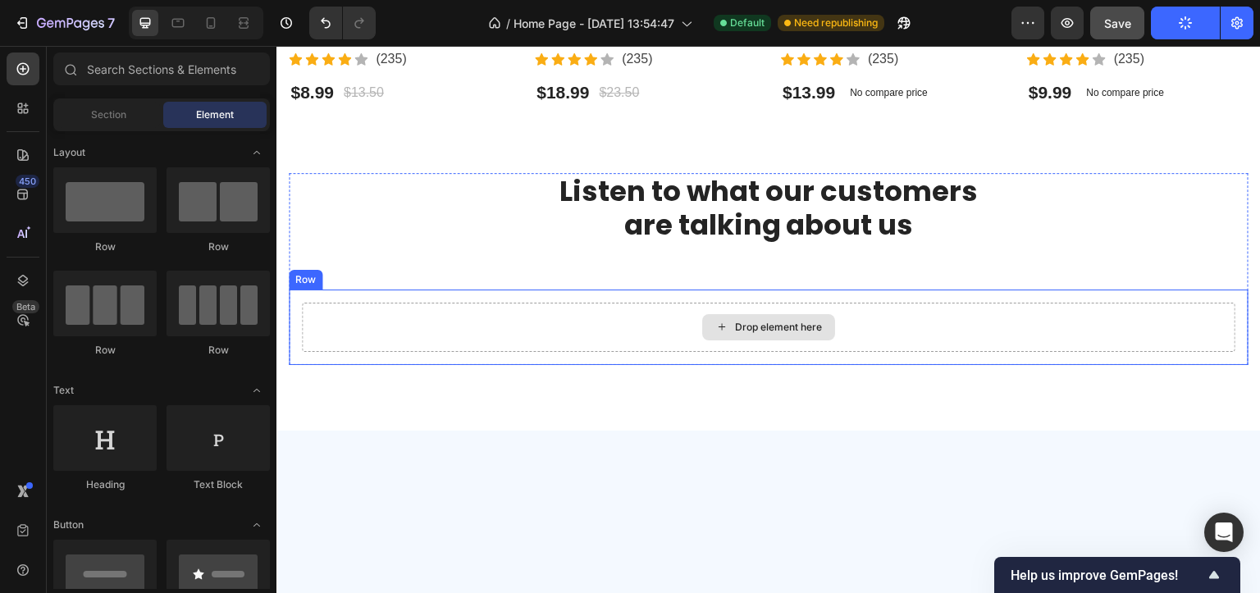
click at [715, 321] on icon at bounding box center [721, 327] width 13 height 14
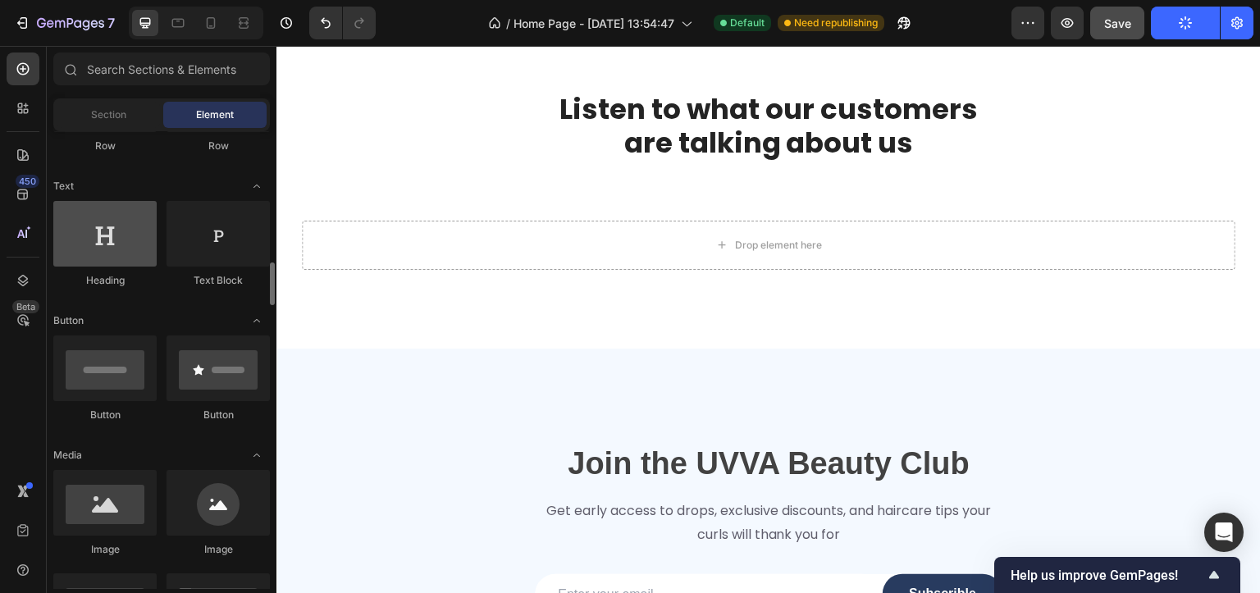
scroll to position [409, 0]
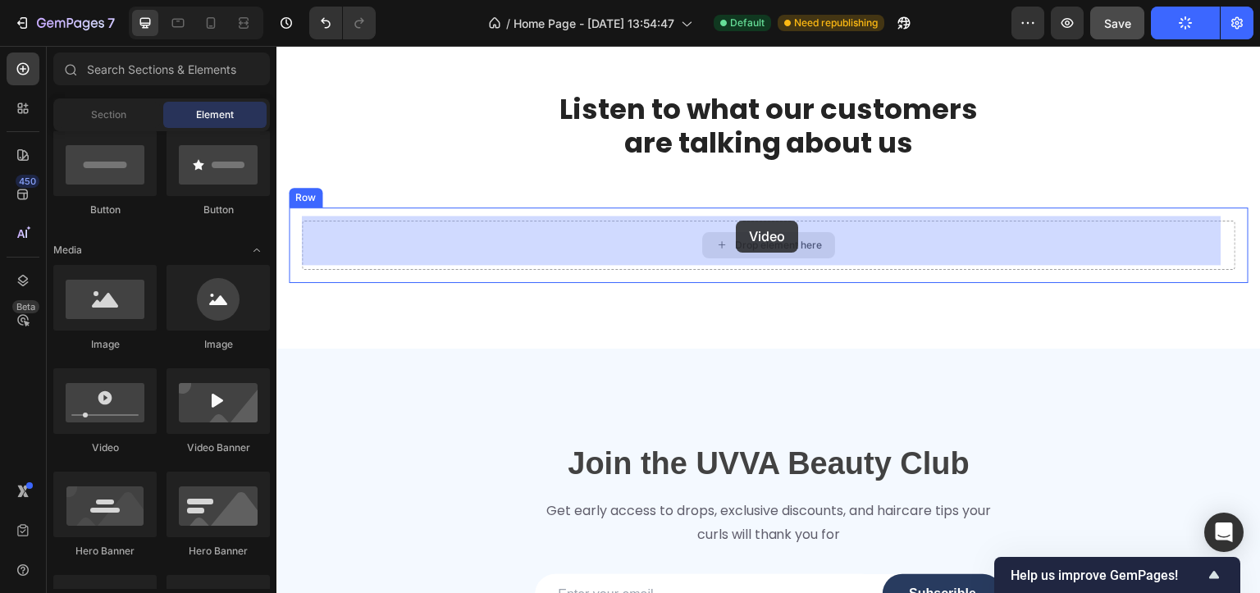
drag, startPoint x: 417, startPoint y: 440, endPoint x: 736, endPoint y: 221, distance: 386.7
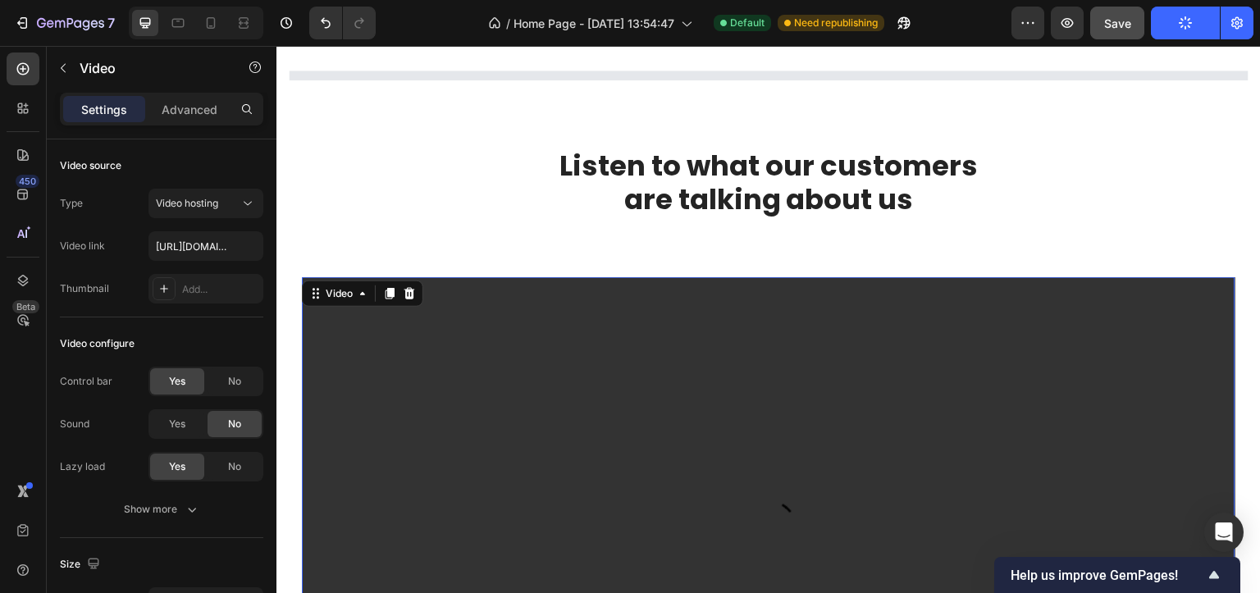
scroll to position [1976, 0]
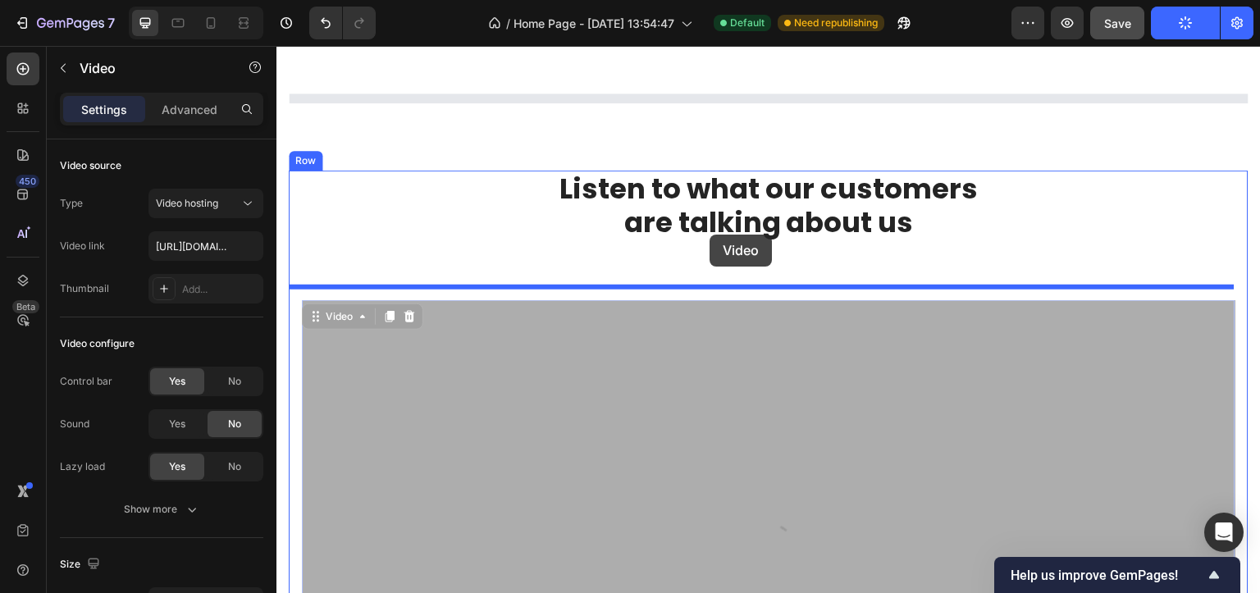
drag, startPoint x: 595, startPoint y: 333, endPoint x: 709, endPoint y: 235, distance: 151.2
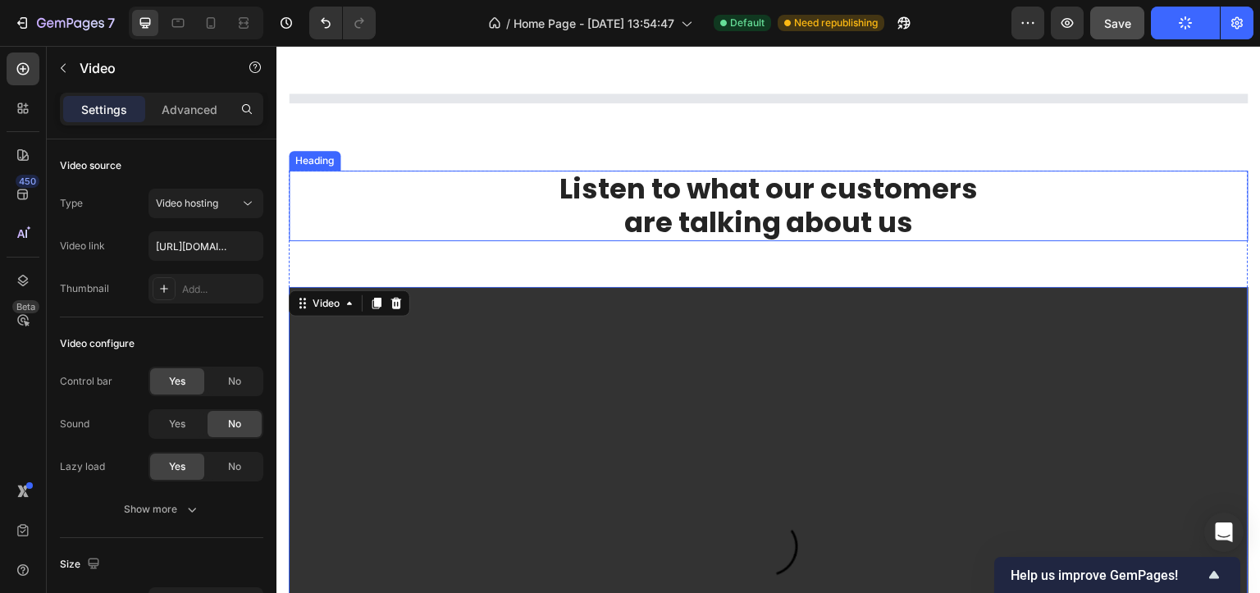
click at [581, 210] on h2 "Listen to what our customers are talking about us" at bounding box center [769, 206] width 960 height 71
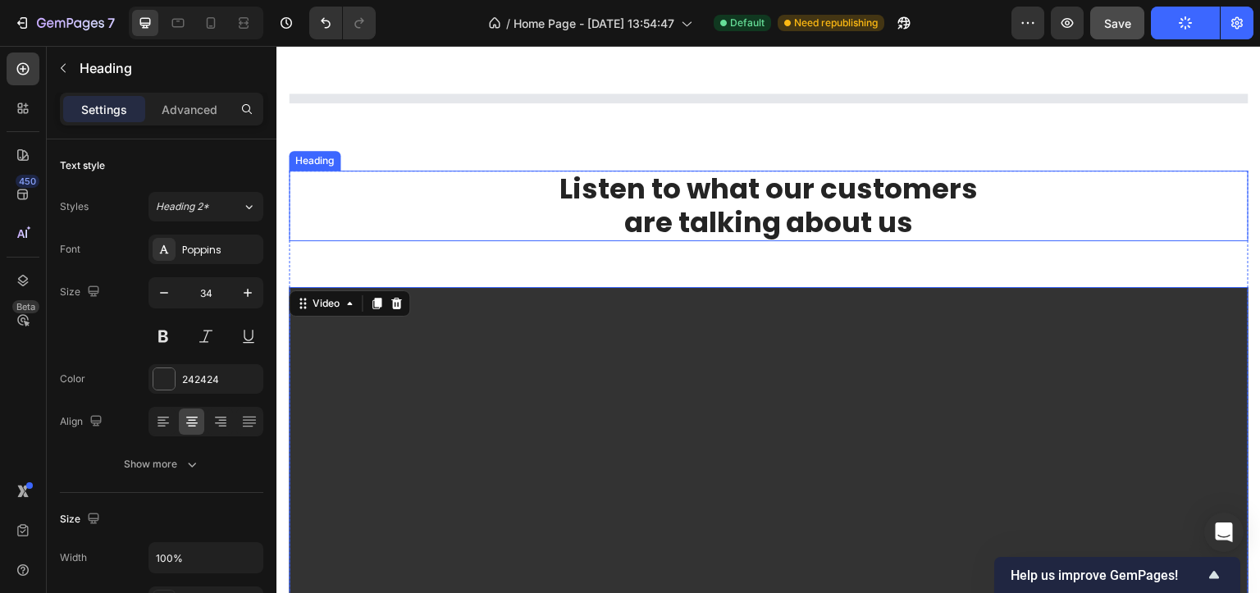
click at [581, 210] on h2 "Listen to what our customers are talking about us" at bounding box center [769, 206] width 960 height 71
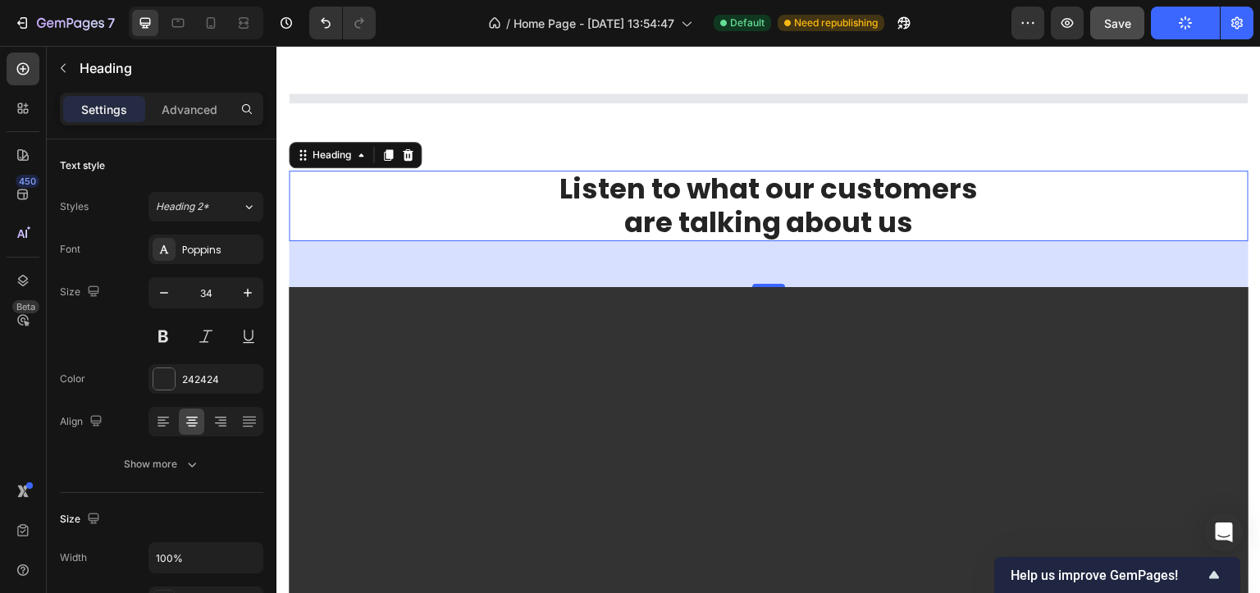
click at [581, 210] on p "Listen to what our customers are talking about us" at bounding box center [768, 205] width 956 height 67
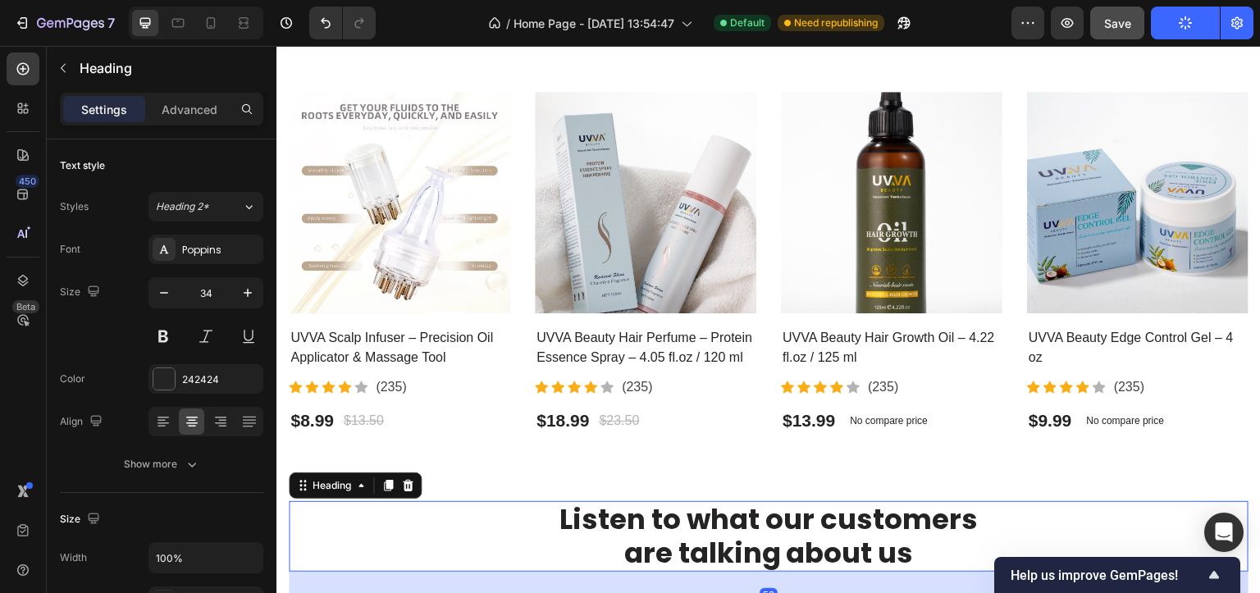
scroll to position [2302, 0]
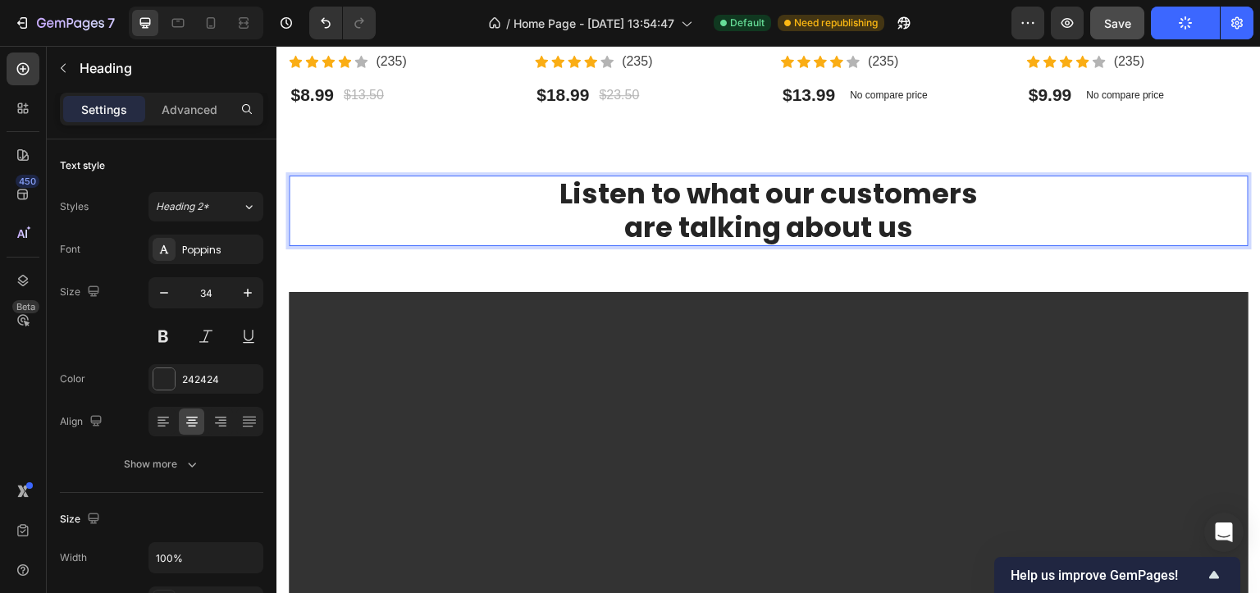
click at [580, 192] on p "Listen to what our customers are talking about us" at bounding box center [768, 210] width 956 height 67
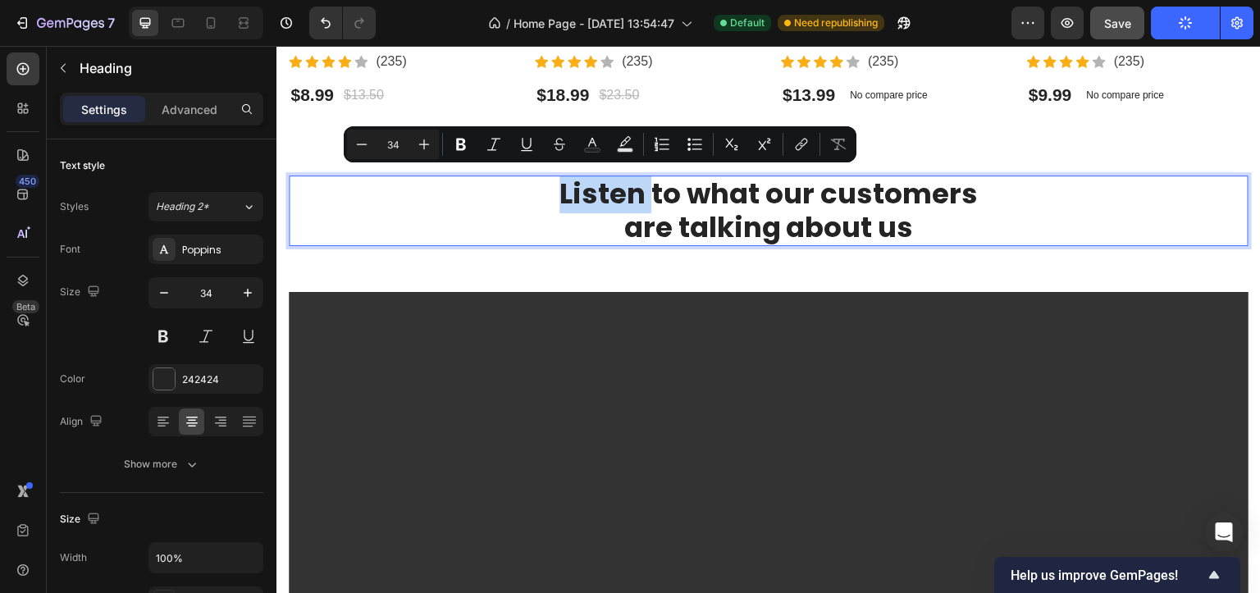
click at [579, 191] on p "Listen to what our customers are talking about us" at bounding box center [768, 210] width 956 height 67
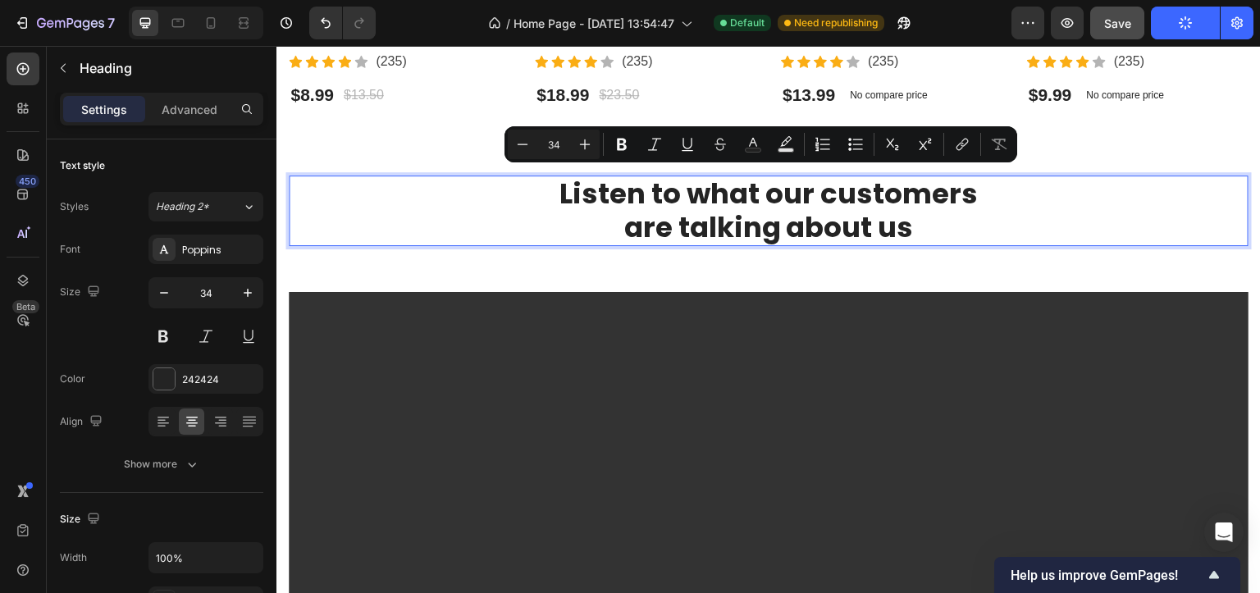
click at [707, 213] on p "Listen to what our customers are talking about us" at bounding box center [768, 210] width 956 height 67
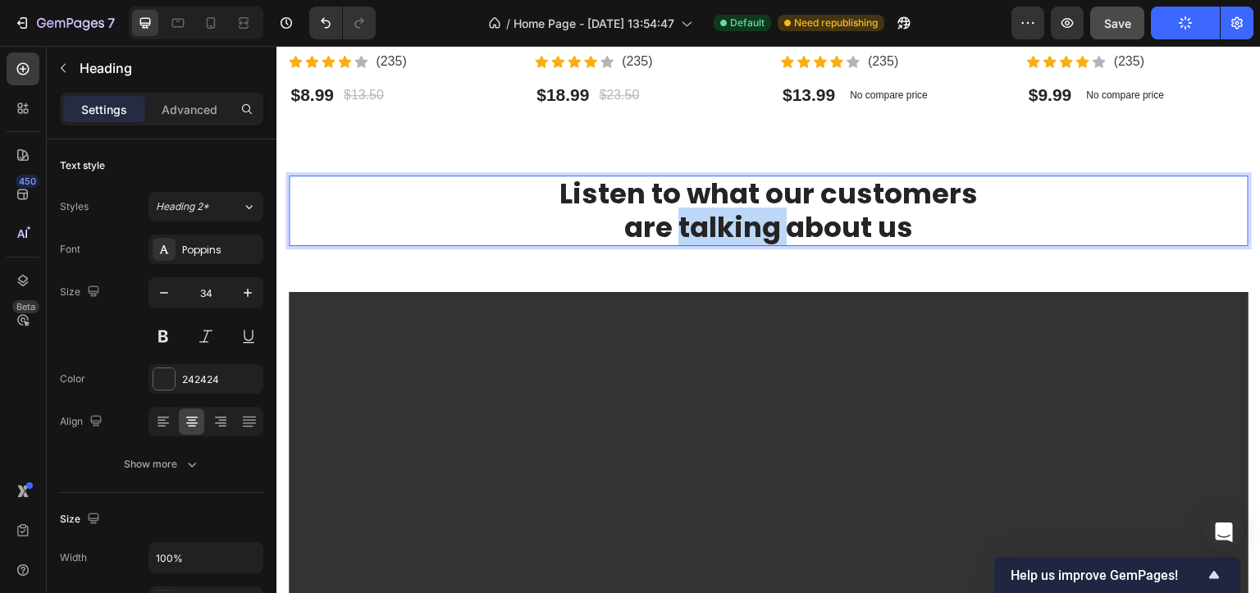
click at [707, 213] on p "Listen to what our customers are talking about us" at bounding box center [768, 210] width 956 height 67
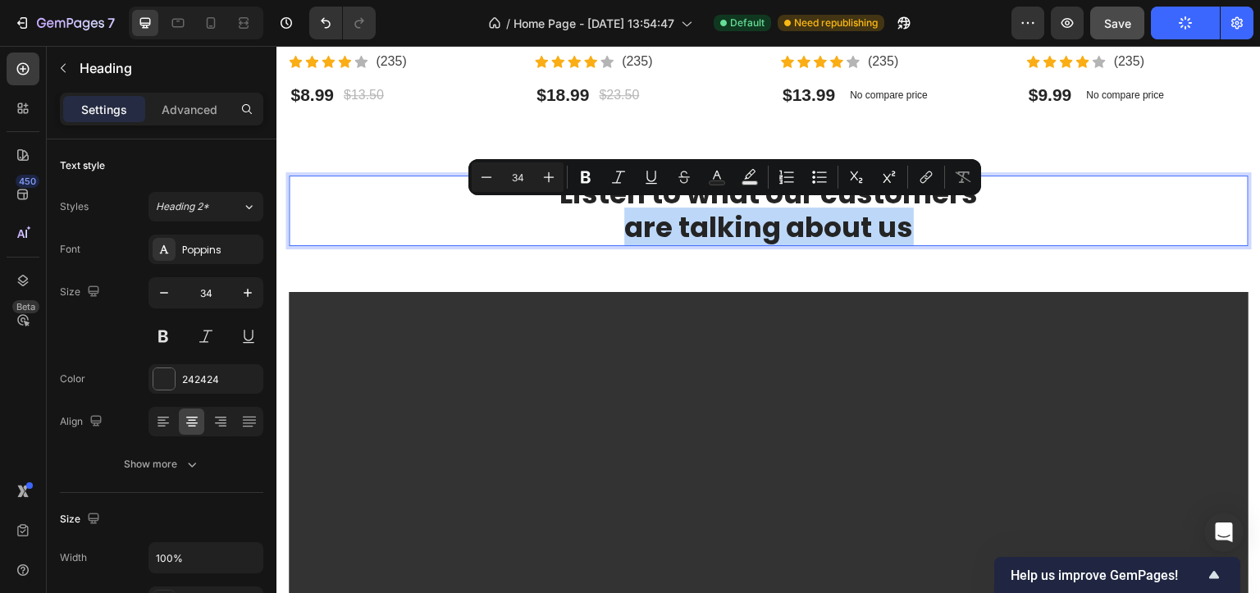
click at [707, 213] on p "Listen to what our customers are talking about us" at bounding box center [768, 210] width 956 height 67
click at [507, 207] on p "Listen to what our customers are talking about us" at bounding box center [768, 210] width 956 height 67
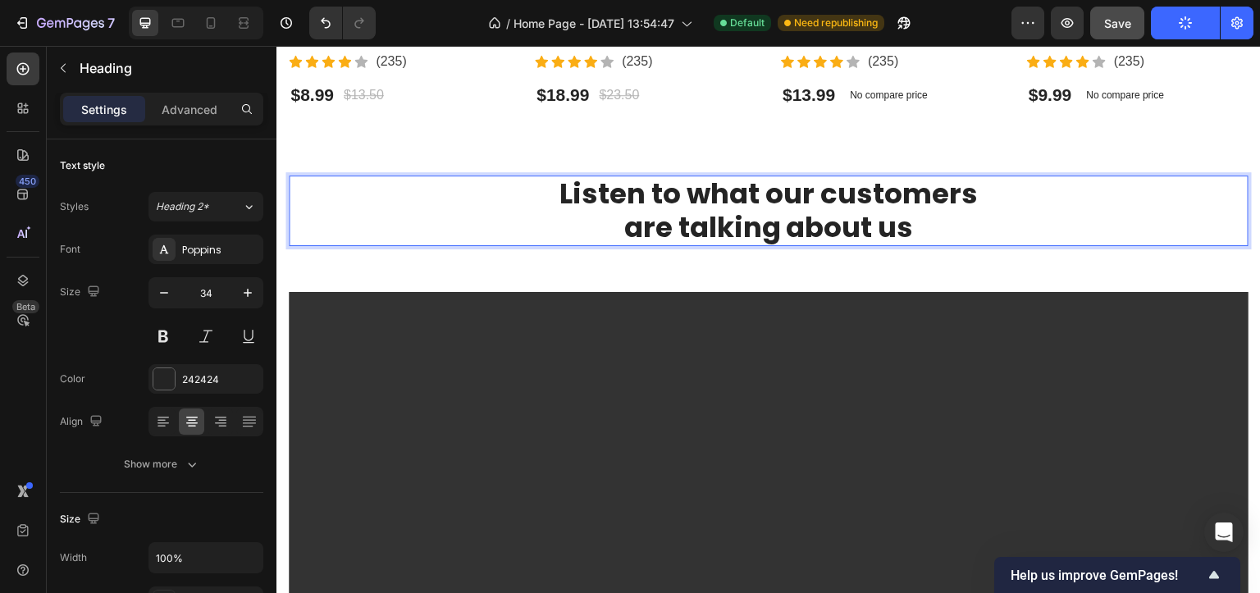
click at [507, 201] on p "Listen to what our customers are talking about us" at bounding box center [768, 210] width 956 height 67
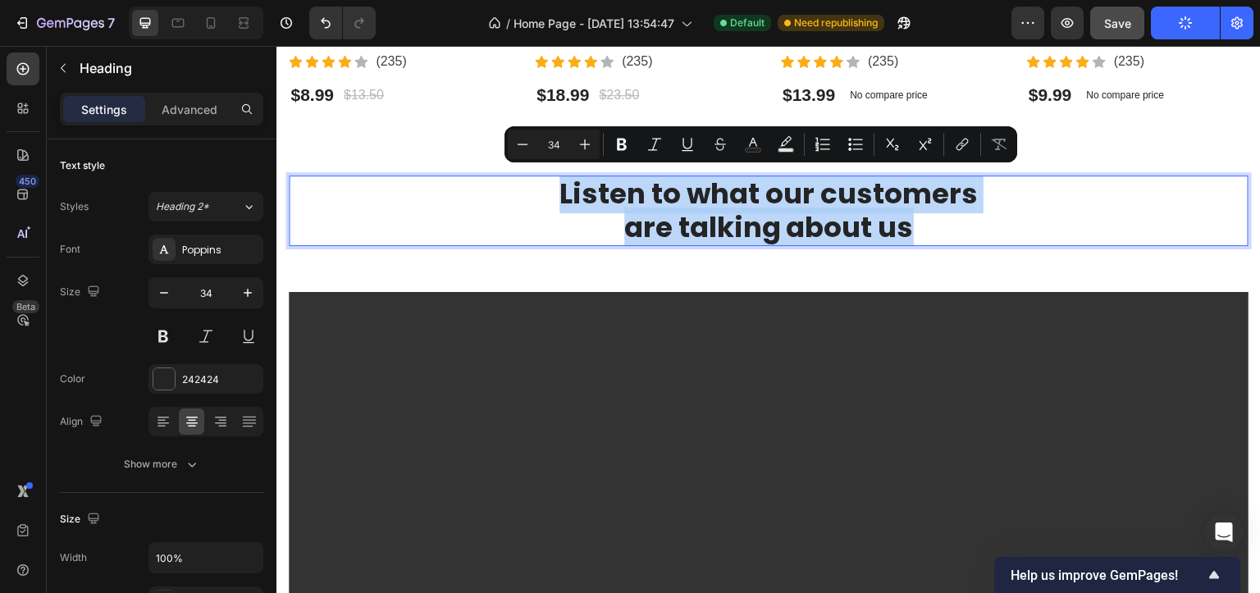
drag, startPoint x: 548, startPoint y: 188, endPoint x: 957, endPoint y: 223, distance: 410.8
click at [957, 223] on p "Listen to what our customers are talking about us" at bounding box center [768, 210] width 956 height 67
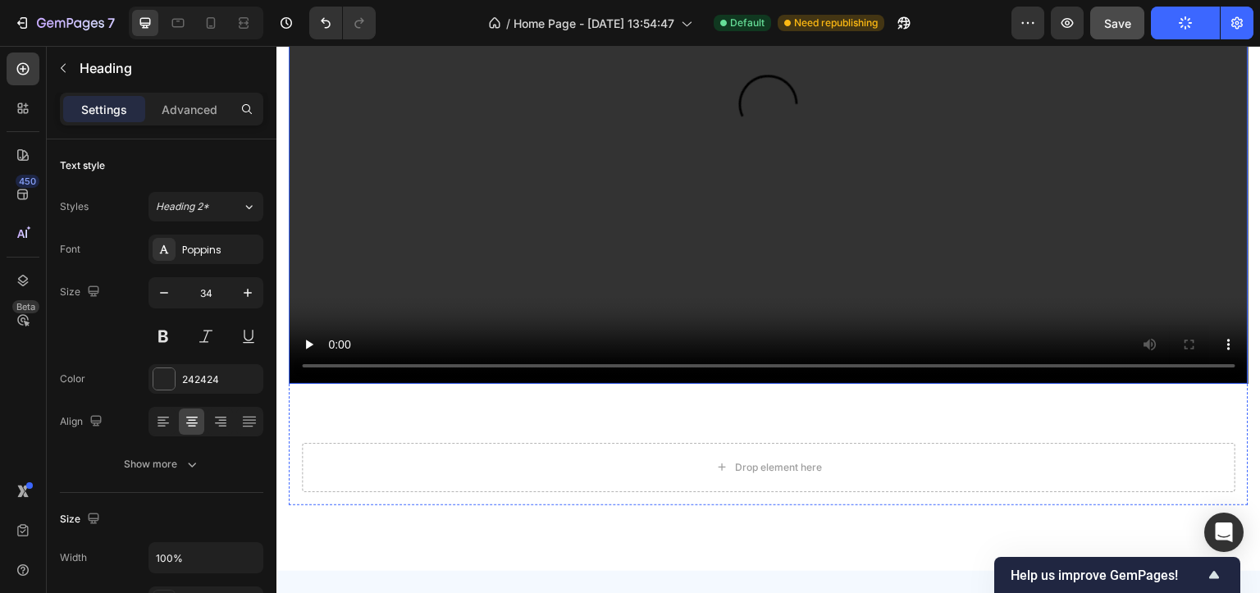
scroll to position [2958, 0]
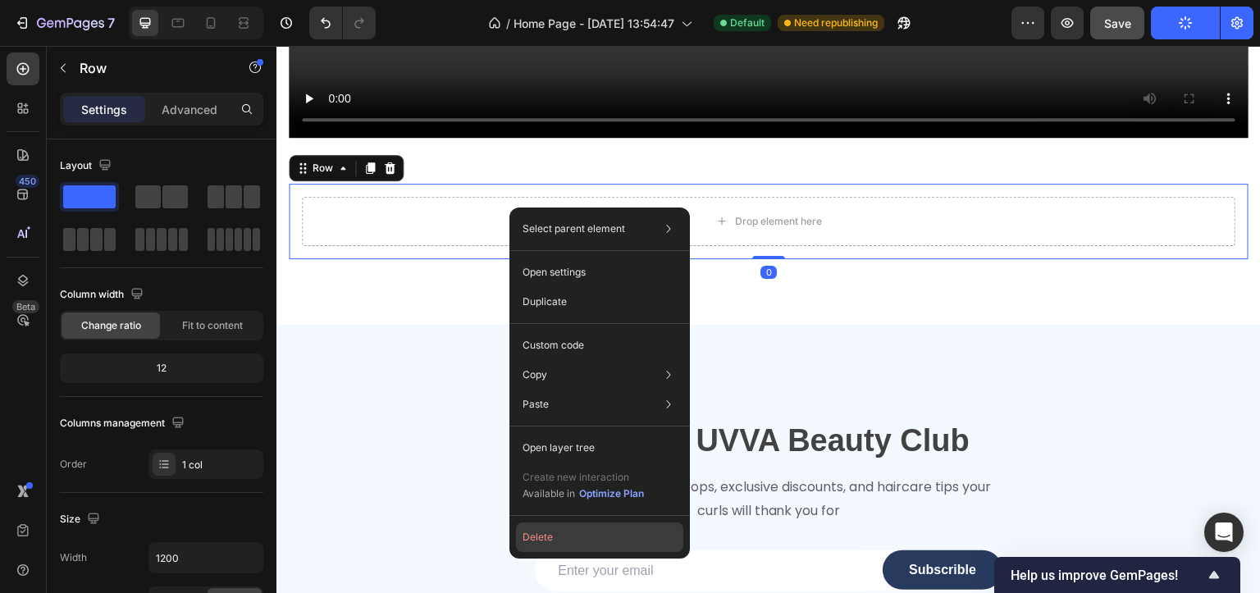
click at [568, 532] on button "Delete" at bounding box center [599, 537] width 167 height 30
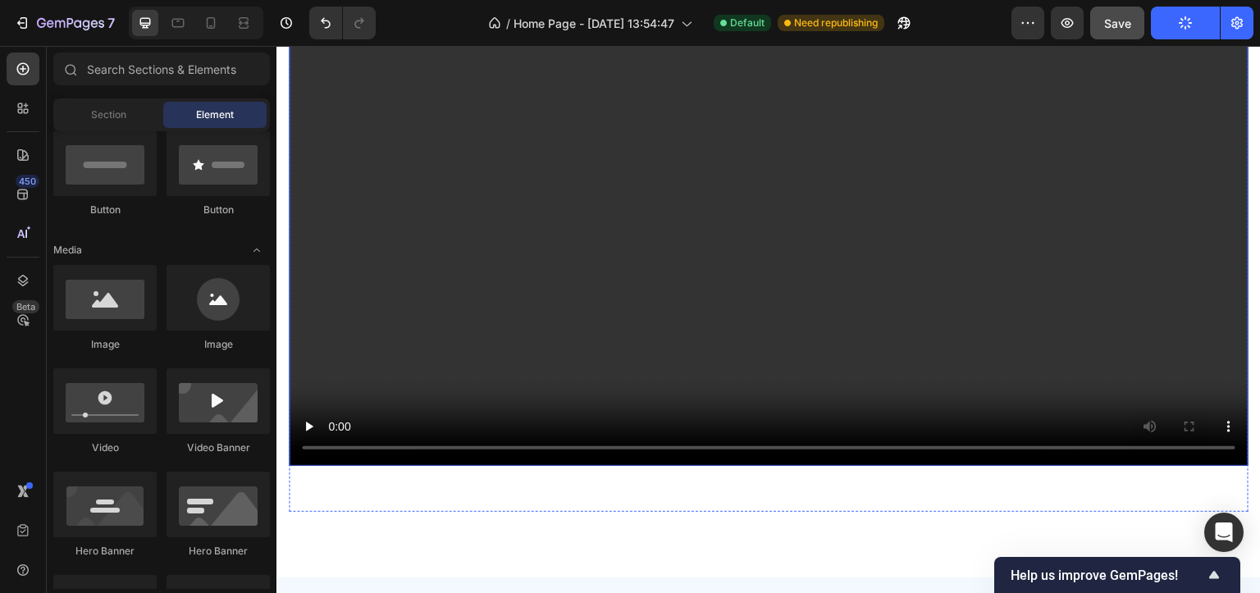
scroll to position [2384, 0]
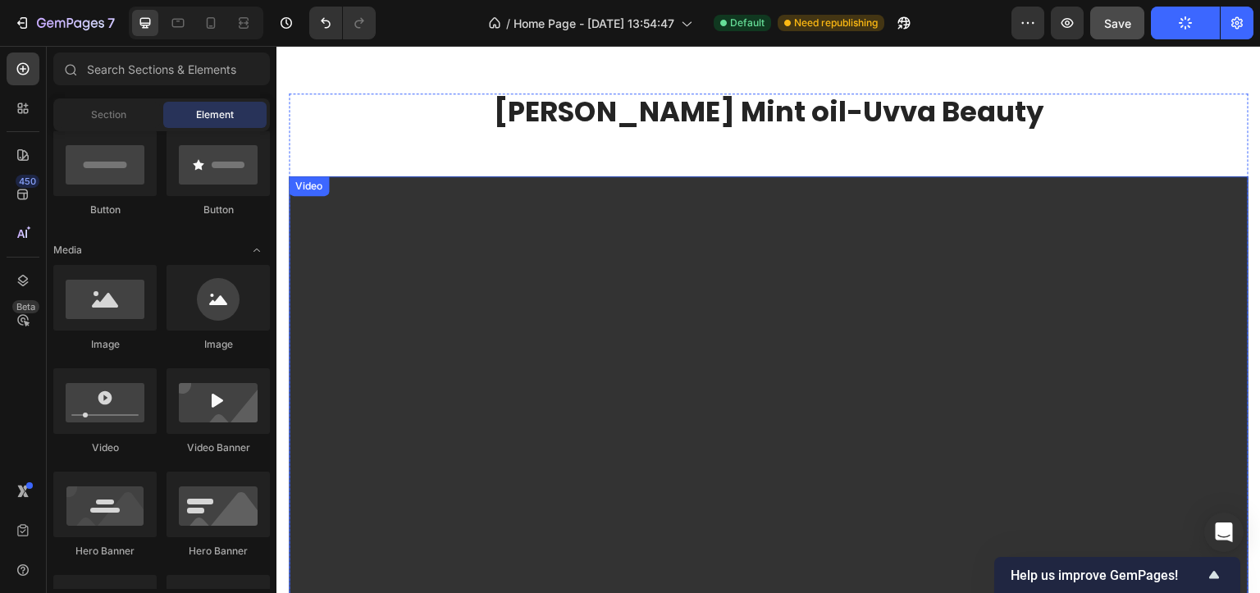
click at [551, 176] on video at bounding box center [769, 446] width 960 height 540
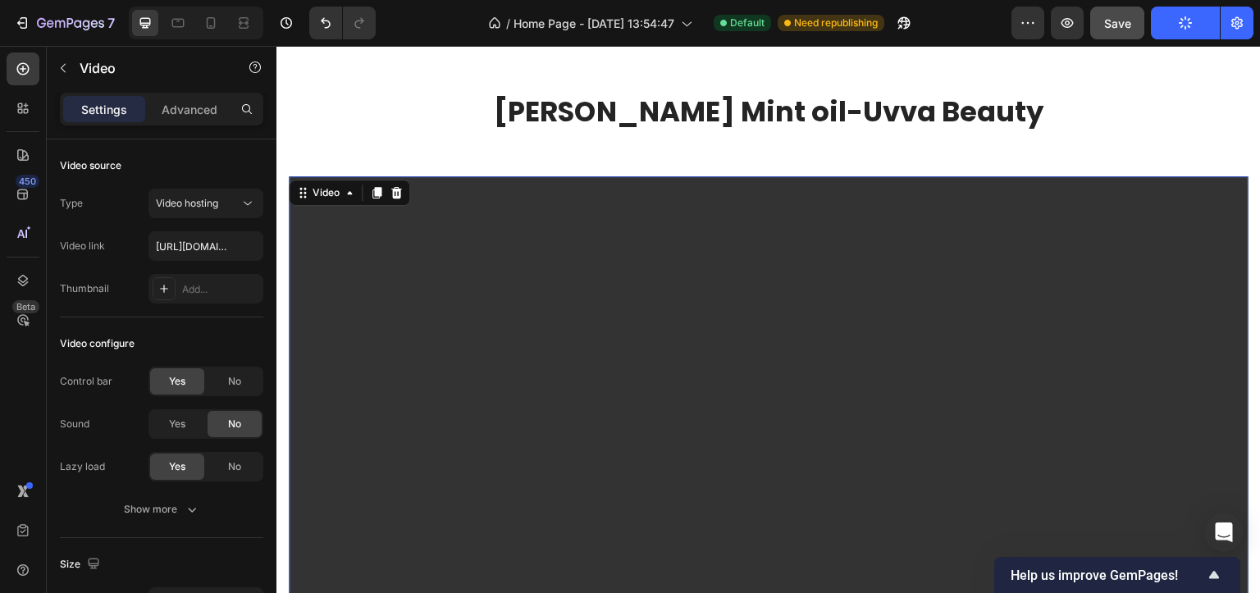
click at [526, 239] on video at bounding box center [769, 446] width 960 height 540
click at [349, 265] on video at bounding box center [769, 446] width 960 height 540
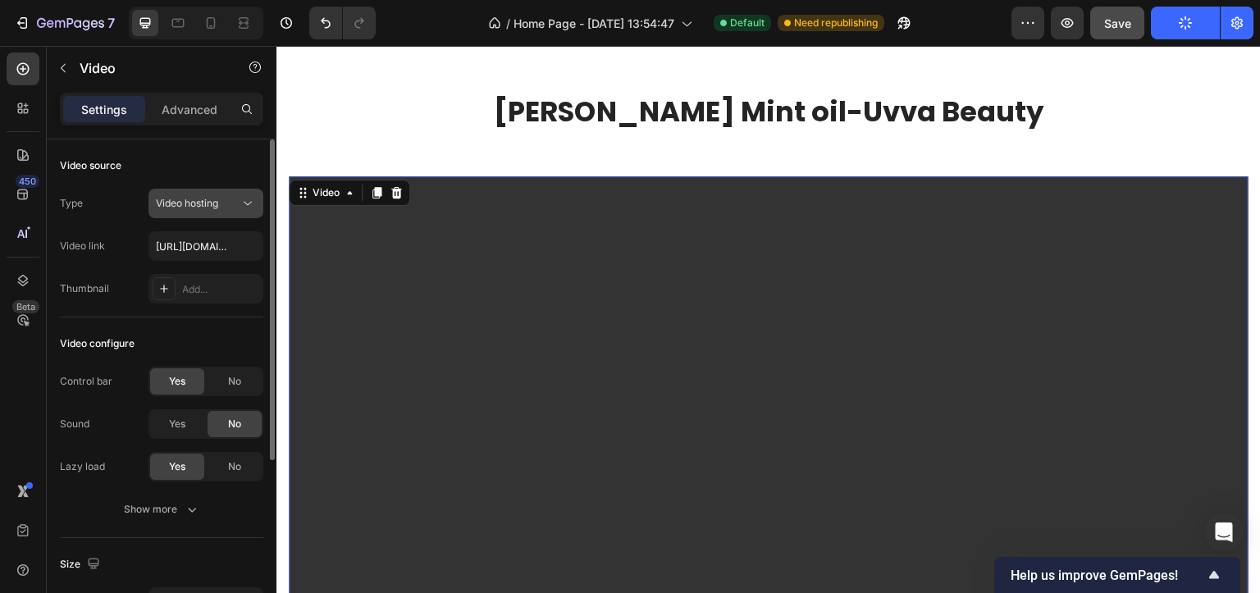
click at [174, 195] on div "Video hosting" at bounding box center [206, 203] width 100 height 16
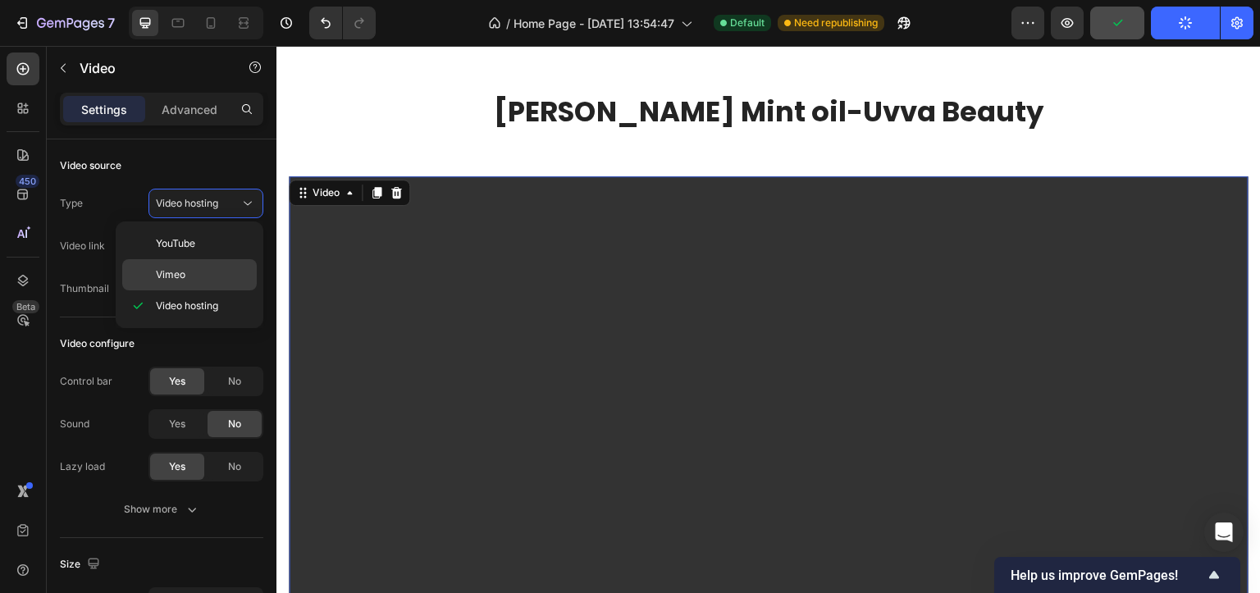
click at [183, 262] on div "Vimeo" at bounding box center [189, 274] width 134 height 31
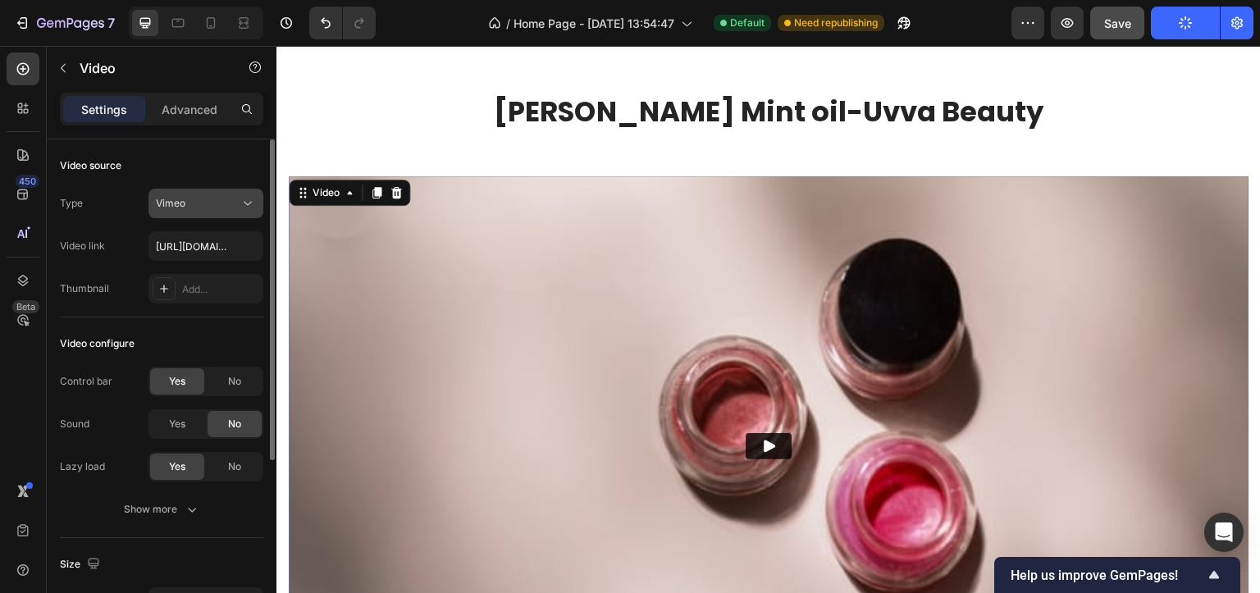
click at [223, 207] on div "Vimeo" at bounding box center [198, 203] width 84 height 15
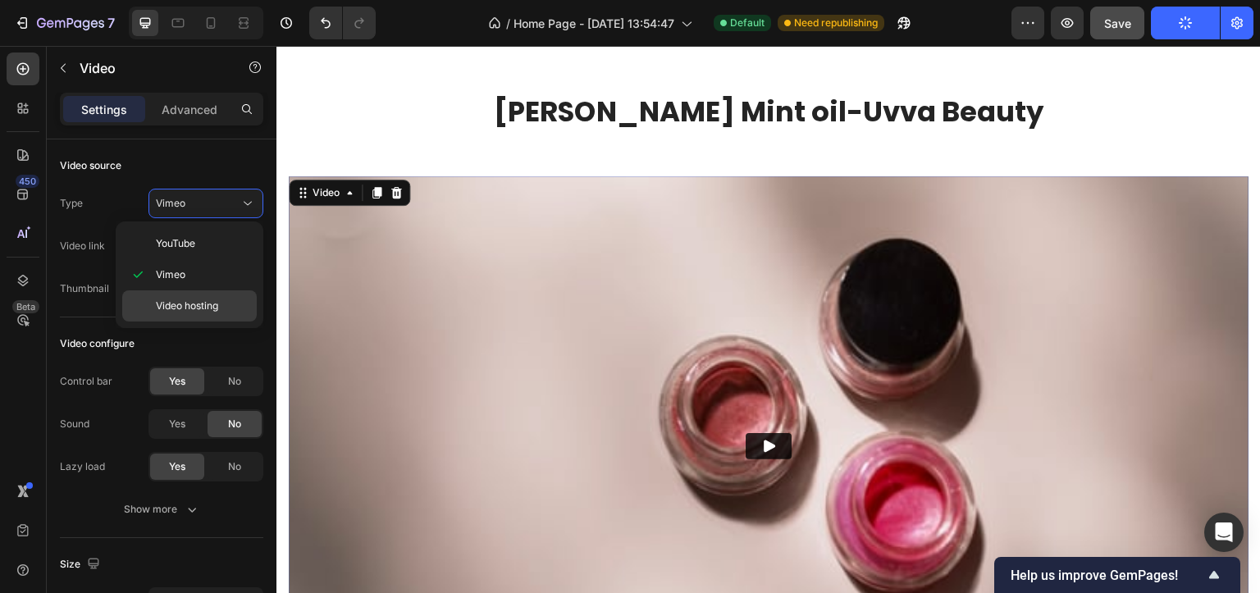
click at [196, 299] on span "Video hosting" at bounding box center [187, 306] width 62 height 15
type input "[URL][DOMAIN_NAME]"
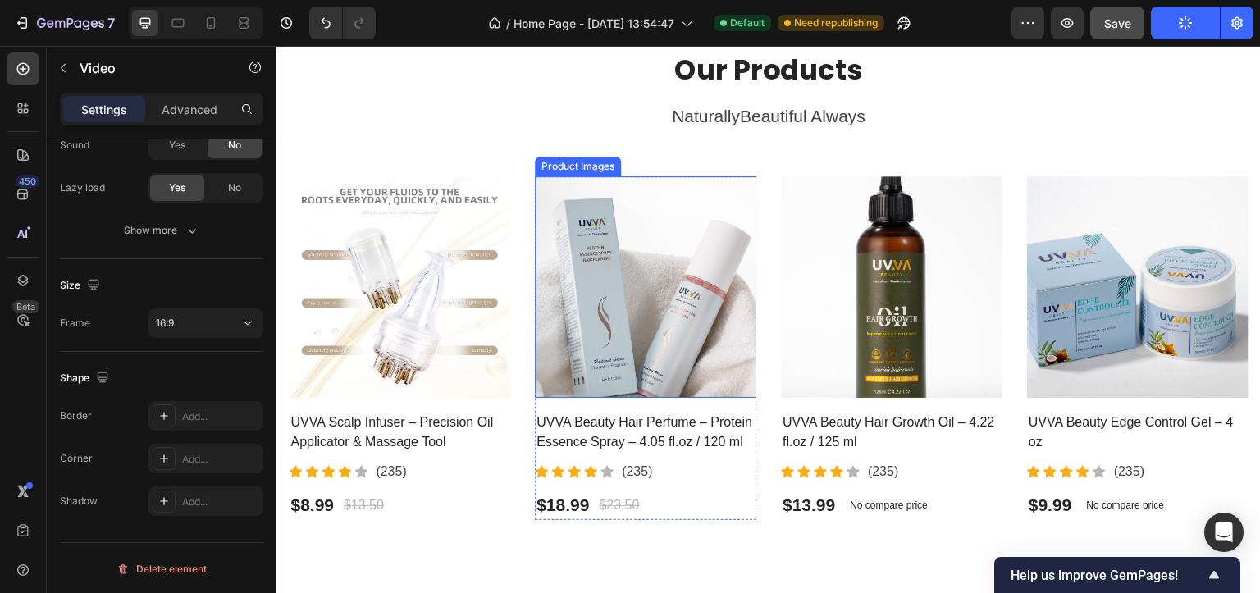
scroll to position [1728, 0]
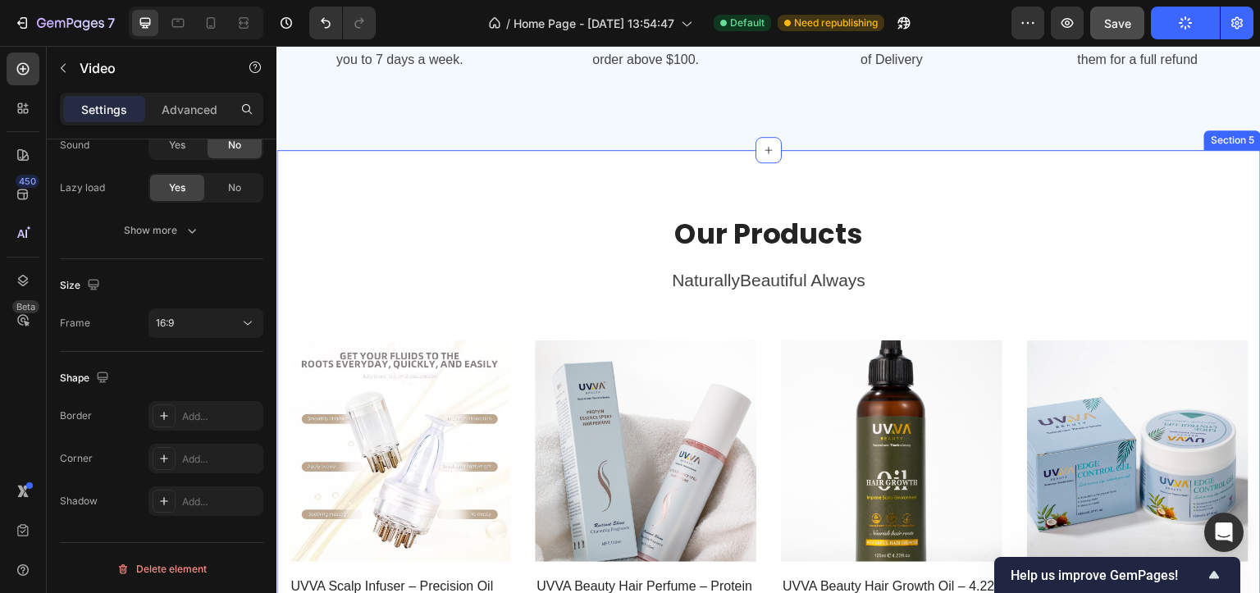
click at [341, 180] on div "Our Products Heading NaturallyBeautiful Always Text block Product Images UVVA S…" at bounding box center [768, 449] width 984 height 599
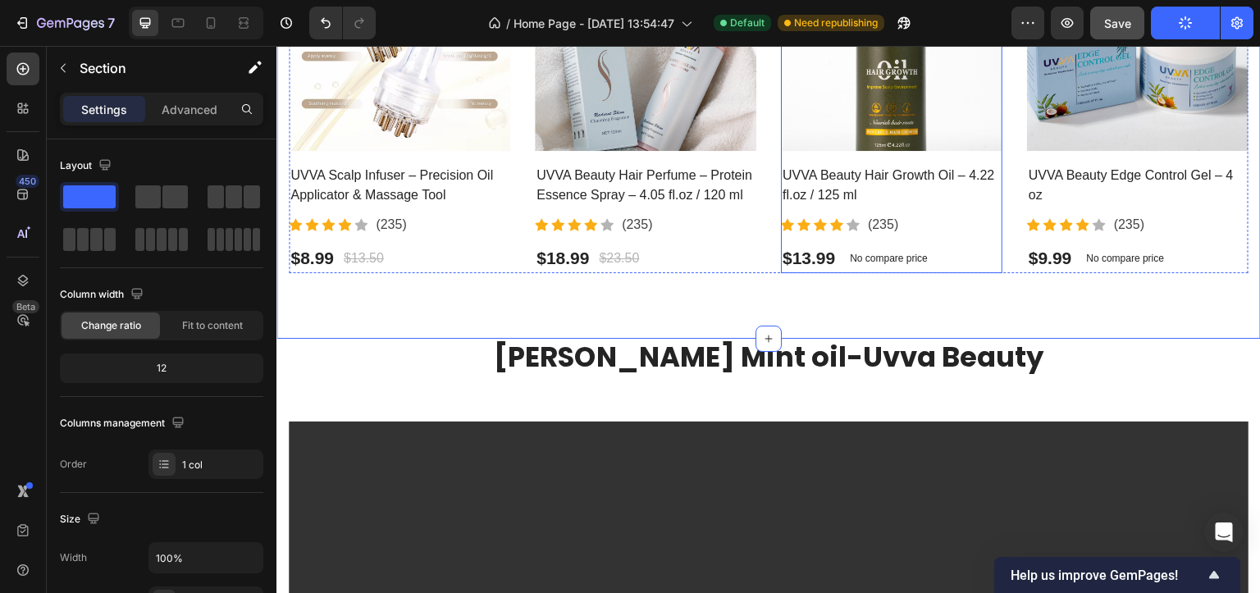
scroll to position [2384, 0]
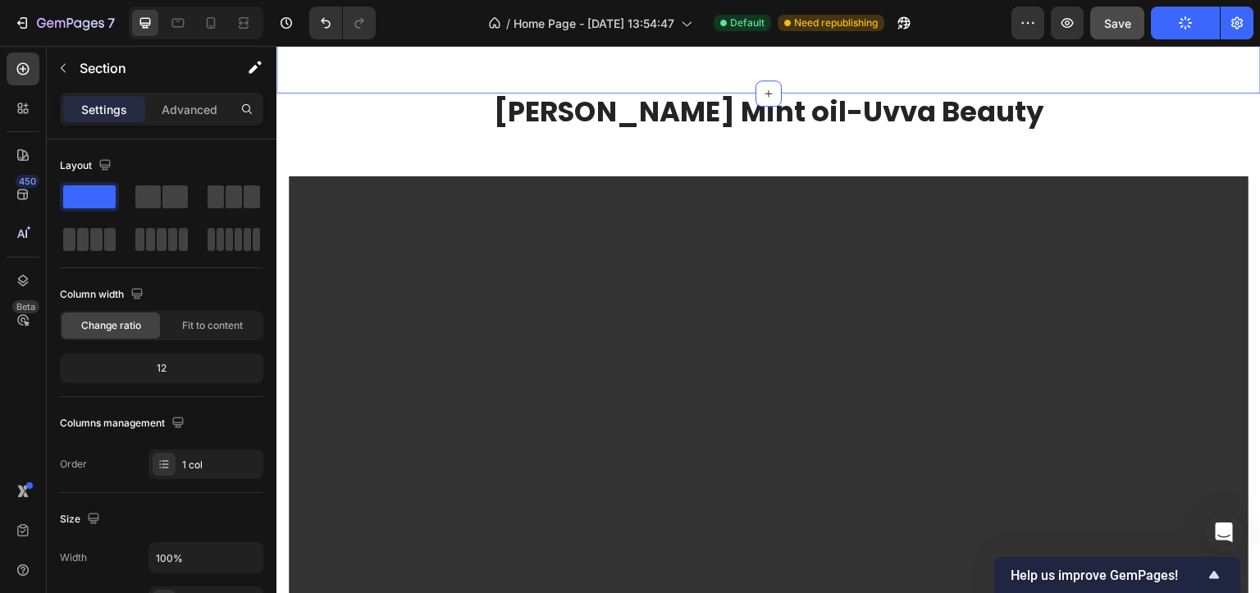
click at [1197, 21] on button "Publish" at bounding box center [1185, 23] width 69 height 33
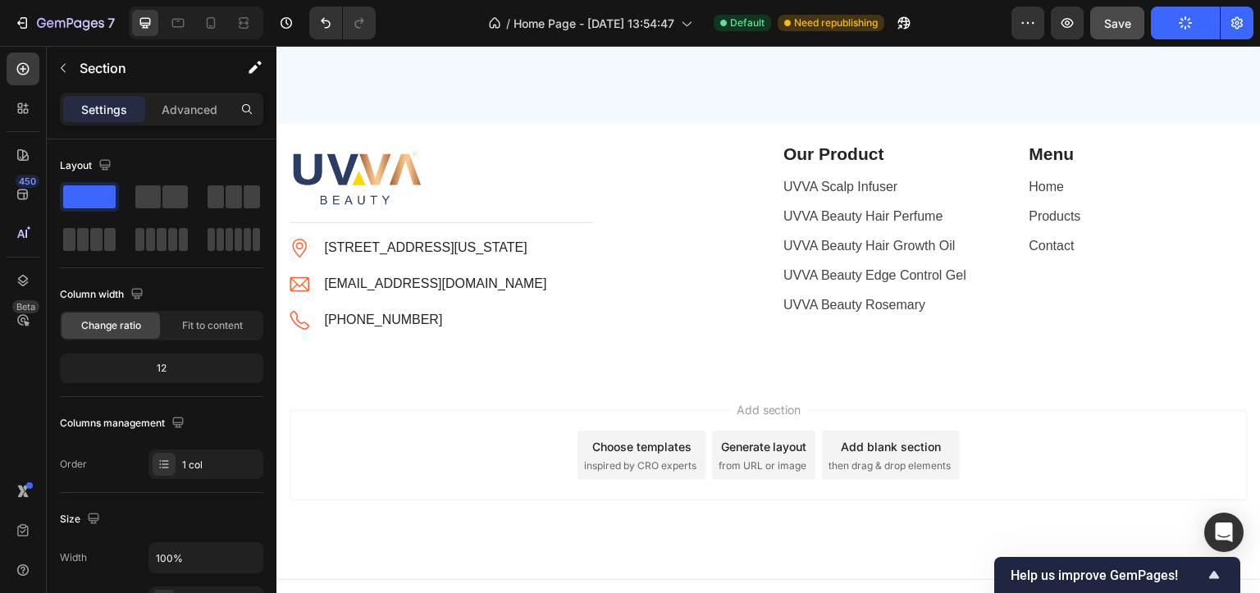
scroll to position [3440, 0]
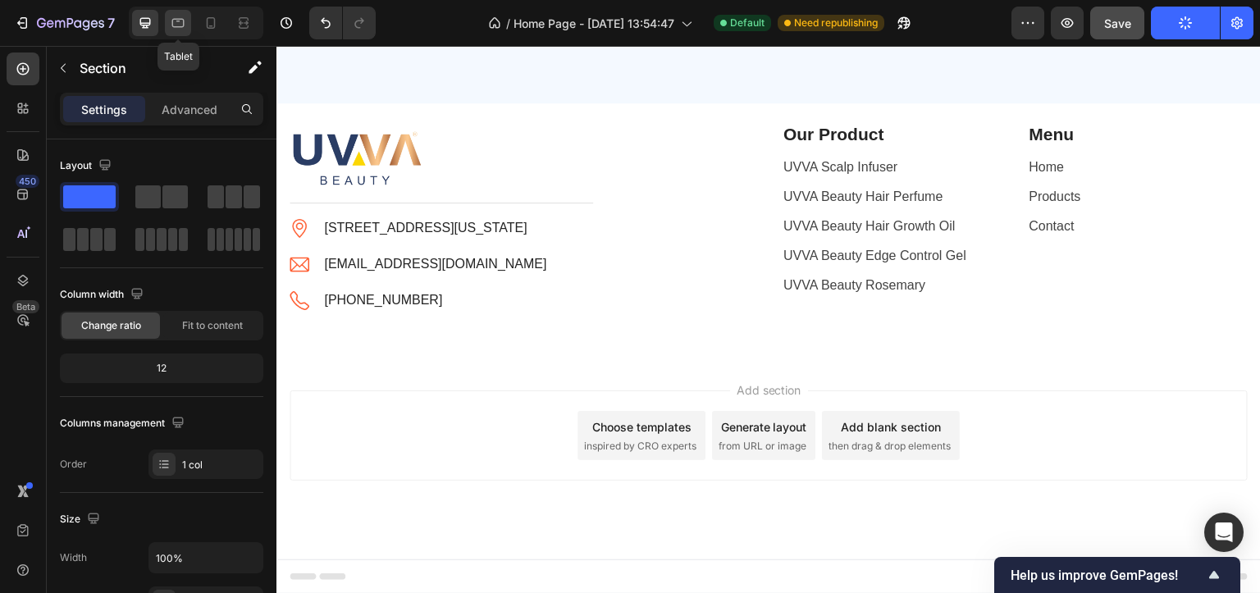
click at [176, 24] on icon at bounding box center [178, 23] width 16 height 16
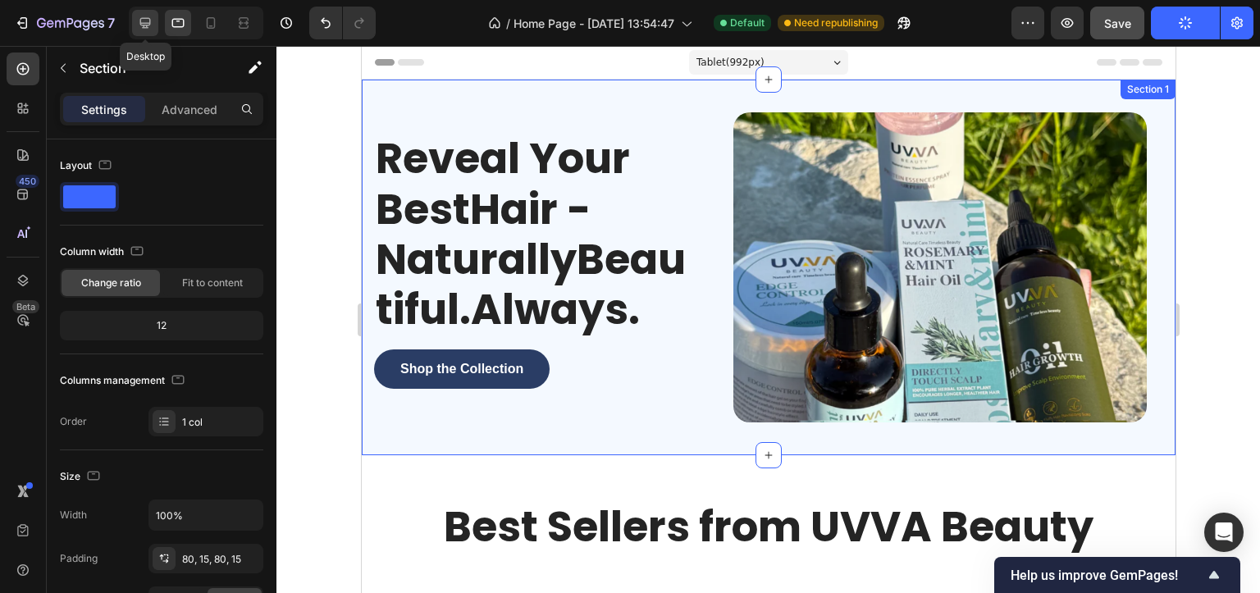
click at [147, 25] on icon at bounding box center [145, 23] width 11 height 11
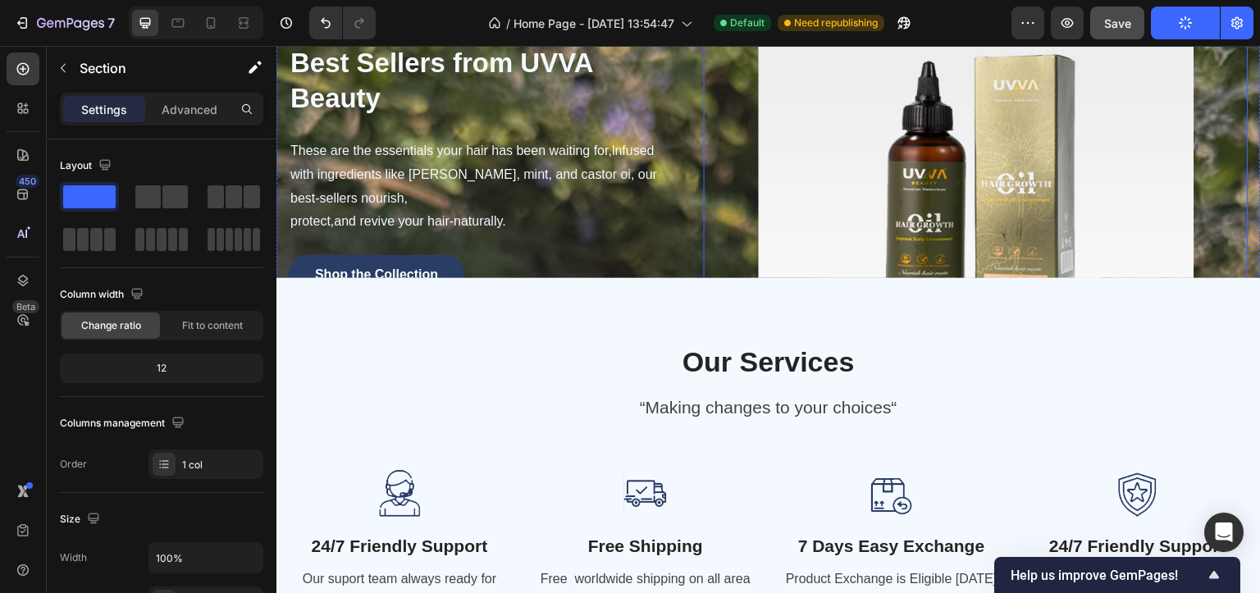
scroll to position [1163, 0]
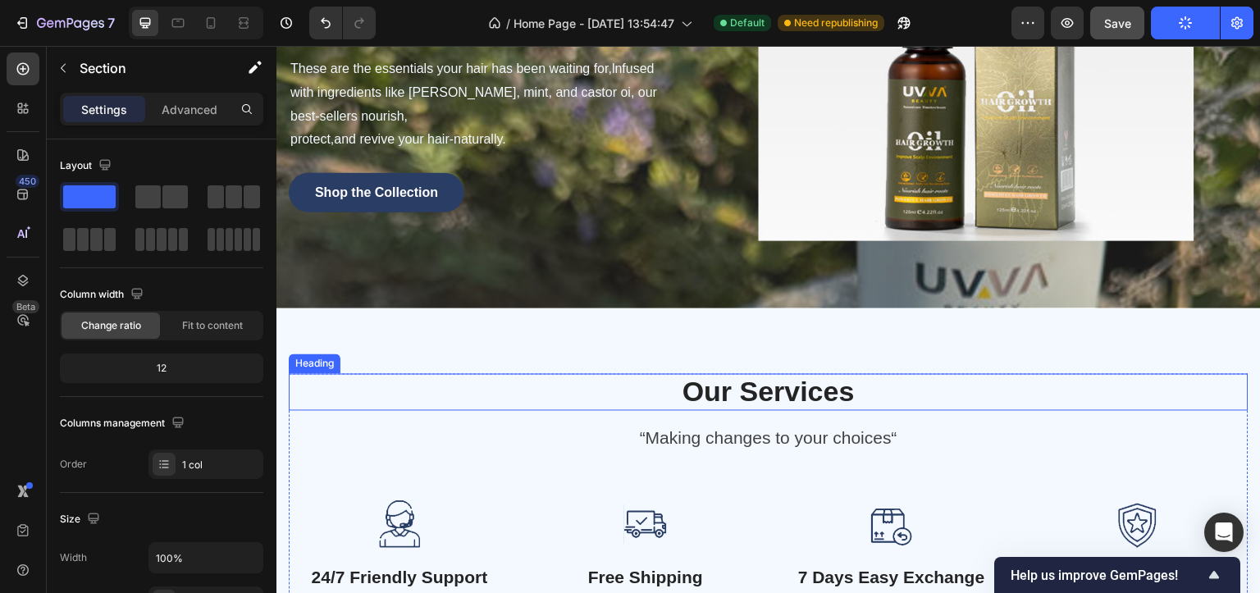
click at [738, 395] on h2 "Our Services" at bounding box center [769, 392] width 960 height 37
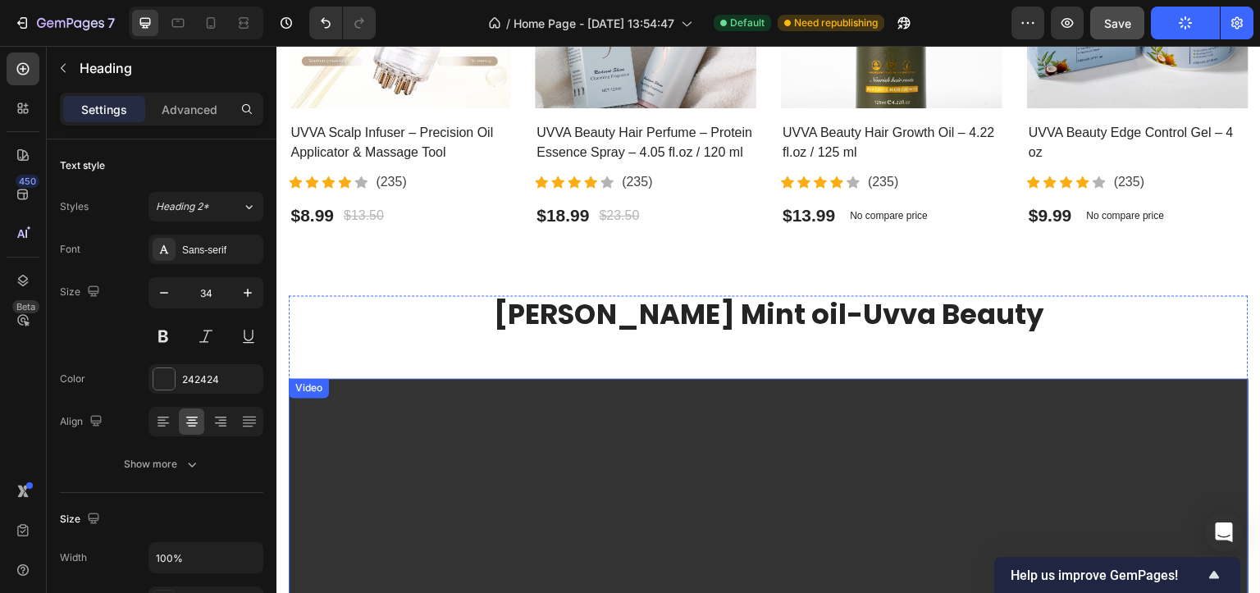
scroll to position [2229, 0]
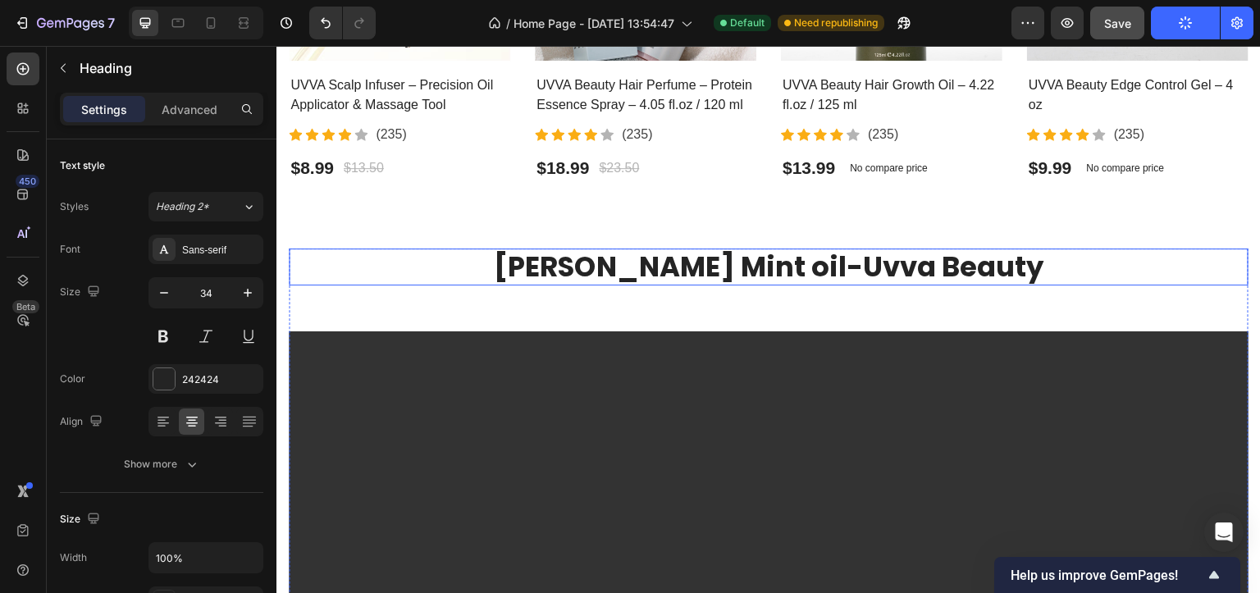
click at [691, 271] on h2 "[PERSON_NAME] Mint oil-Uvva Beauty" at bounding box center [769, 266] width 960 height 37
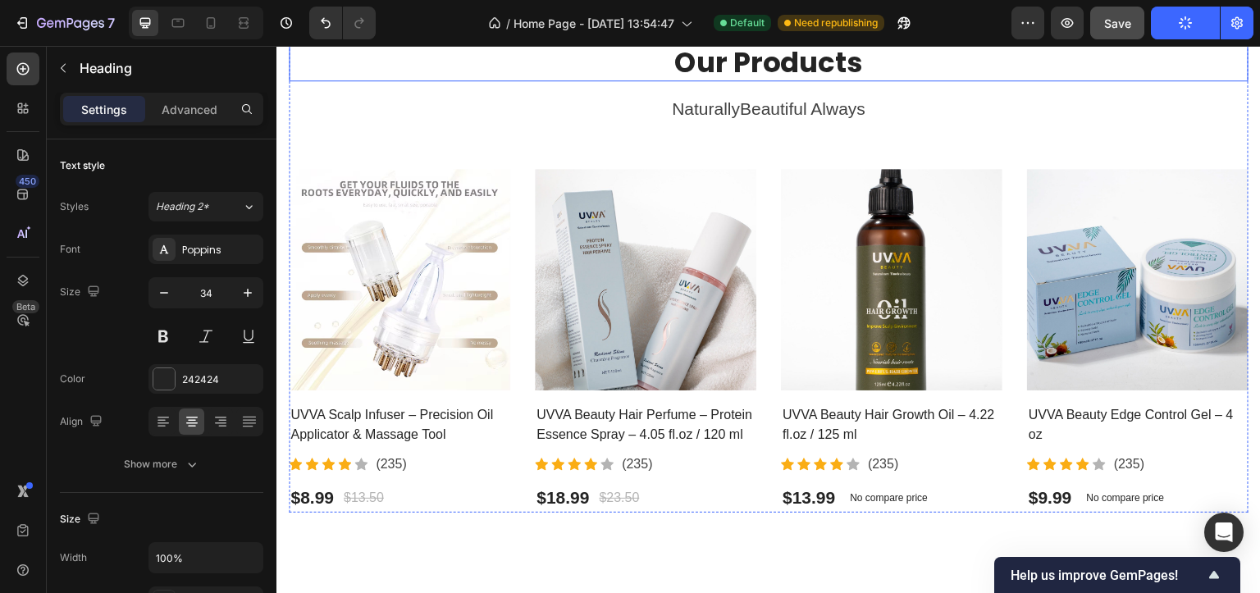
scroll to position [1819, 0]
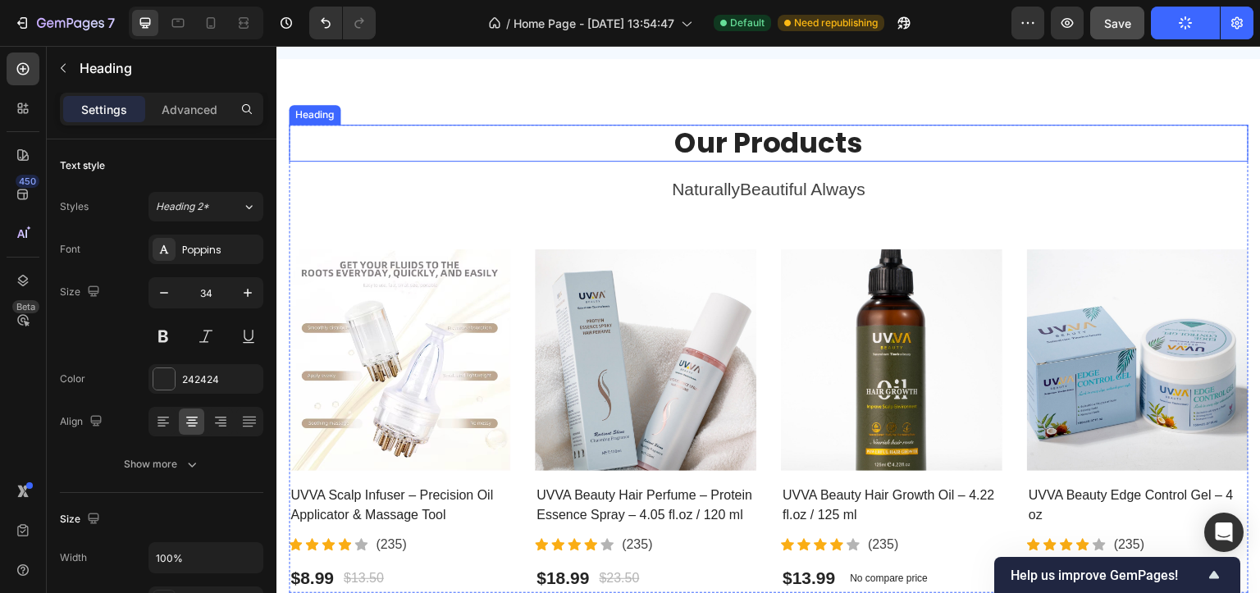
click at [716, 145] on h2 "Our Products" at bounding box center [769, 143] width 960 height 37
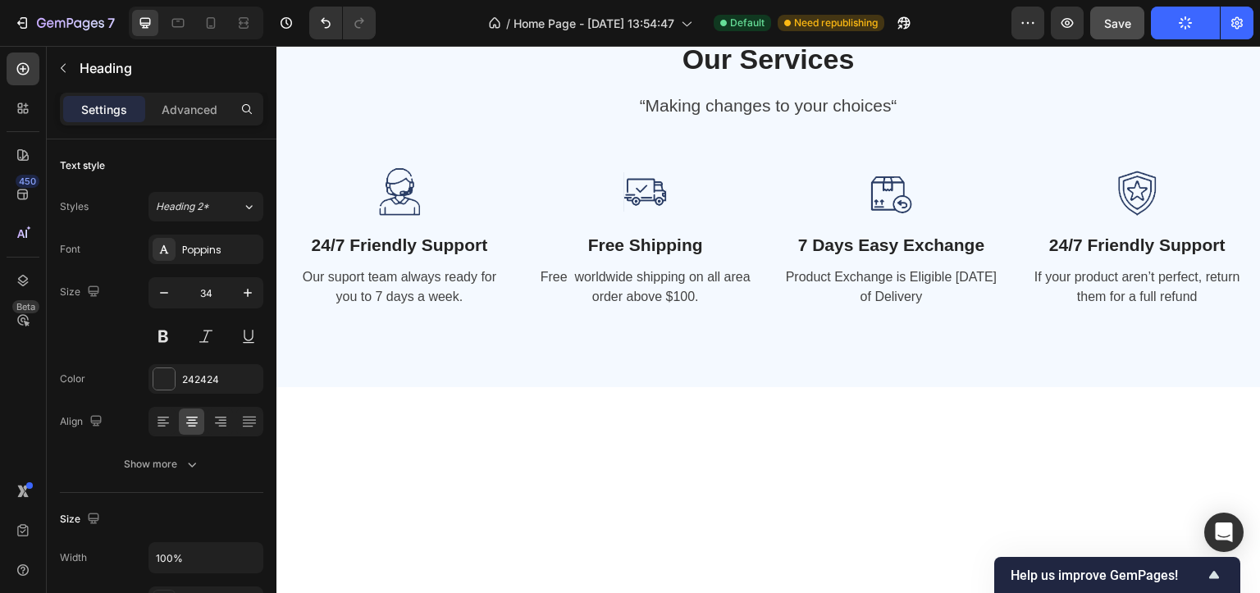
scroll to position [1245, 0]
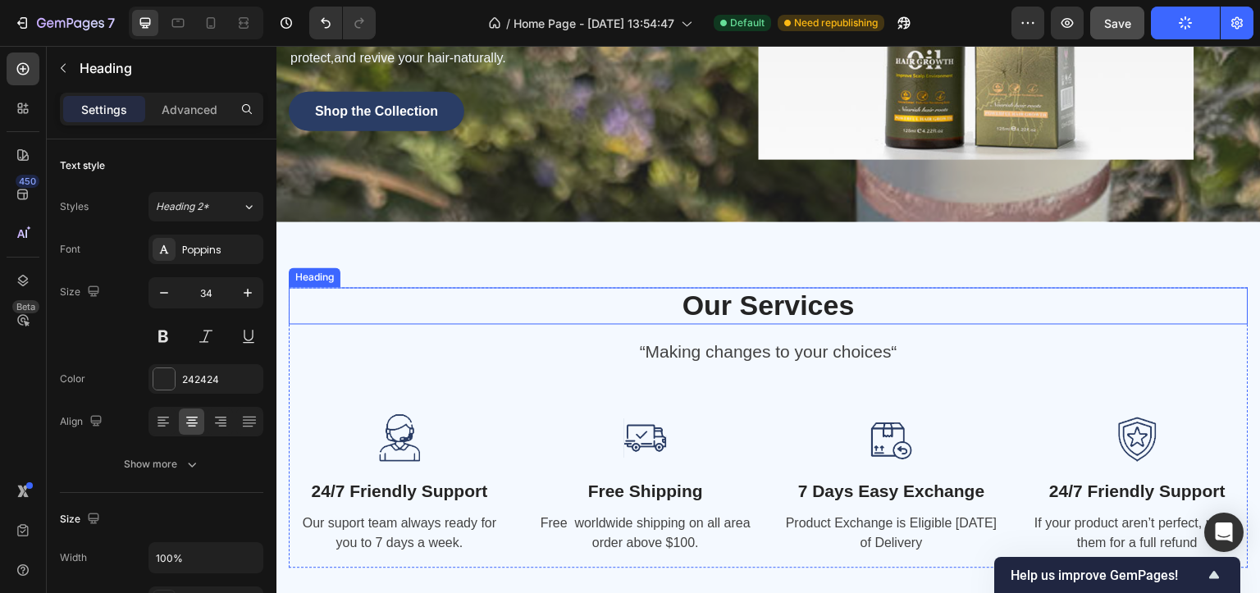
click at [730, 303] on h2 "Our Services" at bounding box center [769, 305] width 960 height 37
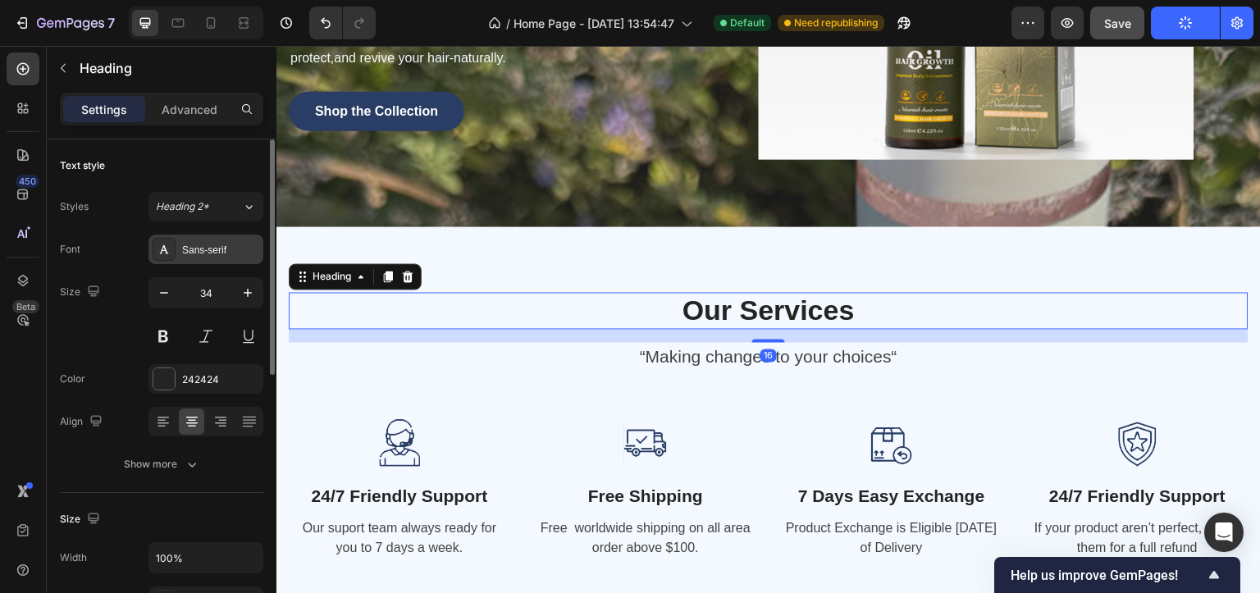
click at [204, 253] on div "Sans-serif" at bounding box center [220, 250] width 77 height 15
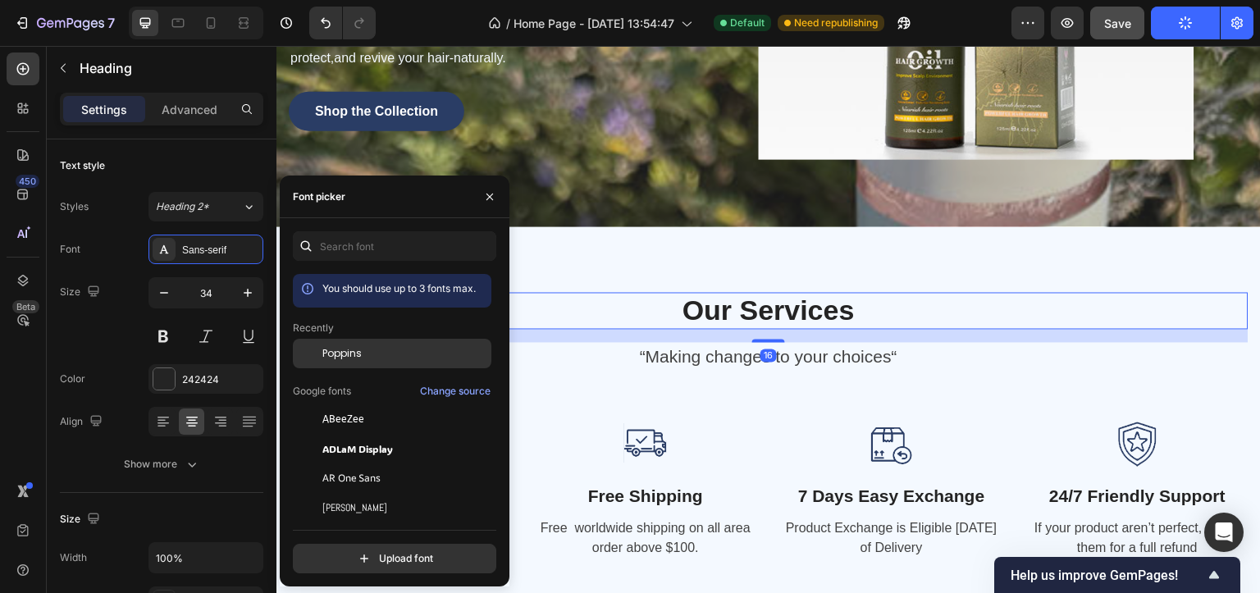
click at [358, 362] on div "Poppins" at bounding box center [392, 354] width 198 height 30
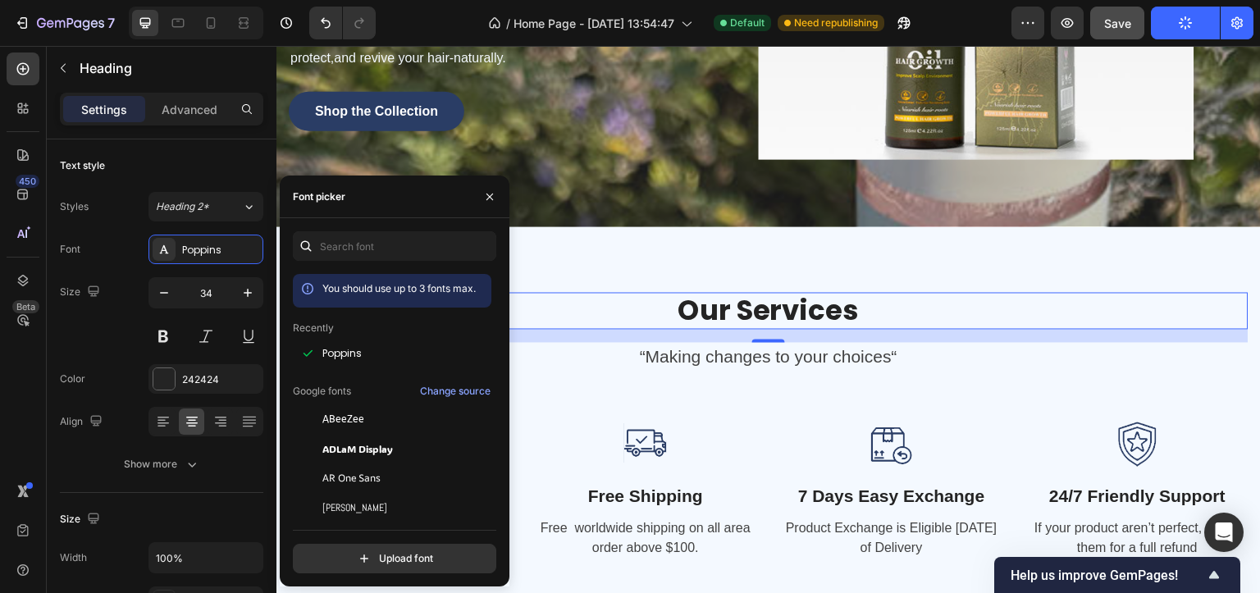
click at [1180, 26] on icon "button" at bounding box center [1185, 23] width 16 height 16
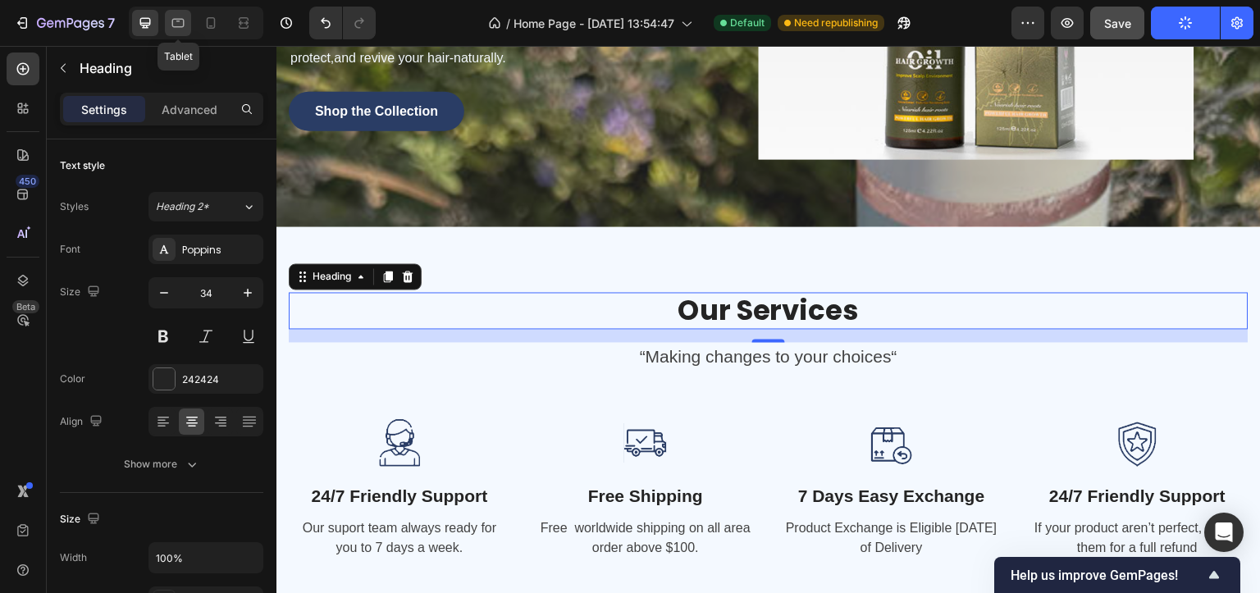
click at [184, 26] on icon at bounding box center [178, 23] width 16 height 16
type input "51"
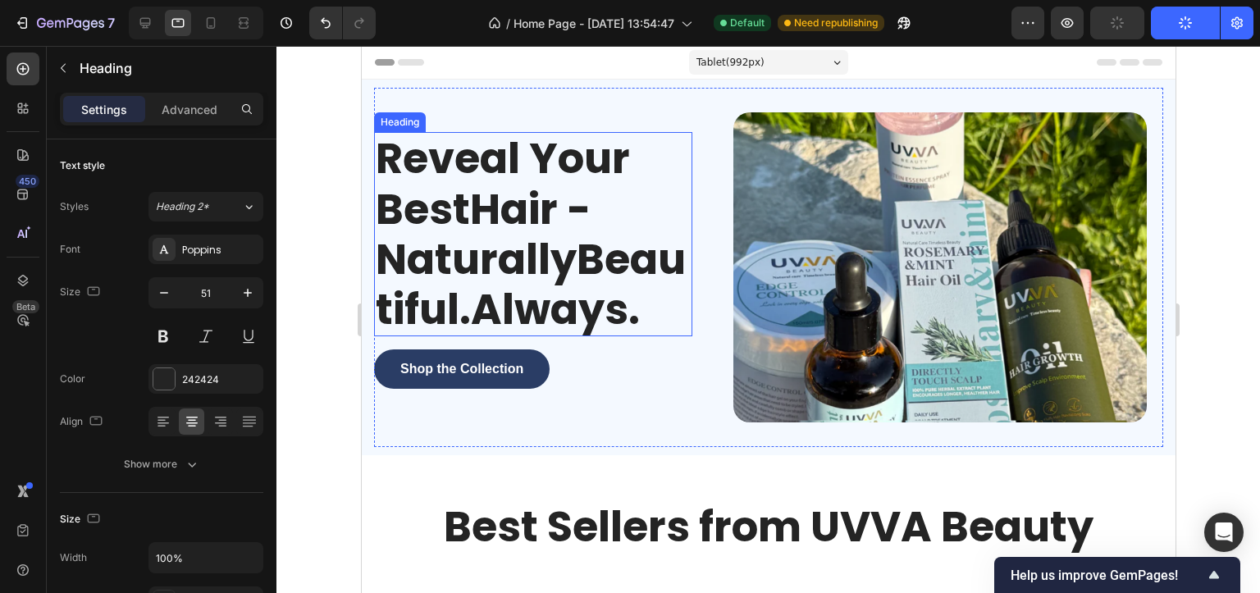
click at [505, 230] on h2 "Reveal Your BestHair - NaturallyBeautiful.Always." at bounding box center [532, 234] width 318 height 204
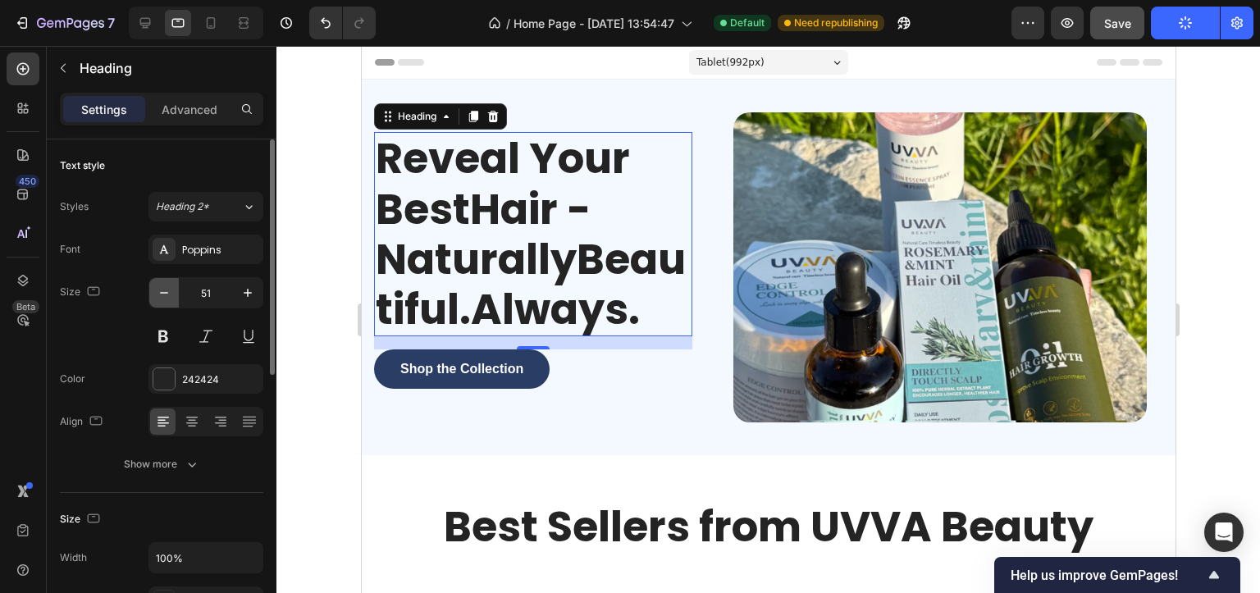
click at [162, 290] on icon "button" at bounding box center [164, 293] width 16 height 16
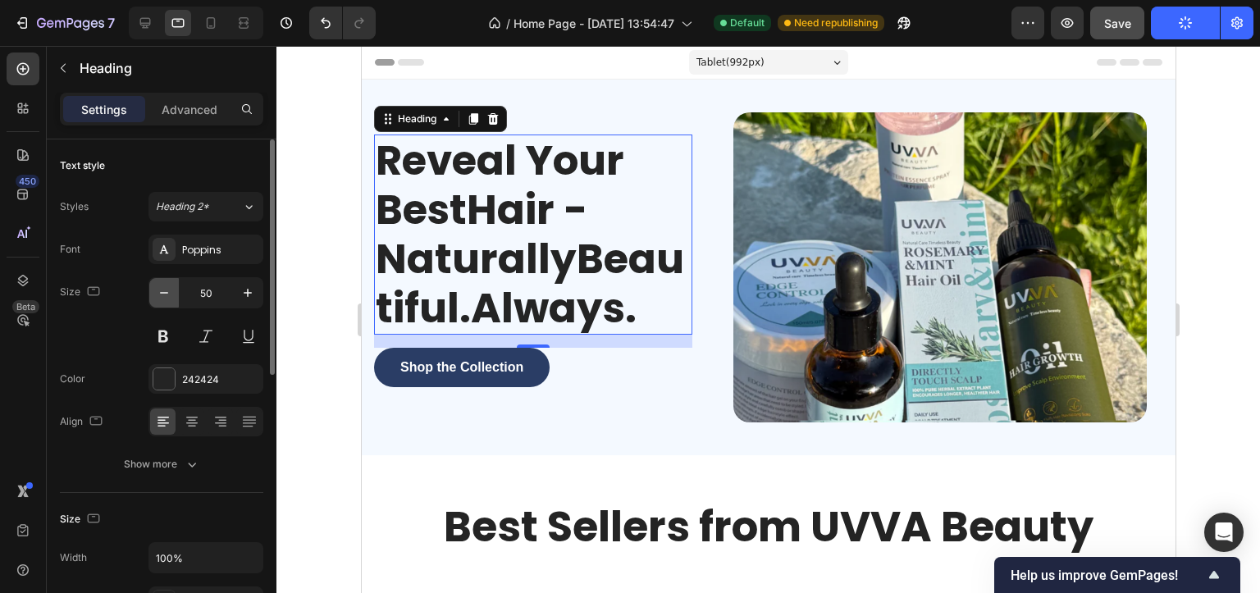
click at [162, 290] on icon "button" at bounding box center [164, 293] width 16 height 16
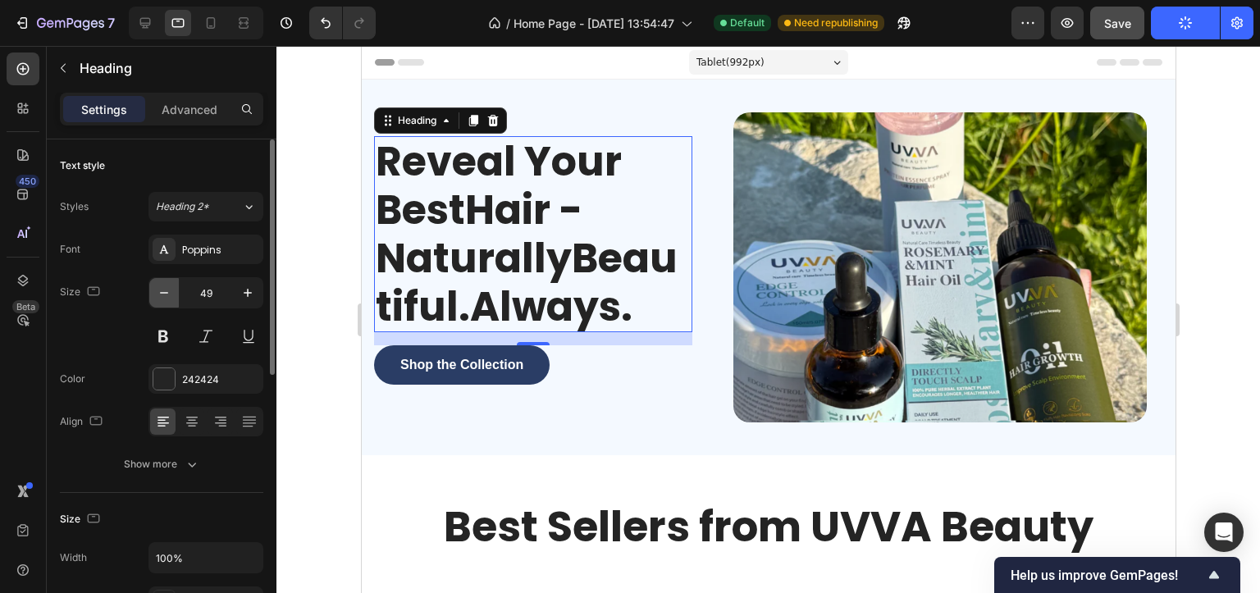
click at [162, 290] on icon "button" at bounding box center [164, 293] width 16 height 16
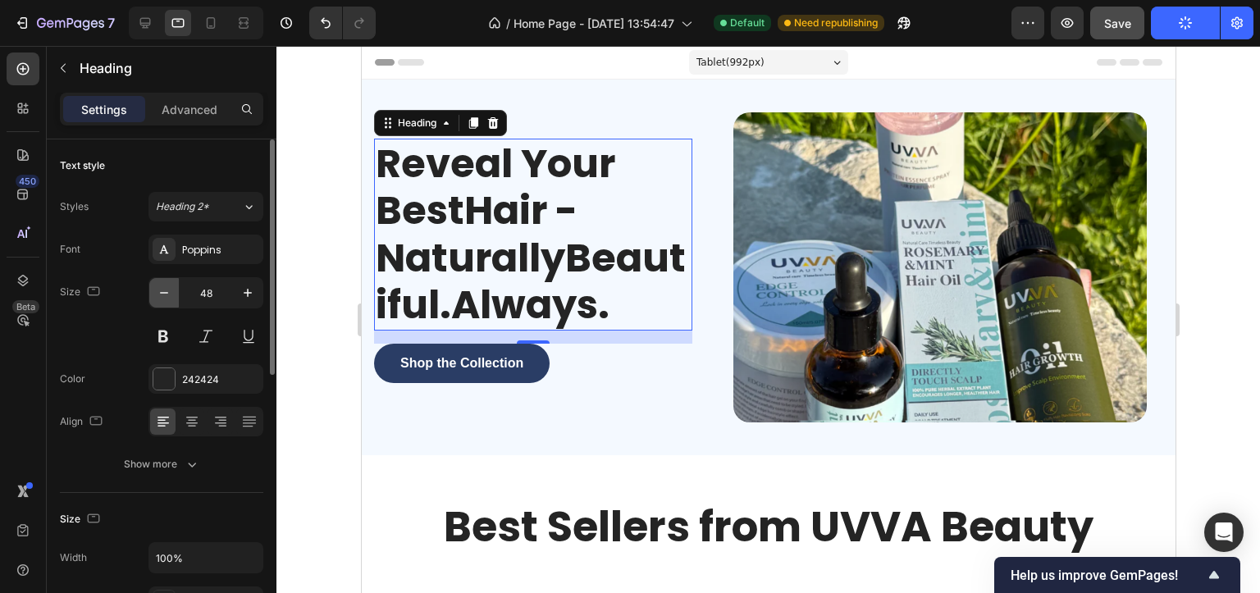
click at [162, 290] on icon "button" at bounding box center [164, 293] width 16 height 16
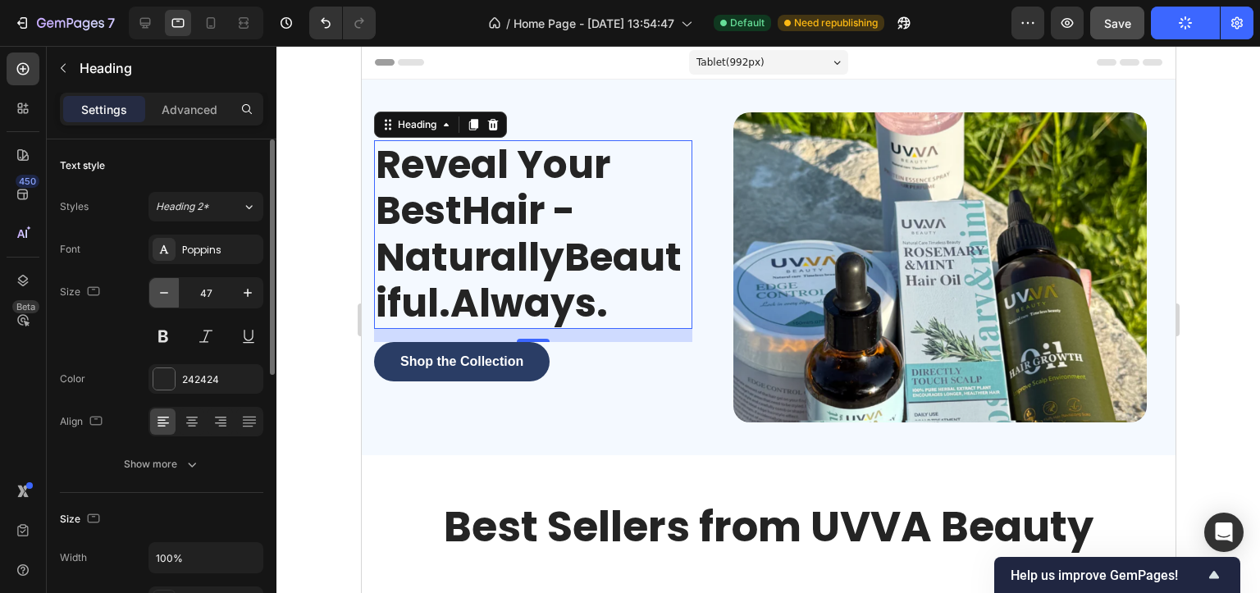
click at [162, 290] on icon "button" at bounding box center [164, 293] width 16 height 16
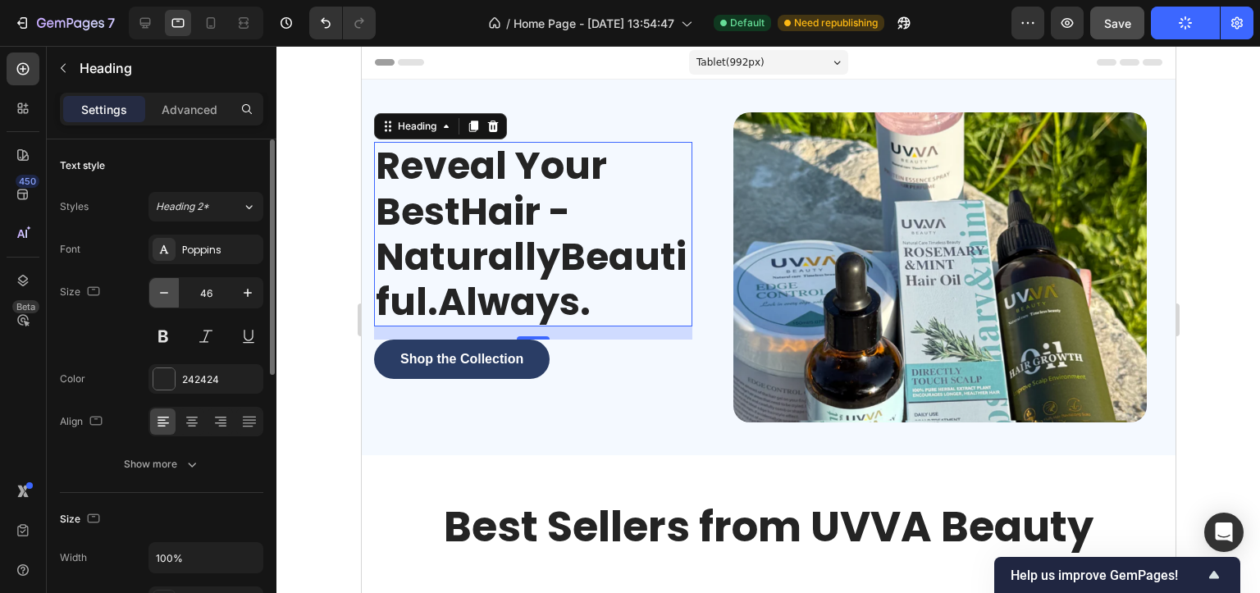
click at [162, 290] on icon "button" at bounding box center [164, 293] width 16 height 16
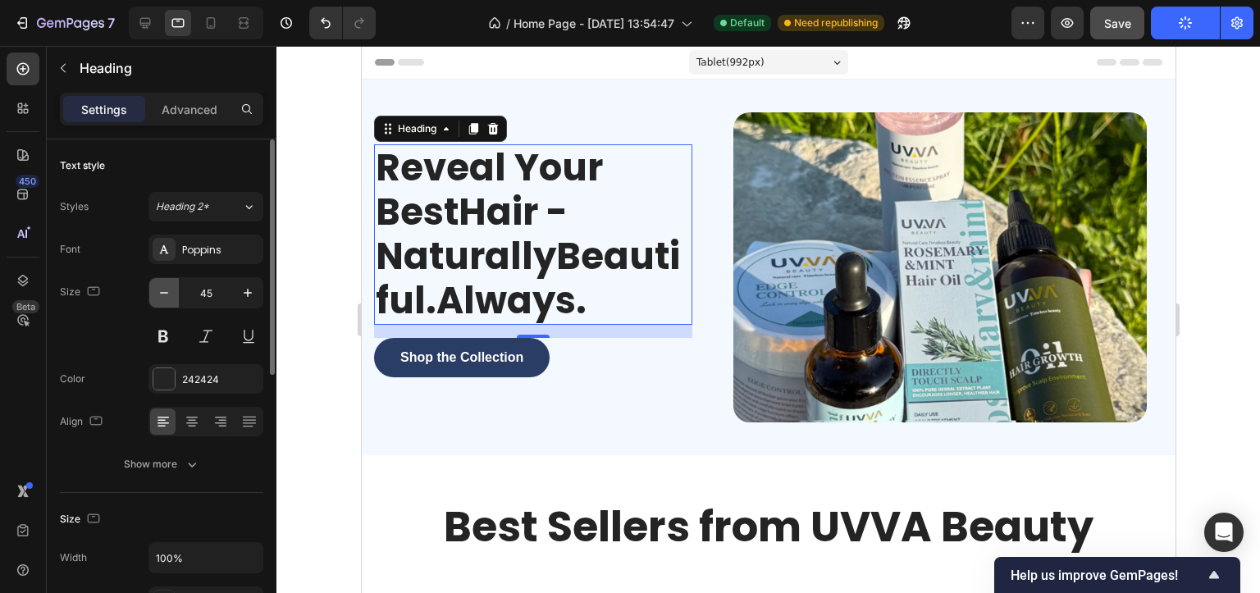
click at [162, 290] on icon "button" at bounding box center [164, 293] width 16 height 16
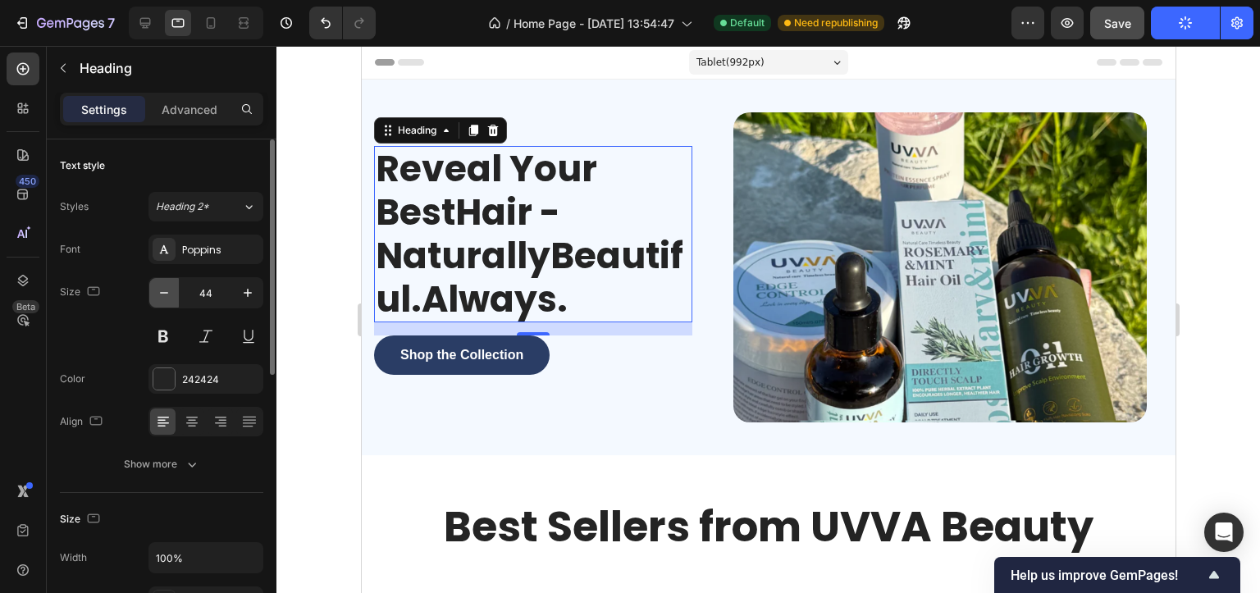
click at [162, 290] on icon "button" at bounding box center [164, 293] width 16 height 16
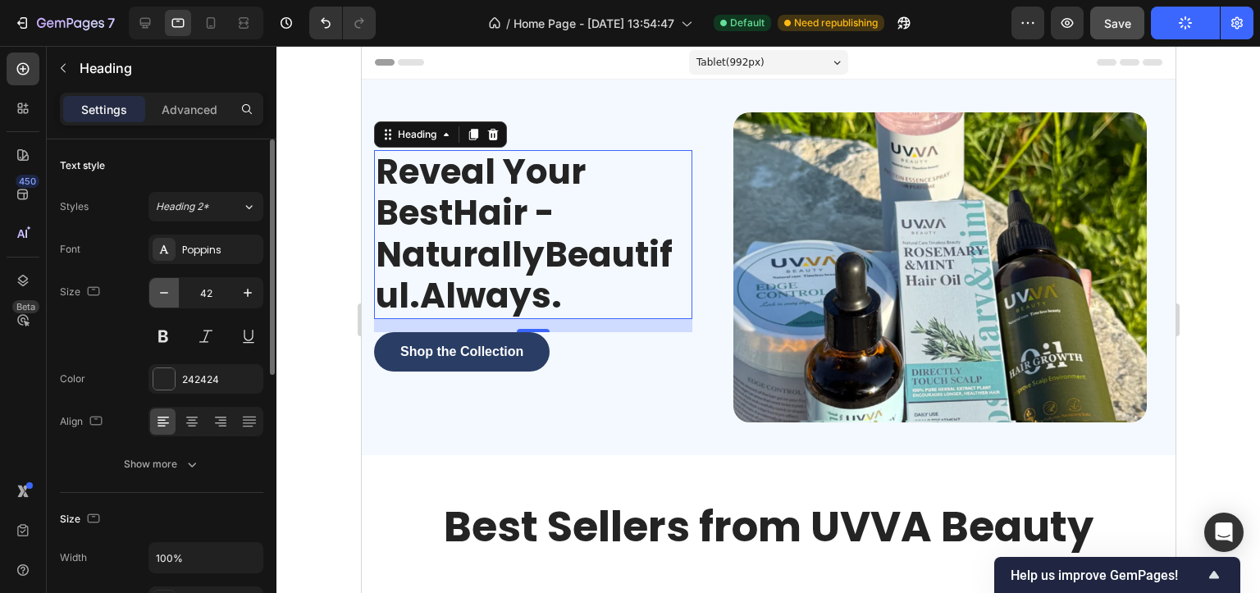
click at [162, 290] on icon "button" at bounding box center [164, 293] width 16 height 16
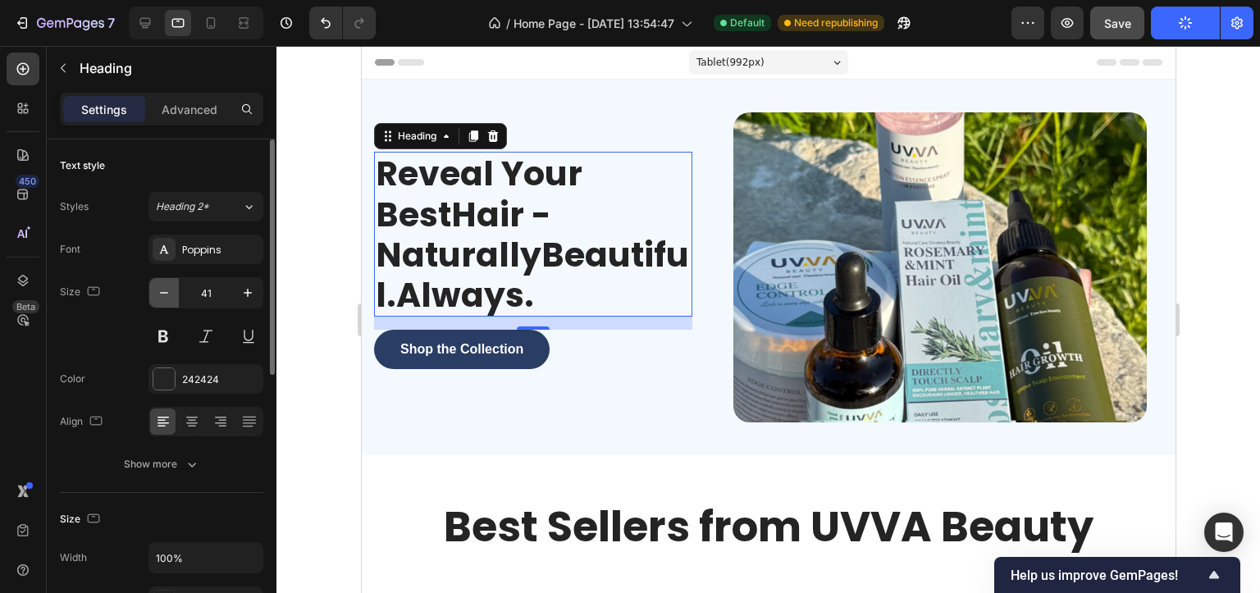
click at [162, 290] on icon "button" at bounding box center [164, 293] width 16 height 16
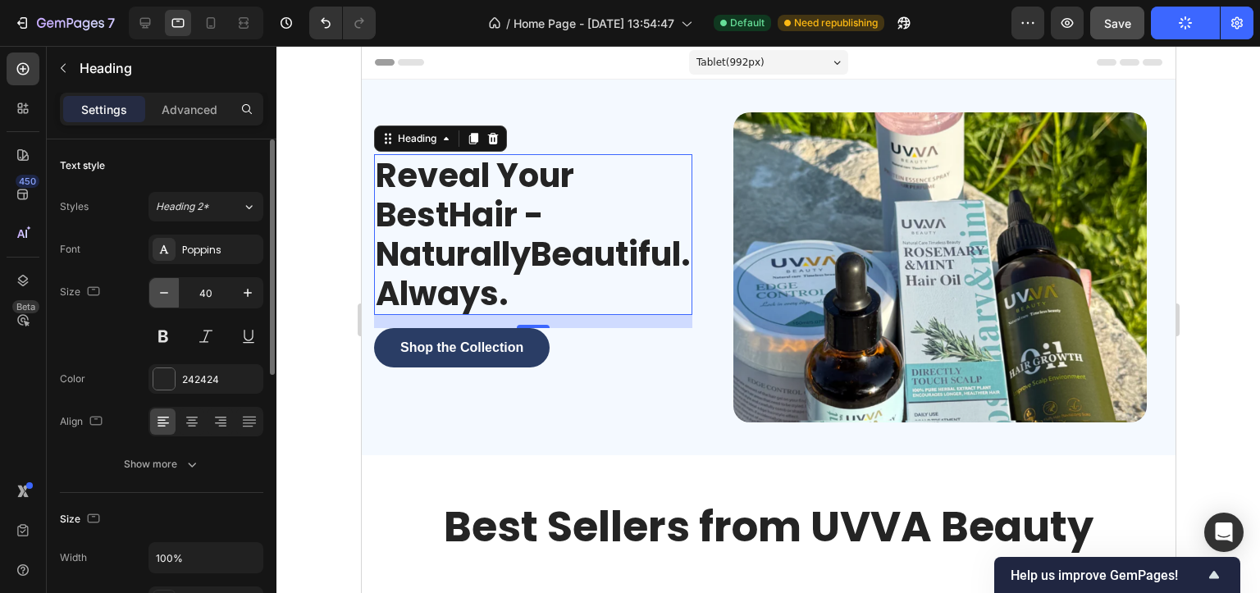
click at [162, 290] on icon "button" at bounding box center [164, 293] width 16 height 16
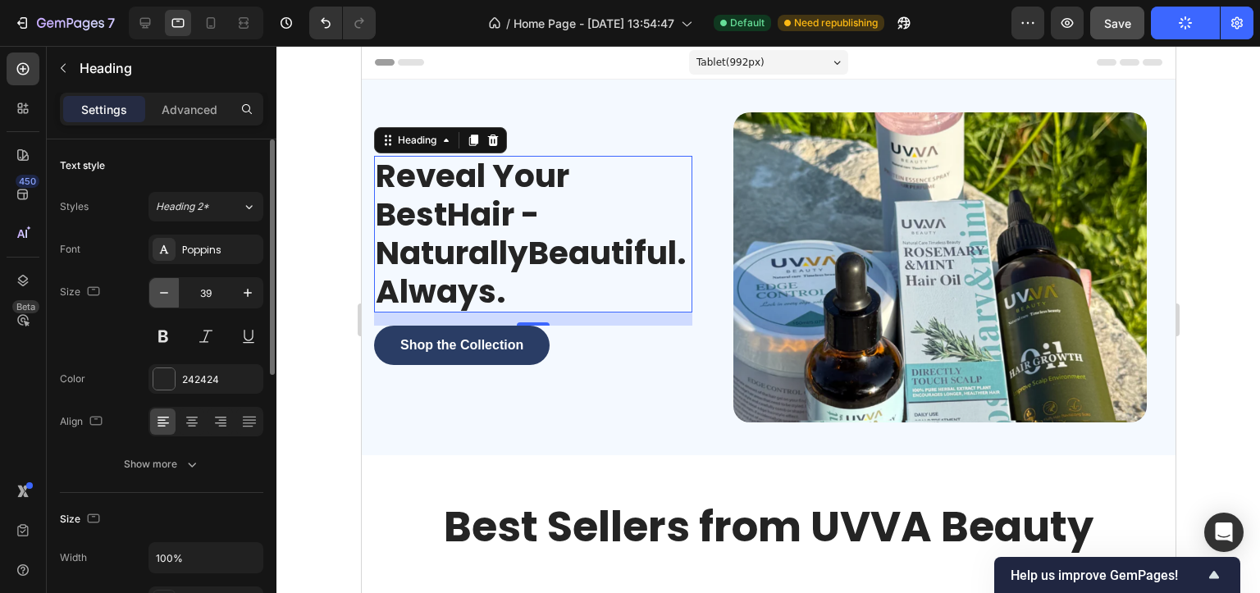
click at [162, 290] on icon "button" at bounding box center [164, 293] width 16 height 16
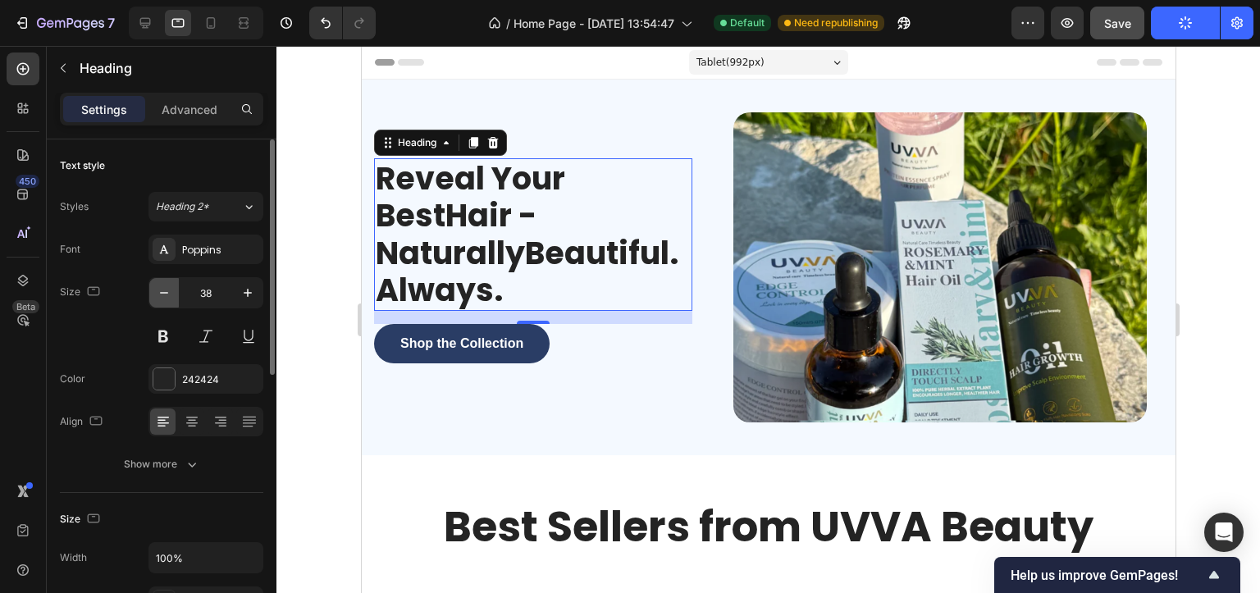
click at [162, 290] on icon "button" at bounding box center [164, 293] width 16 height 16
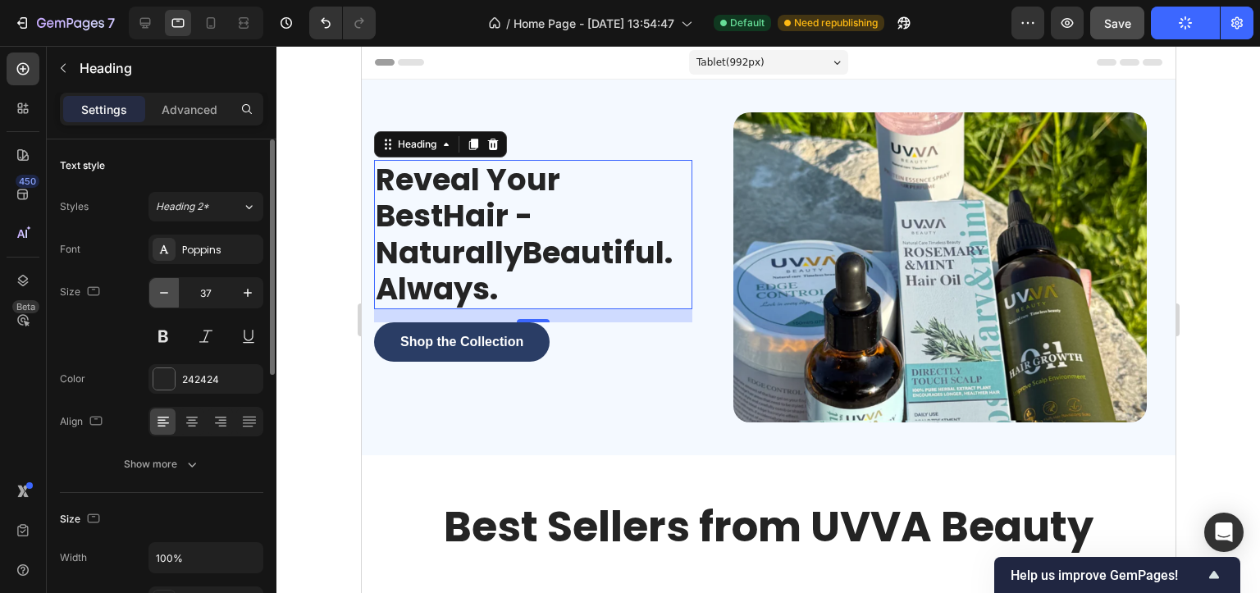
click at [162, 290] on icon "button" at bounding box center [164, 293] width 16 height 16
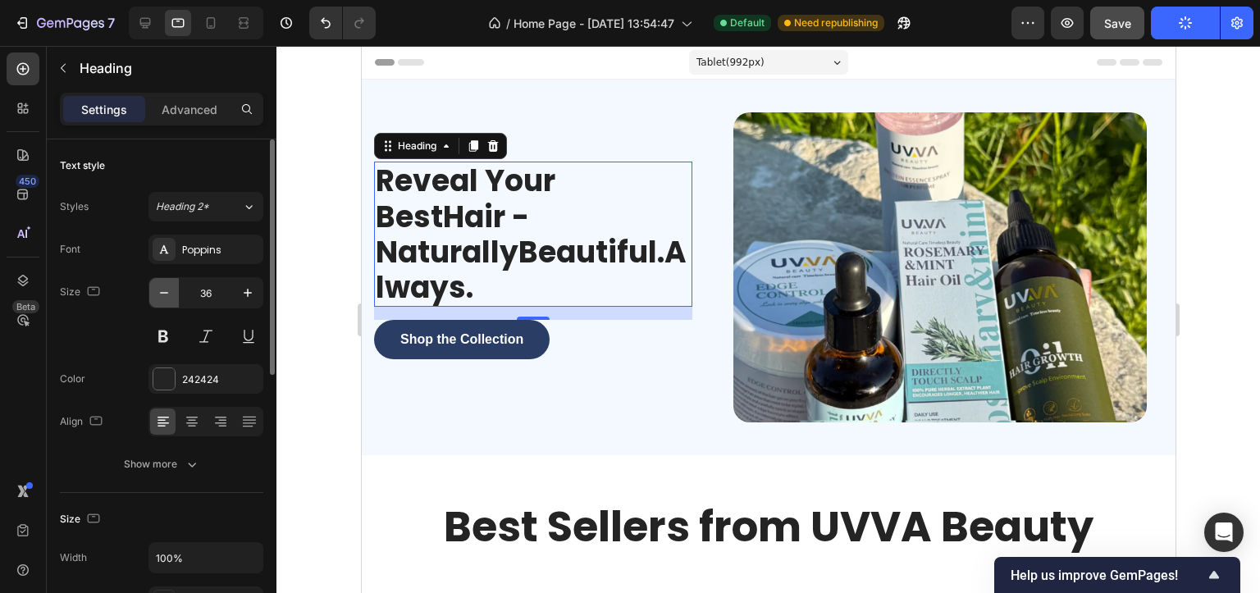
click at [162, 290] on icon "button" at bounding box center [164, 293] width 16 height 16
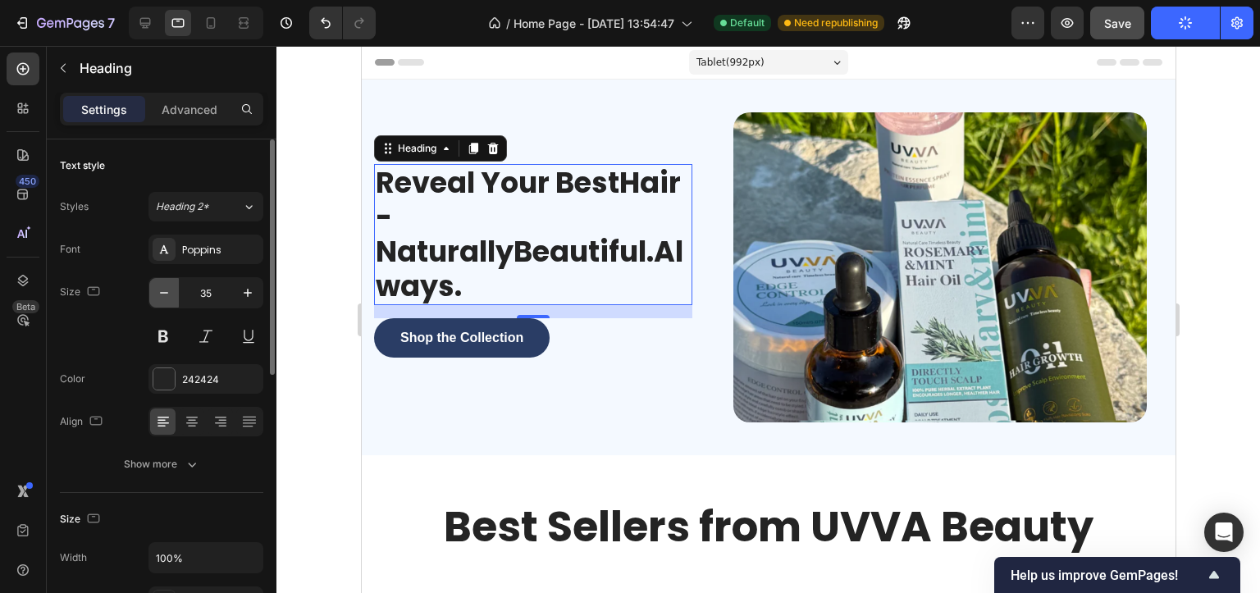
click at [162, 290] on icon "button" at bounding box center [164, 293] width 16 height 16
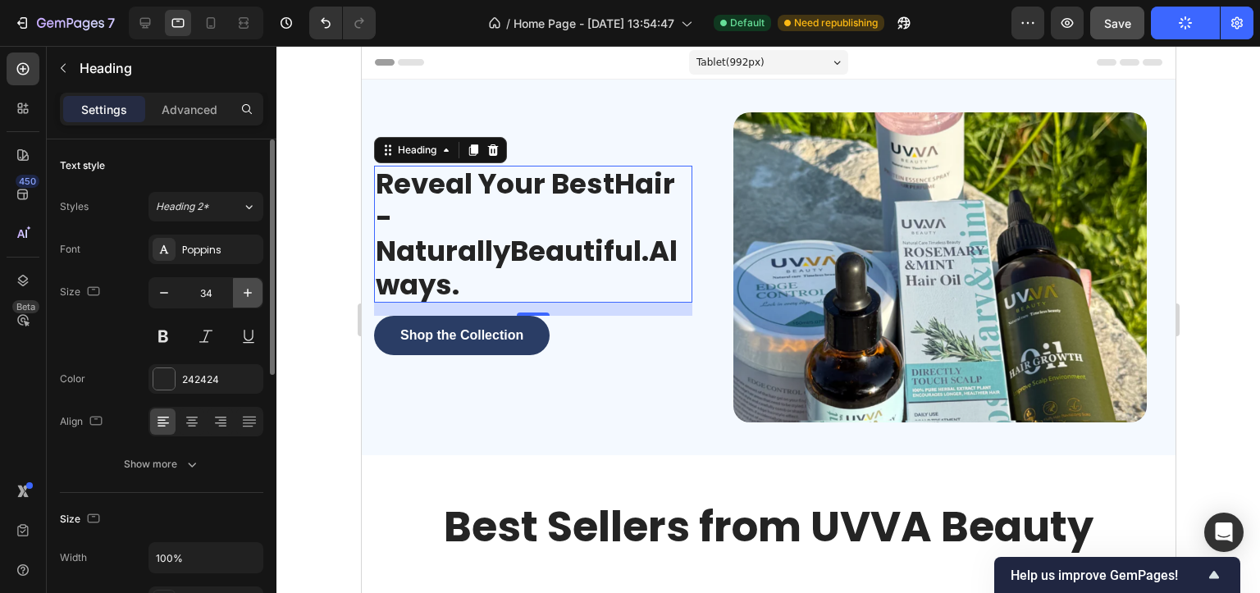
click at [239, 287] on icon "button" at bounding box center [247, 293] width 16 height 16
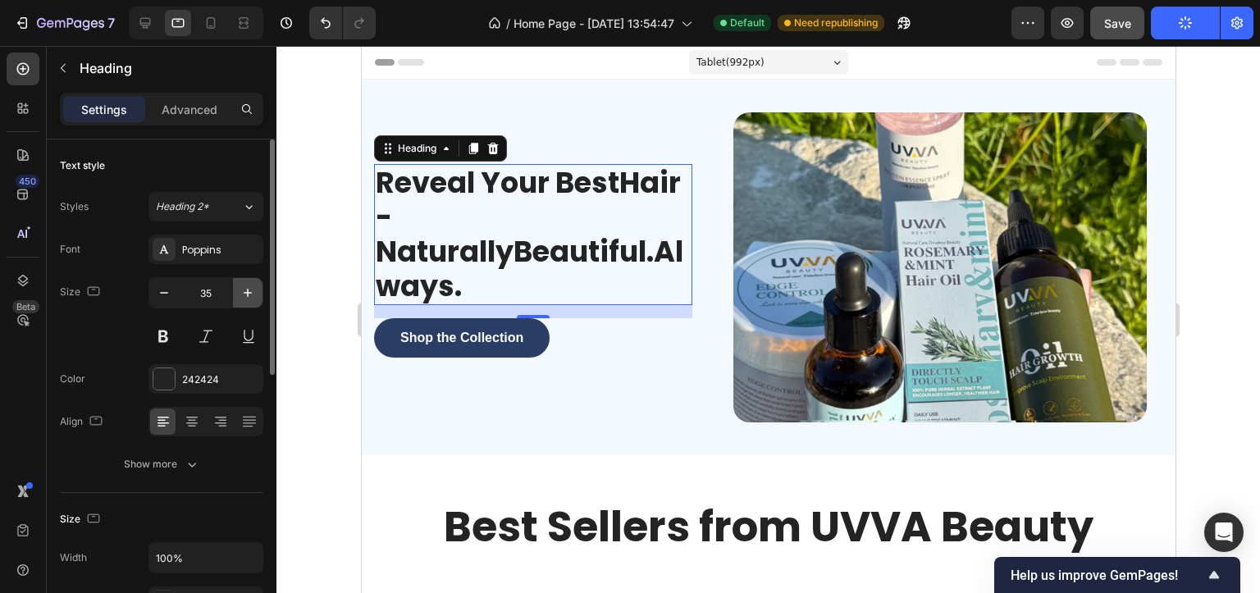
click at [239, 288] on icon "button" at bounding box center [247, 293] width 16 height 16
type input "36"
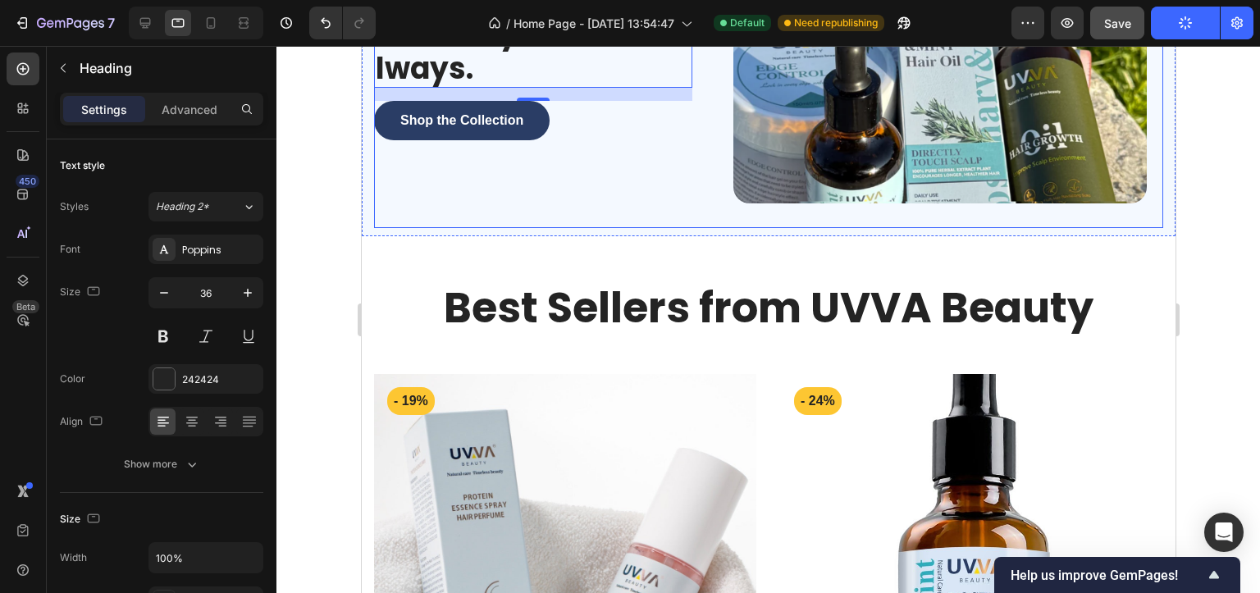
scroll to position [246, 0]
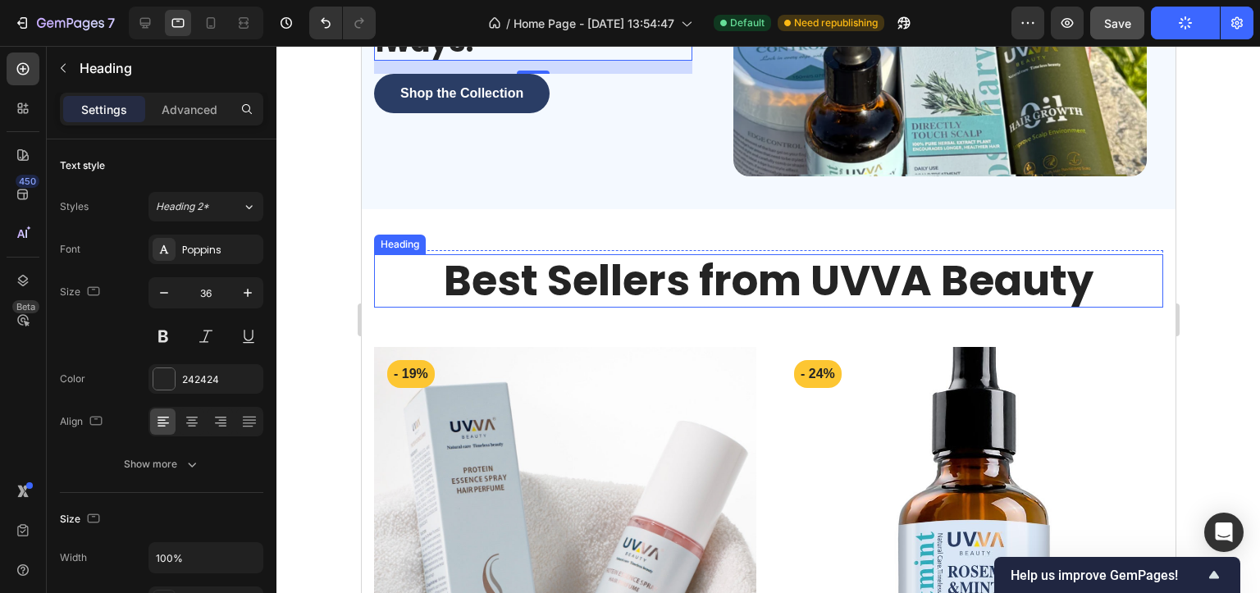
click at [558, 289] on h2 "Best Sellers from UVVA Beauty" at bounding box center [767, 280] width 789 height 53
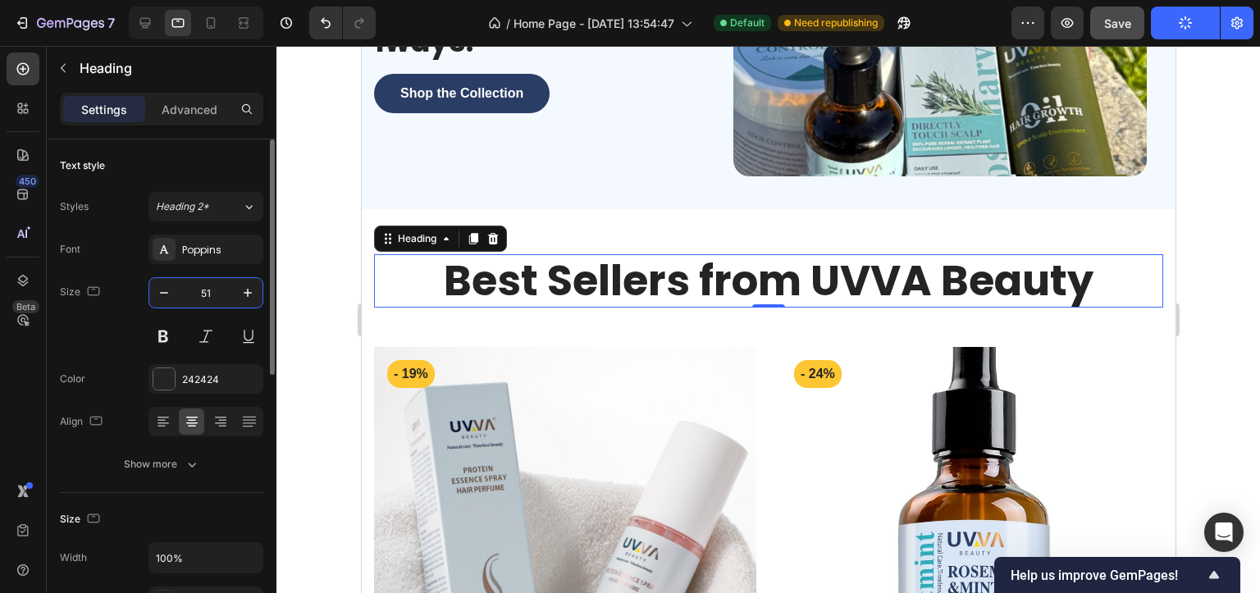
click at [206, 293] on input "51" at bounding box center [206, 293] width 54 height 30
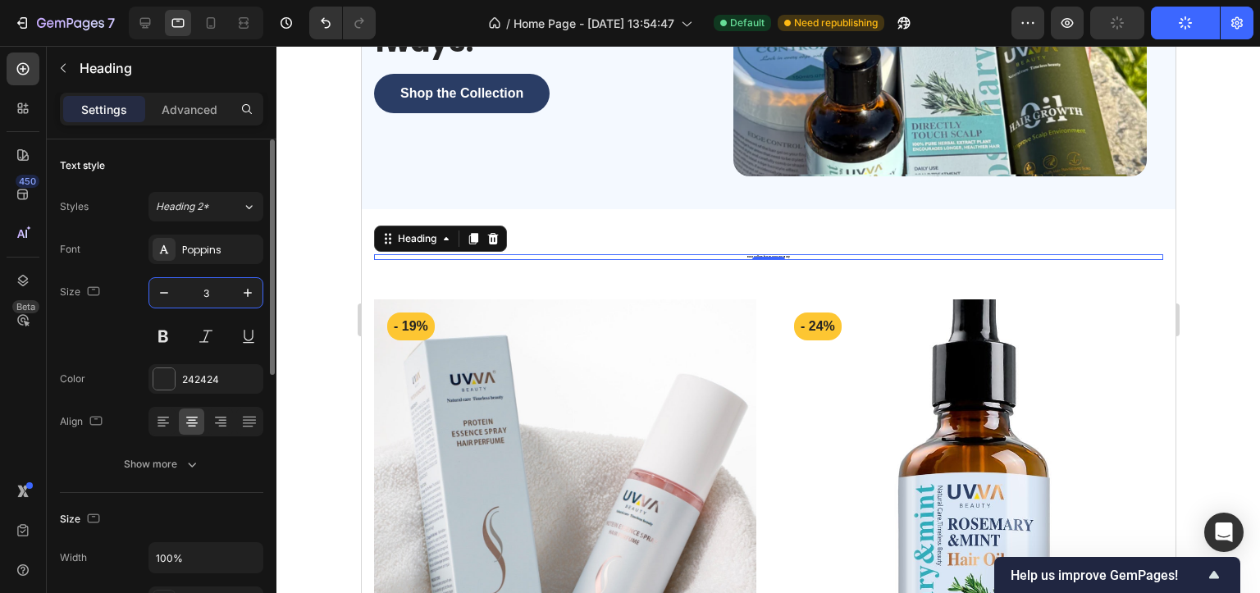
type input "36"
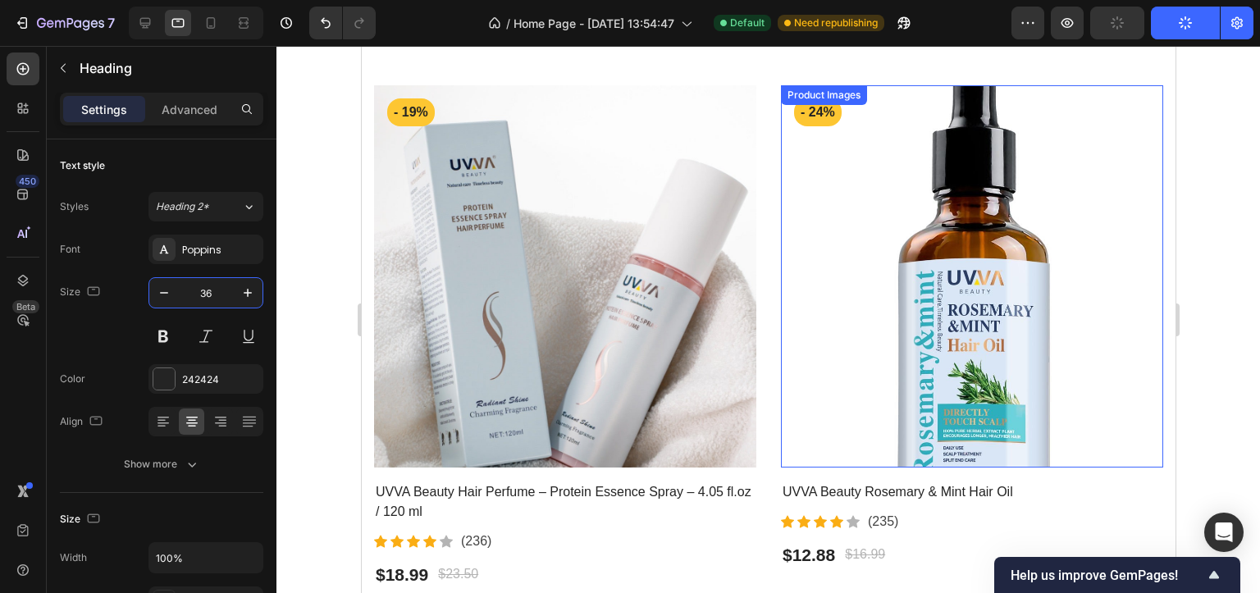
scroll to position [328, 0]
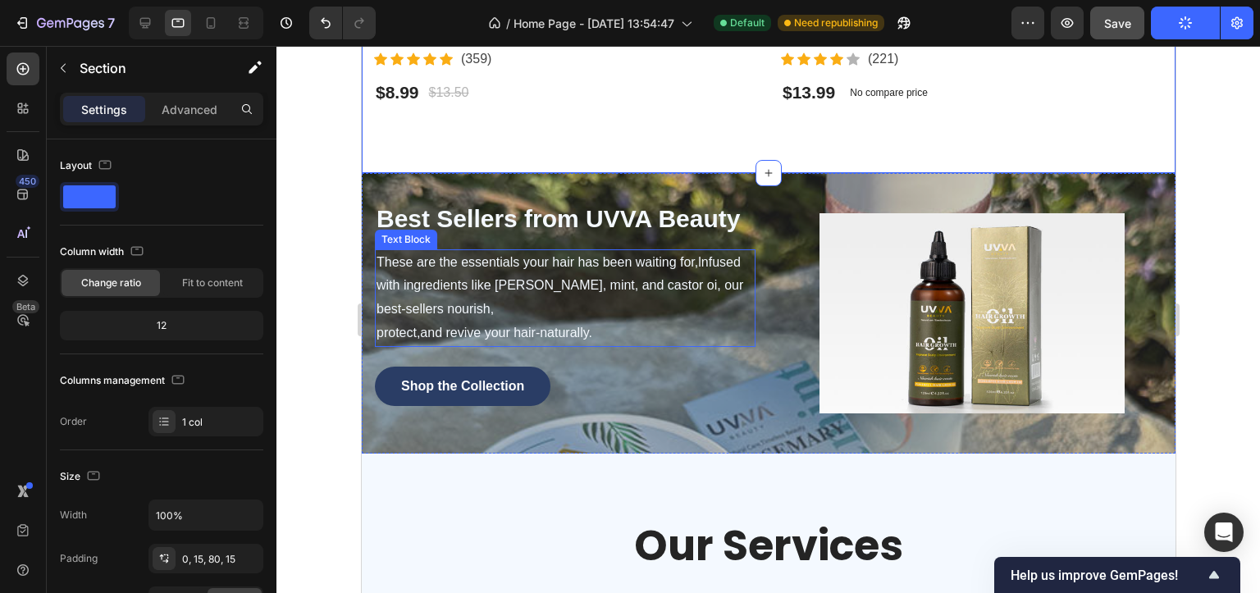
scroll to position [1558, 0]
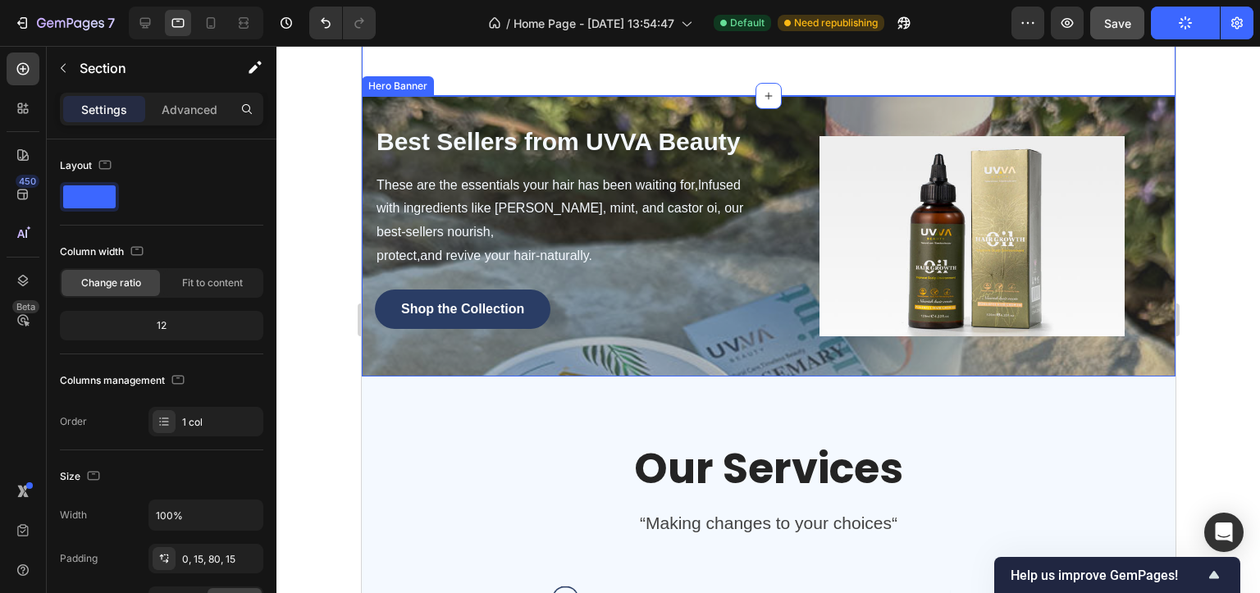
click at [385, 116] on div "Best Sellers from UVVA Beauty Heading These are the essentials your hair has be…" at bounding box center [768, 236] width 814 height 280
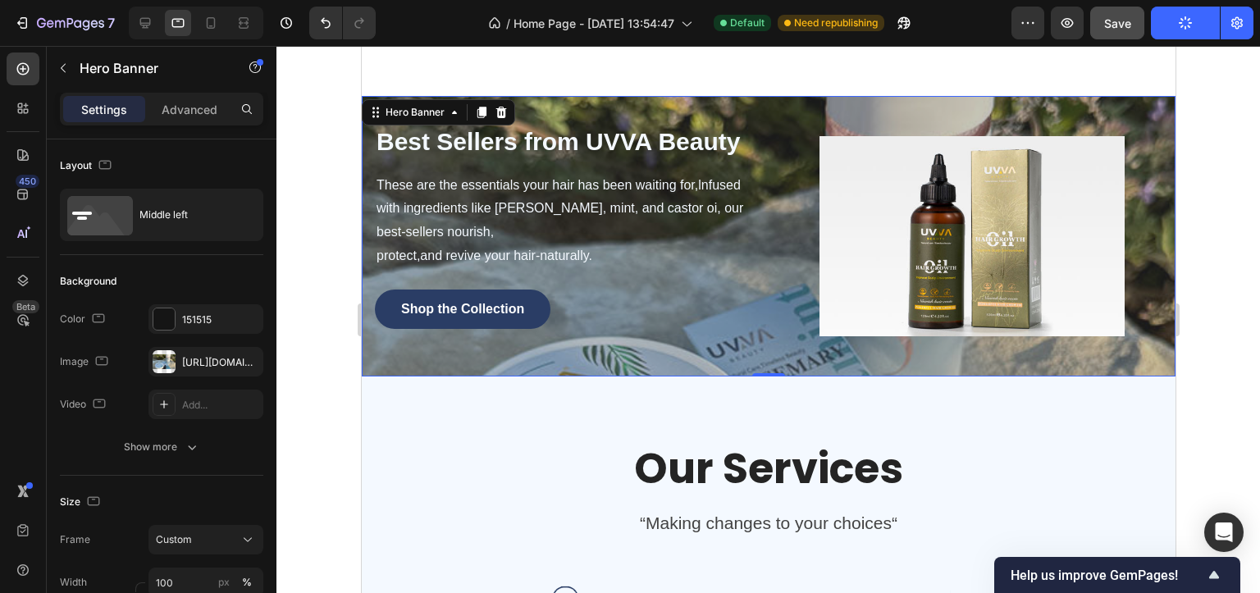
click at [713, 114] on div "Best Sellers from UVVA Beauty Heading These are the essentials your hair has be…" at bounding box center [768, 236] width 814 height 280
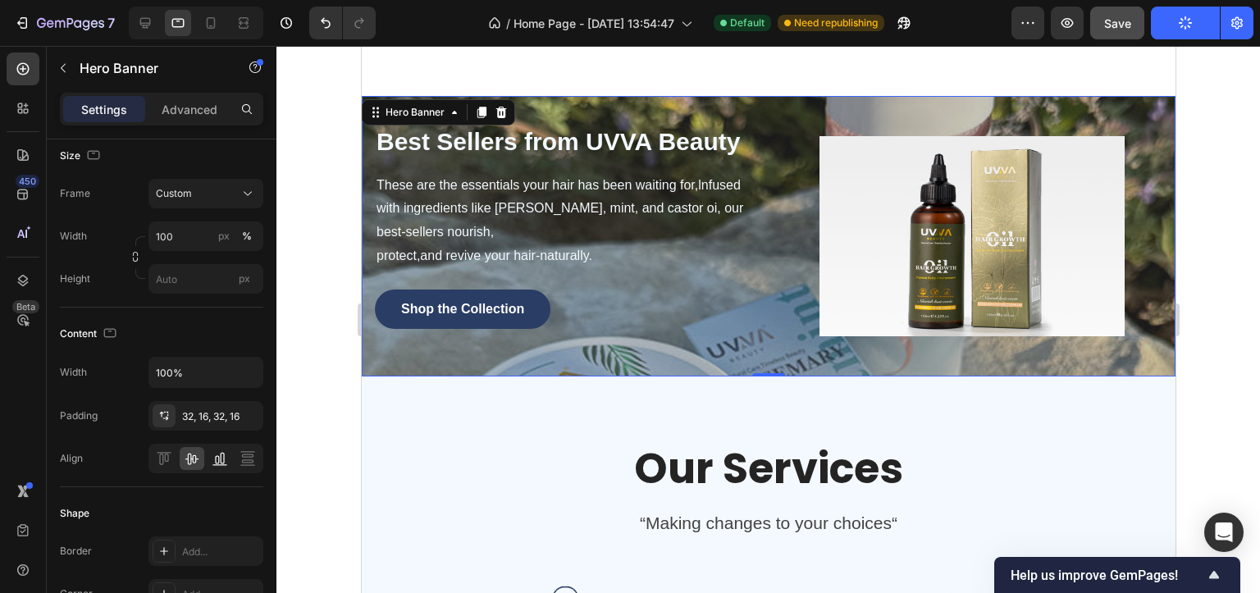
scroll to position [0, 0]
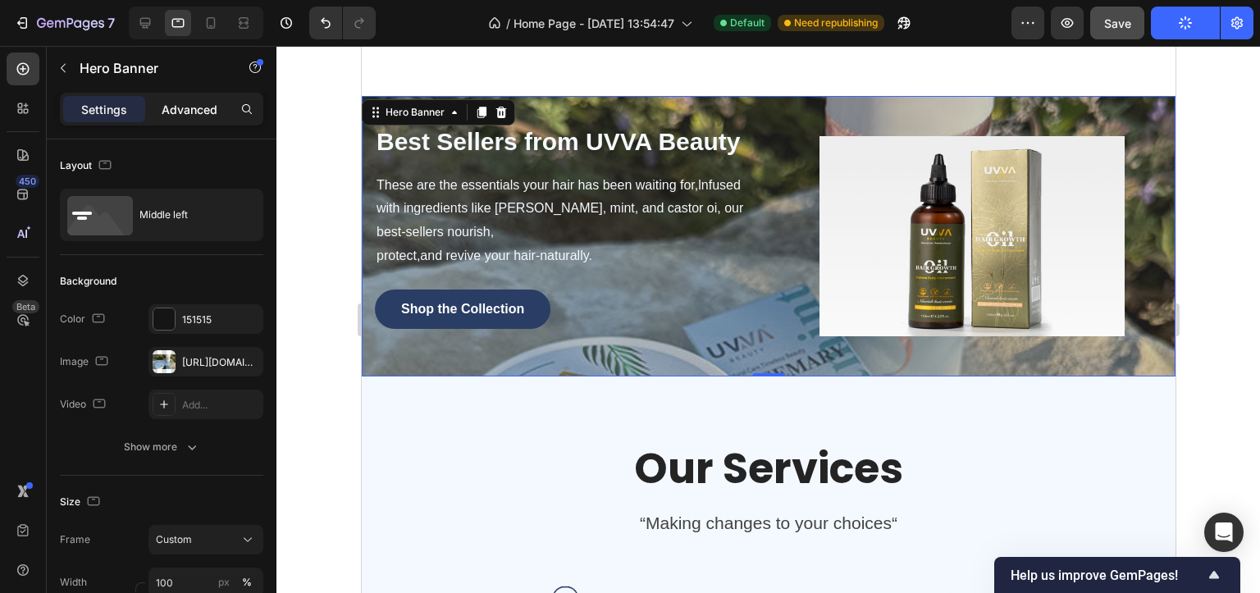
click at [174, 112] on p "Advanced" at bounding box center [190, 109] width 56 height 17
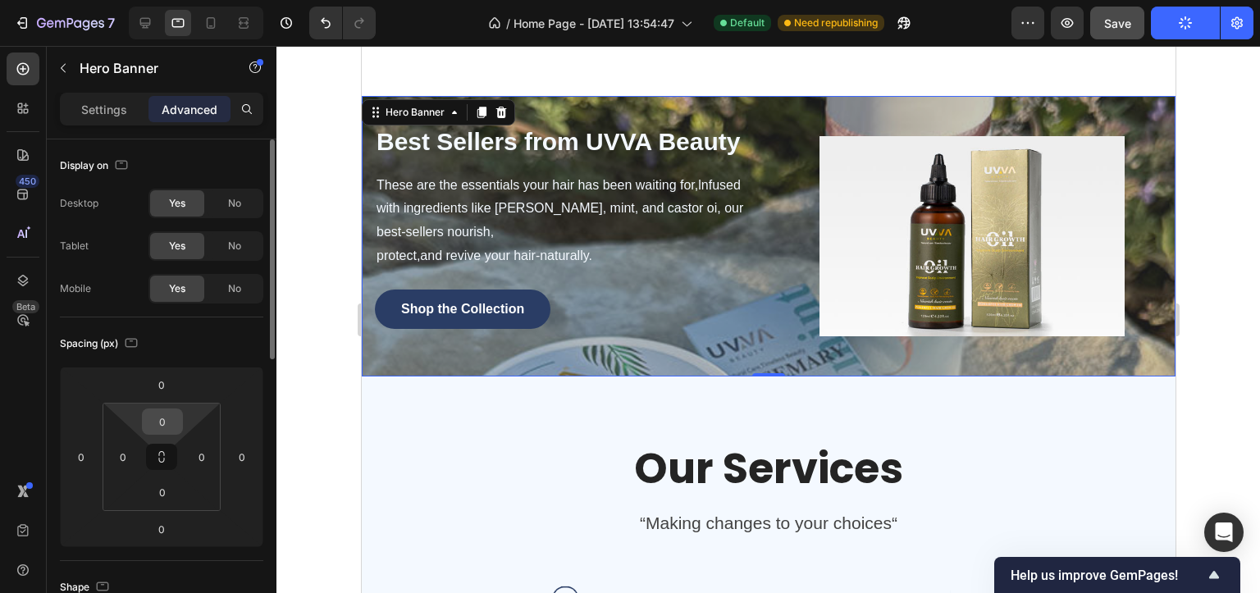
click at [157, 428] on input "0" at bounding box center [162, 421] width 33 height 25
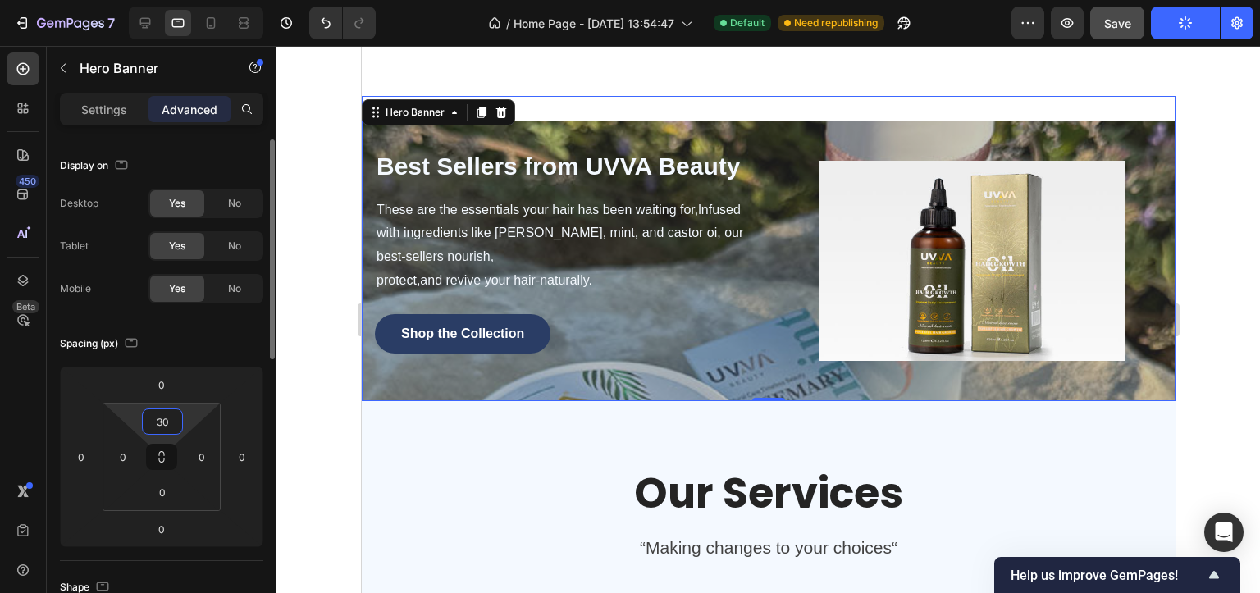
click at [157, 428] on input "30" at bounding box center [162, 421] width 33 height 25
type input "0"
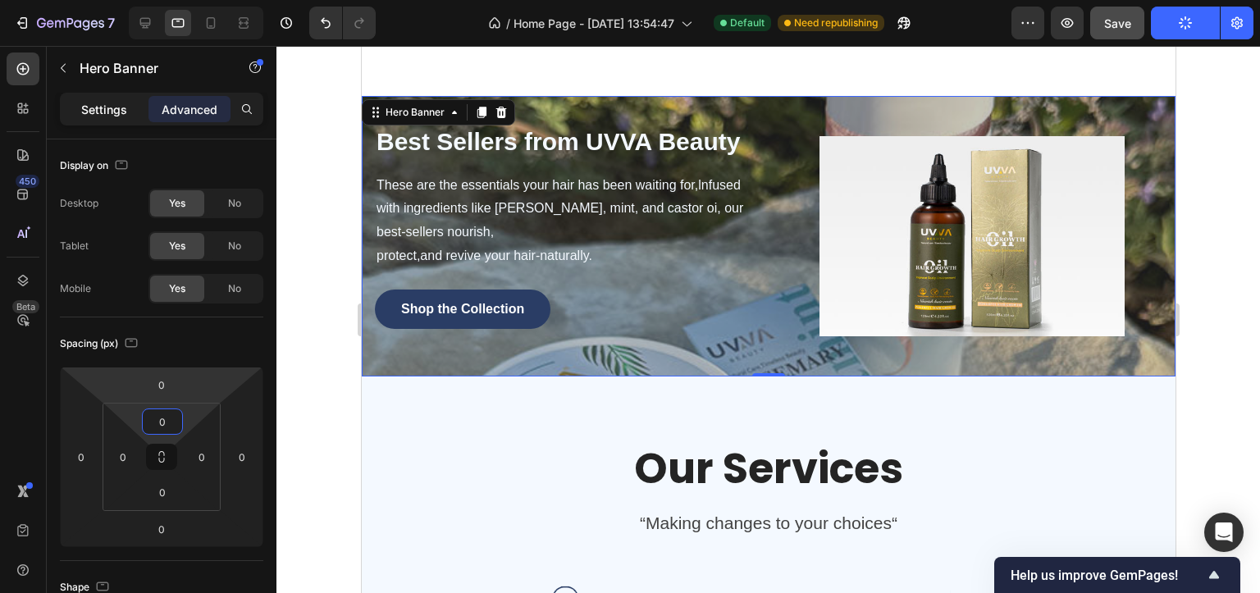
click at [92, 118] on div "Settings" at bounding box center [104, 109] width 82 height 26
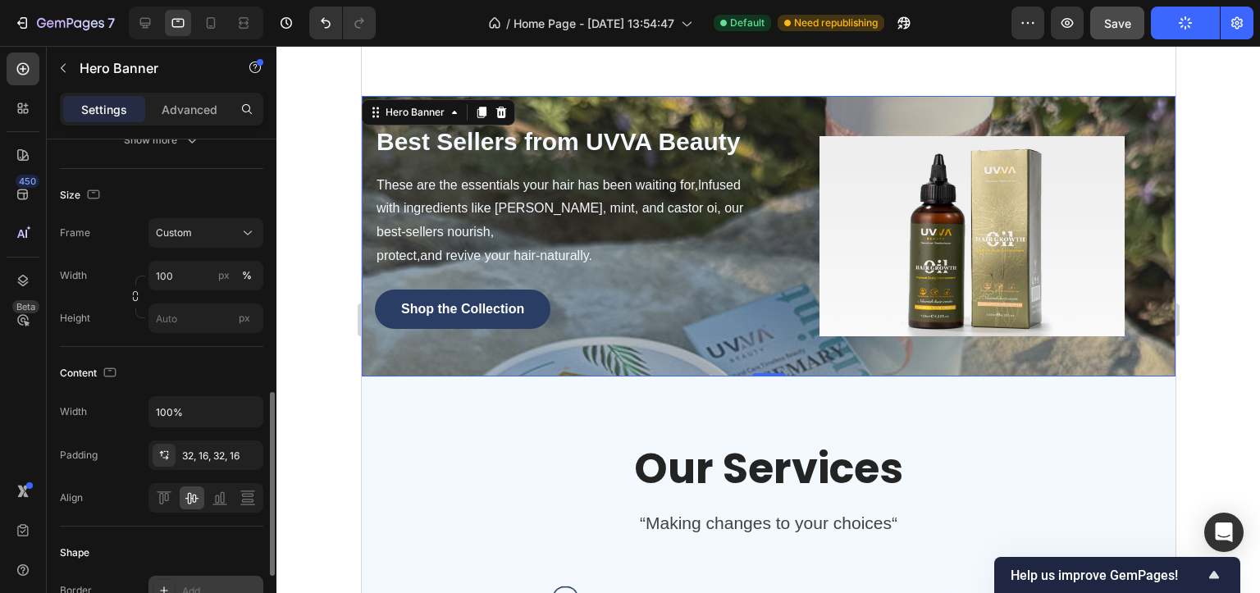
scroll to position [409, 0]
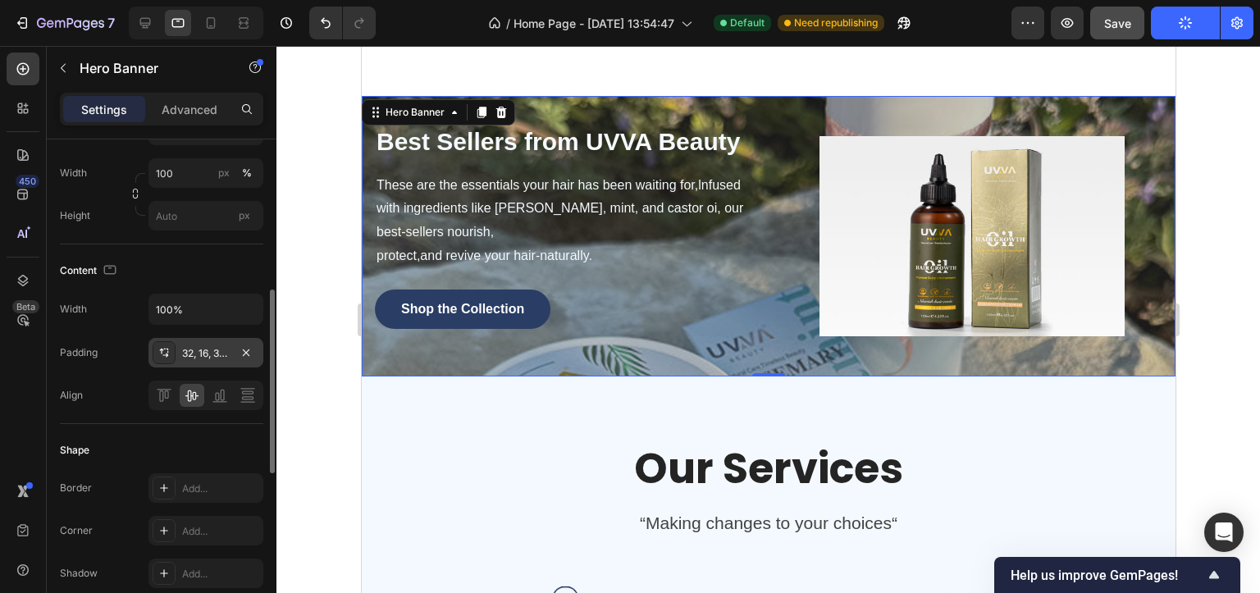
click at [198, 351] on div "32, 16, 32, 16" at bounding box center [206, 353] width 48 height 15
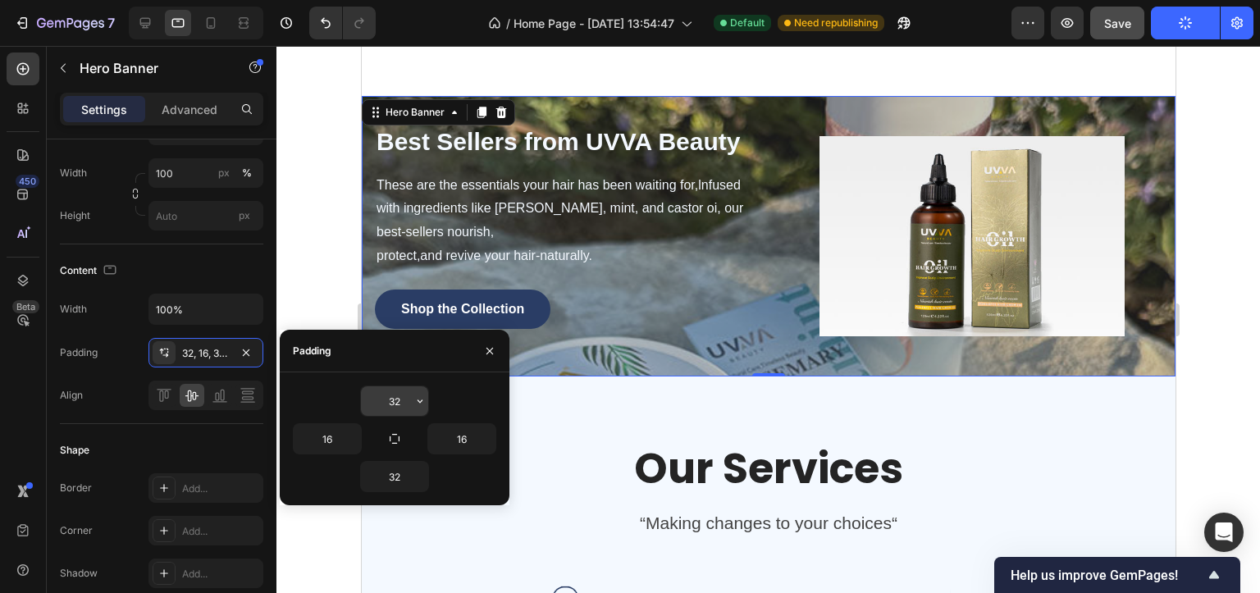
click at [390, 407] on input "32" at bounding box center [394, 401] width 67 height 30
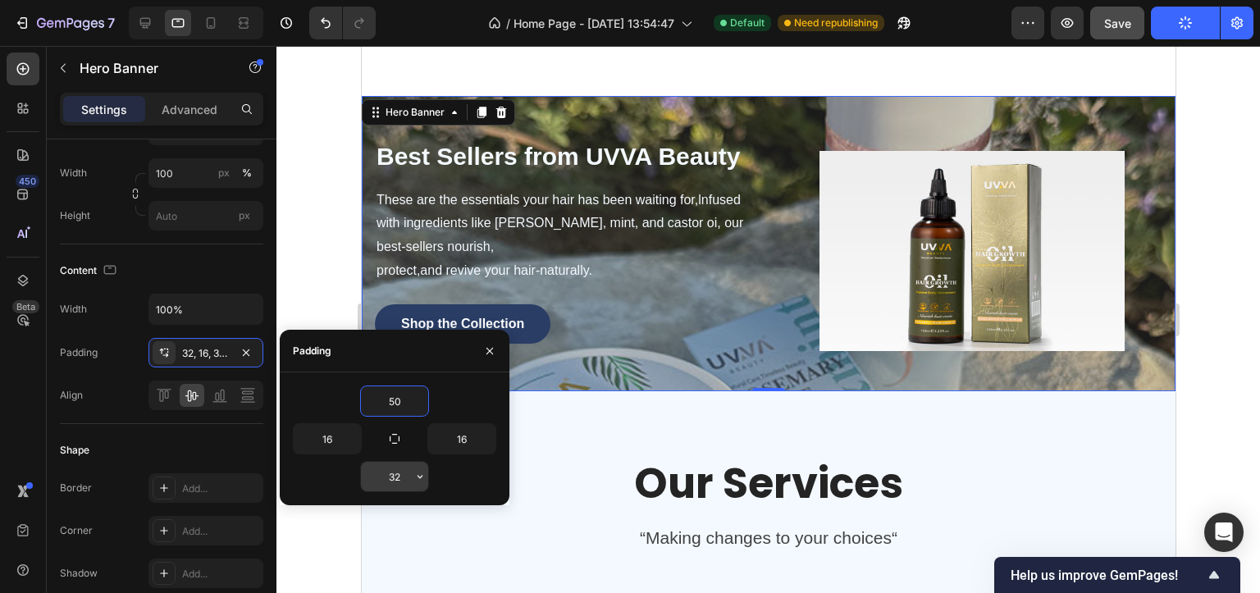
type input "50"
click at [385, 474] on input "32" at bounding box center [394, 477] width 67 height 30
click at [385, 476] on input "32" at bounding box center [394, 477] width 67 height 30
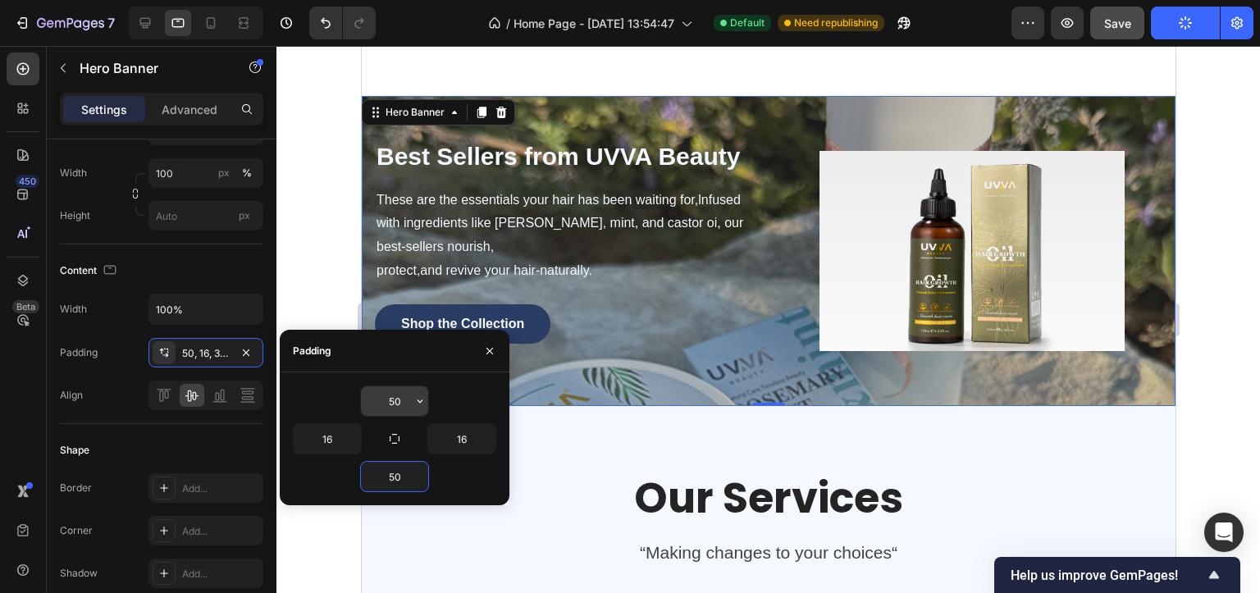
type input "50"
click at [402, 398] on input "50" at bounding box center [394, 401] width 67 height 30
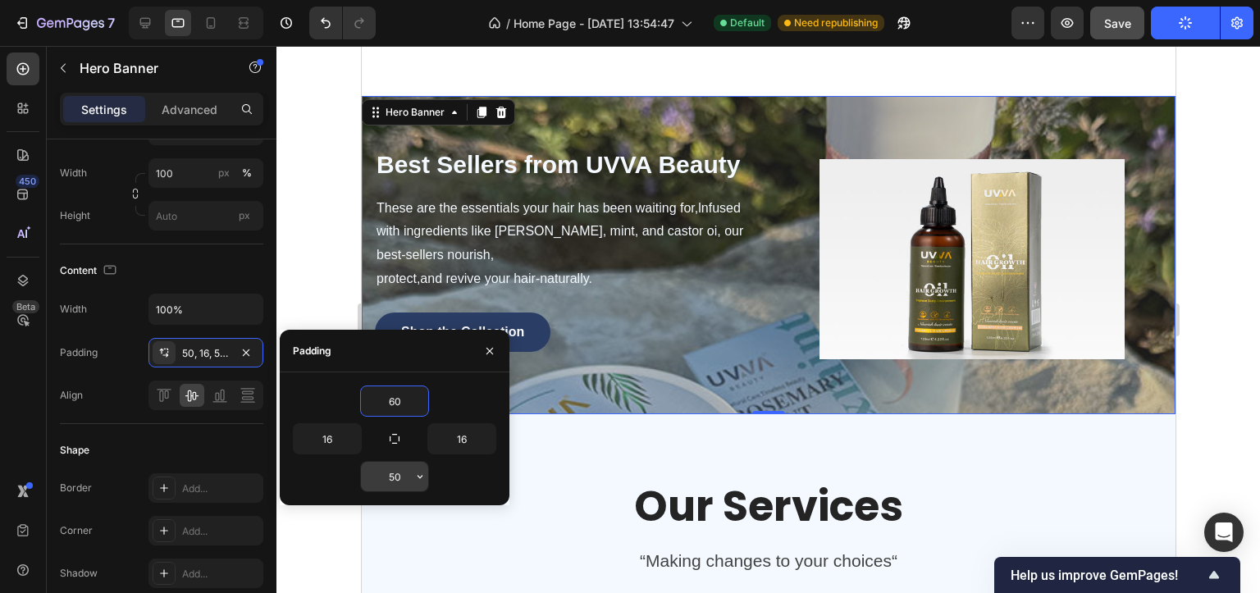
type input "60"
click at [394, 474] on input "50" at bounding box center [394, 477] width 67 height 30
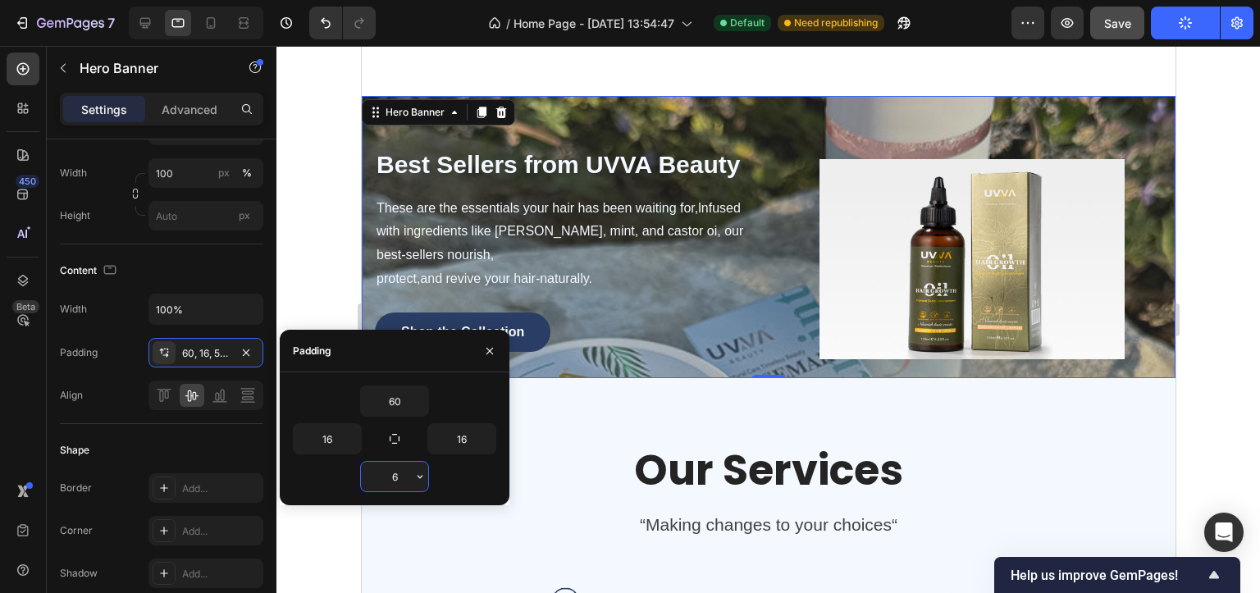
type input "60"
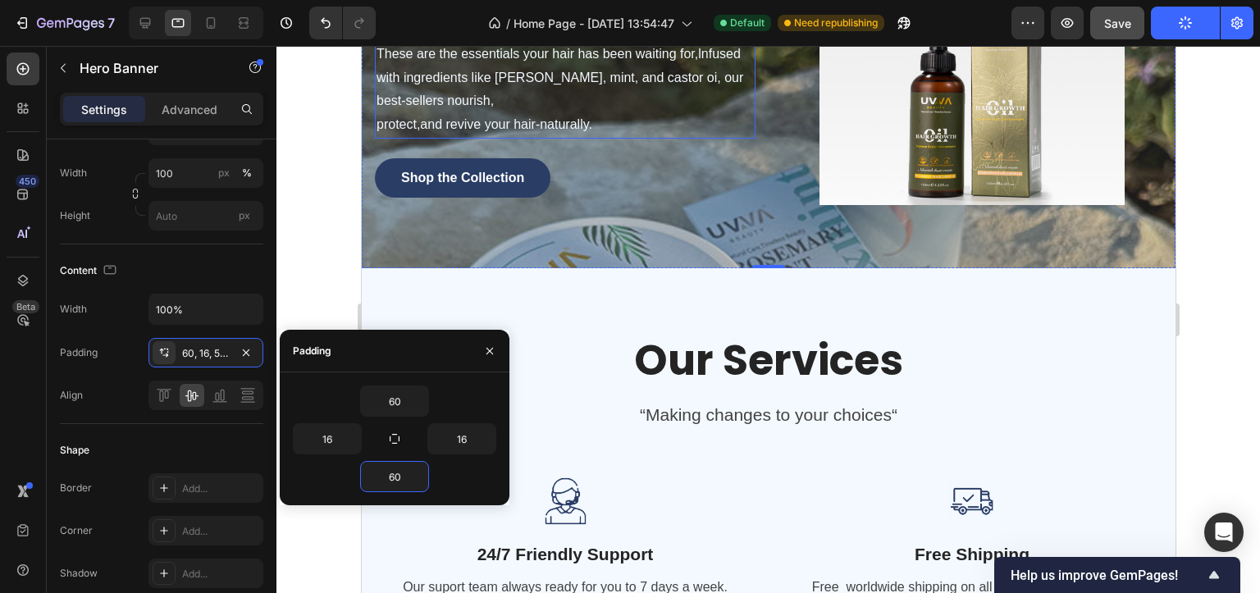
scroll to position [1886, 0]
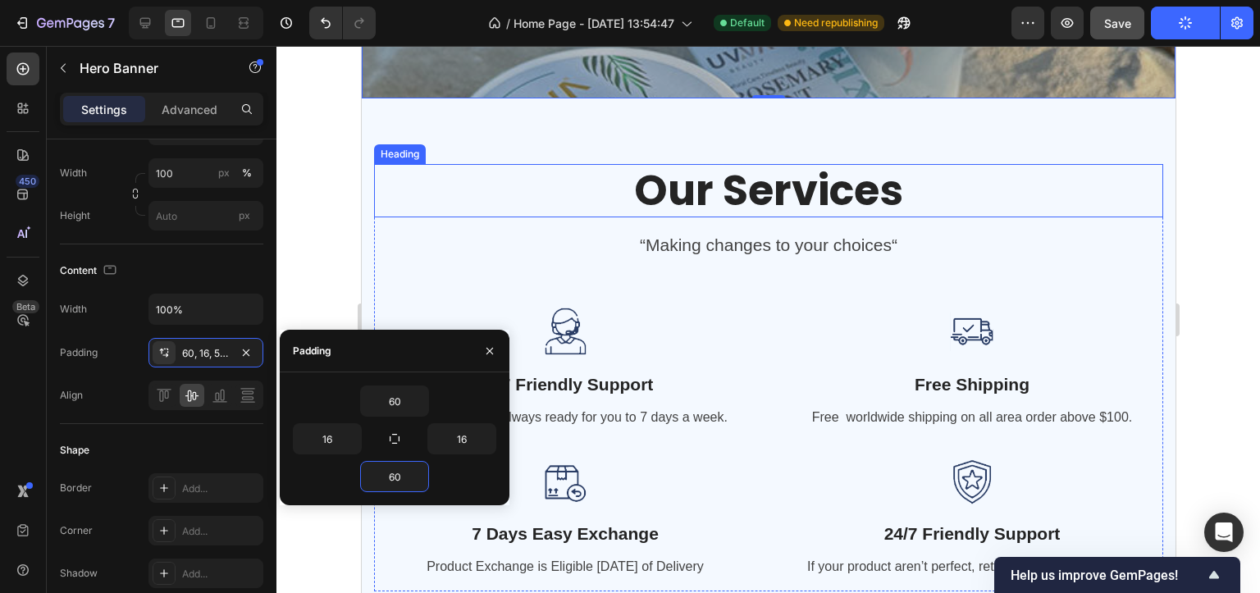
click at [713, 217] on h2 "Our Services" at bounding box center [767, 190] width 789 height 53
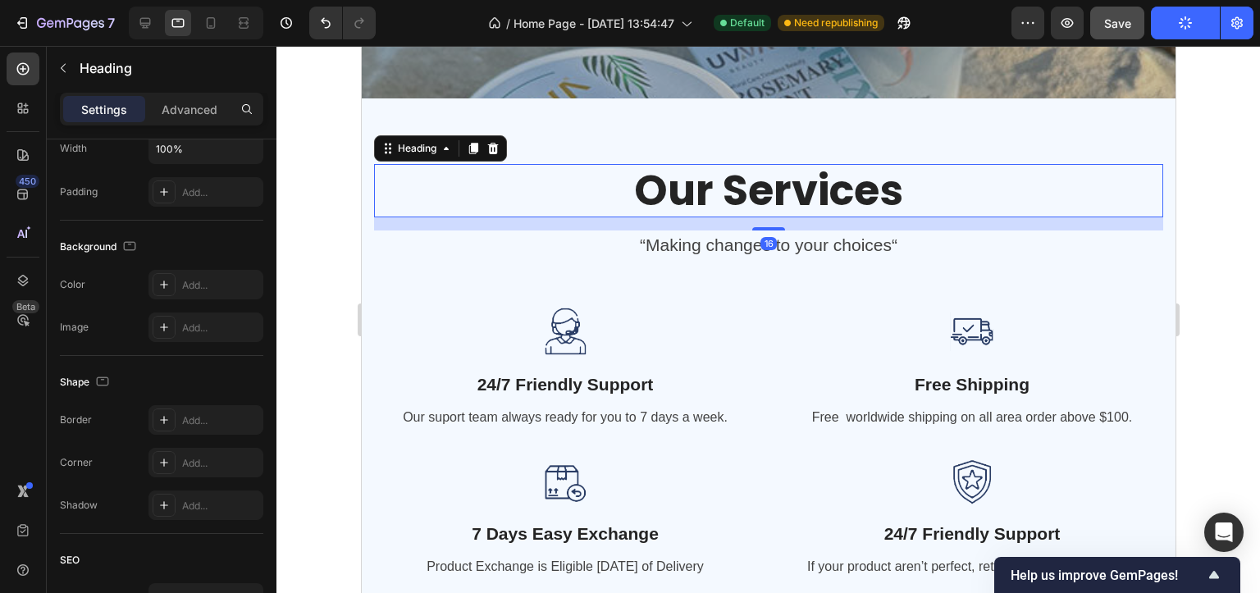
scroll to position [0, 0]
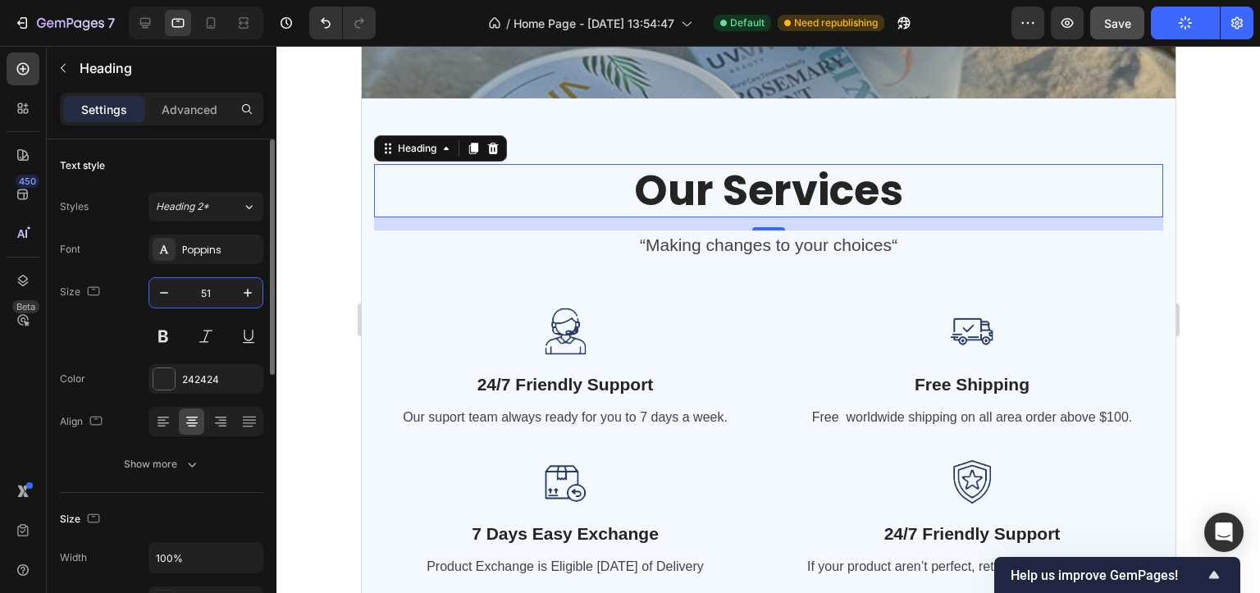
click at [195, 299] on input "51" at bounding box center [206, 293] width 54 height 30
type input "34"
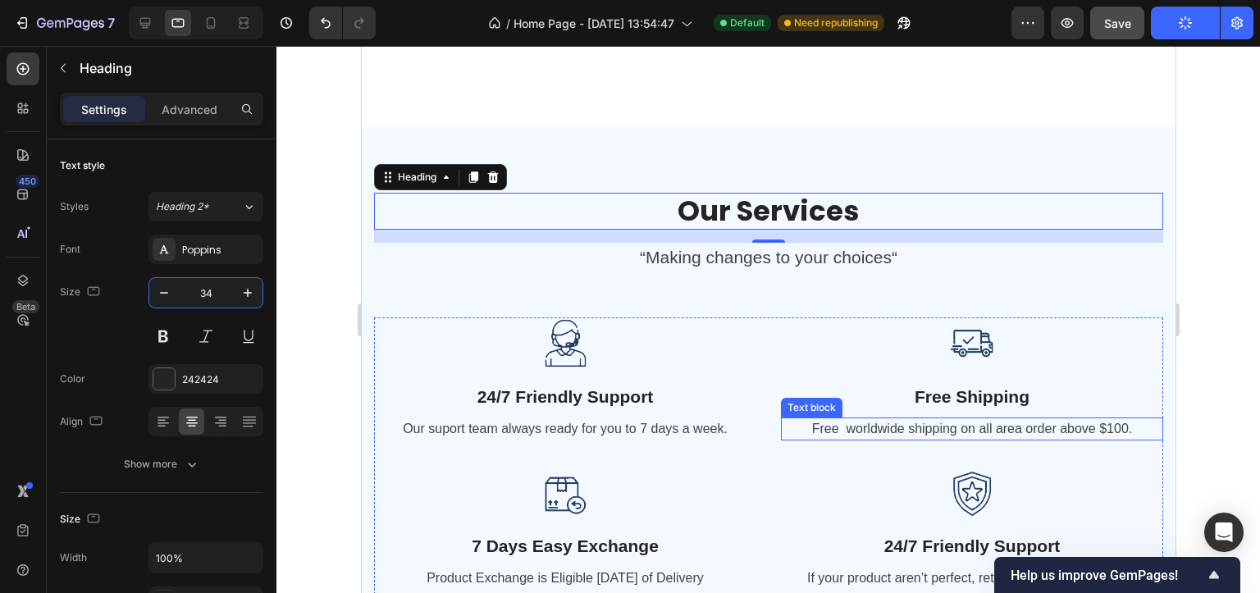
scroll to position [2624, 0]
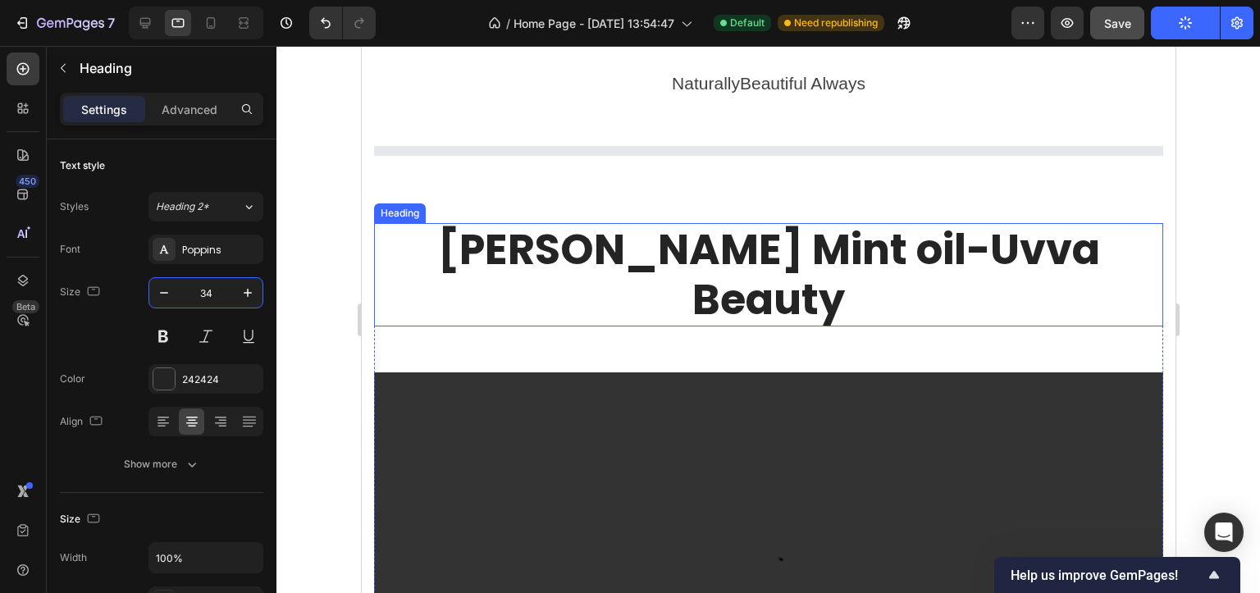
click at [631, 247] on h2 "[PERSON_NAME] Mint oil-Uvva Beauty" at bounding box center [767, 274] width 789 height 103
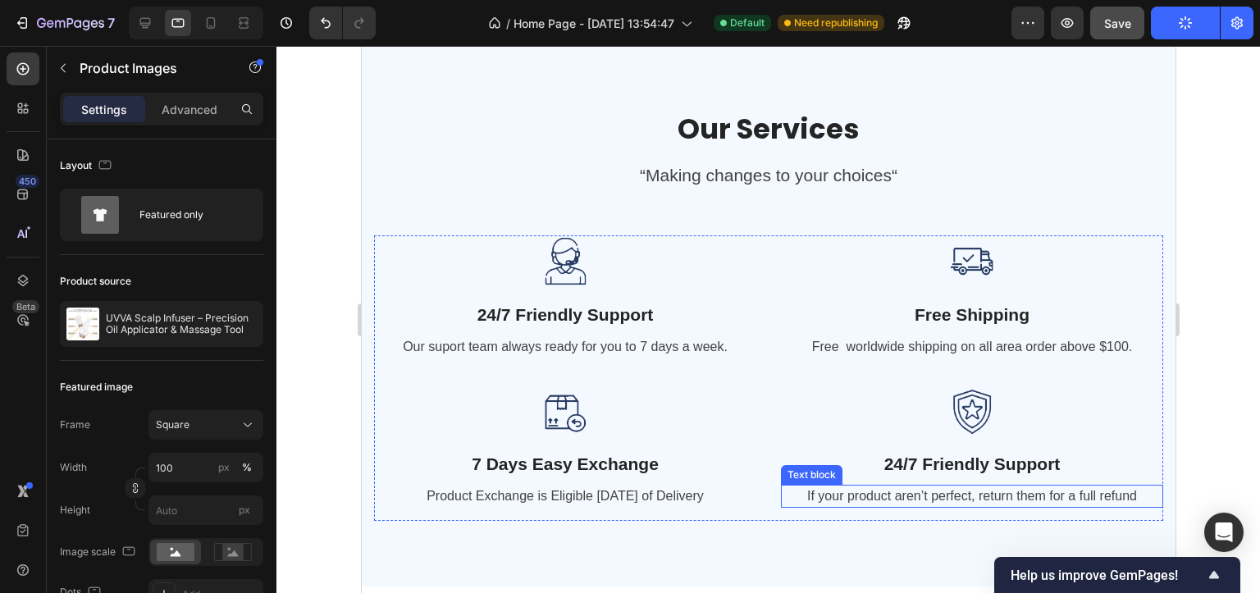
scroll to position [2214, 0]
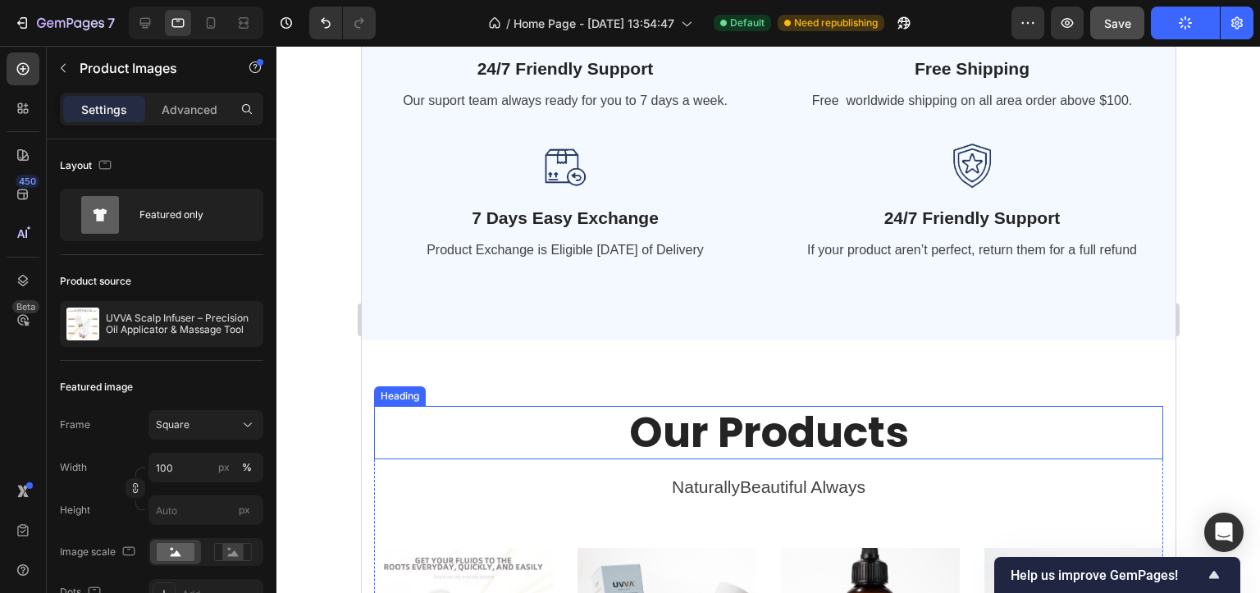
click at [765, 434] on h2 "Our Products" at bounding box center [767, 432] width 789 height 53
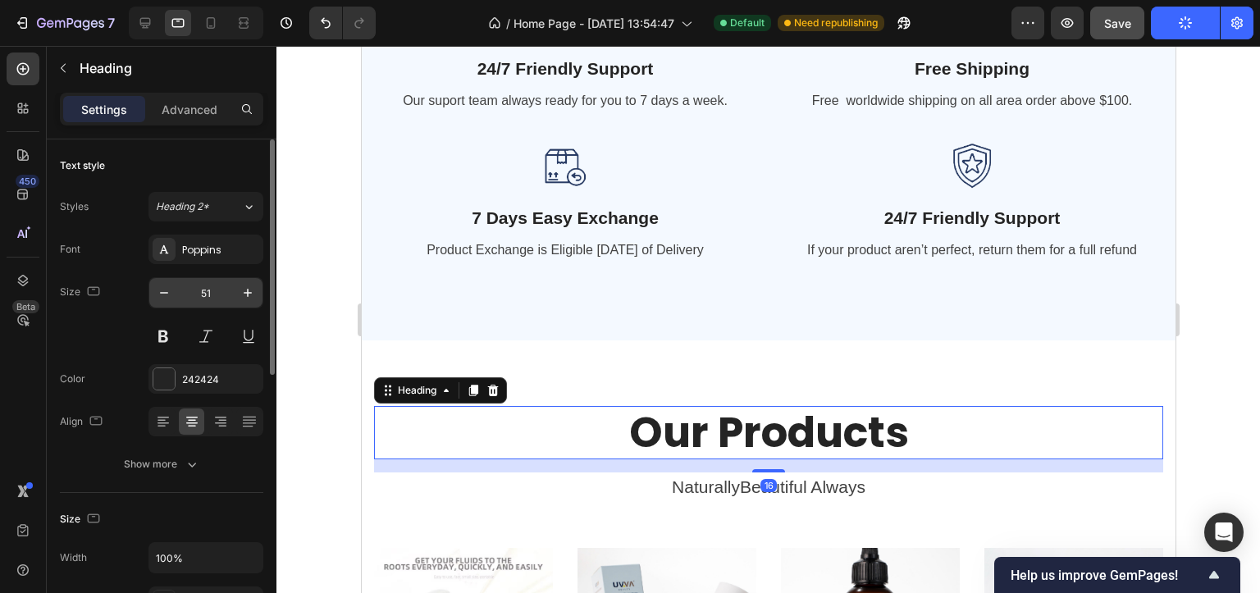
click at [205, 294] on input "51" at bounding box center [206, 293] width 54 height 30
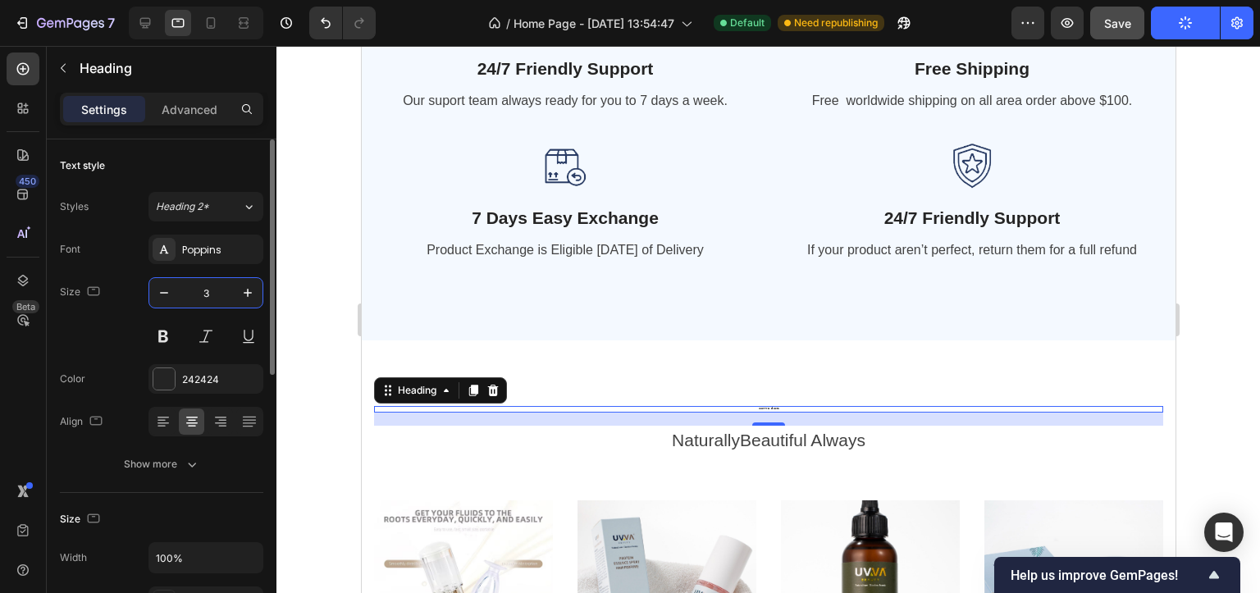
type input "34"
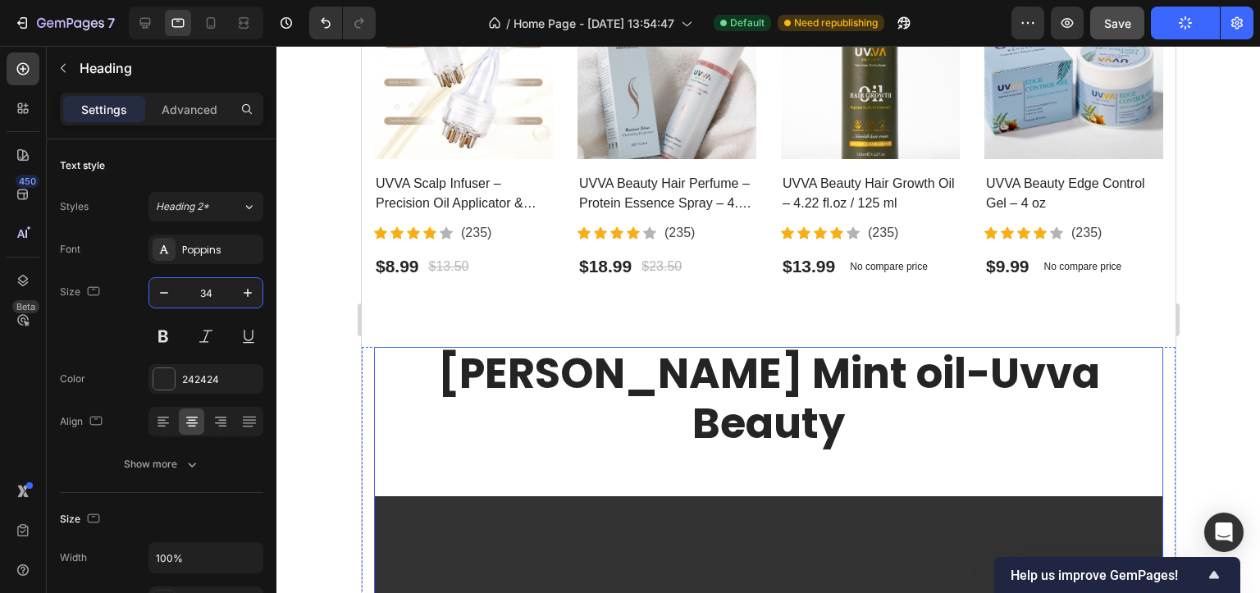
scroll to position [2870, 0]
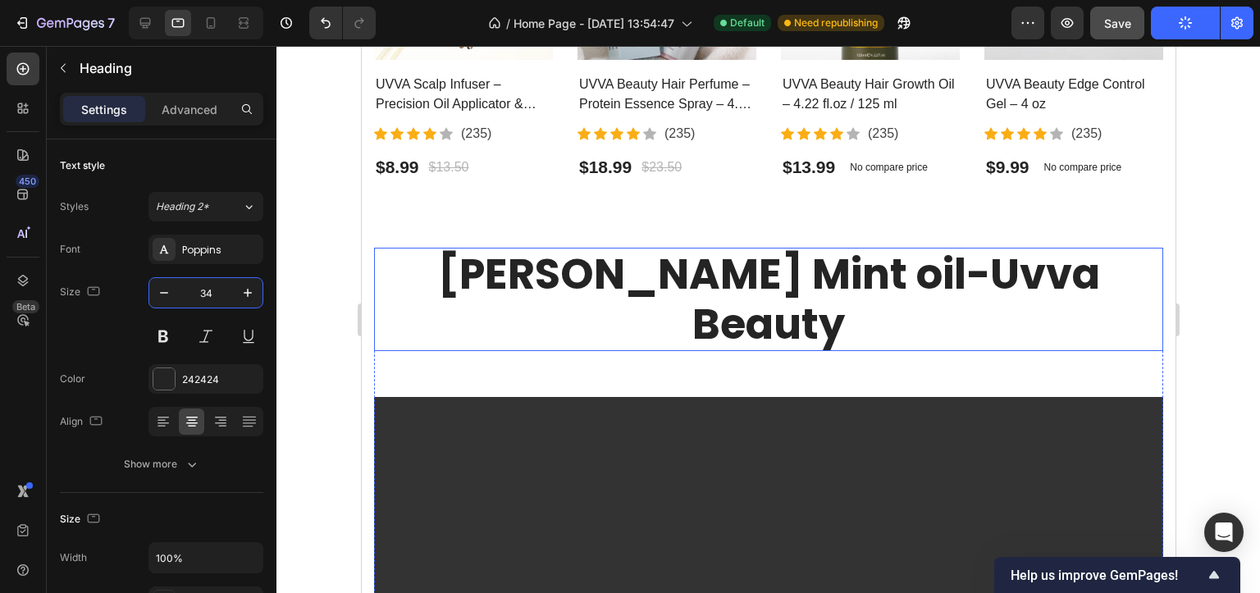
click at [747, 278] on h2 "[PERSON_NAME] Mint oil-Uvva Beauty" at bounding box center [767, 299] width 789 height 103
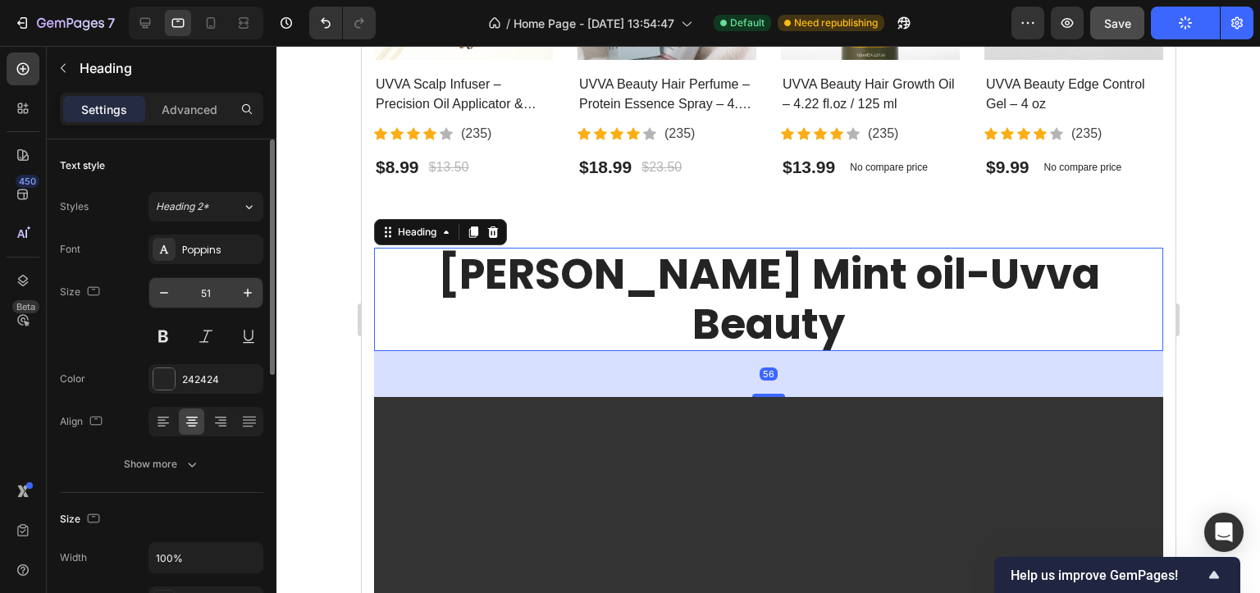
click at [203, 296] on input "51" at bounding box center [206, 293] width 54 height 30
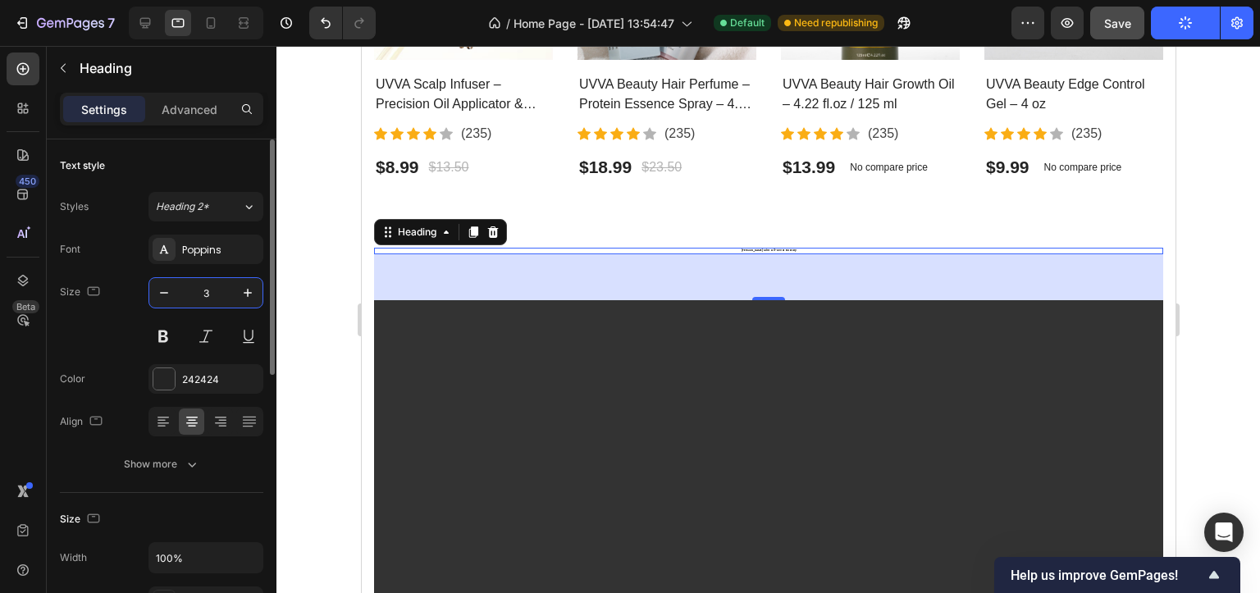
type input "34"
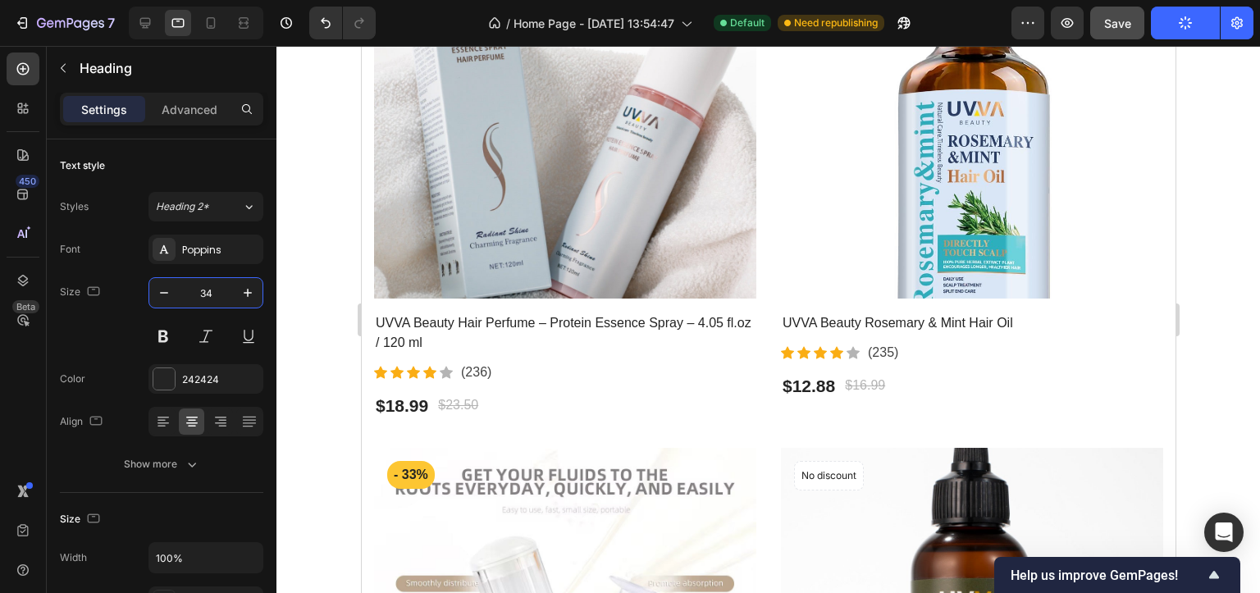
scroll to position [328, 0]
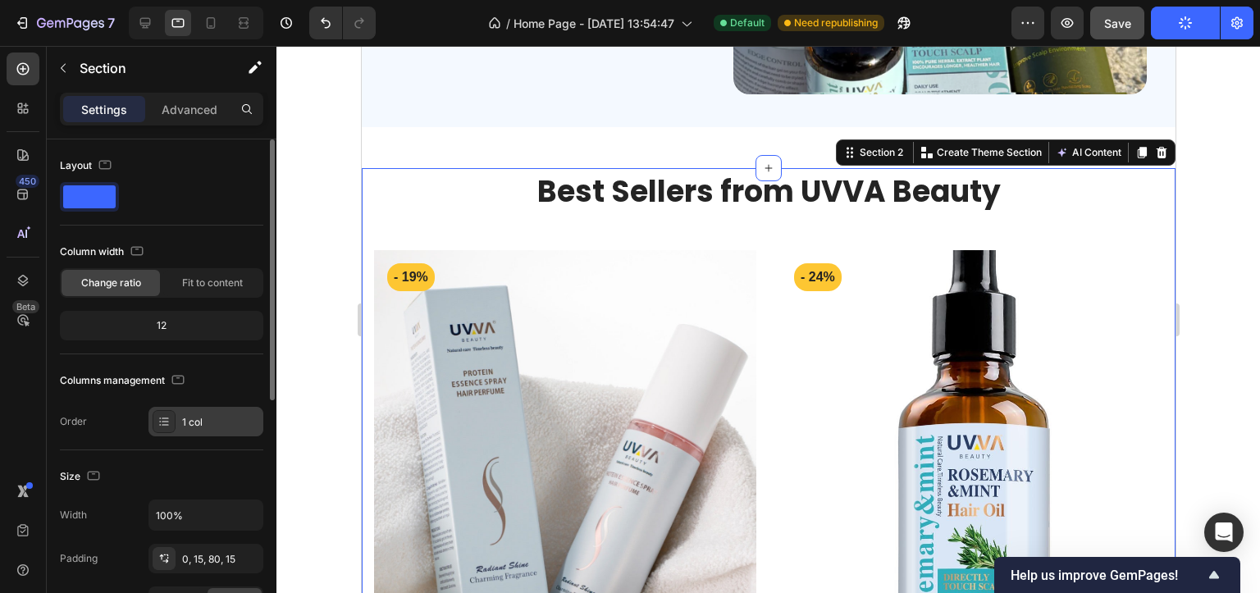
click at [203, 422] on div "1 col" at bounding box center [220, 422] width 77 height 15
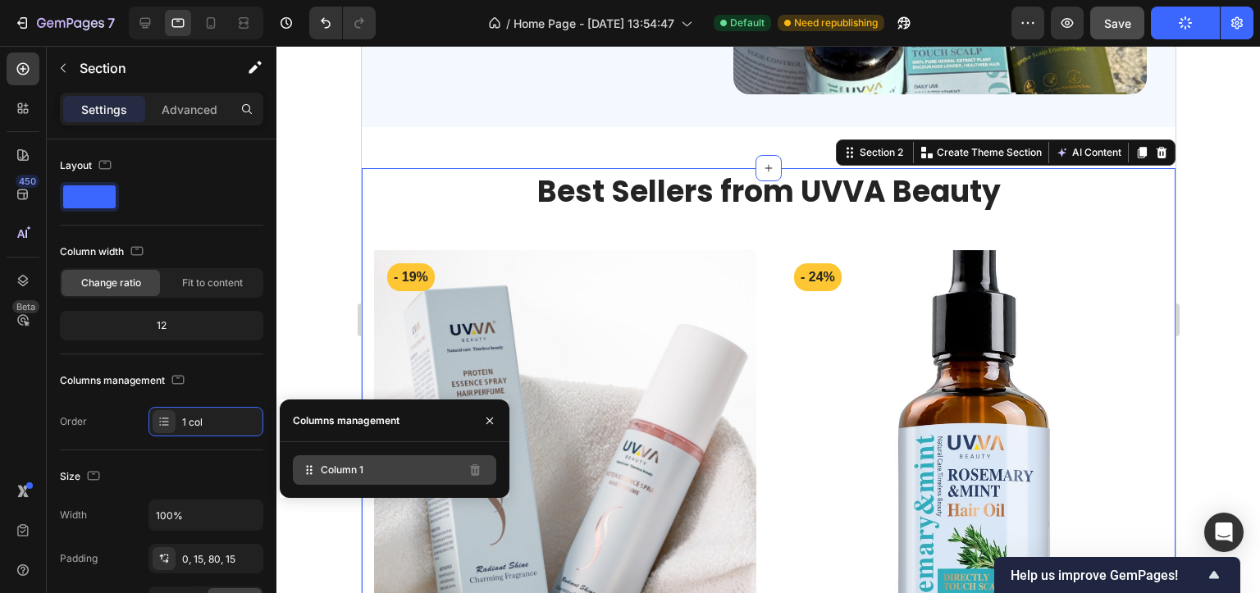
click at [387, 471] on div "Column 1" at bounding box center [394, 470] width 203 height 30
click at [335, 472] on span "Column 1" at bounding box center [342, 470] width 43 height 15
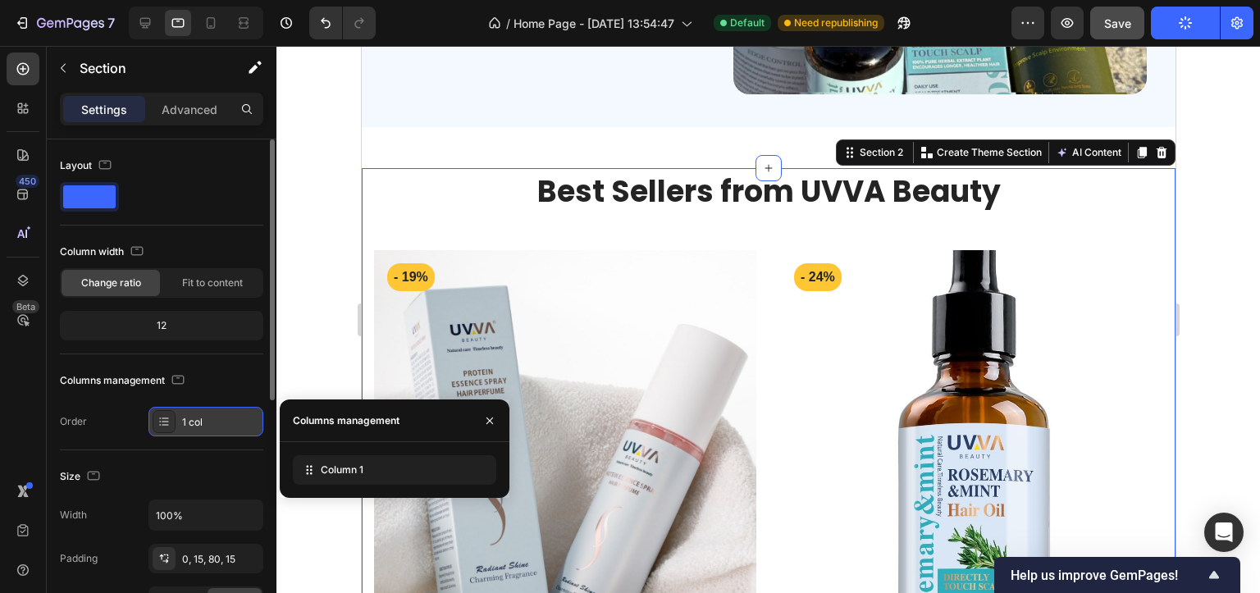
click at [184, 412] on div "1 col" at bounding box center [205, 422] width 115 height 30
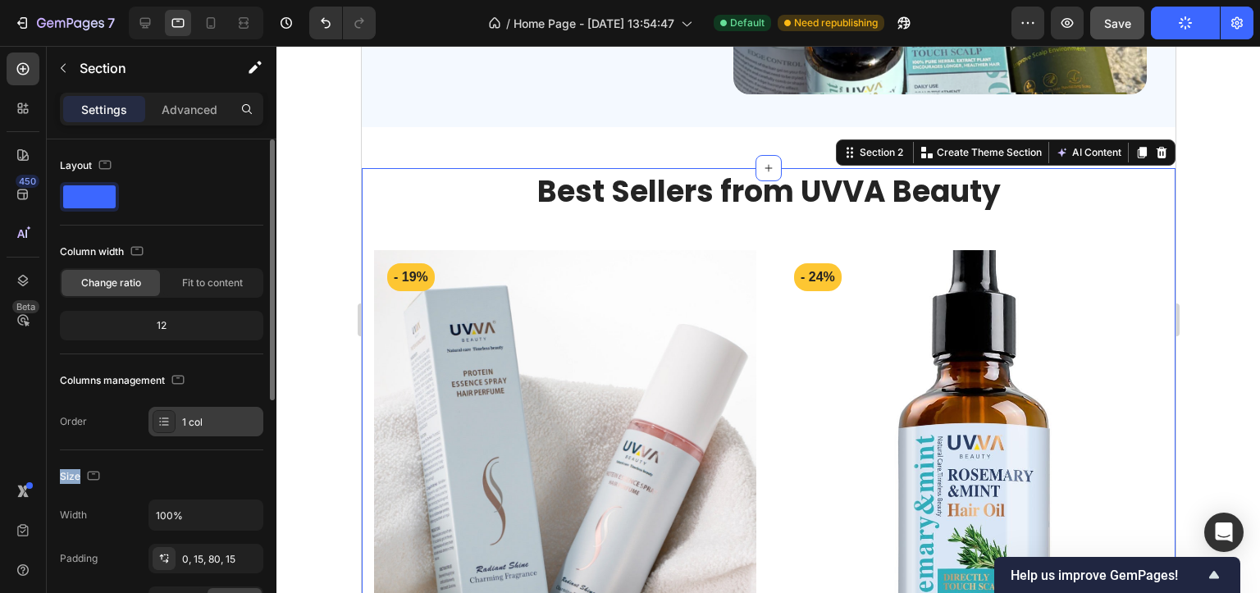
click at [184, 412] on div "1 col" at bounding box center [205, 422] width 115 height 30
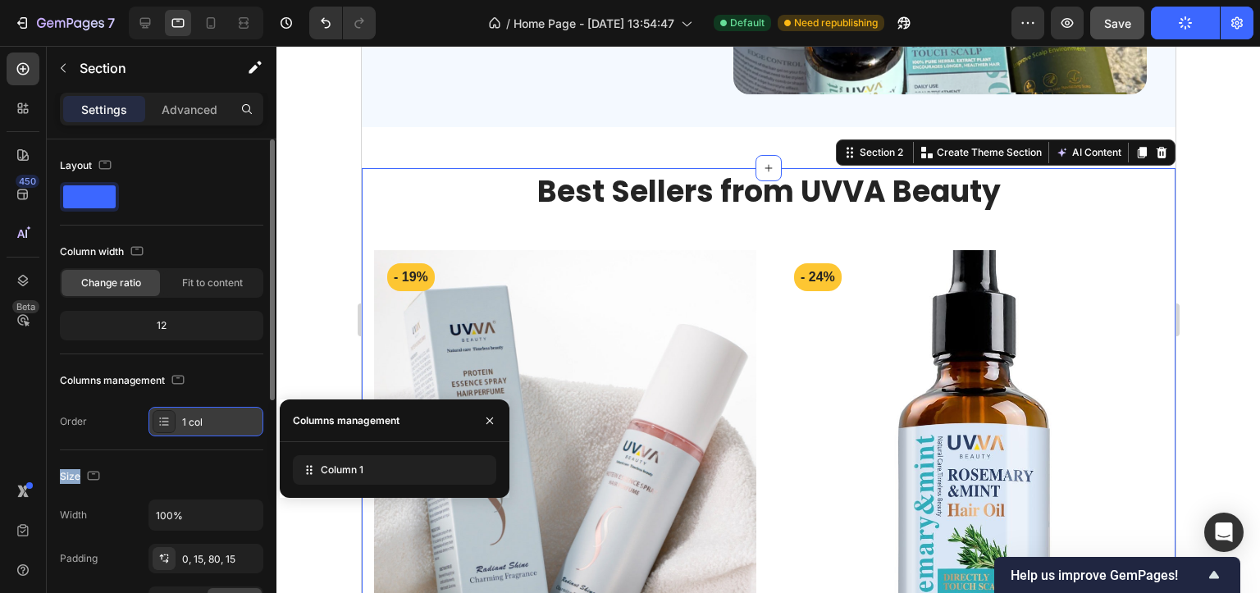
click at [193, 422] on div "1 col" at bounding box center [220, 422] width 77 height 15
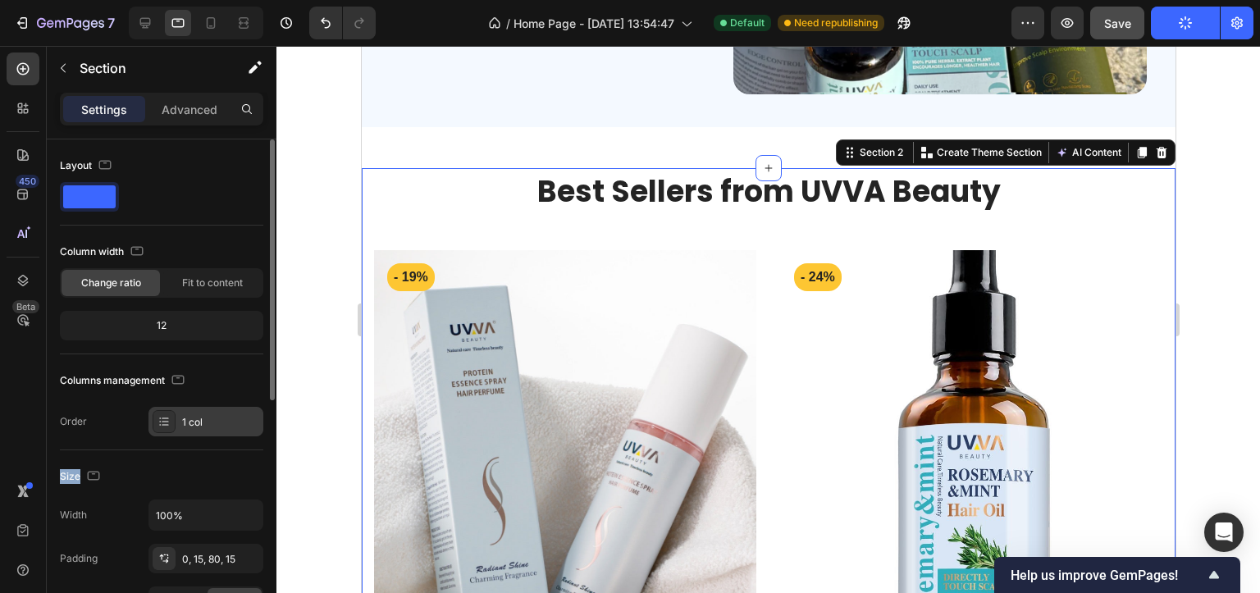
click at [193, 422] on div "1 col" at bounding box center [220, 422] width 77 height 15
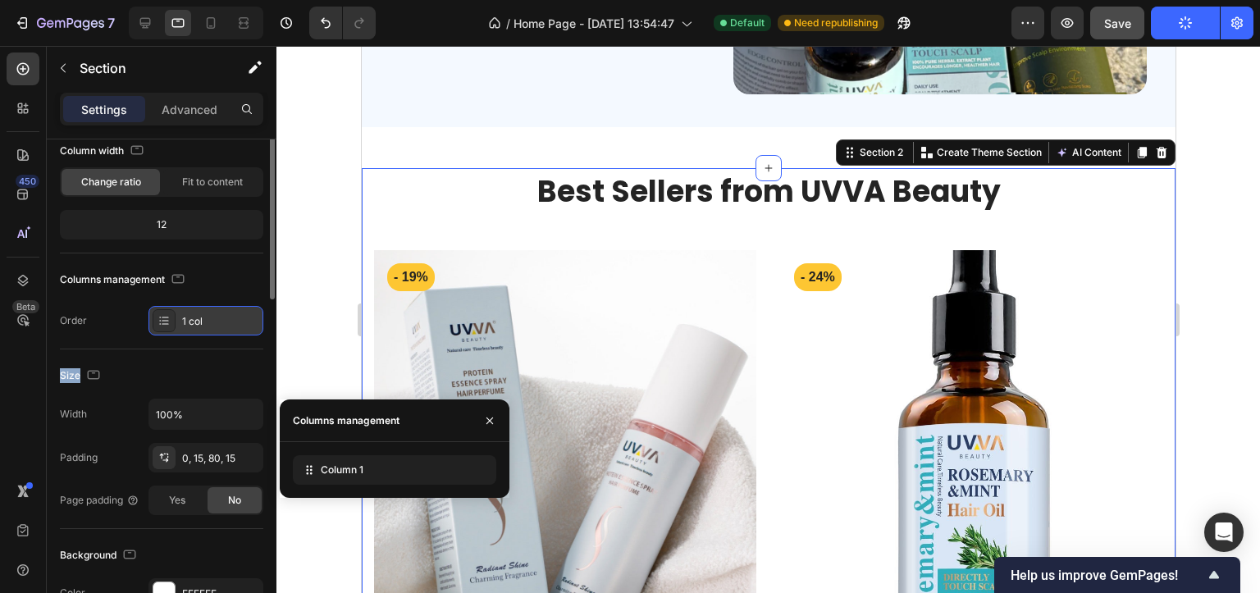
scroll to position [0, 0]
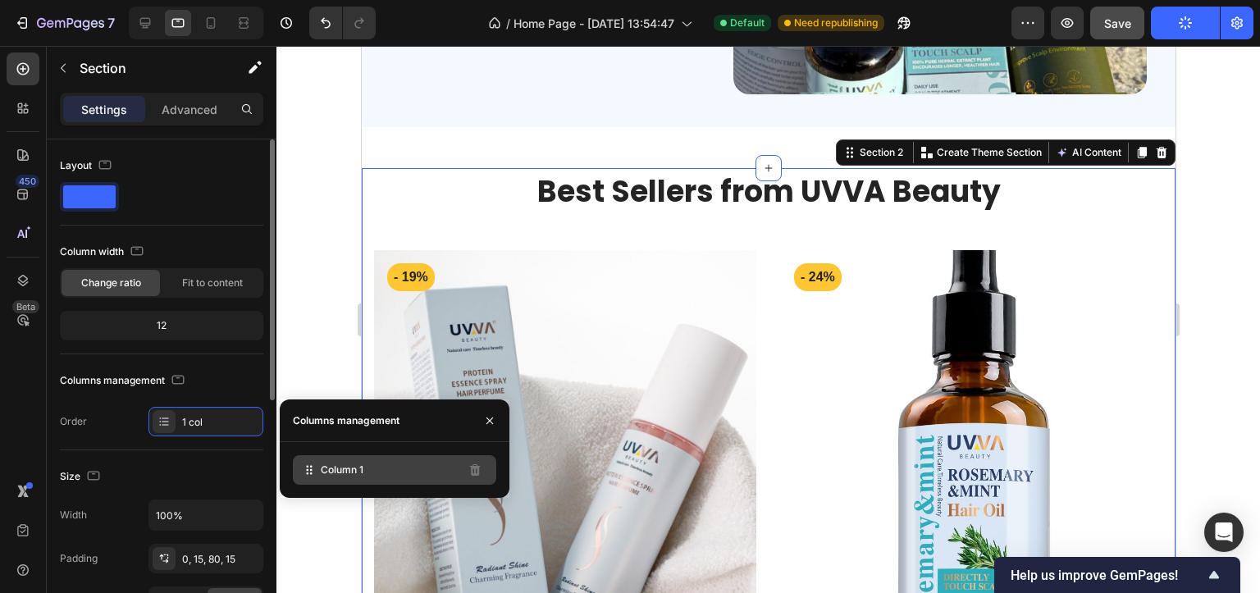
click at [357, 461] on div "Column 1" at bounding box center [394, 470] width 203 height 30
click at [359, 470] on span "Column 1" at bounding box center [342, 470] width 43 height 15
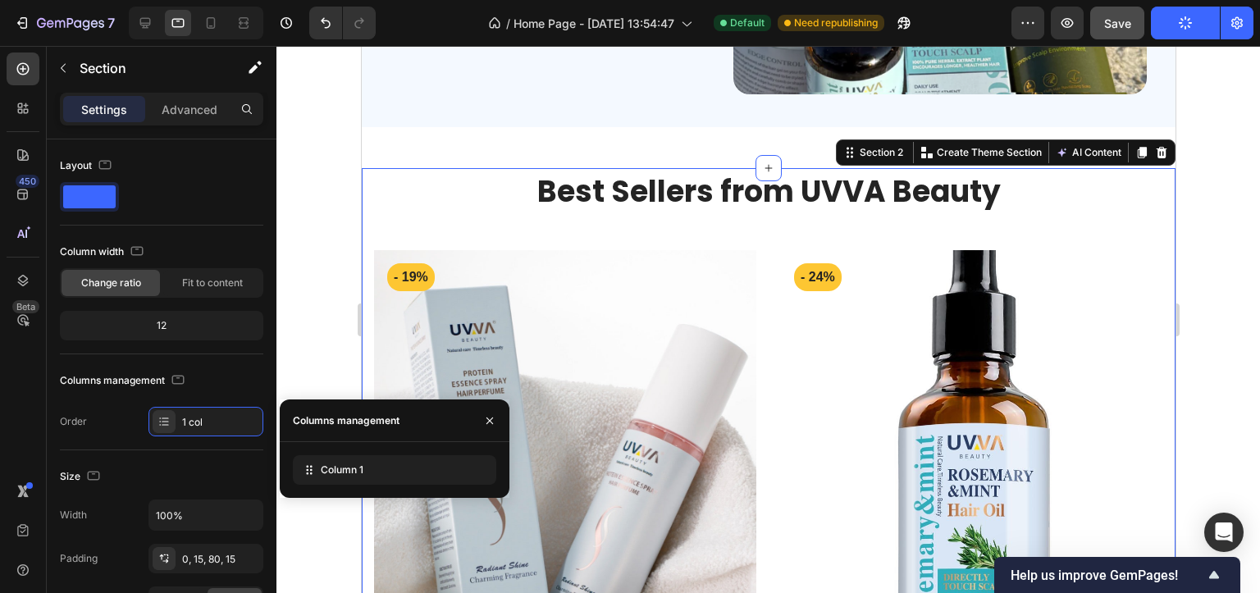
click at [1181, 30] on button "Publish" at bounding box center [1185, 23] width 69 height 33
